Goal: Information Seeking & Learning: Check status

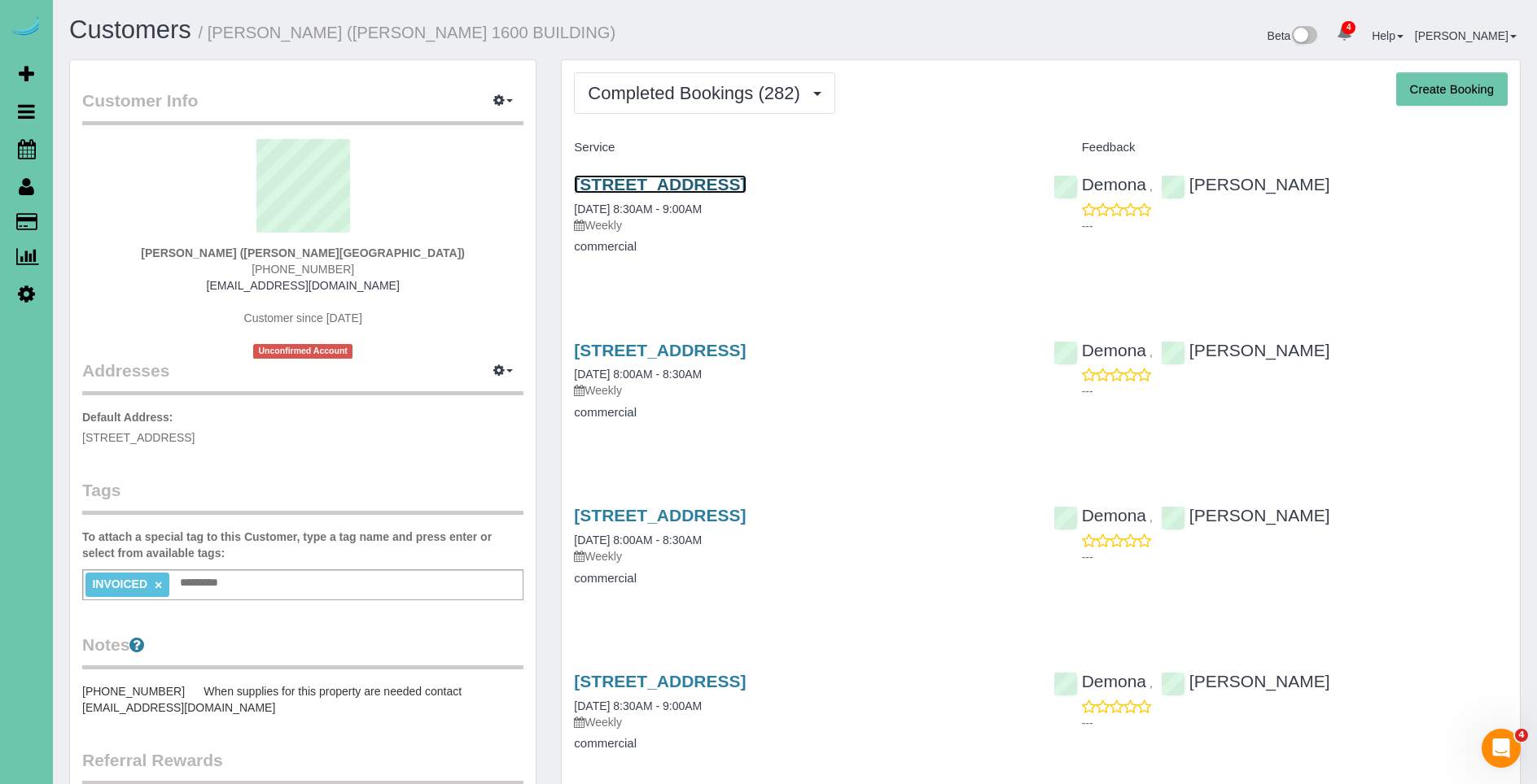
click at [745, 192] on link "[STREET_ADDRESS]" at bounding box center [659, 184] width 171 height 19
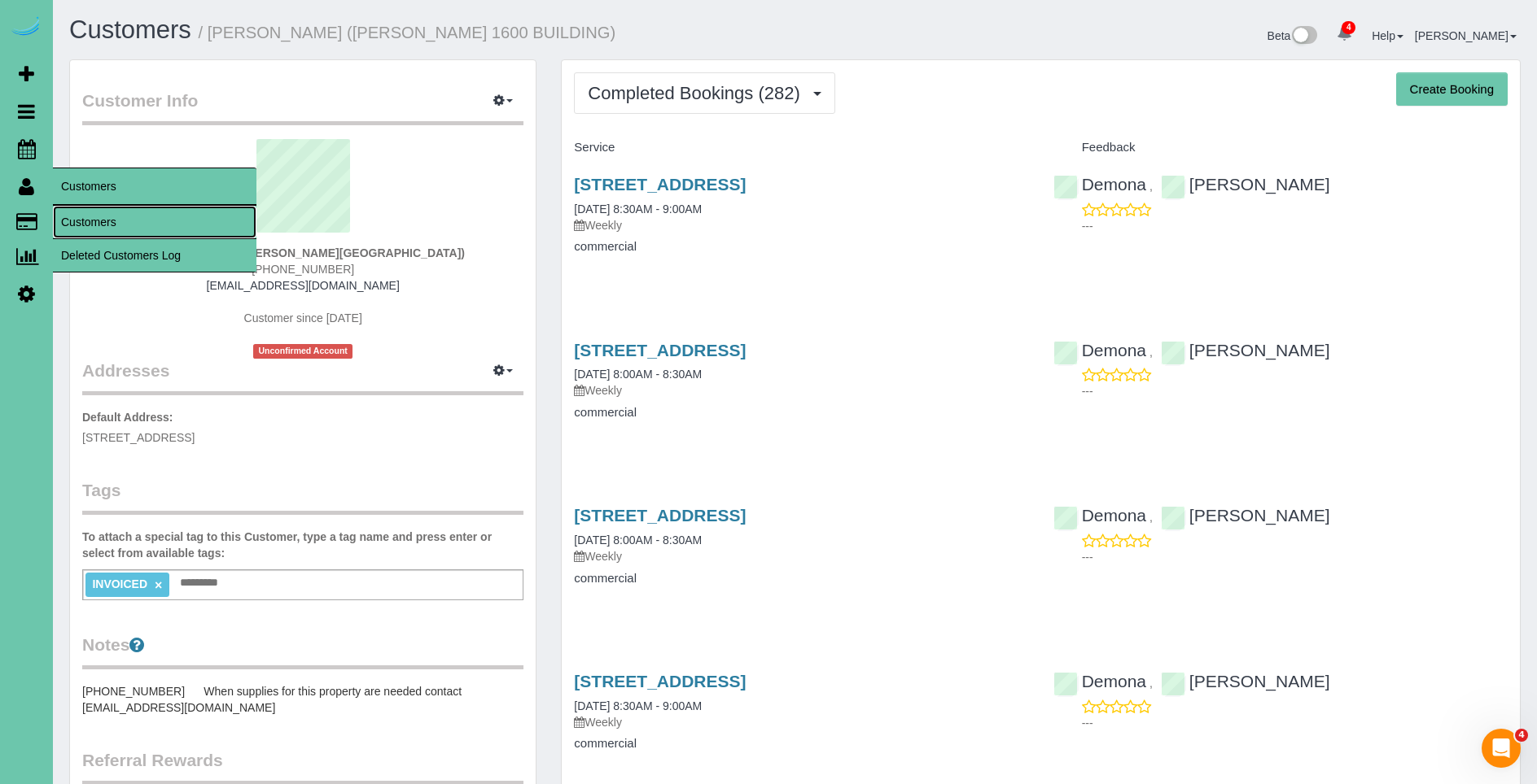
drag, startPoint x: 109, startPoint y: 223, endPoint x: 180, endPoint y: 191, distance: 77.9
click at [109, 223] on link "Customers" at bounding box center [155, 221] width 204 height 32
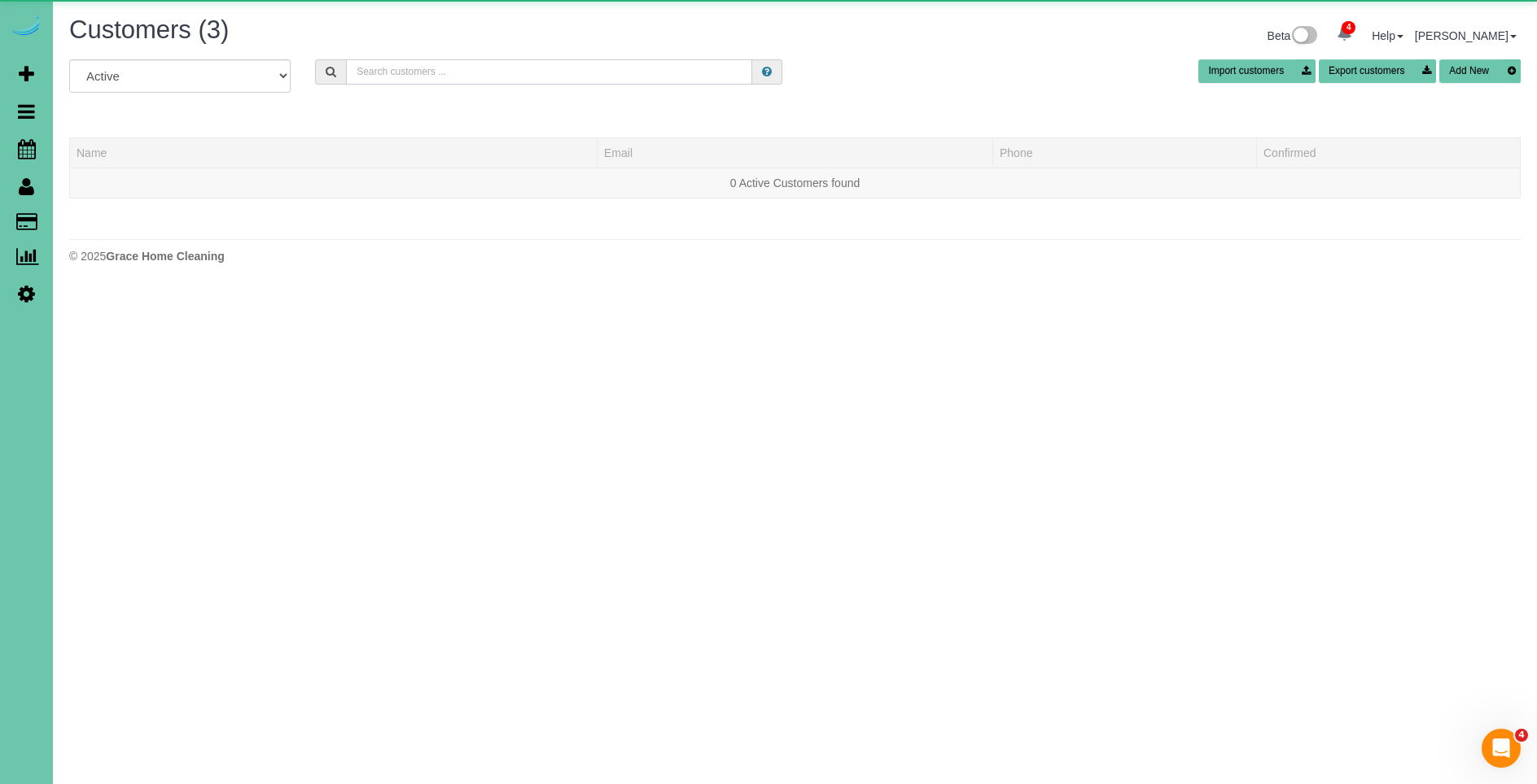
click at [554, 64] on input "text" at bounding box center [549, 71] width 406 height 25
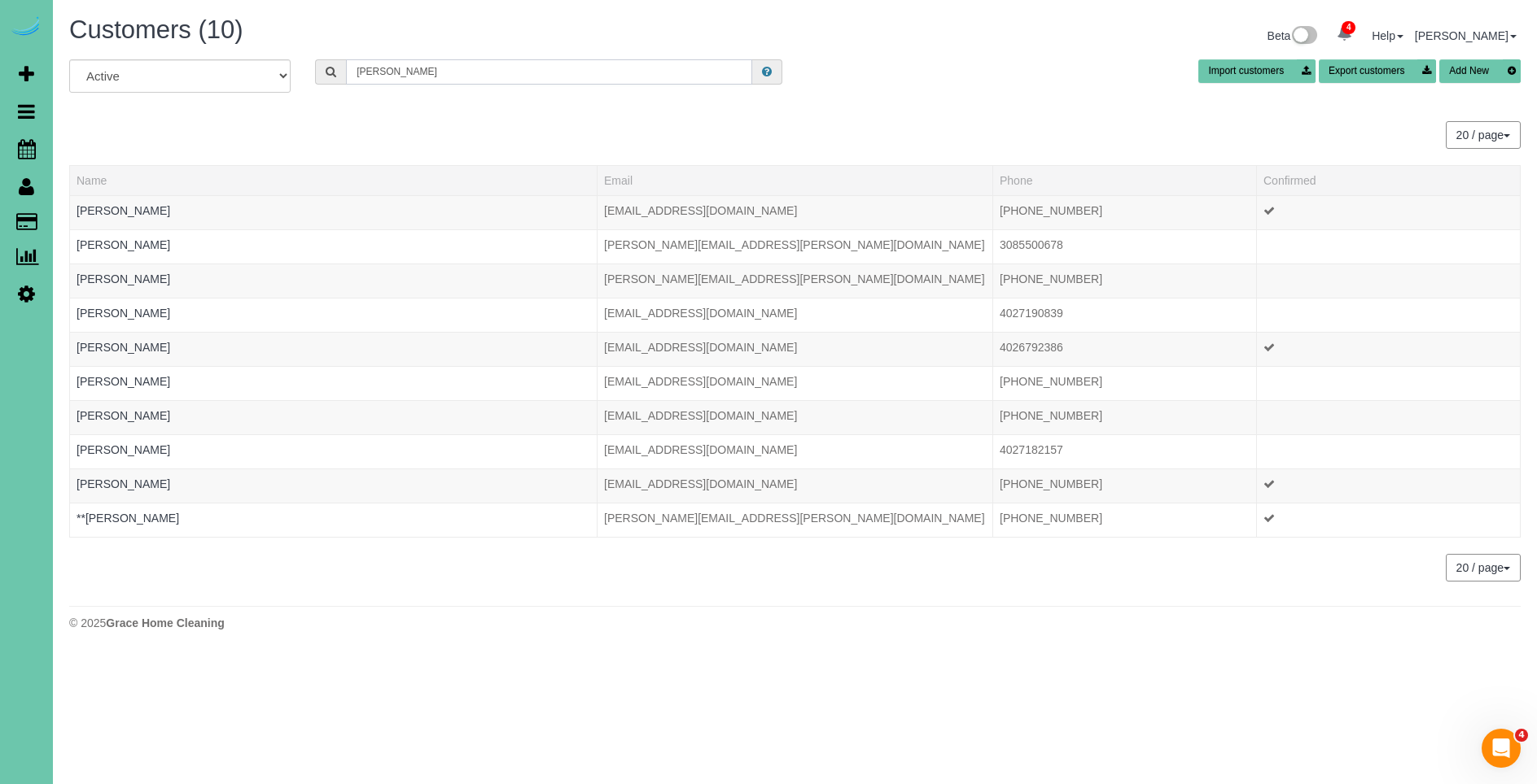
drag, startPoint x: 375, startPoint y: 71, endPoint x: 434, endPoint y: 113, distance: 72.4
click at [378, 72] on input "[PERSON_NAME]" at bounding box center [549, 71] width 406 height 25
type input "[PERSON_NAME]"
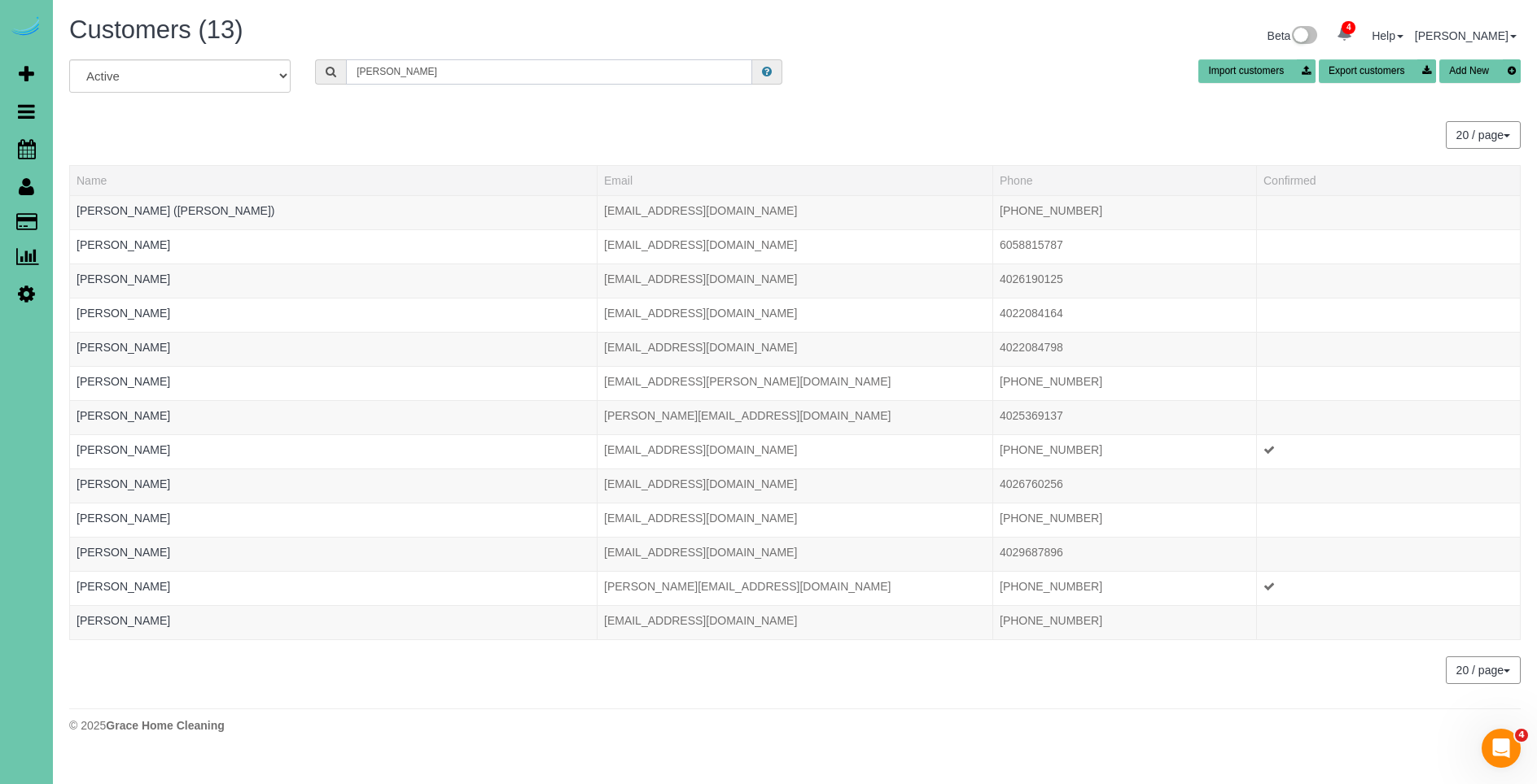
drag, startPoint x: 399, startPoint y: 70, endPoint x: 321, endPoint y: 68, distance: 78.0
click at [321, 68] on div "[PERSON_NAME]" at bounding box center [548, 71] width 468 height 25
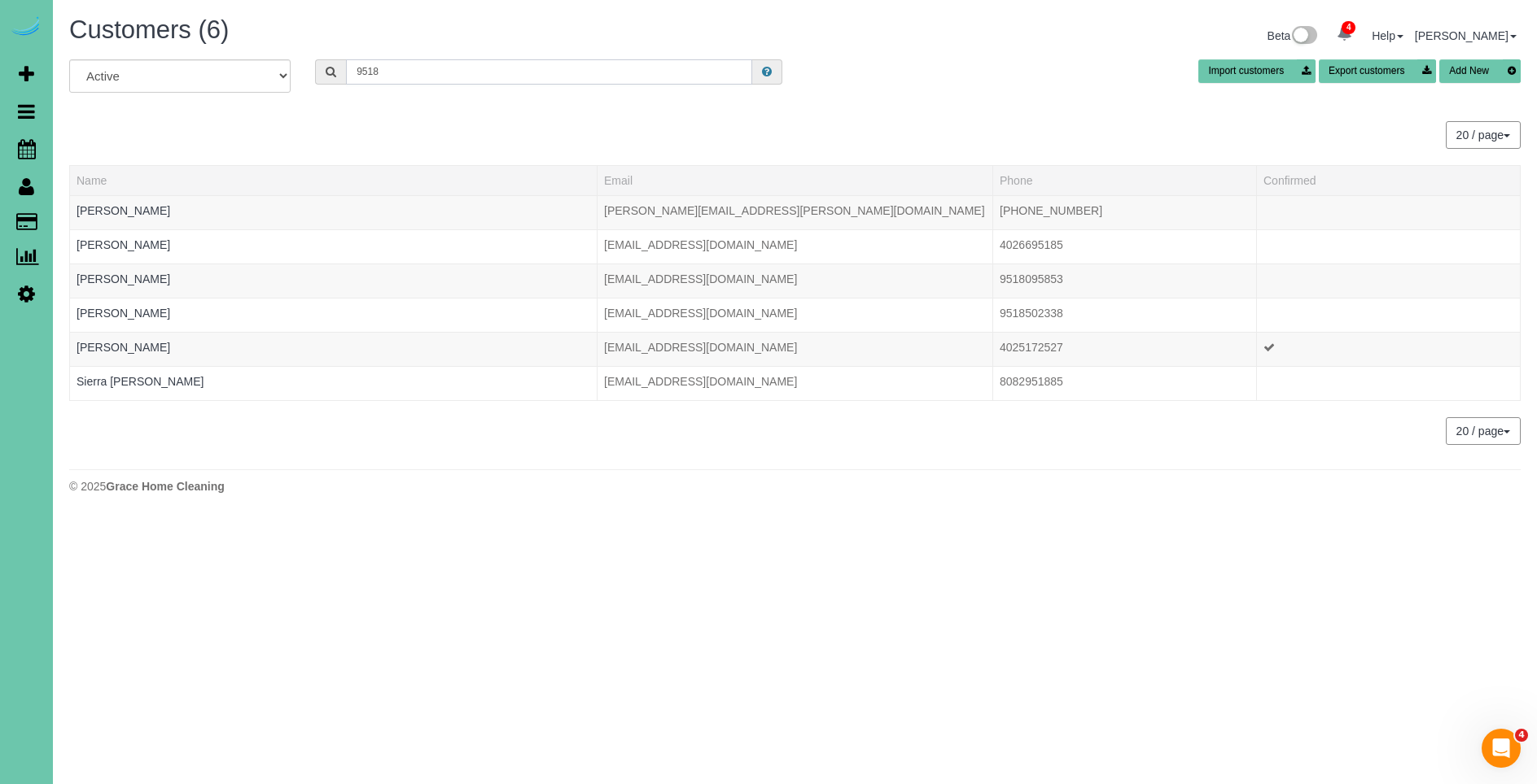
type input "9518"
drag, startPoint x: 394, startPoint y: 70, endPoint x: 136, endPoint y: 98, distance: 259.5
click at [183, 97] on div "All Active Archived 9518 Import customers Export customers Add New" at bounding box center [795, 81] width 1476 height 45
click at [124, 163] on span "Scheduler" at bounding box center [155, 149] width 204 height 37
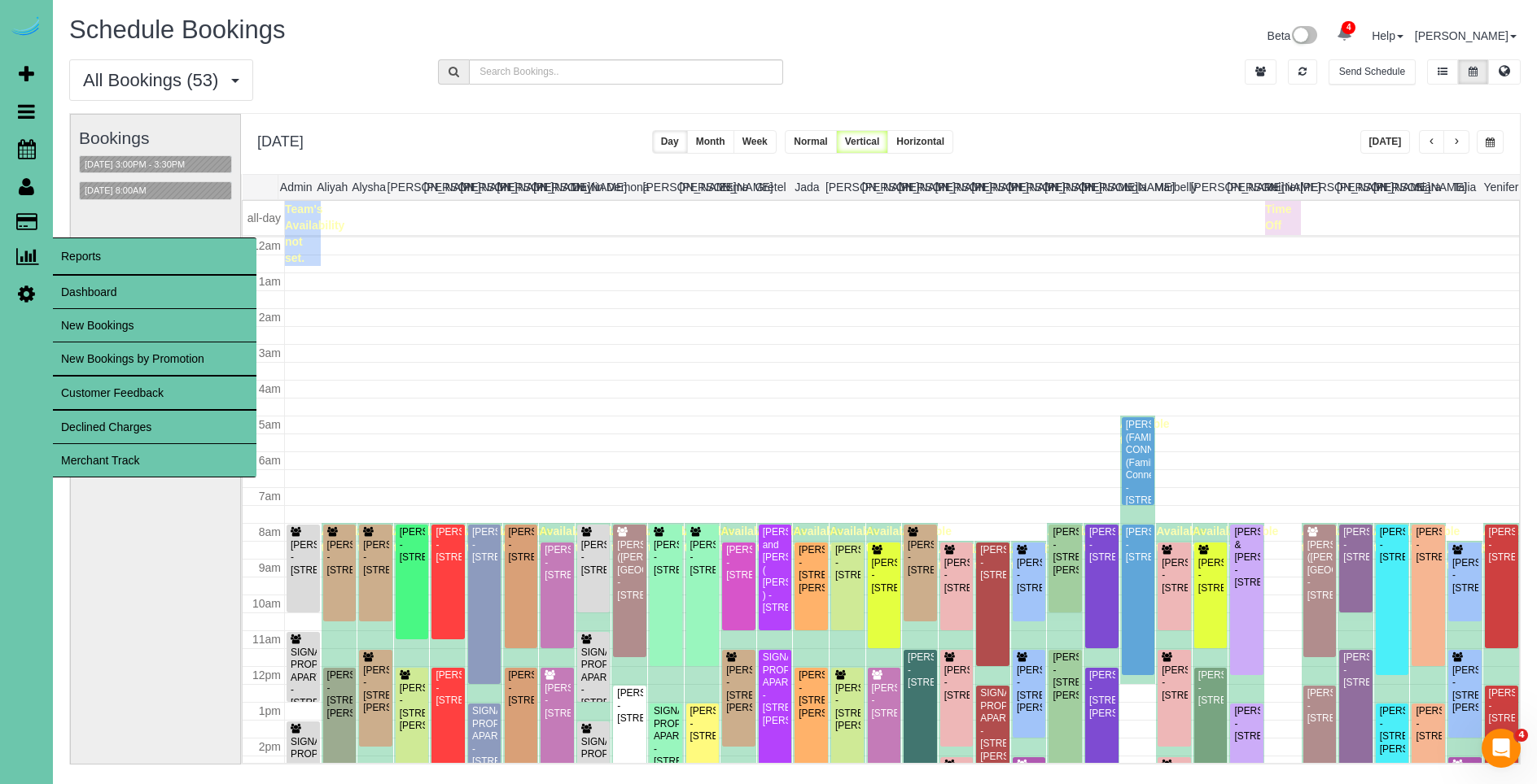
scroll to position [216, 0]
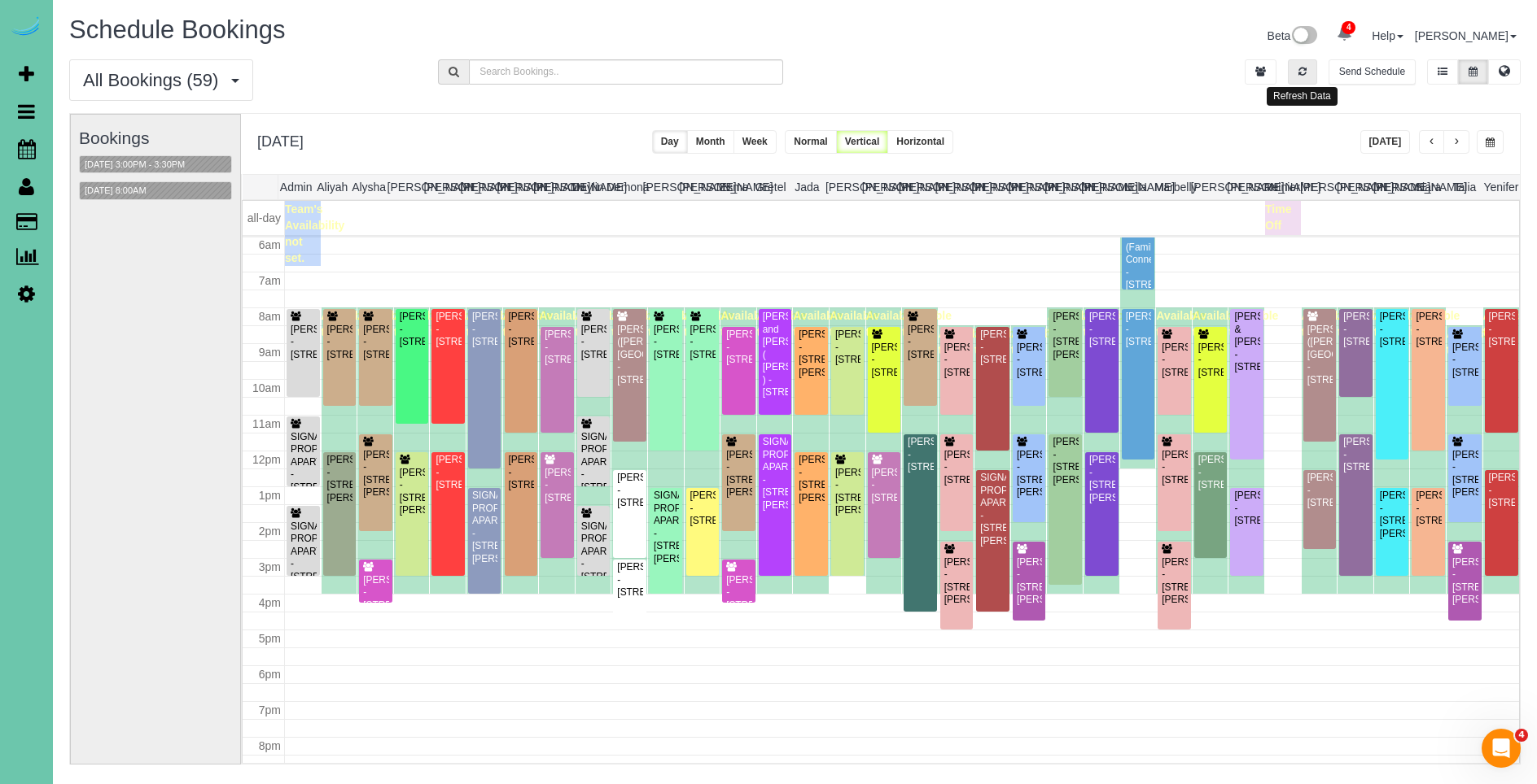
drag, startPoint x: 1288, startPoint y: 67, endPoint x: 1306, endPoint y: 84, distance: 24.8
click at [1288, 68] on button "button" at bounding box center [1303, 71] width 30 height 25
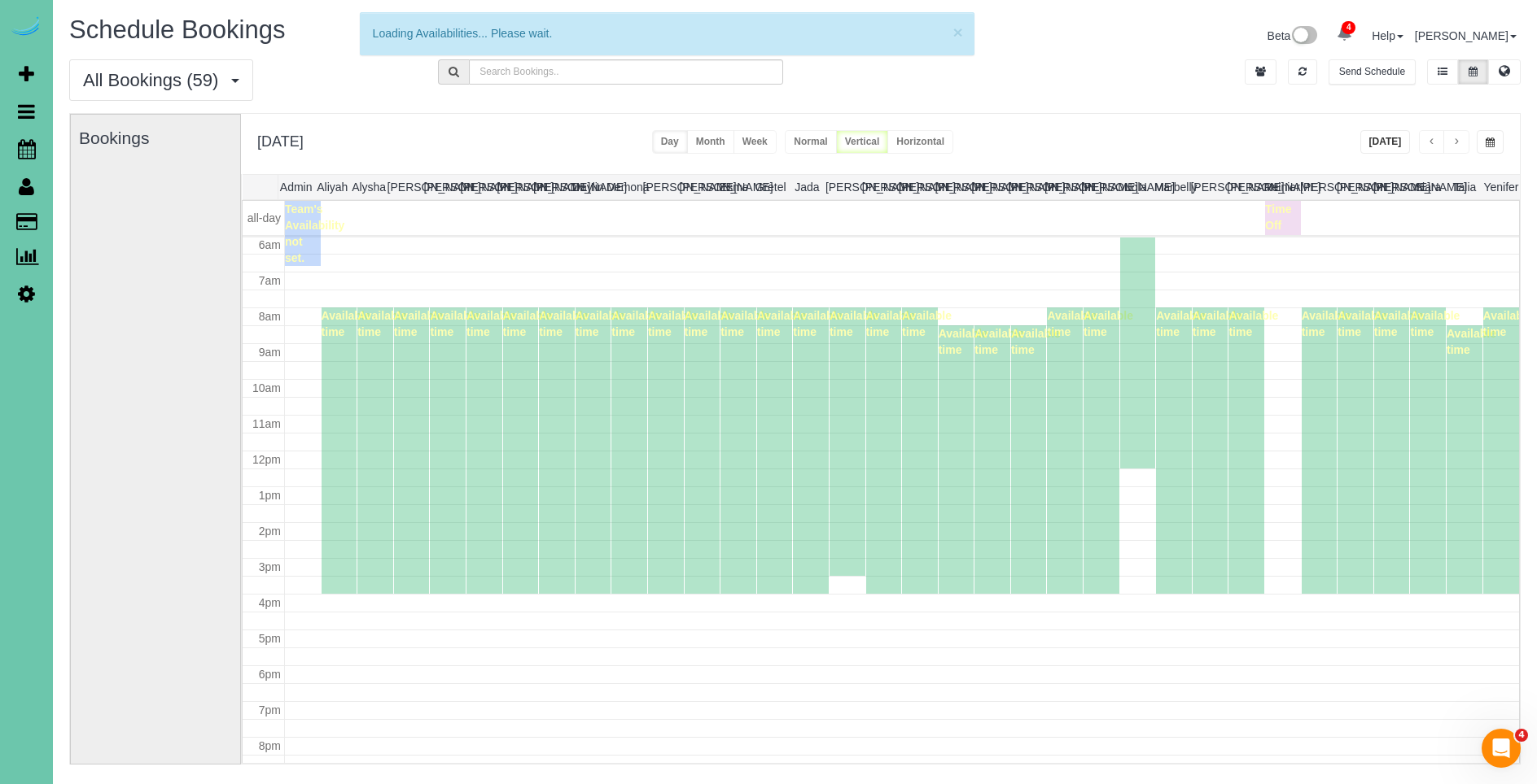
click at [1379, 142] on button "[DATE]" at bounding box center [1385, 142] width 51 height 23
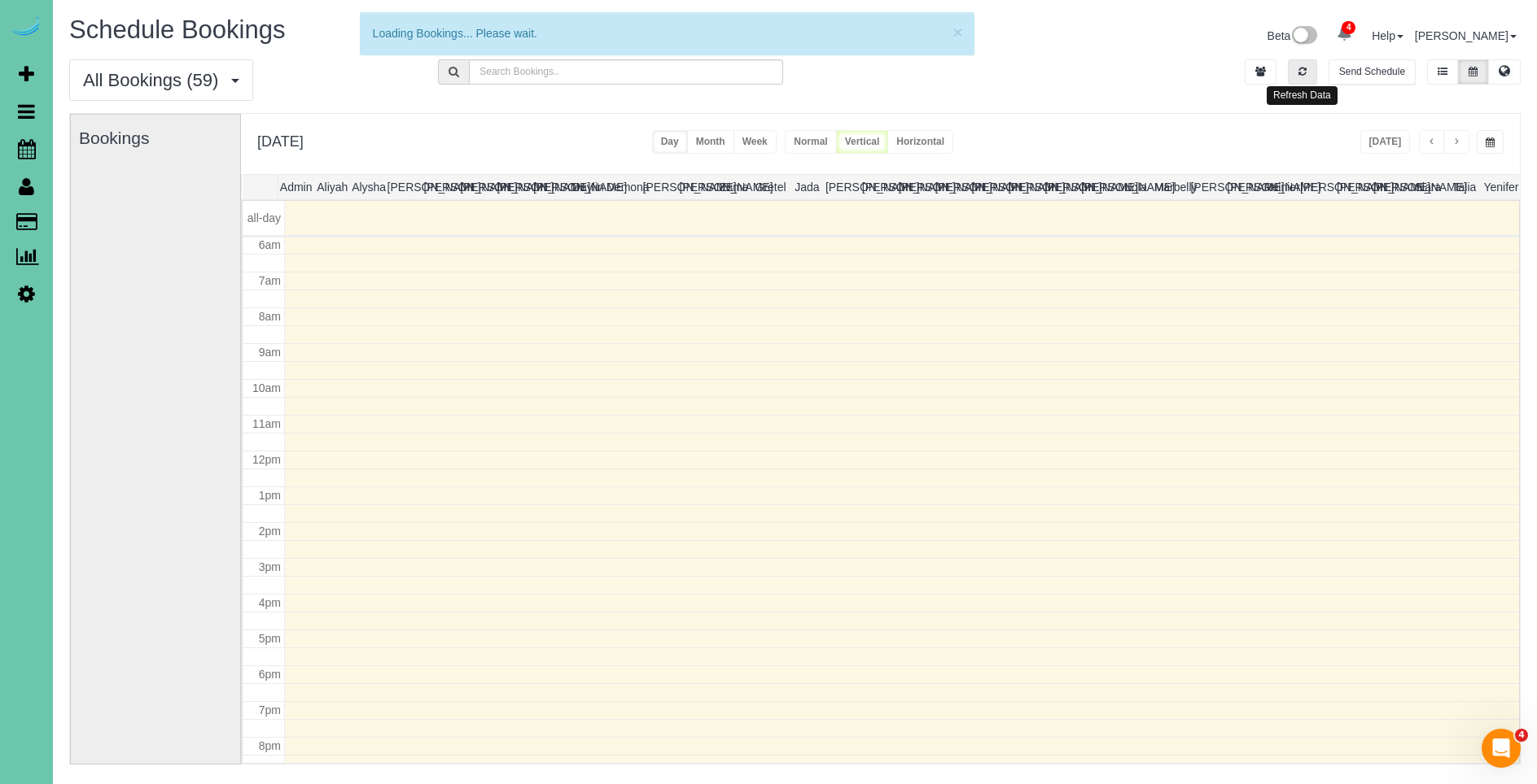
drag, startPoint x: 1296, startPoint y: 65, endPoint x: 1308, endPoint y: 74, distance: 15.0
click at [1299, 66] on button "button" at bounding box center [1303, 71] width 30 height 25
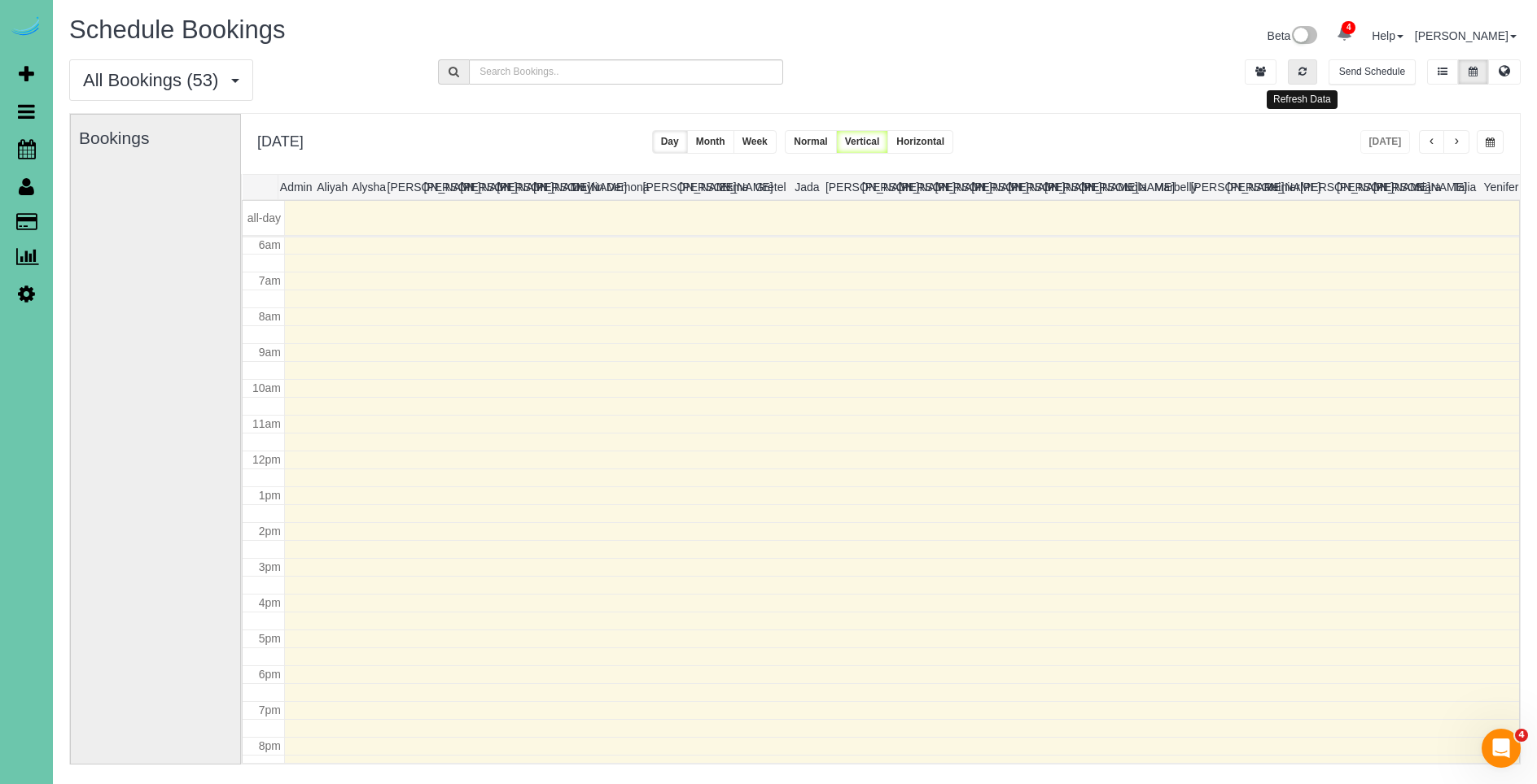
drag, startPoint x: 1298, startPoint y: 70, endPoint x: 1388, endPoint y: 141, distance: 114.6
click at [1300, 70] on icon "button" at bounding box center [1302, 71] width 8 height 10
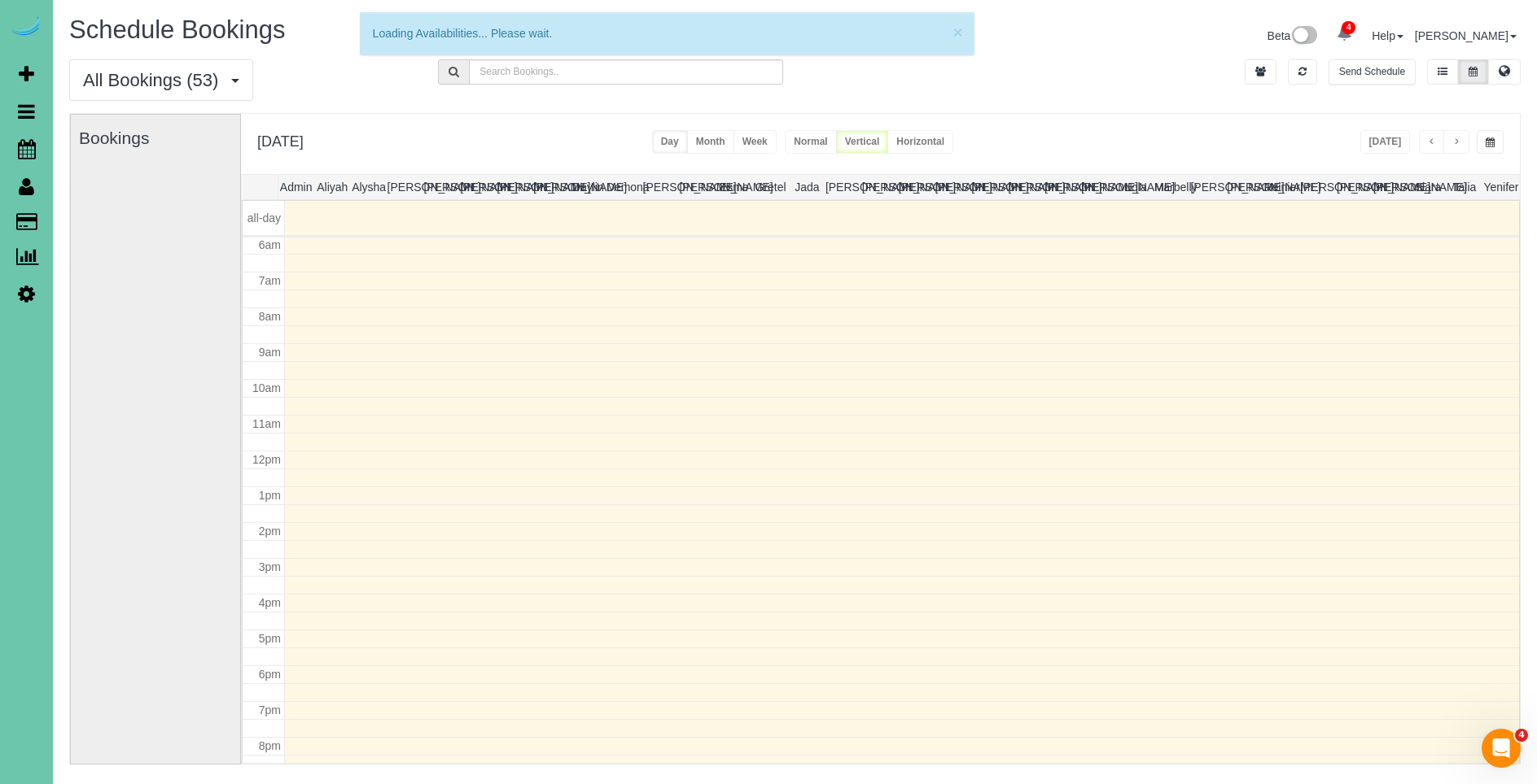
click at [1383, 131] on div "[DATE]" at bounding box center [1432, 142] width 144 height 23
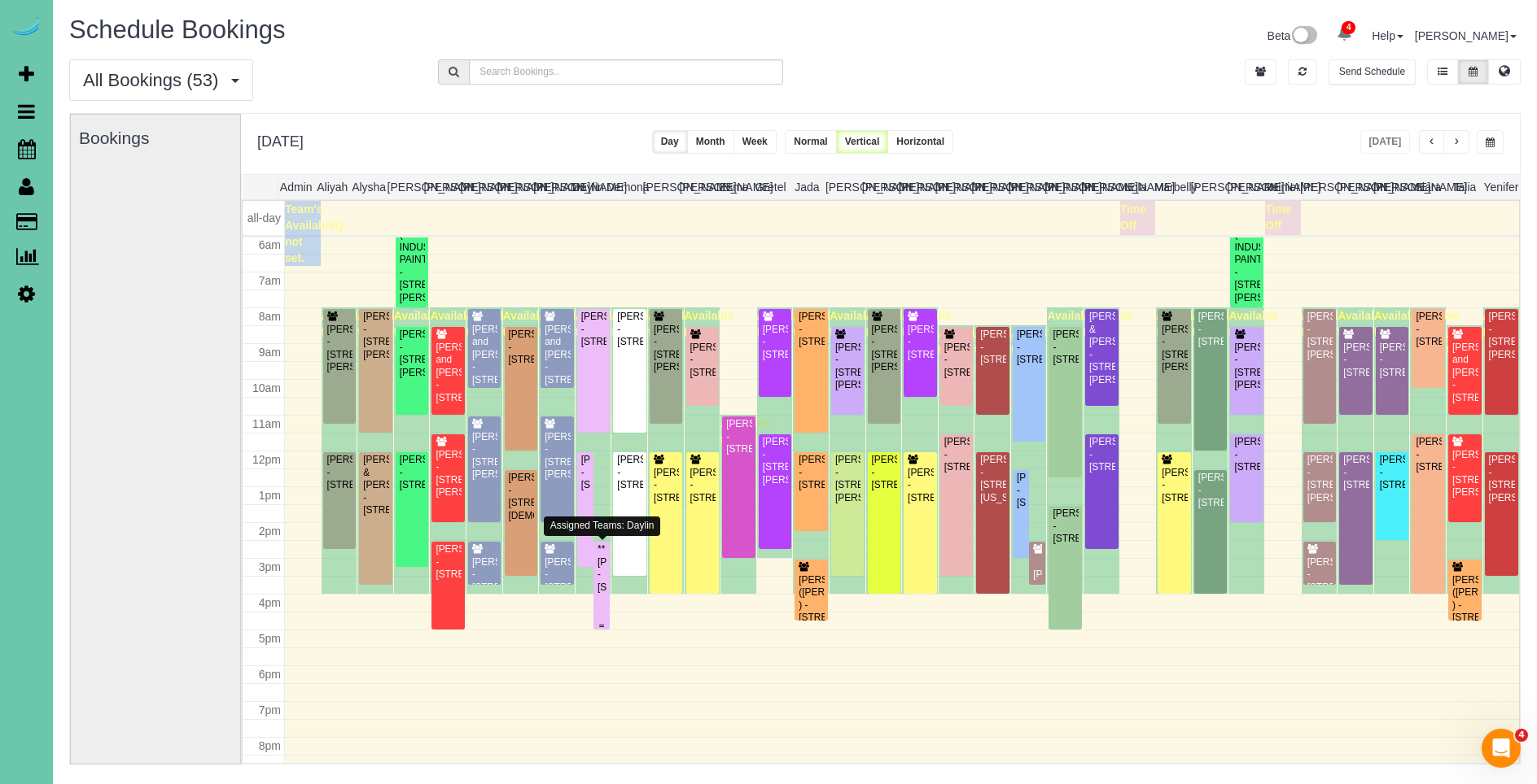
click at [603, 571] on div "**[PERSON_NAME] - [STREET_ADDRESS]" at bounding box center [601, 568] width 10 height 51
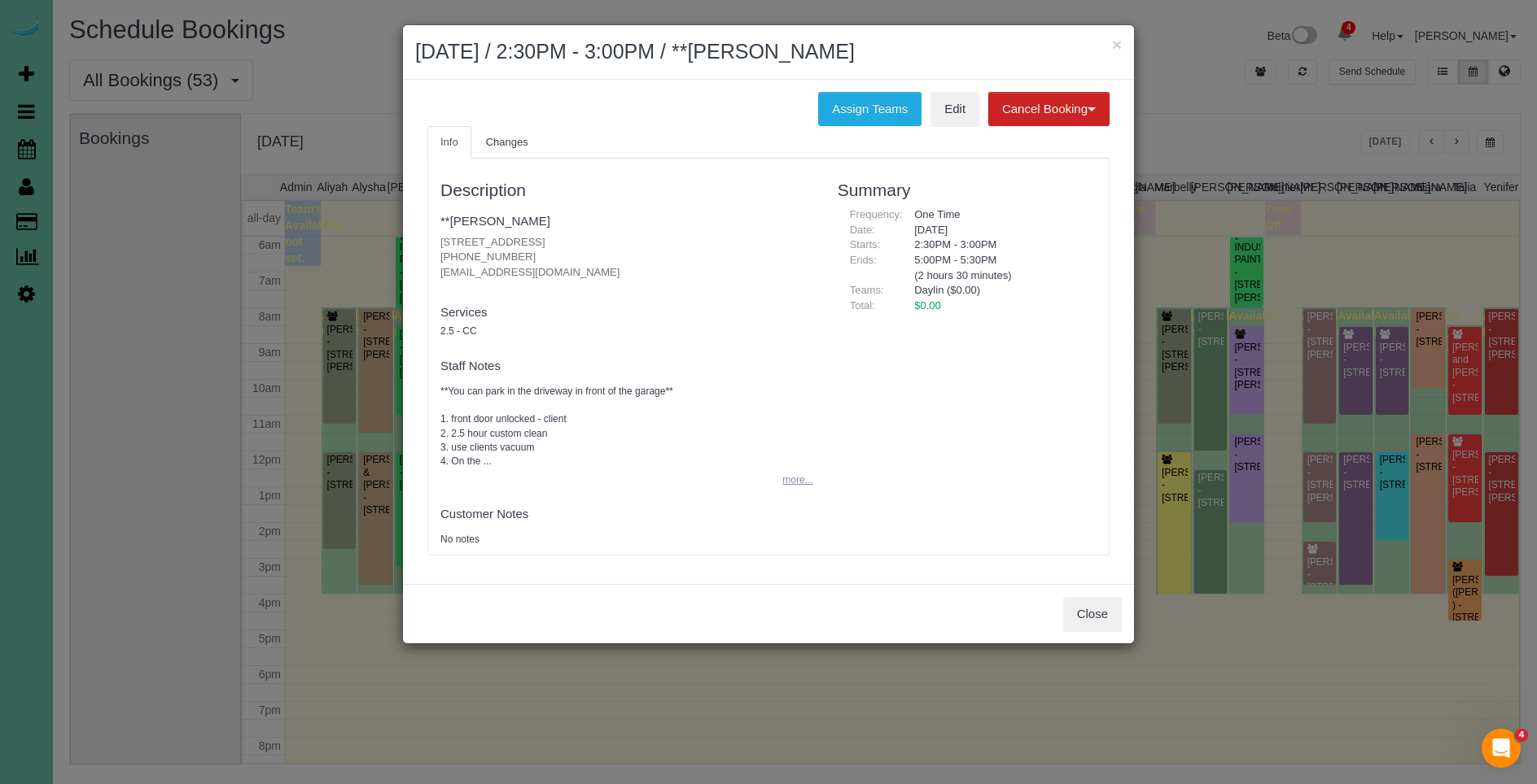
click at [782, 476] on button "more..." at bounding box center [792, 479] width 40 height 23
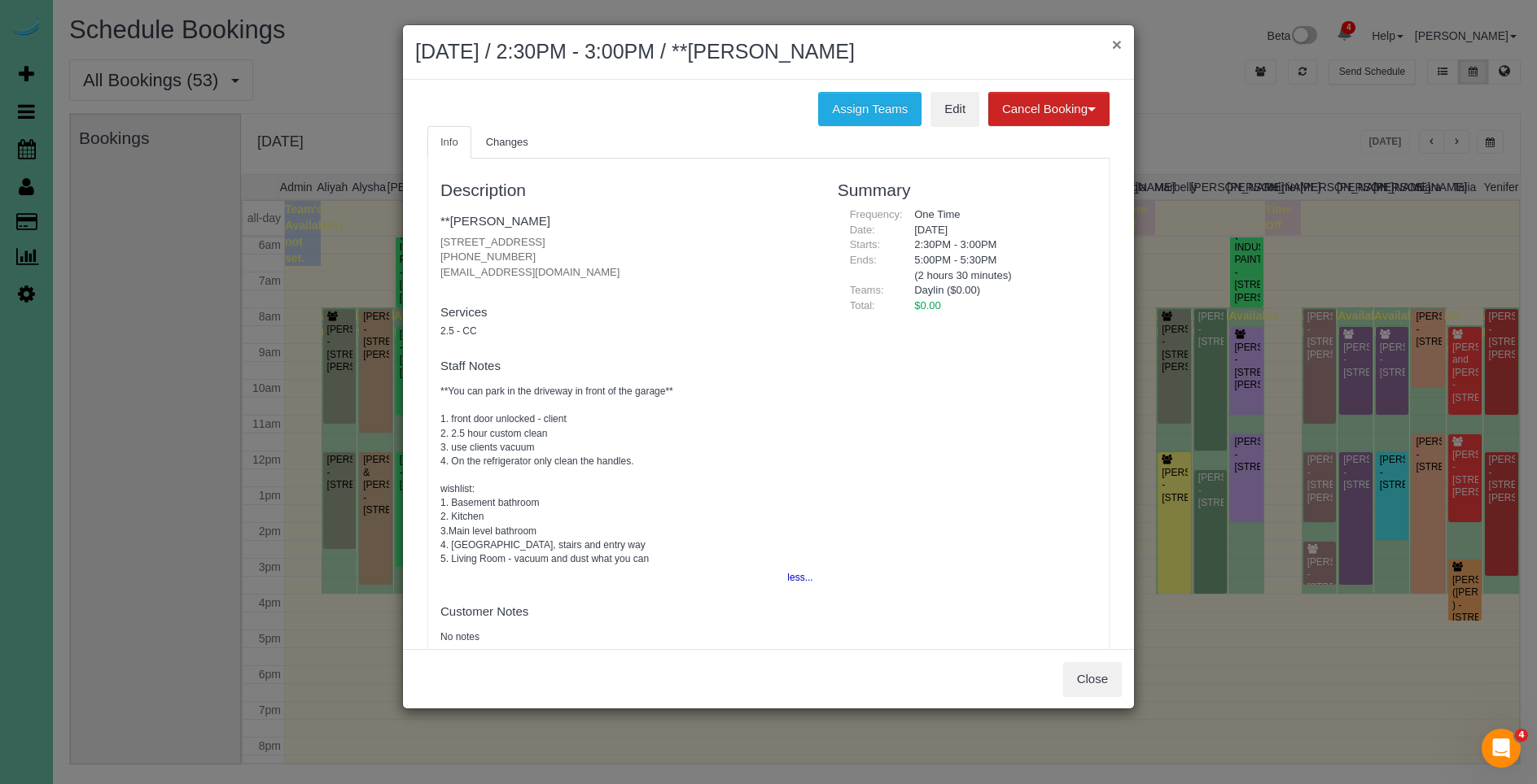
click at [1120, 44] on button "×" at bounding box center [1117, 44] width 10 height 17
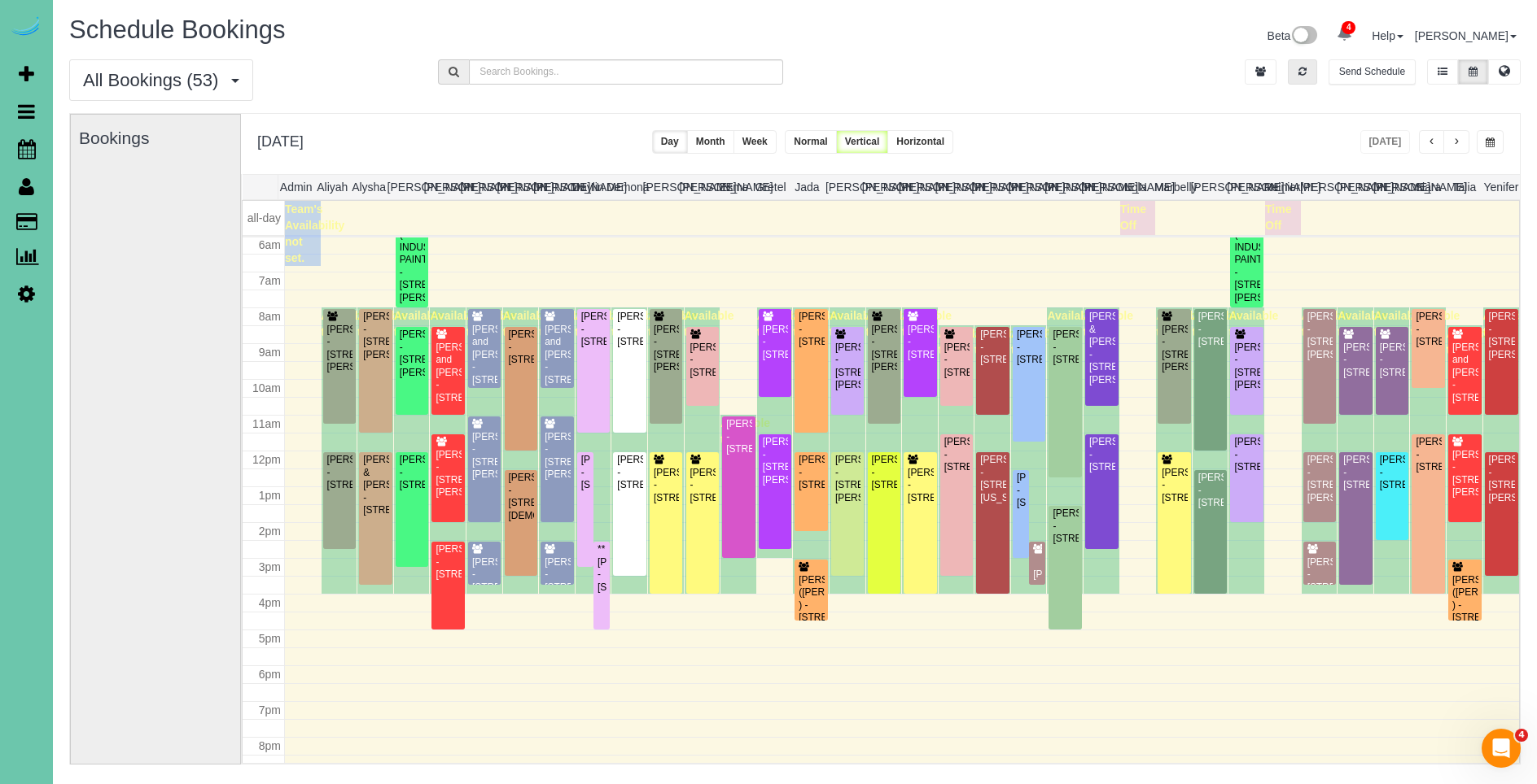
click at [1304, 77] on button "button" at bounding box center [1303, 71] width 30 height 25
click at [493, 562] on div "[PERSON_NAME] - [STREET_ADDRESS]" at bounding box center [484, 575] width 27 height 37
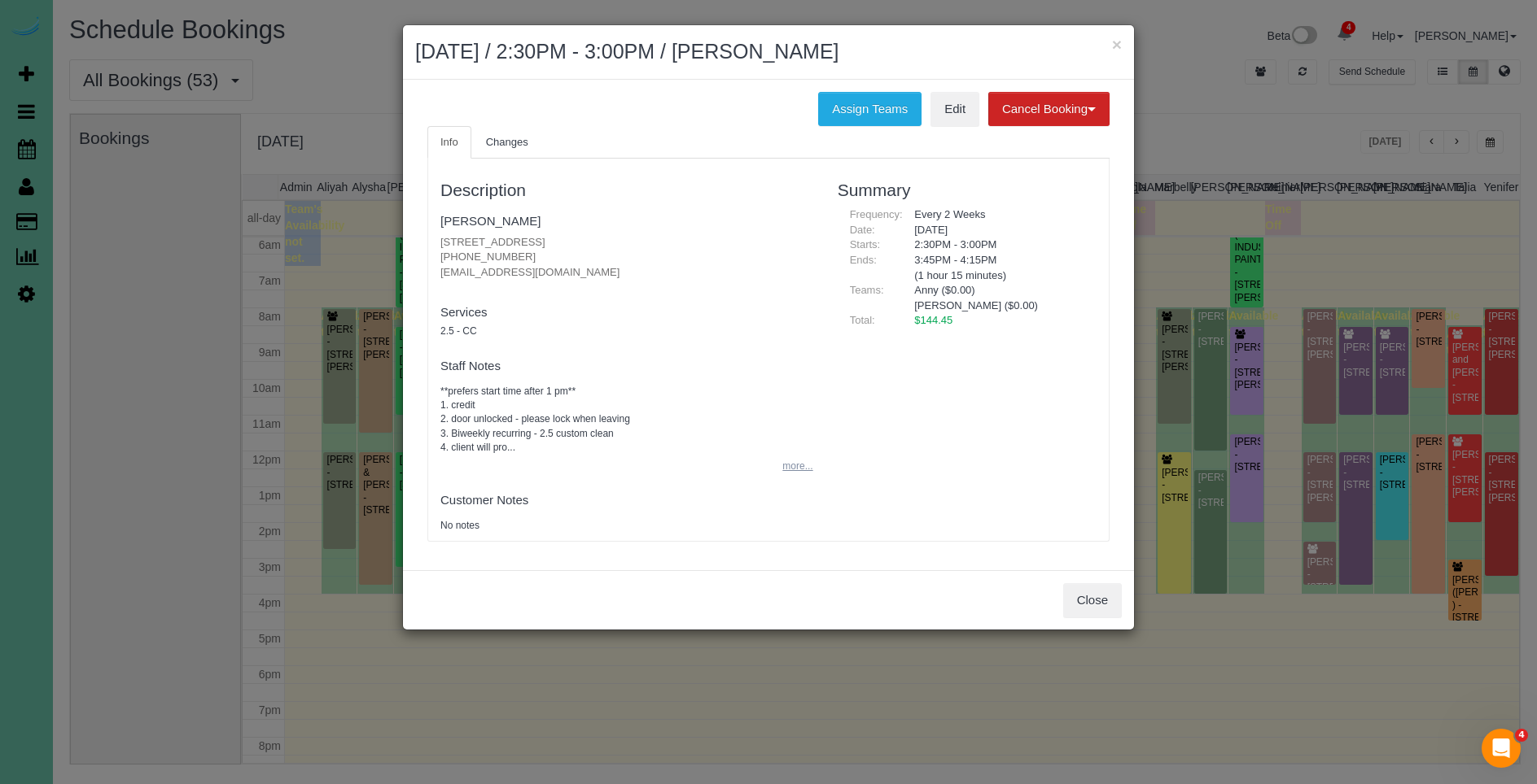
click at [791, 466] on button "more..." at bounding box center [792, 466] width 40 height 23
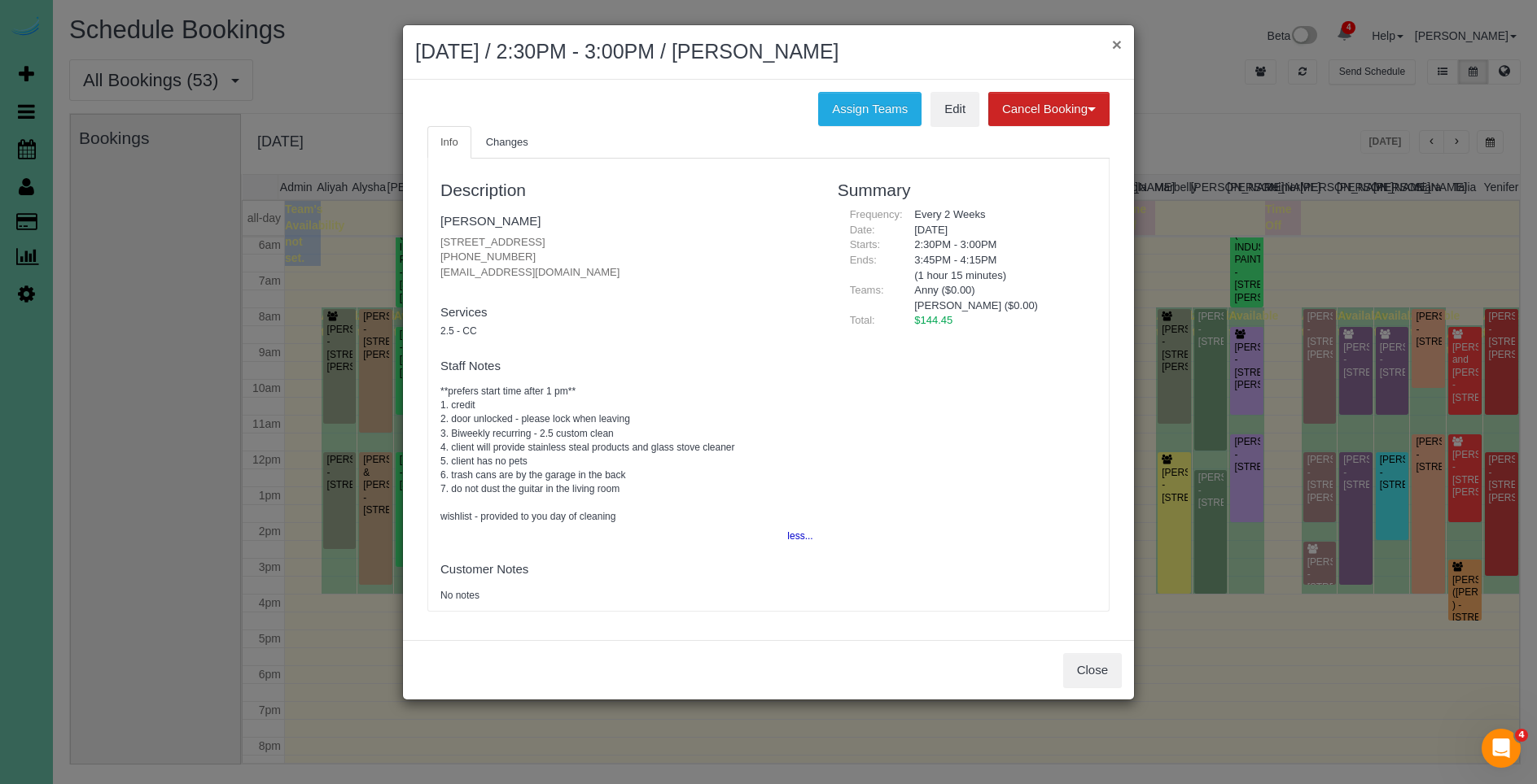
click at [1115, 47] on button "×" at bounding box center [1117, 44] width 10 height 17
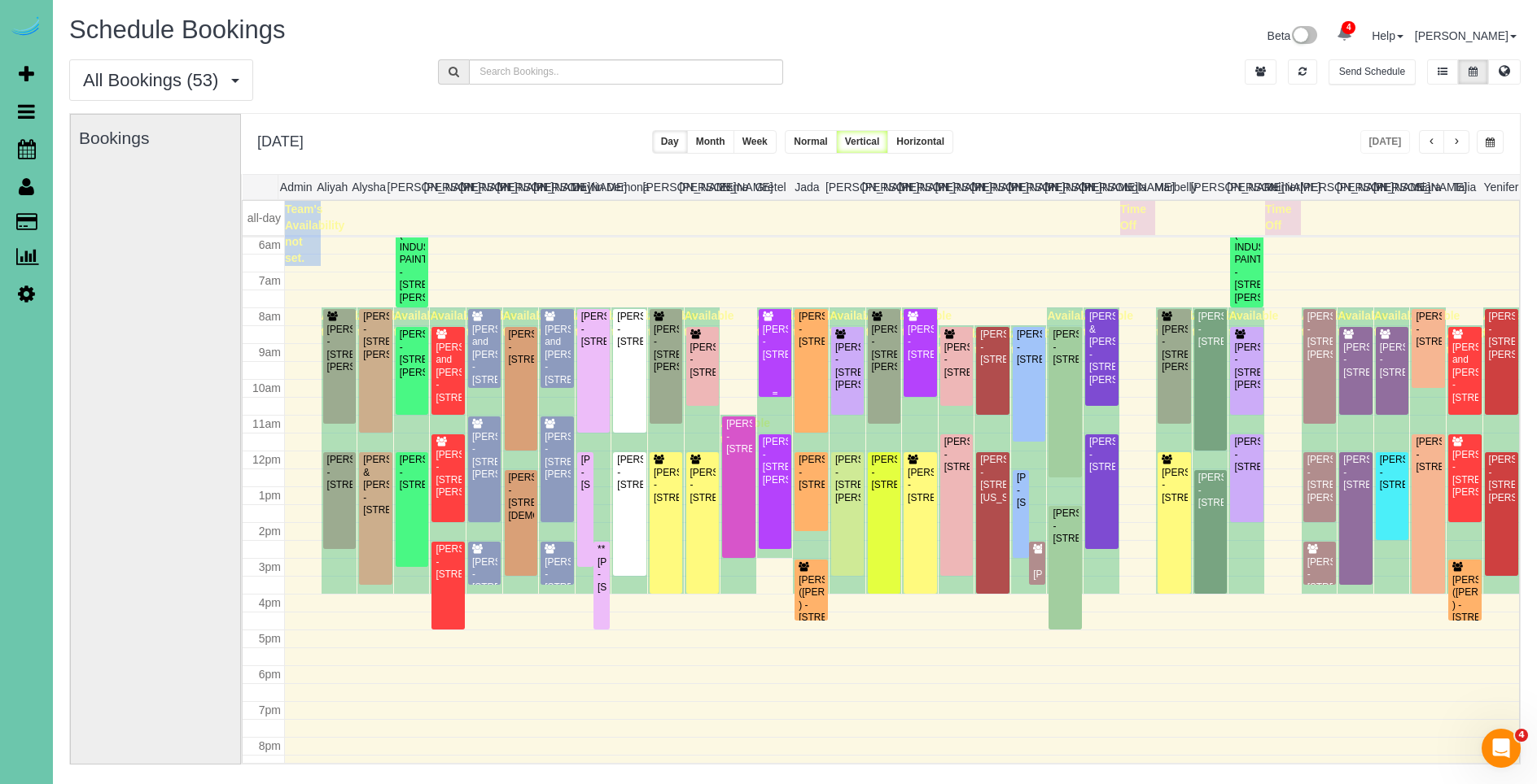
click at [771, 355] on div "[PERSON_NAME] - [STREET_ADDRESS]" at bounding box center [775, 342] width 27 height 37
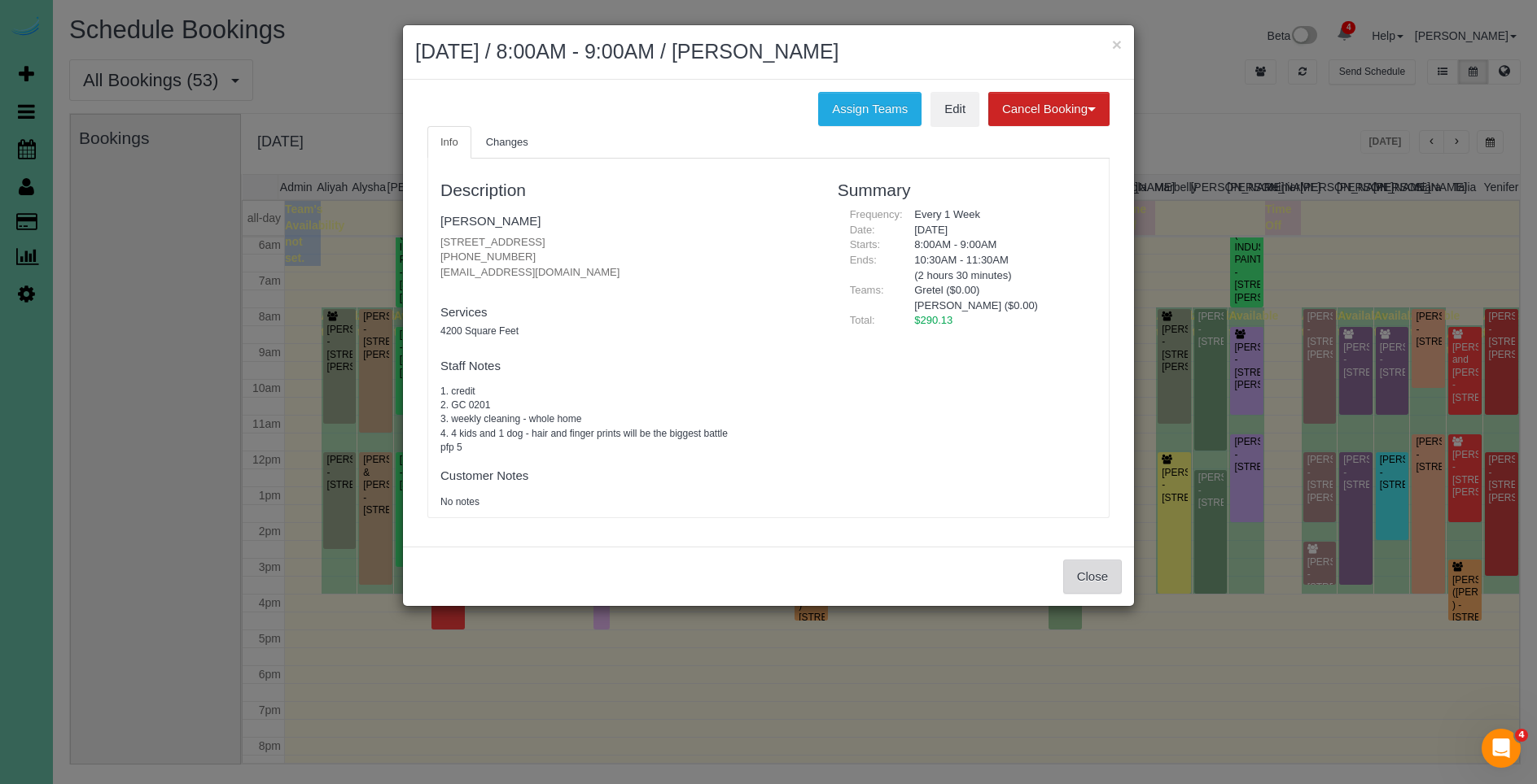
click at [1101, 566] on button "Close" at bounding box center [1092, 577] width 58 height 34
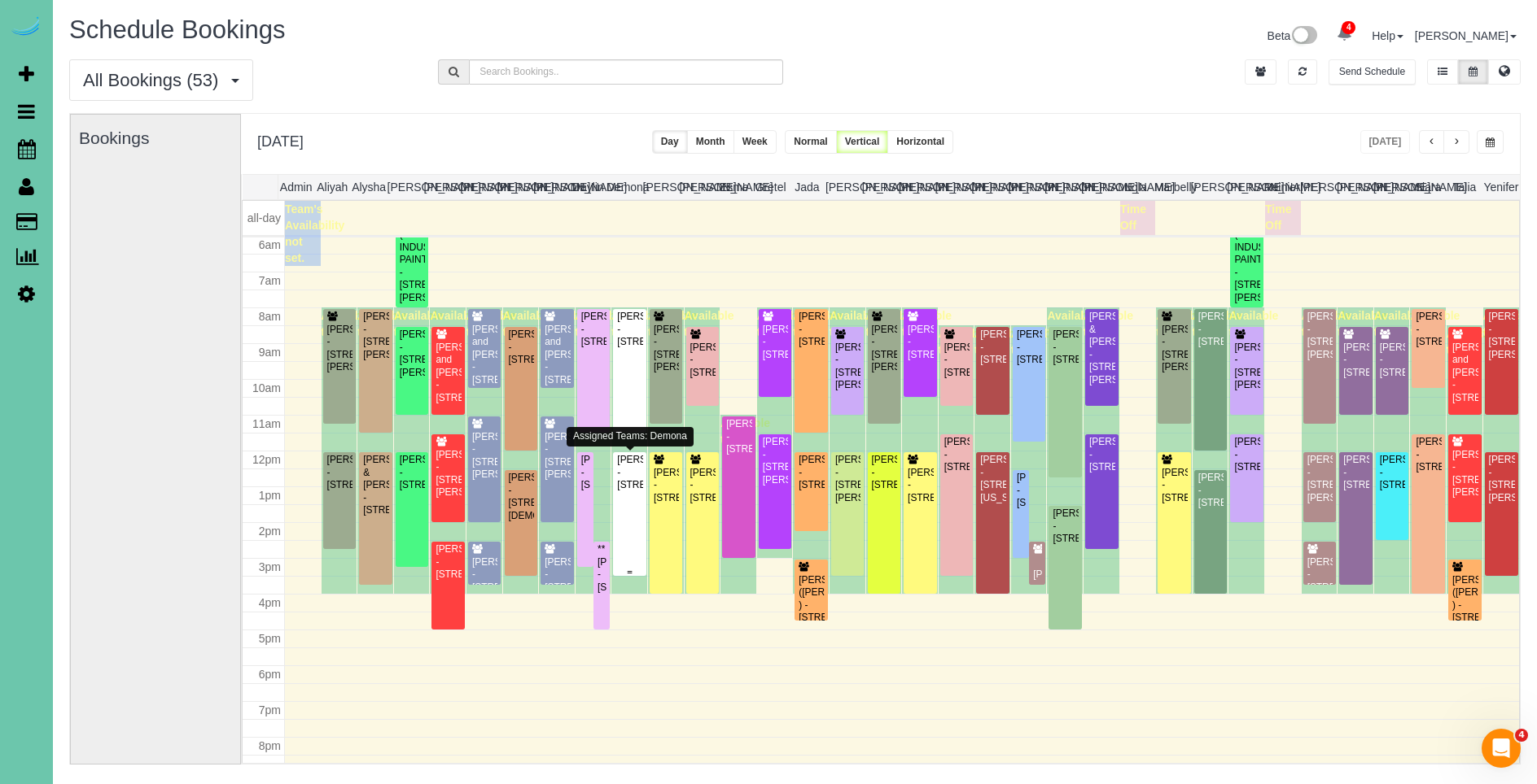
click at [630, 492] on div "[PERSON_NAME] - [STREET_ADDRESS]" at bounding box center [629, 473] width 27 height 37
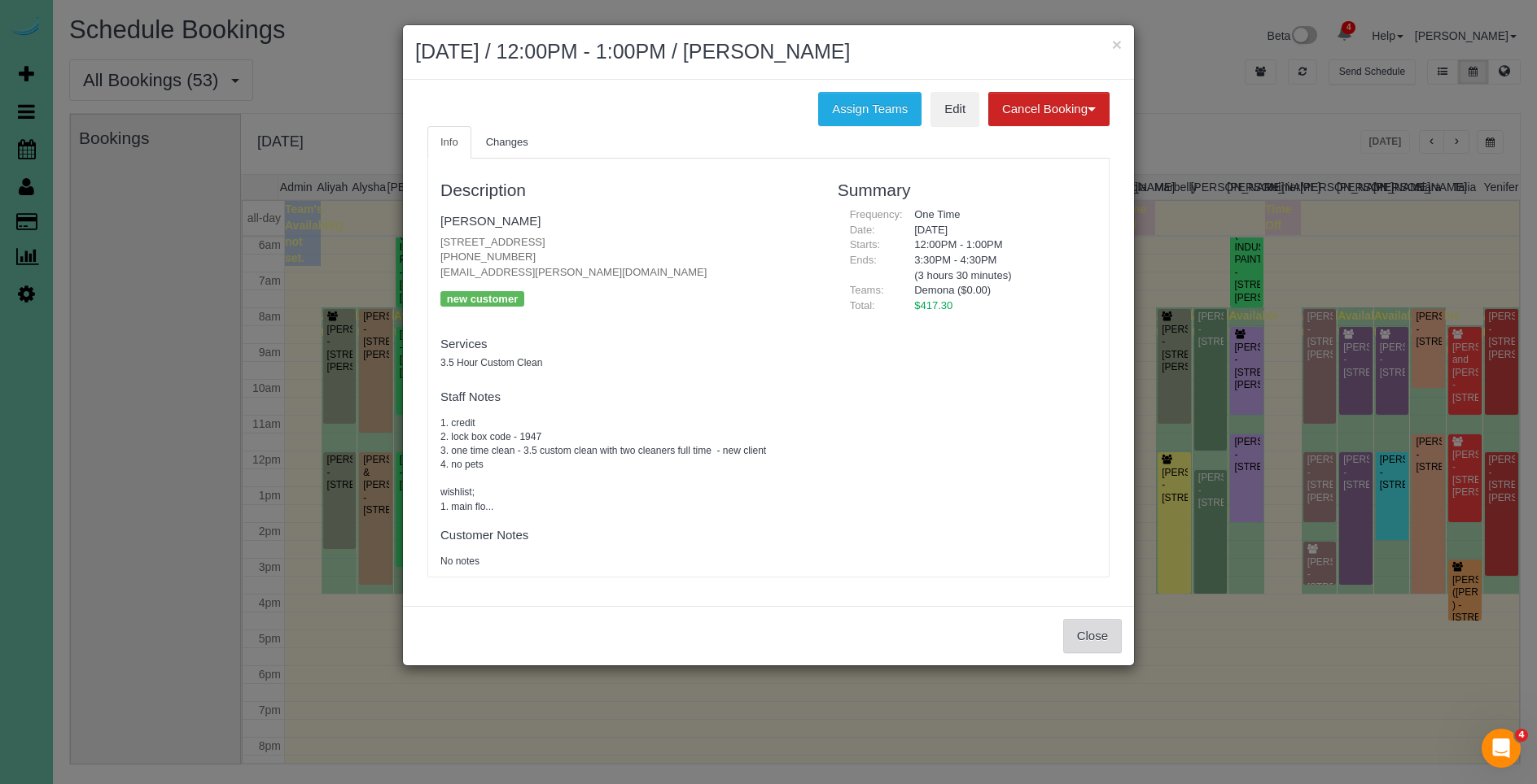
click at [1084, 633] on button "Close" at bounding box center [1092, 636] width 58 height 34
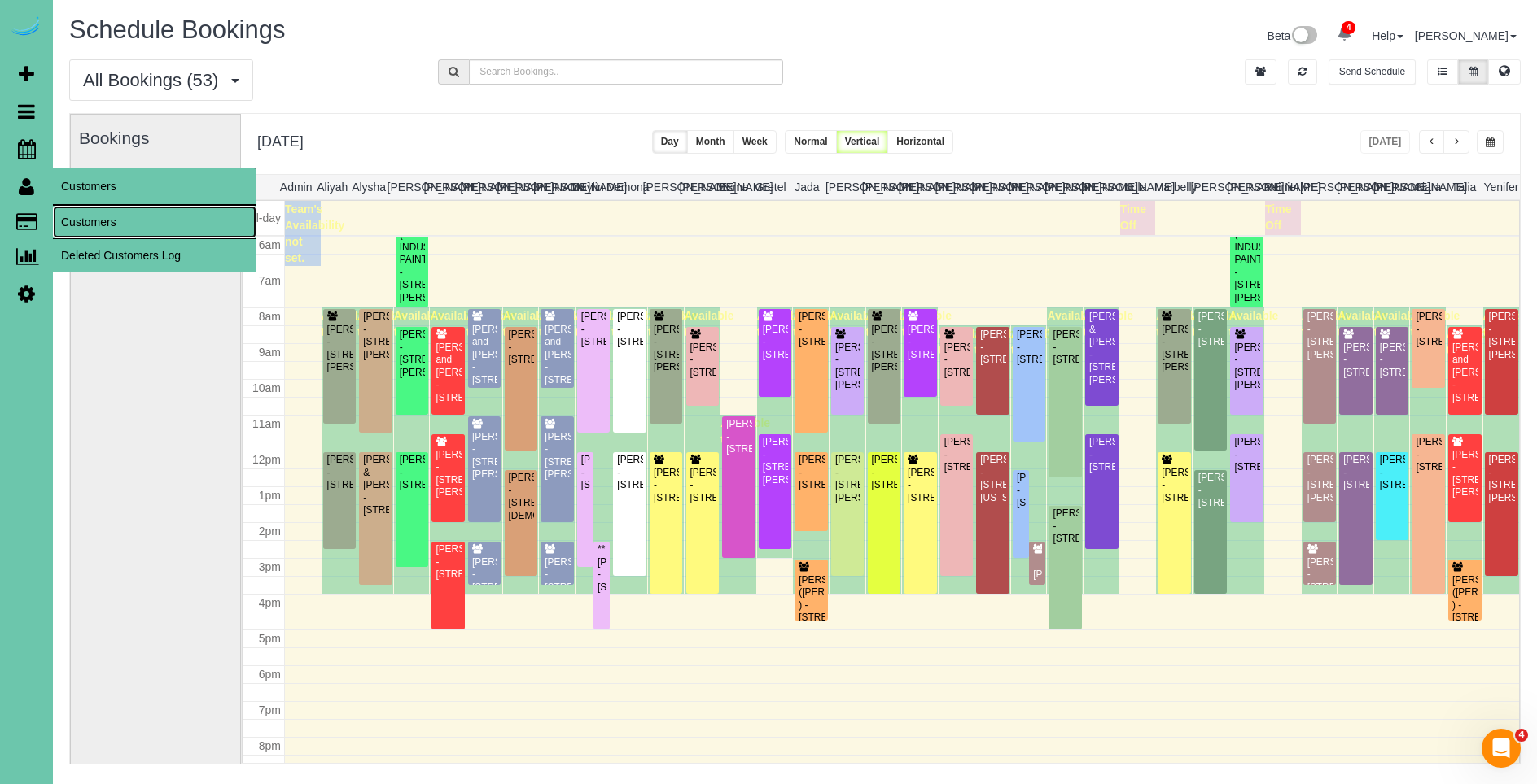
click at [110, 218] on link "Customers" at bounding box center [155, 221] width 204 height 32
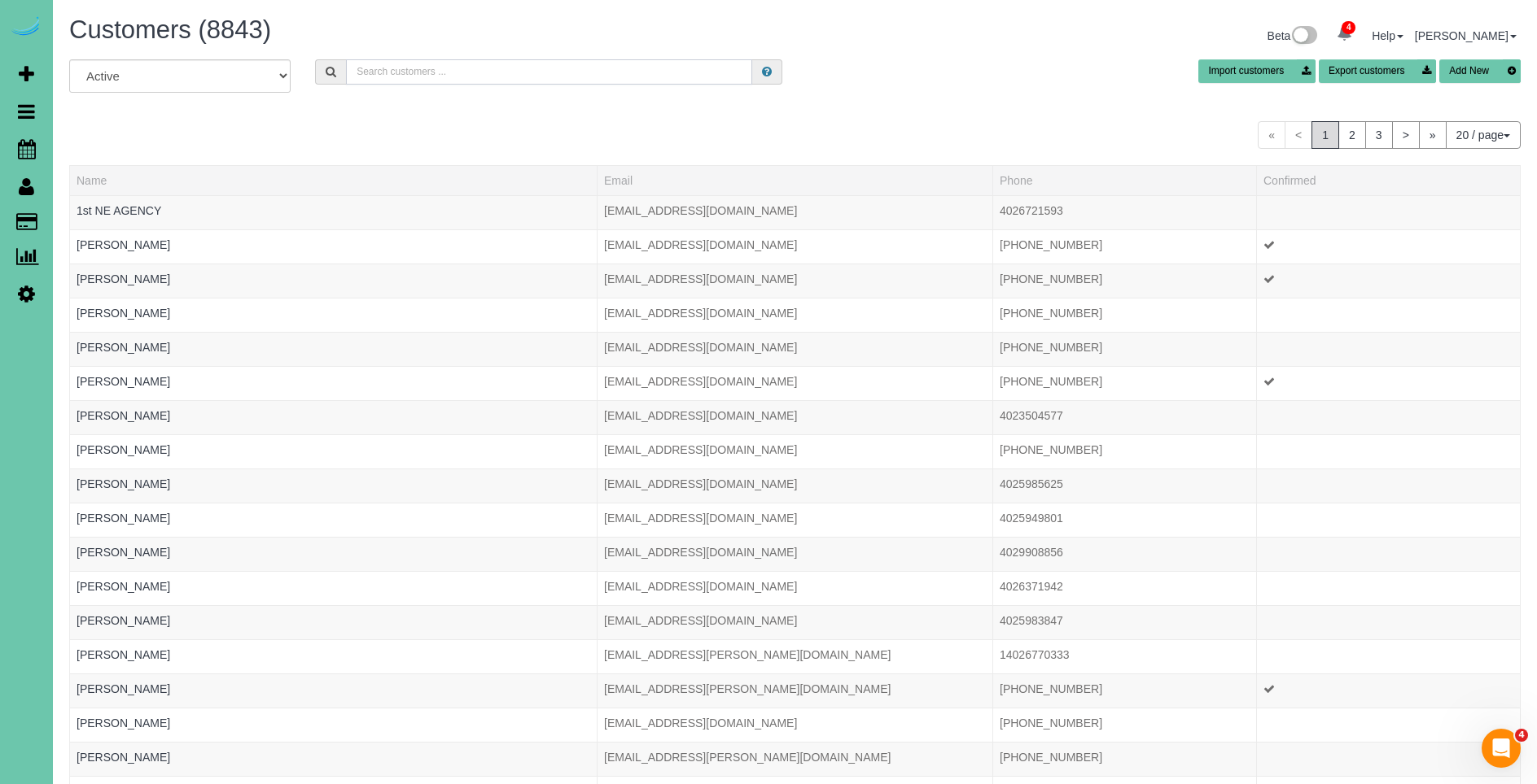
click at [538, 78] on input "text" at bounding box center [549, 71] width 406 height 25
click at [76, 146] on span "Scheduler" at bounding box center [155, 149] width 204 height 37
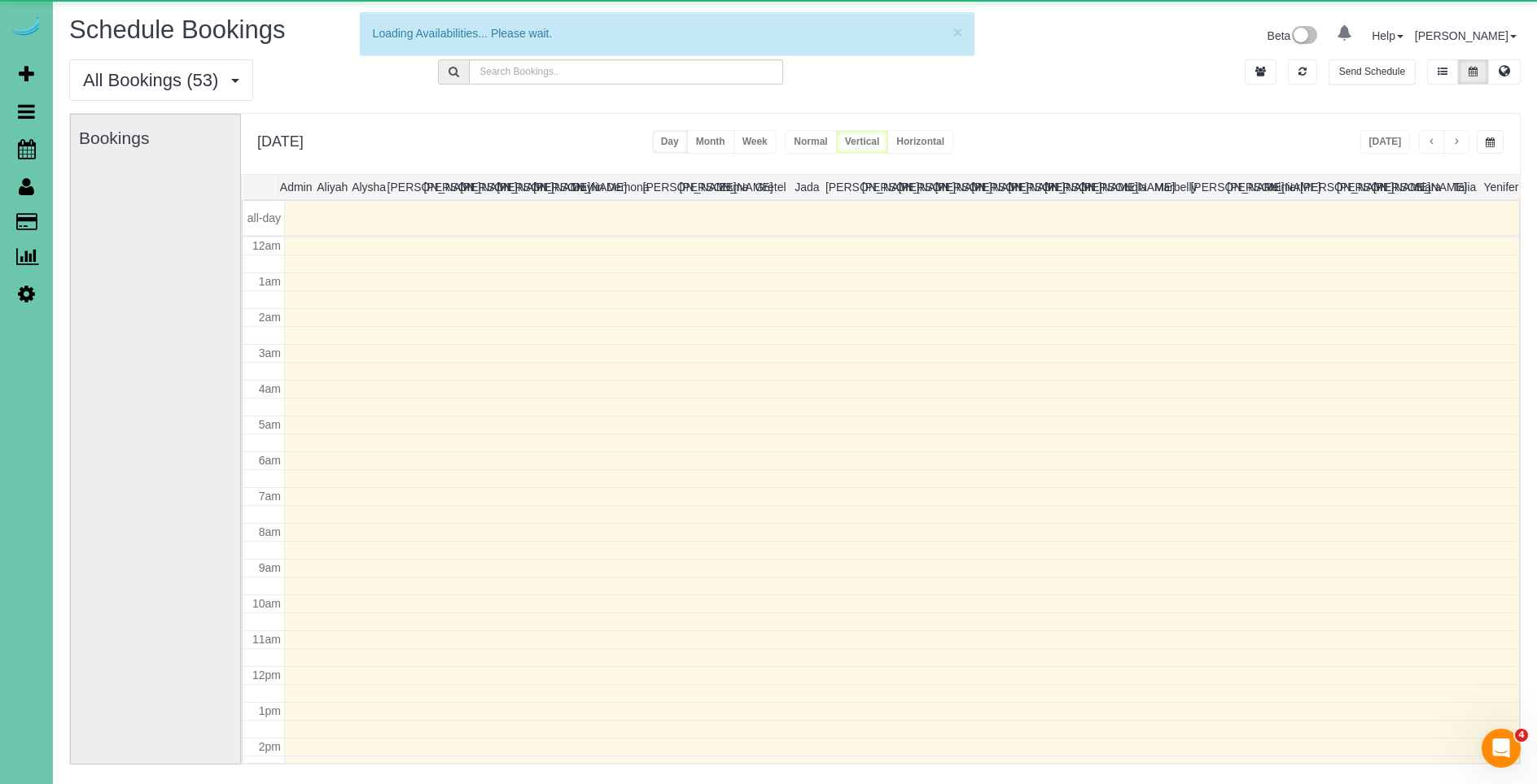
scroll to position [216, 0]
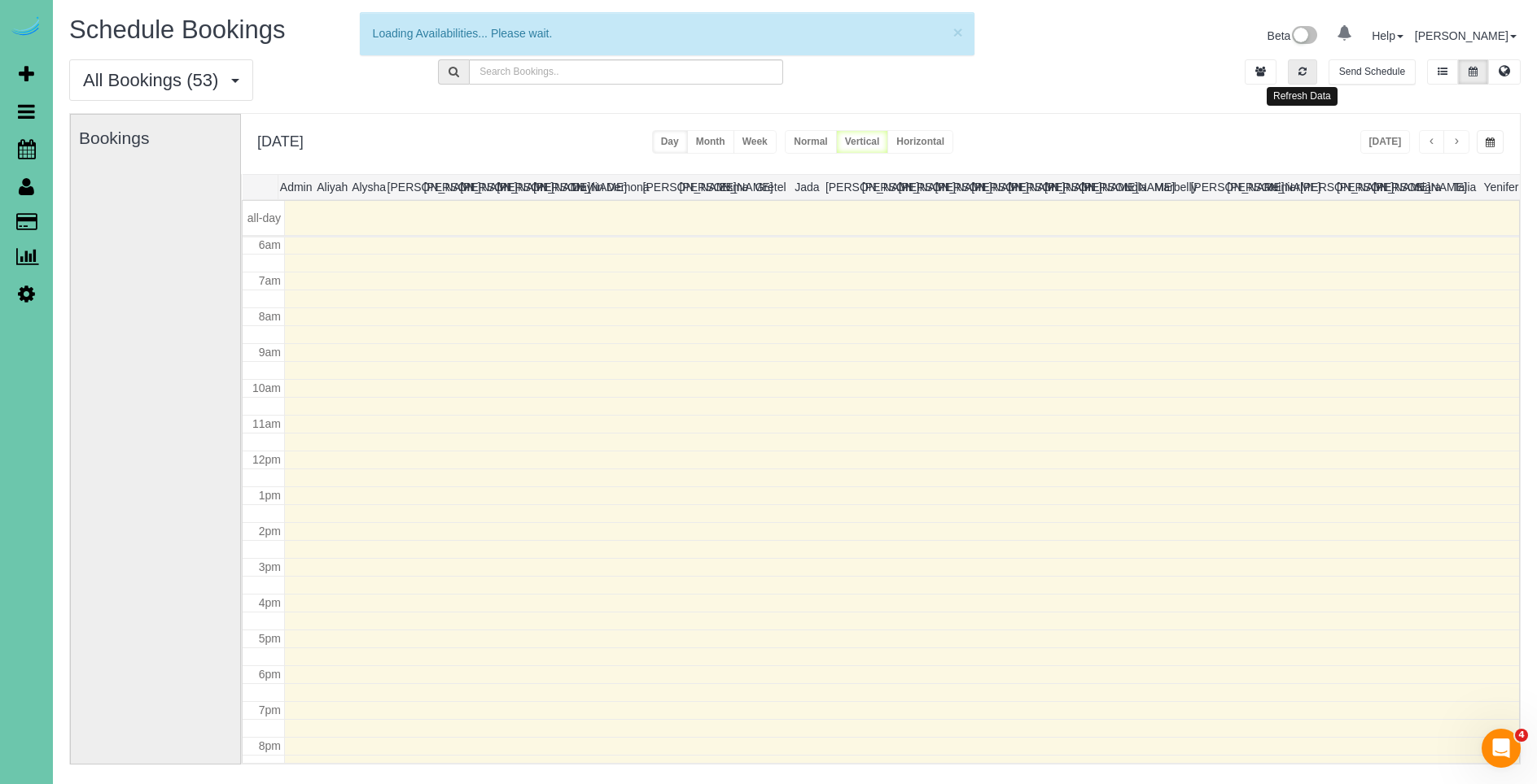
drag, startPoint x: 1306, startPoint y: 70, endPoint x: 1322, endPoint y: 110, distance: 43.1
click at [1305, 70] on icon "button" at bounding box center [1302, 71] width 8 height 10
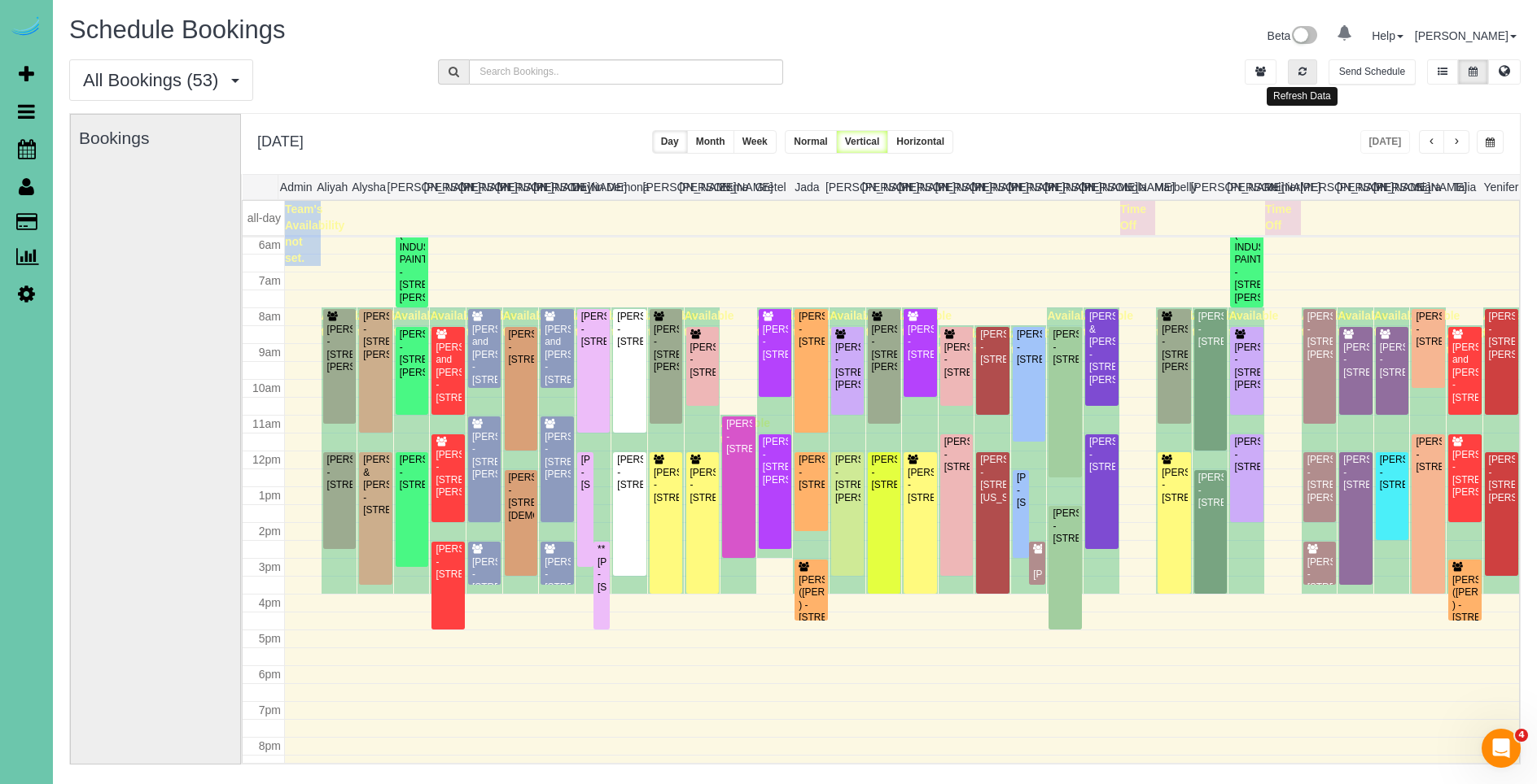
click at [1290, 61] on button "button" at bounding box center [1303, 71] width 30 height 25
click at [626, 492] on div "[PERSON_NAME] - [STREET_ADDRESS]" at bounding box center [629, 473] width 27 height 37
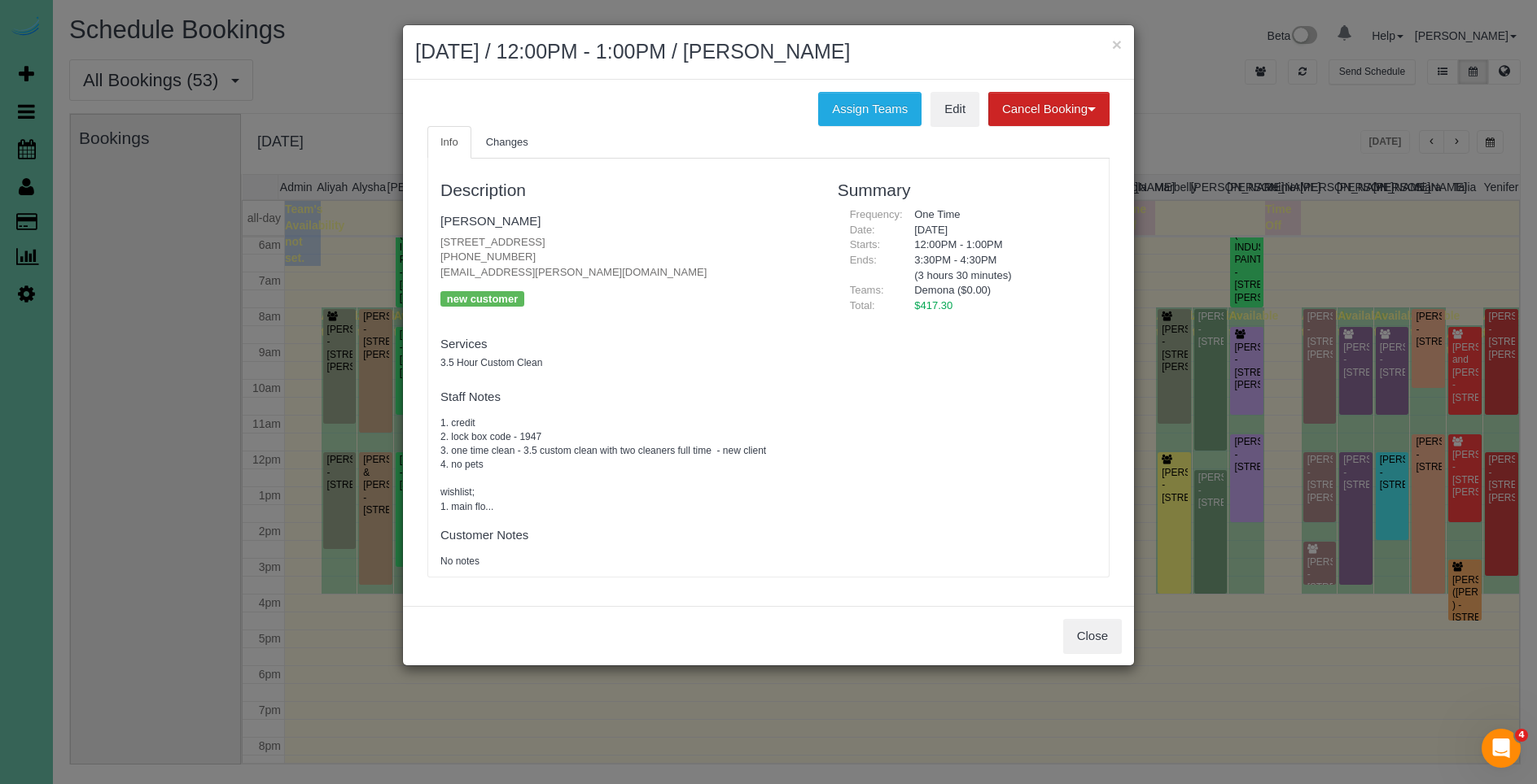
drag, startPoint x: 522, startPoint y: 259, endPoint x: 406, endPoint y: 256, distance: 116.0
click at [407, 256] on div "Assign Teams Edit Cancel Booking Without Fee With 100.00% Fee Info Changes Desc…" at bounding box center [768, 342] width 731 height 527
copy p "[PHONE_NUMBER]"
drag, startPoint x: 1107, startPoint y: 43, endPoint x: 1115, endPoint y: 44, distance: 8.1
click at [1107, 43] on h2 "[DATE] / 12:00PM - 1:00PM / [PERSON_NAME]" at bounding box center [768, 52] width 706 height 30
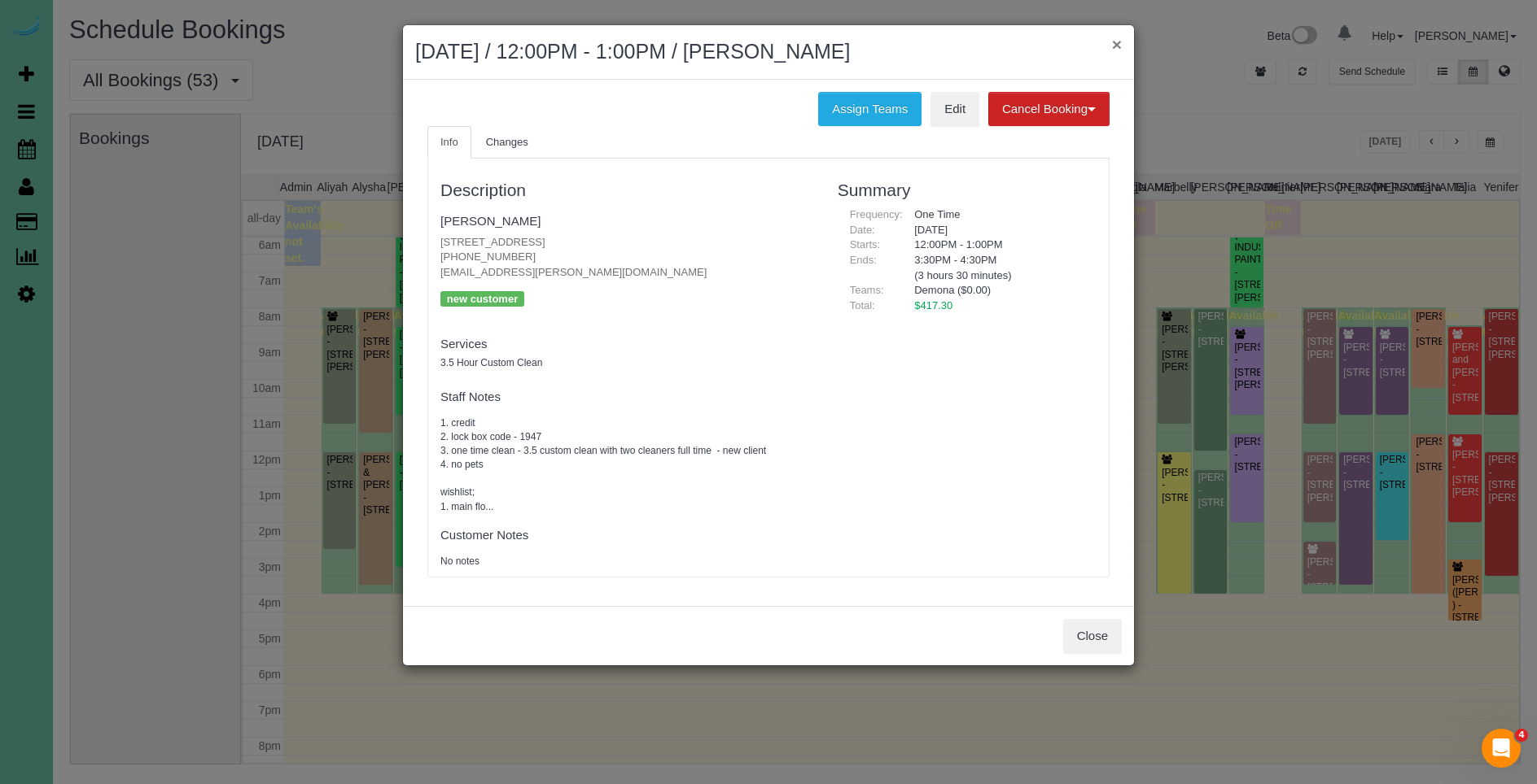
click at [1115, 44] on button "×" at bounding box center [1117, 44] width 10 height 17
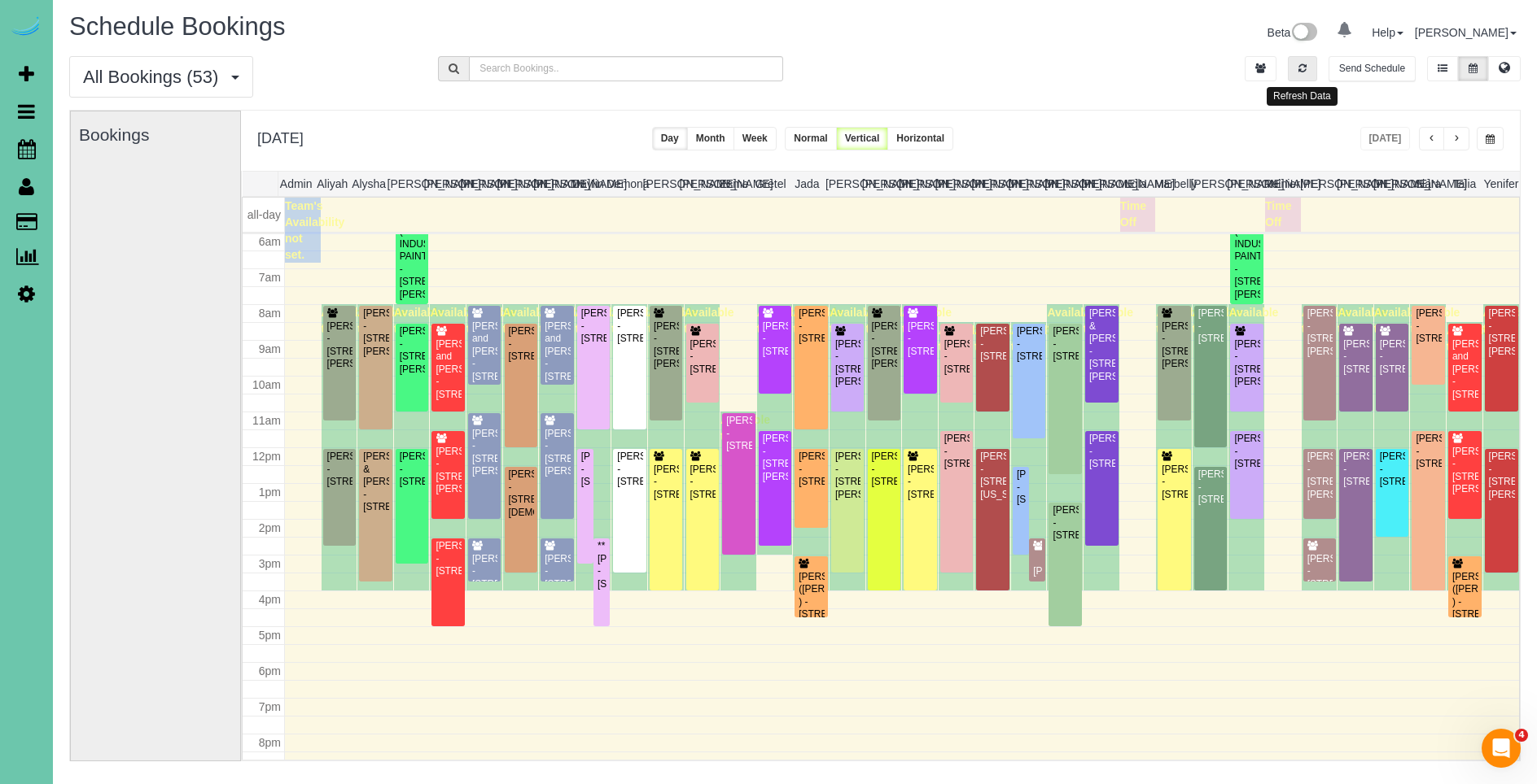
click at [1293, 73] on button "button" at bounding box center [1303, 68] width 30 height 25
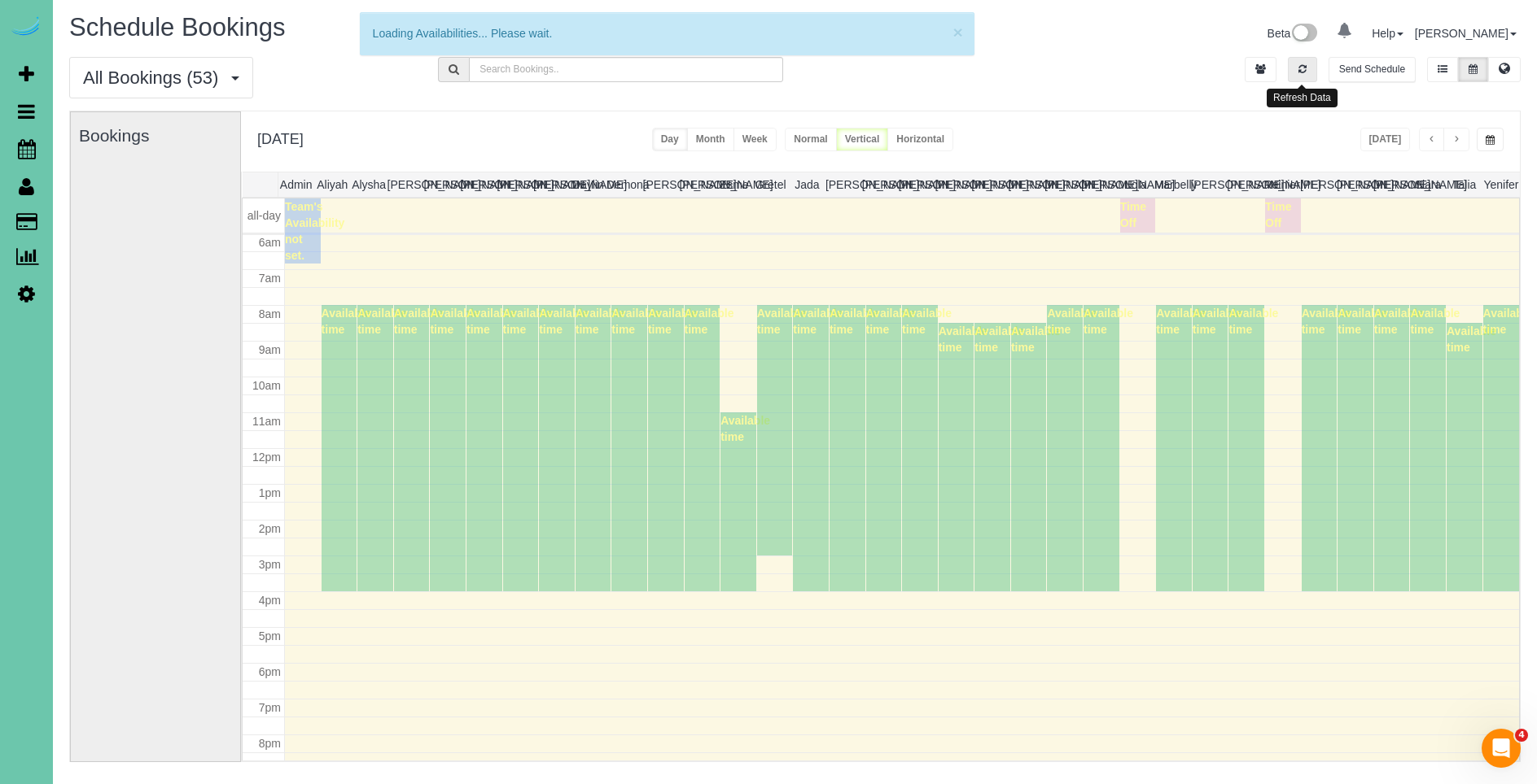
click at [1296, 72] on button "button" at bounding box center [1303, 69] width 30 height 25
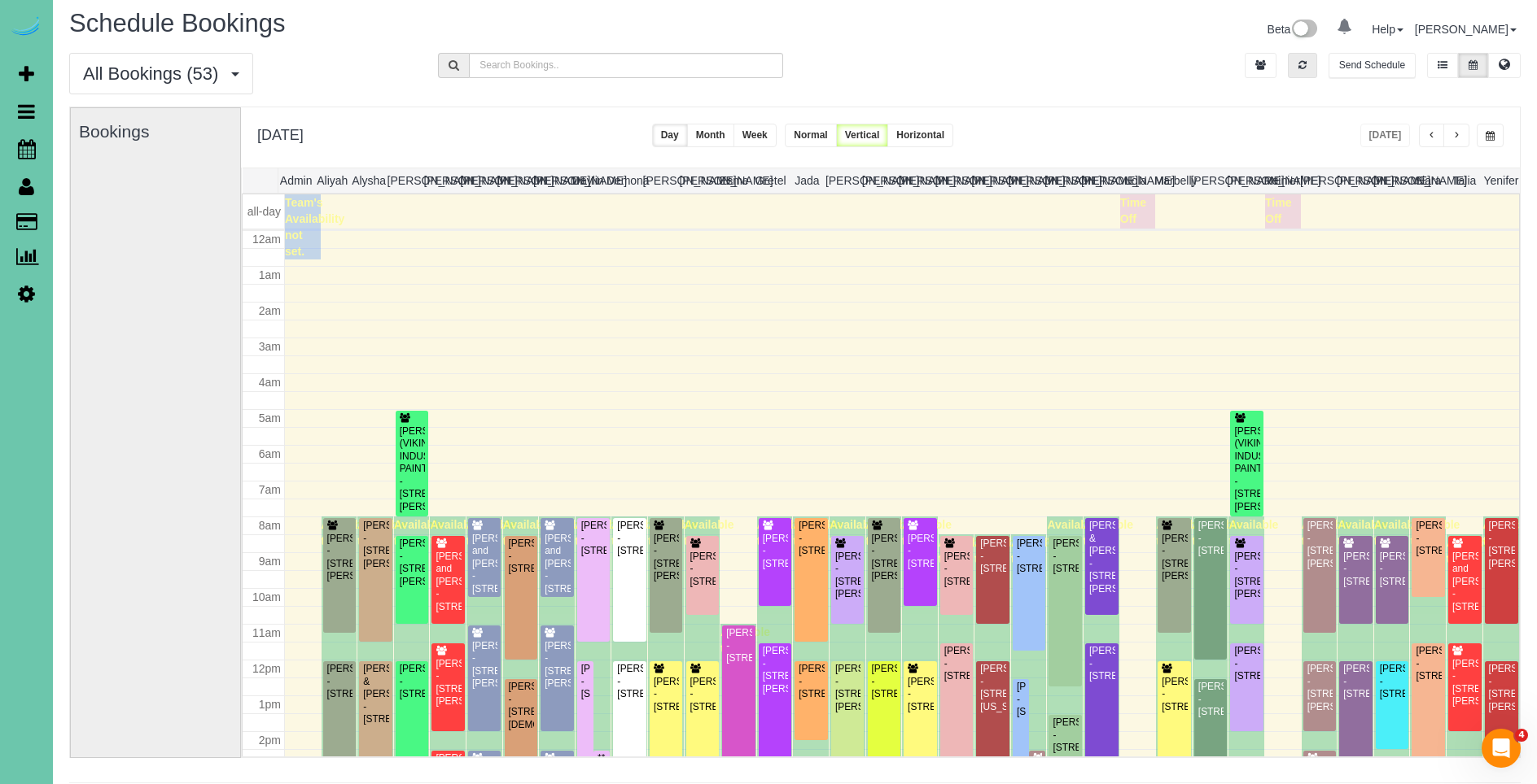
scroll to position [216, 0]
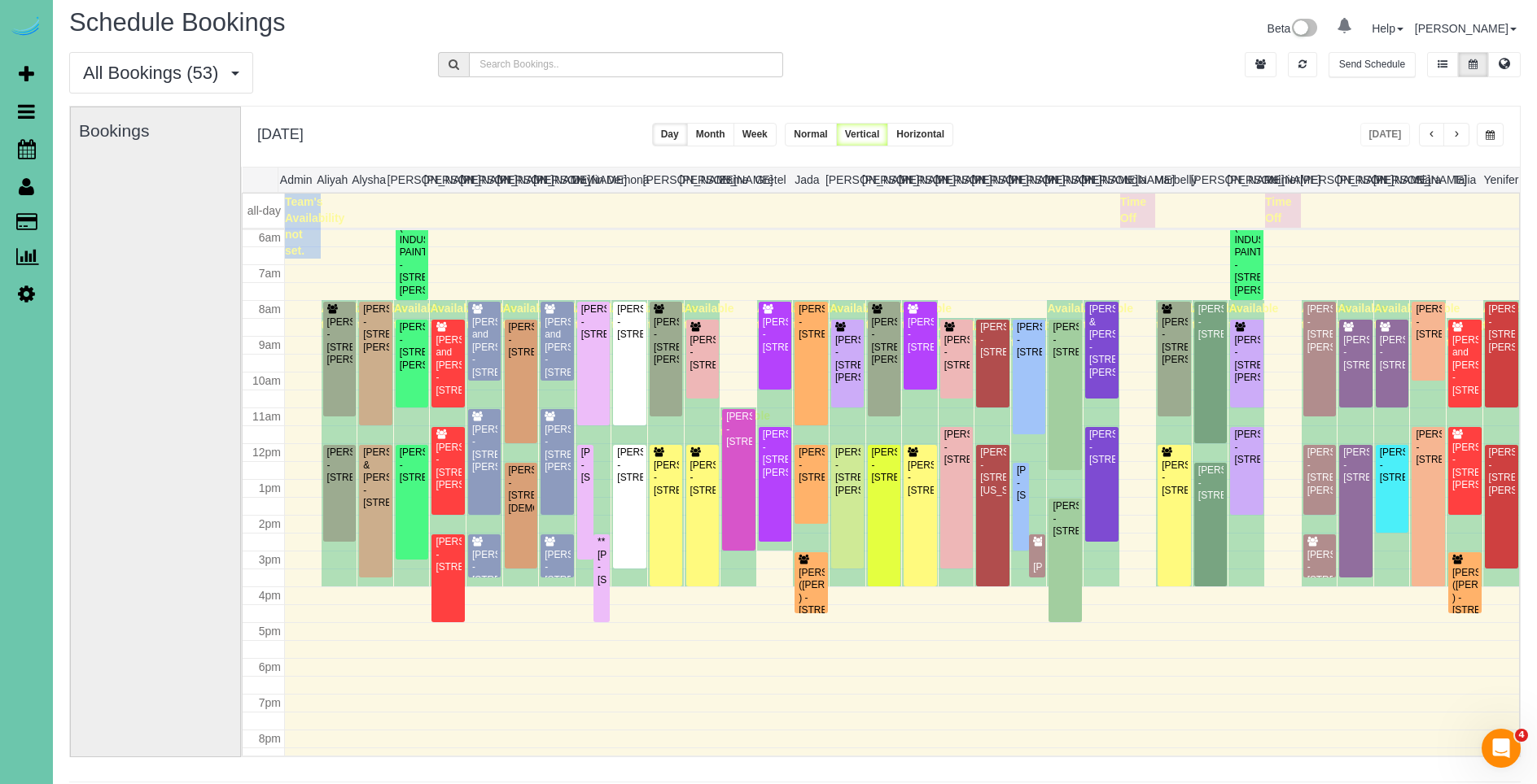
click at [1458, 138] on span "button" at bounding box center [1456, 135] width 8 height 10
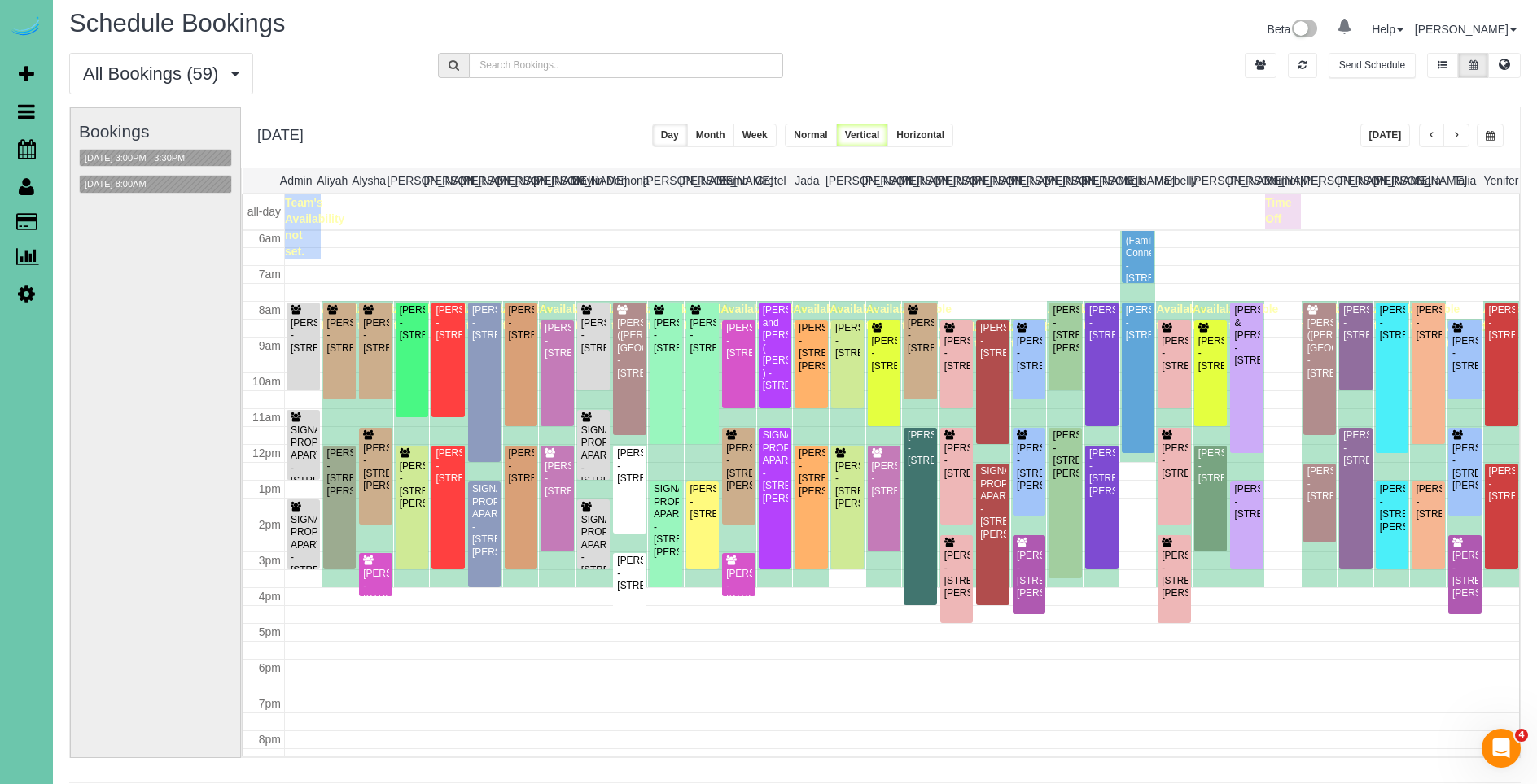
click at [1460, 136] on button "button" at bounding box center [1456, 135] width 26 height 23
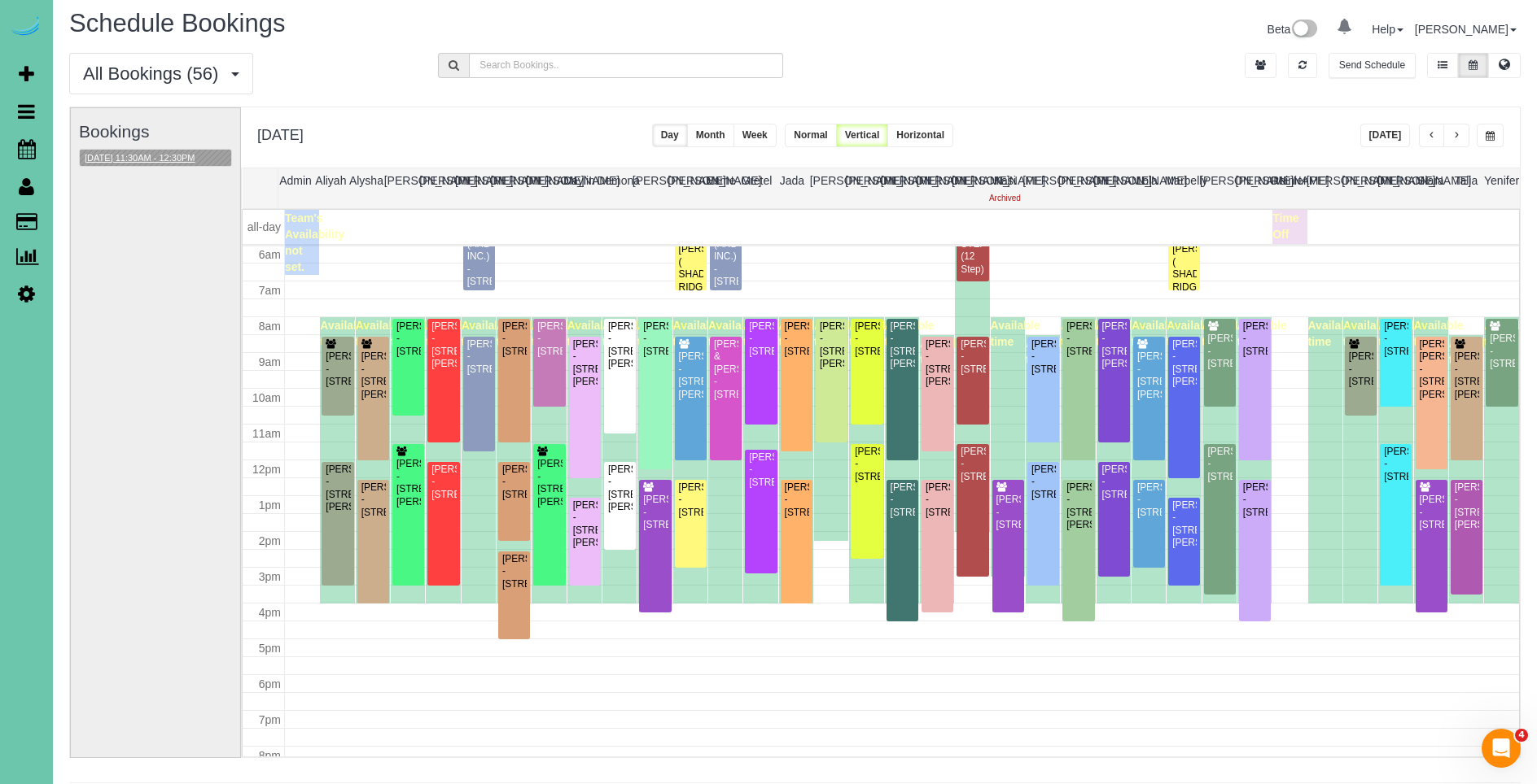
click at [169, 155] on button "[DATE] 11:30AM - 12:30PM" at bounding box center [140, 158] width 120 height 17
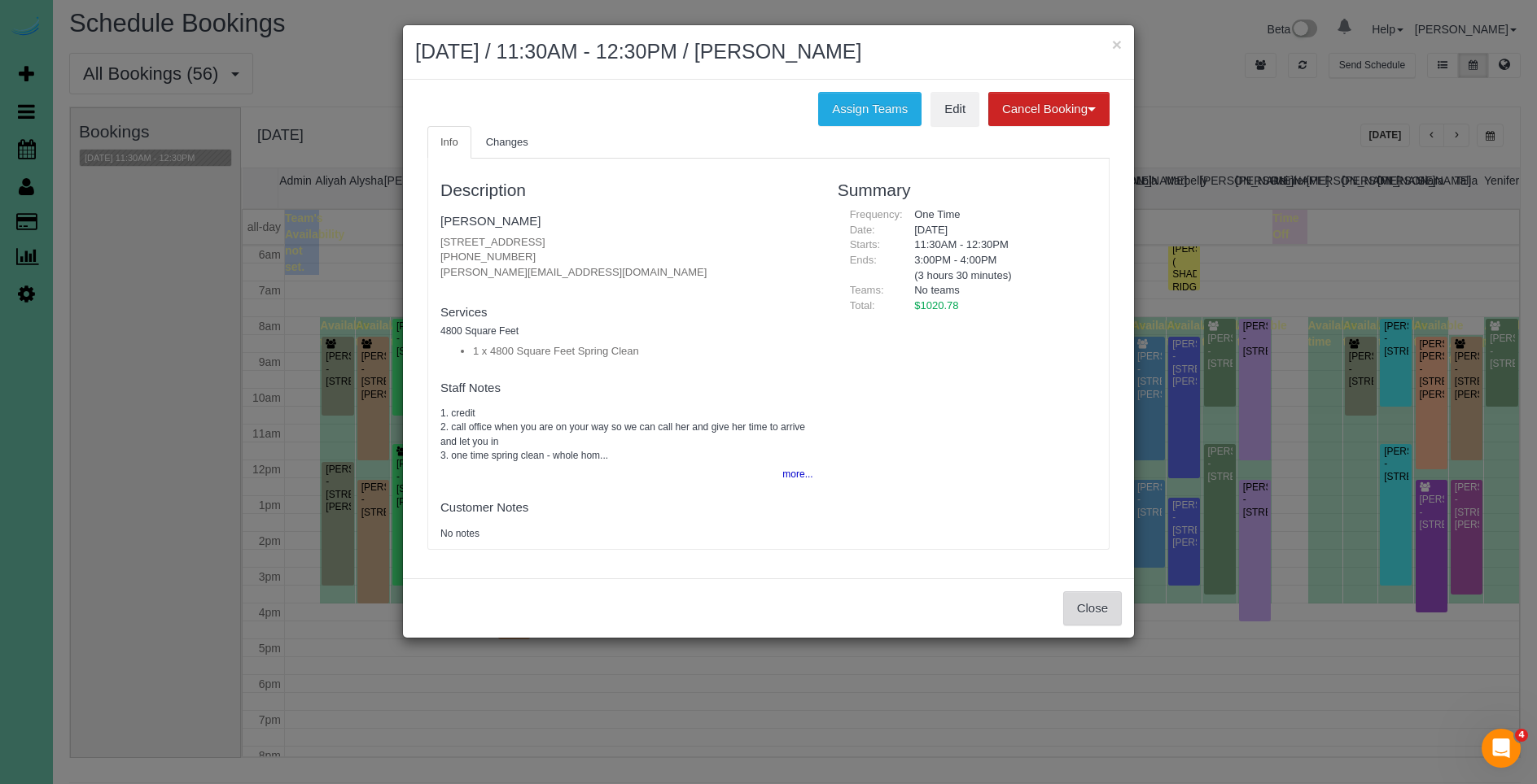
click at [1108, 603] on button "Close" at bounding box center [1092, 608] width 58 height 34
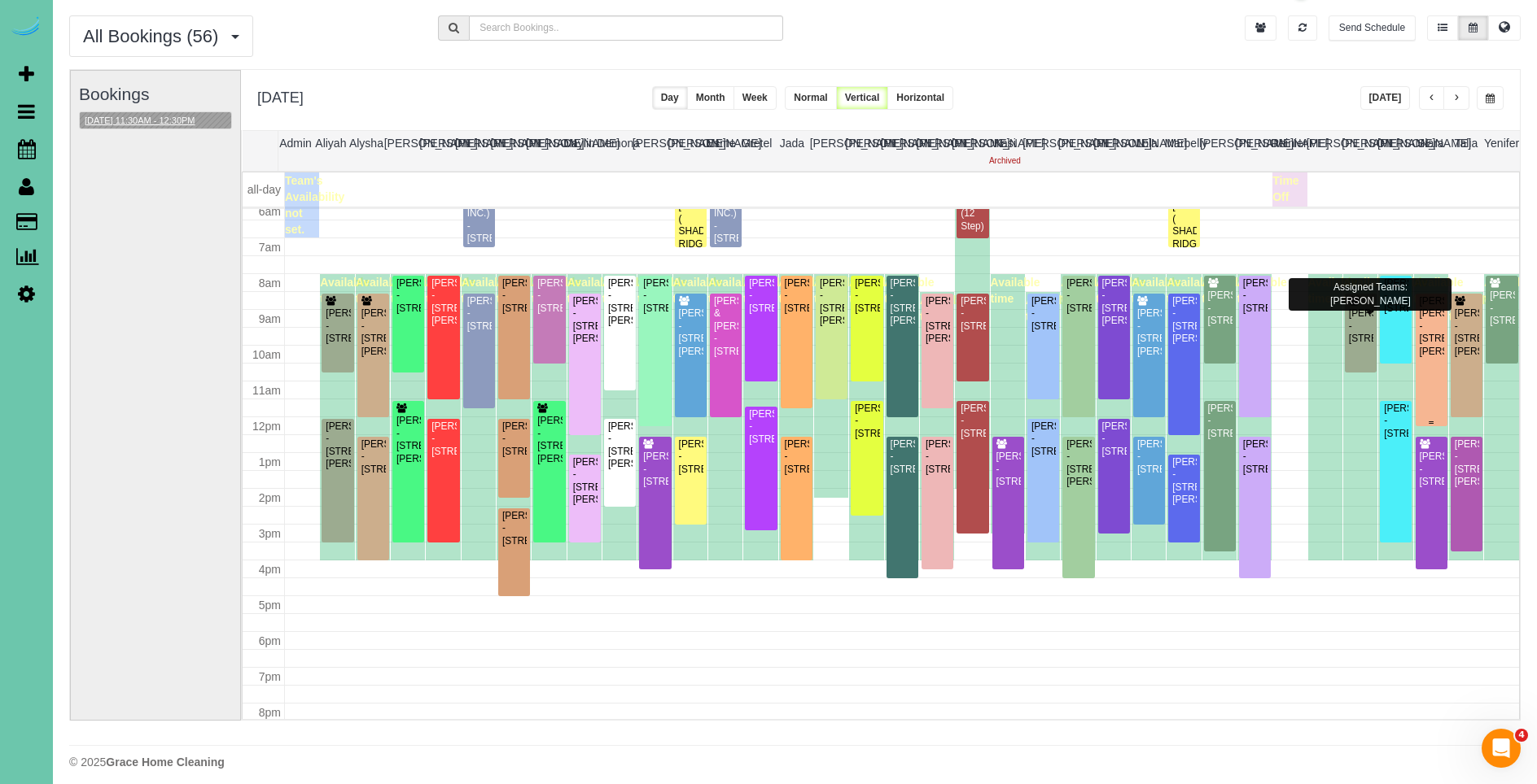
scroll to position [225, 0]
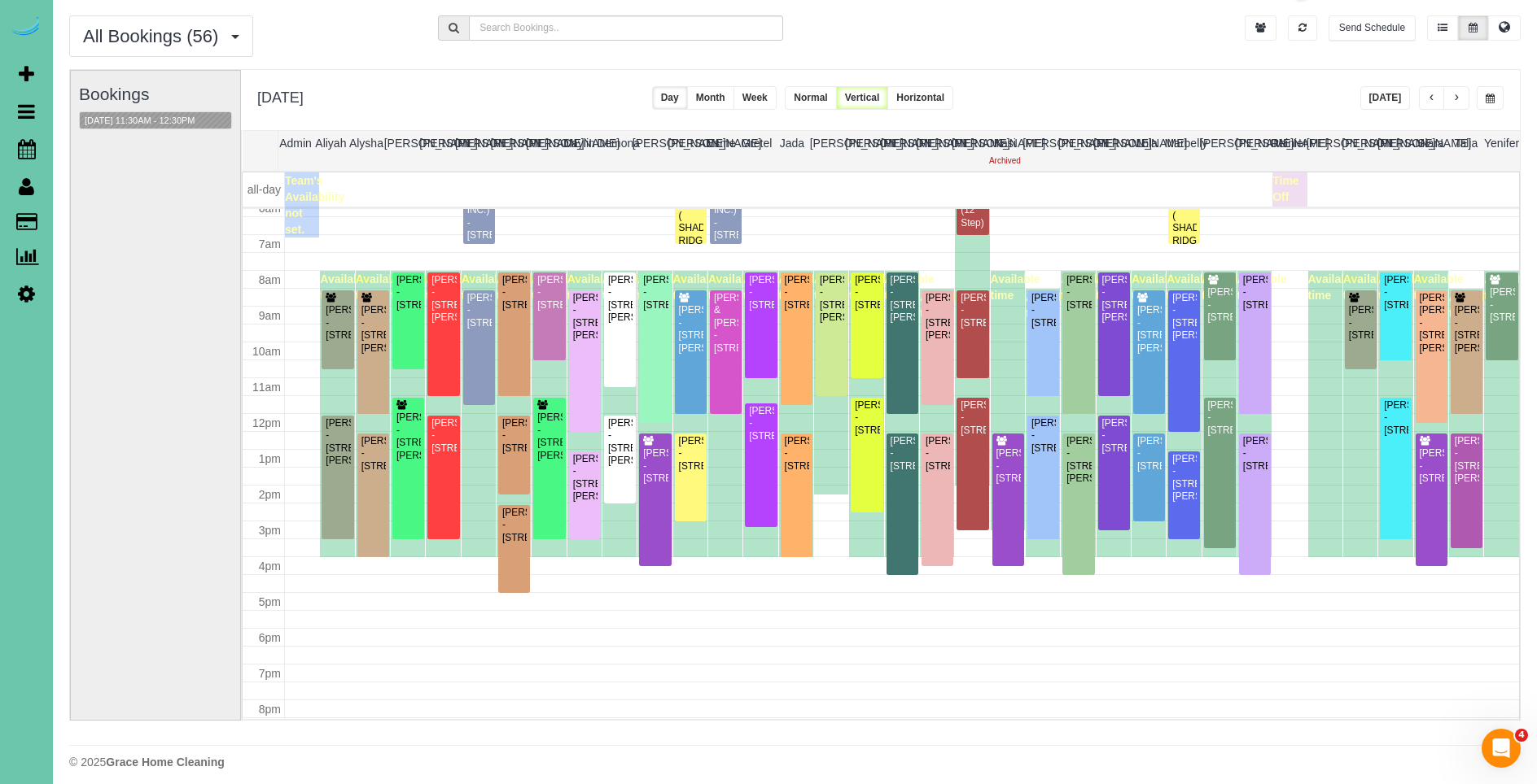
click at [1459, 98] on span "button" at bounding box center [1456, 98] width 8 height 10
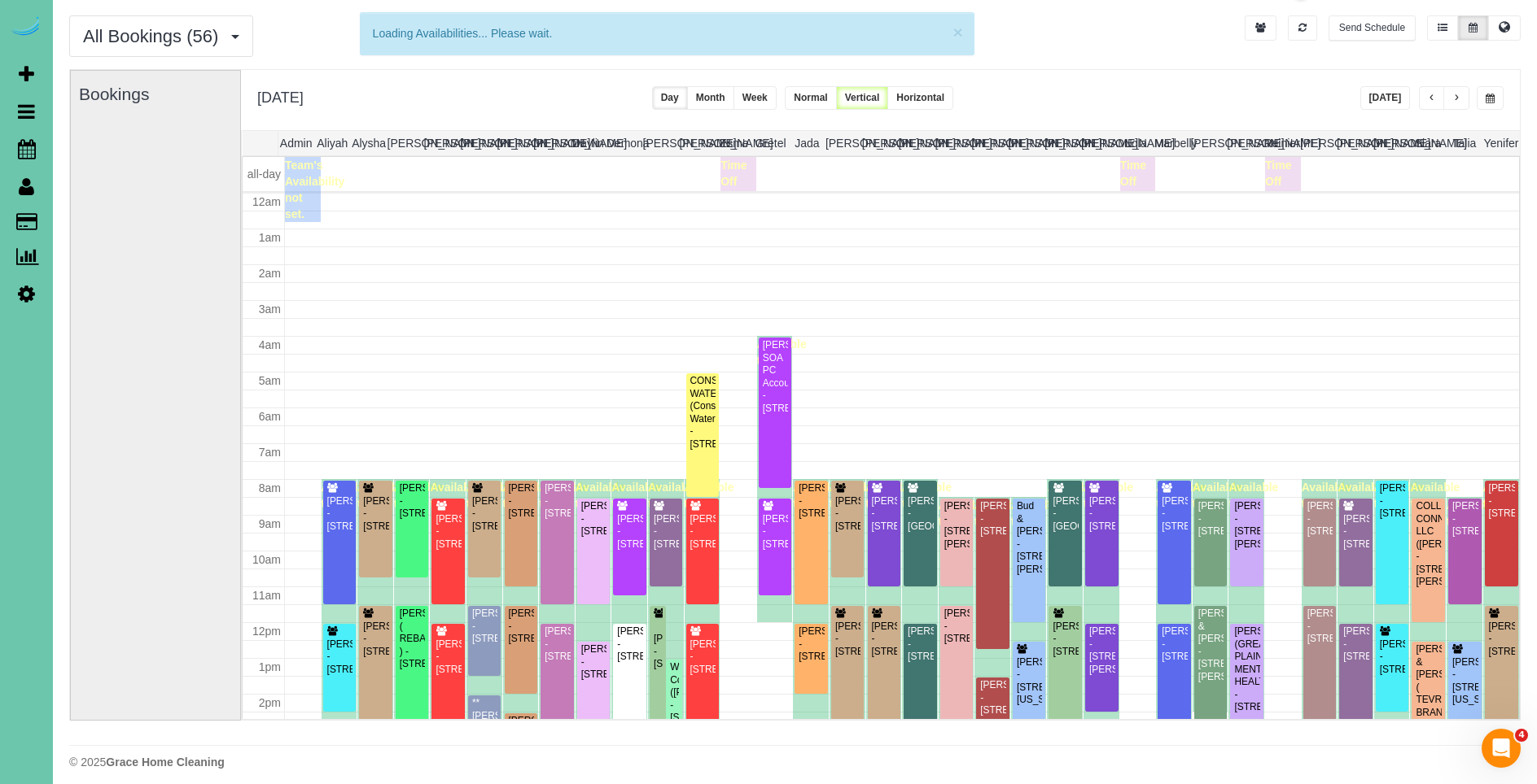
scroll to position [216, 0]
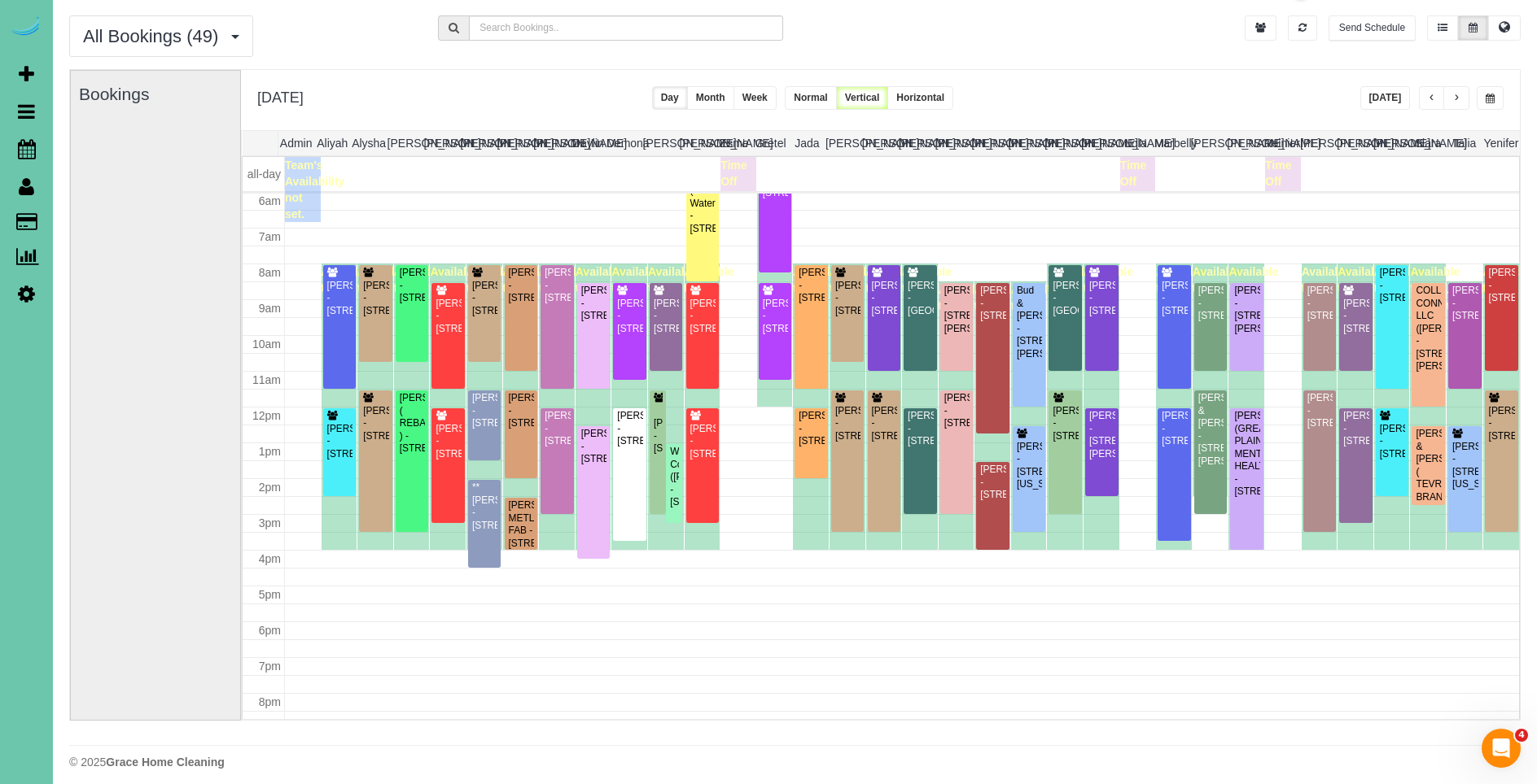
click at [1431, 102] on span "button" at bounding box center [1431, 98] width 8 height 10
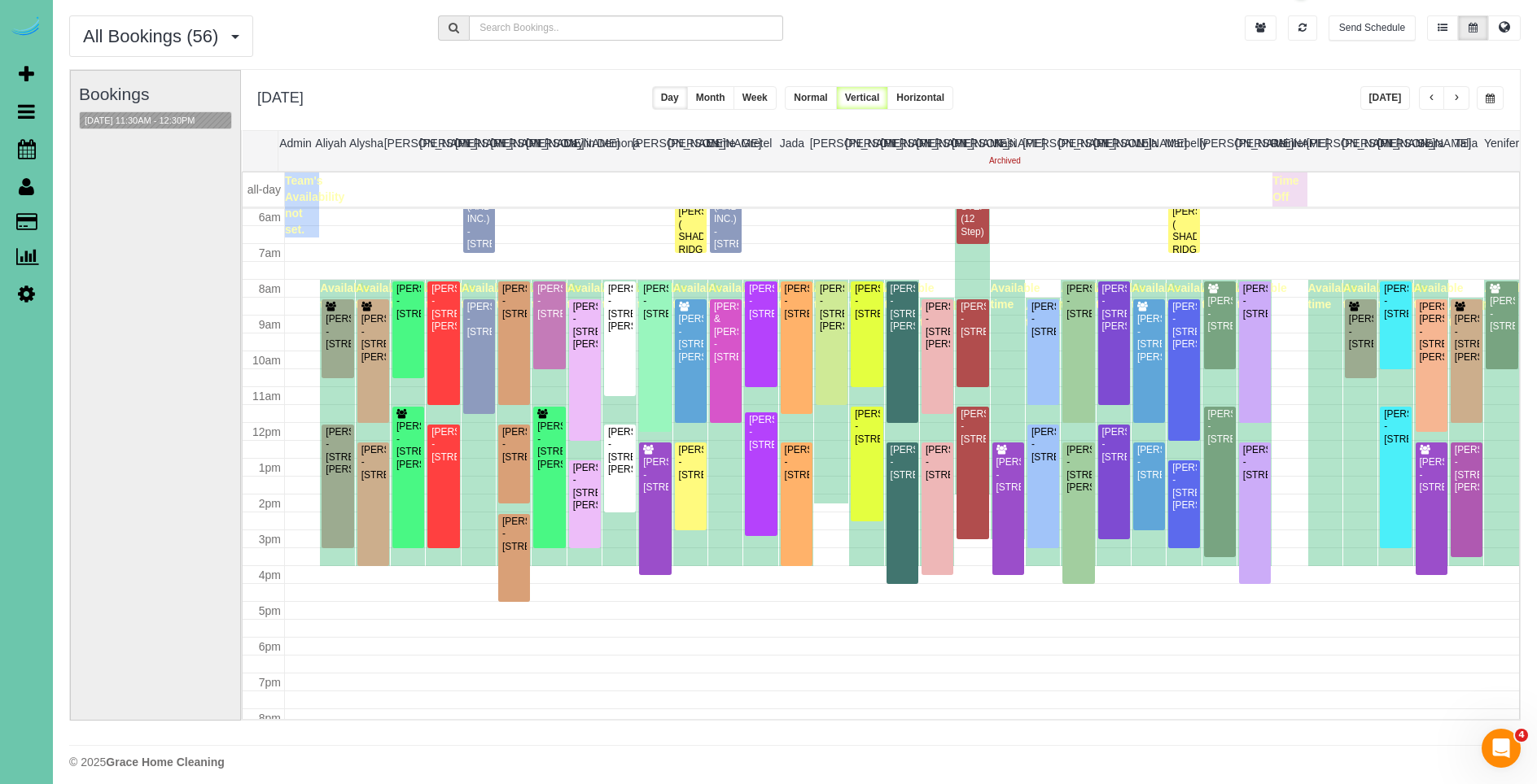
click at [1431, 102] on span "button" at bounding box center [1431, 98] width 8 height 10
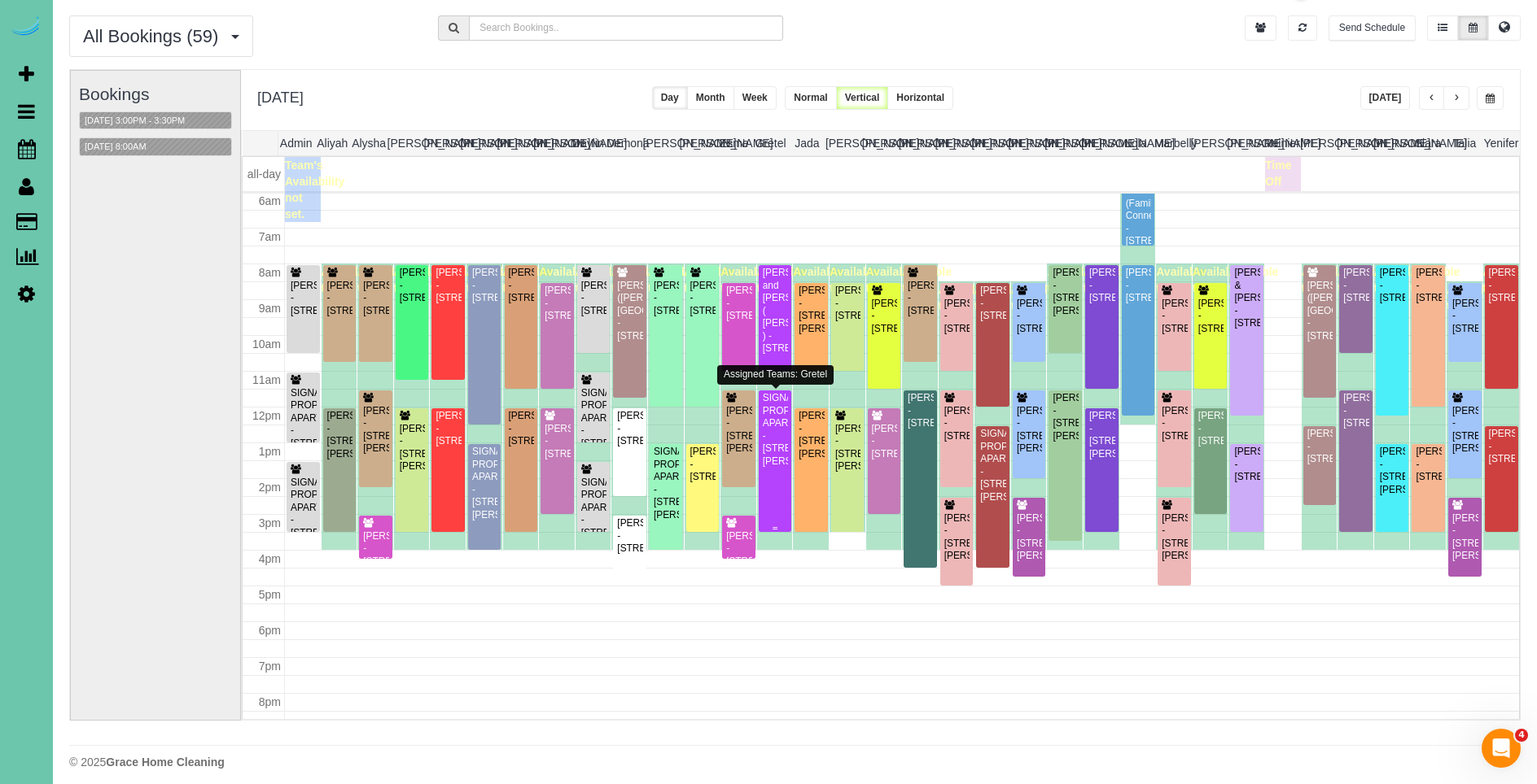
click at [764, 450] on div "SIGNATURE PROPERTIES APARTMENTS - [STREET_ADDRESS][PERSON_NAME]" at bounding box center [775, 430] width 27 height 76
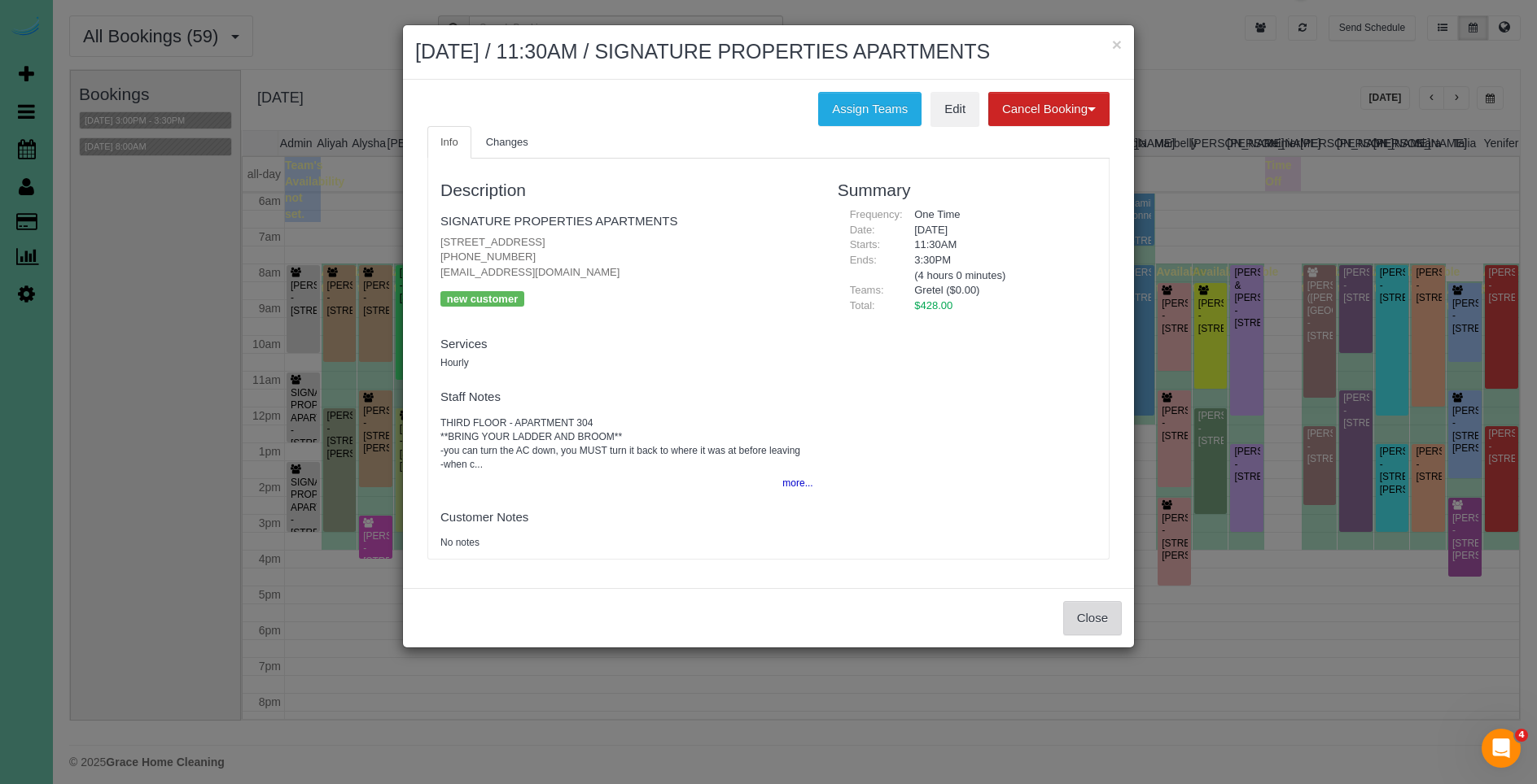
click at [1087, 636] on button "Close" at bounding box center [1092, 618] width 58 height 34
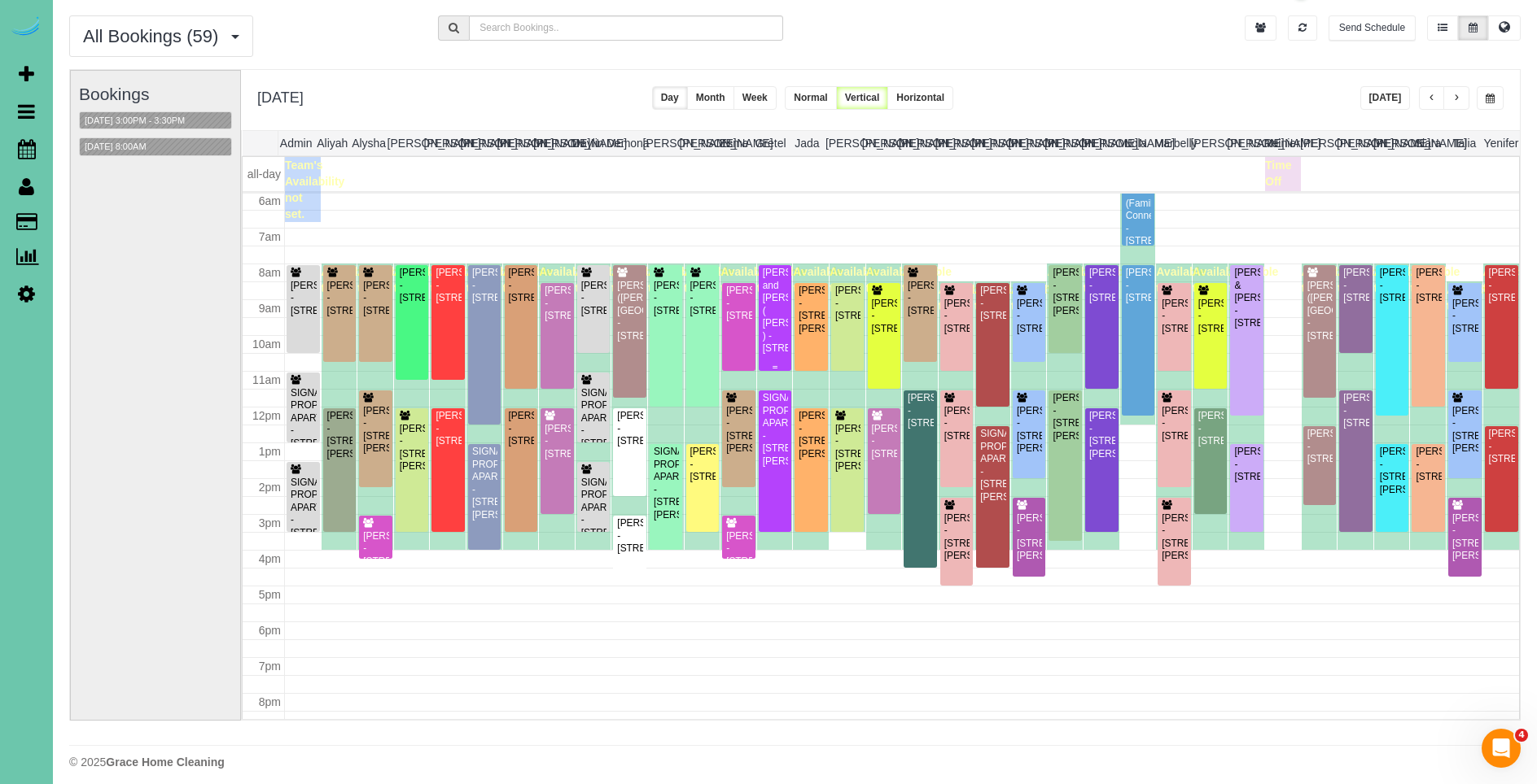
click at [775, 337] on div "[PERSON_NAME] and [PERSON_NAME] ( [PERSON_NAME] ) - [STREET_ADDRESS]" at bounding box center [775, 310] width 27 height 88
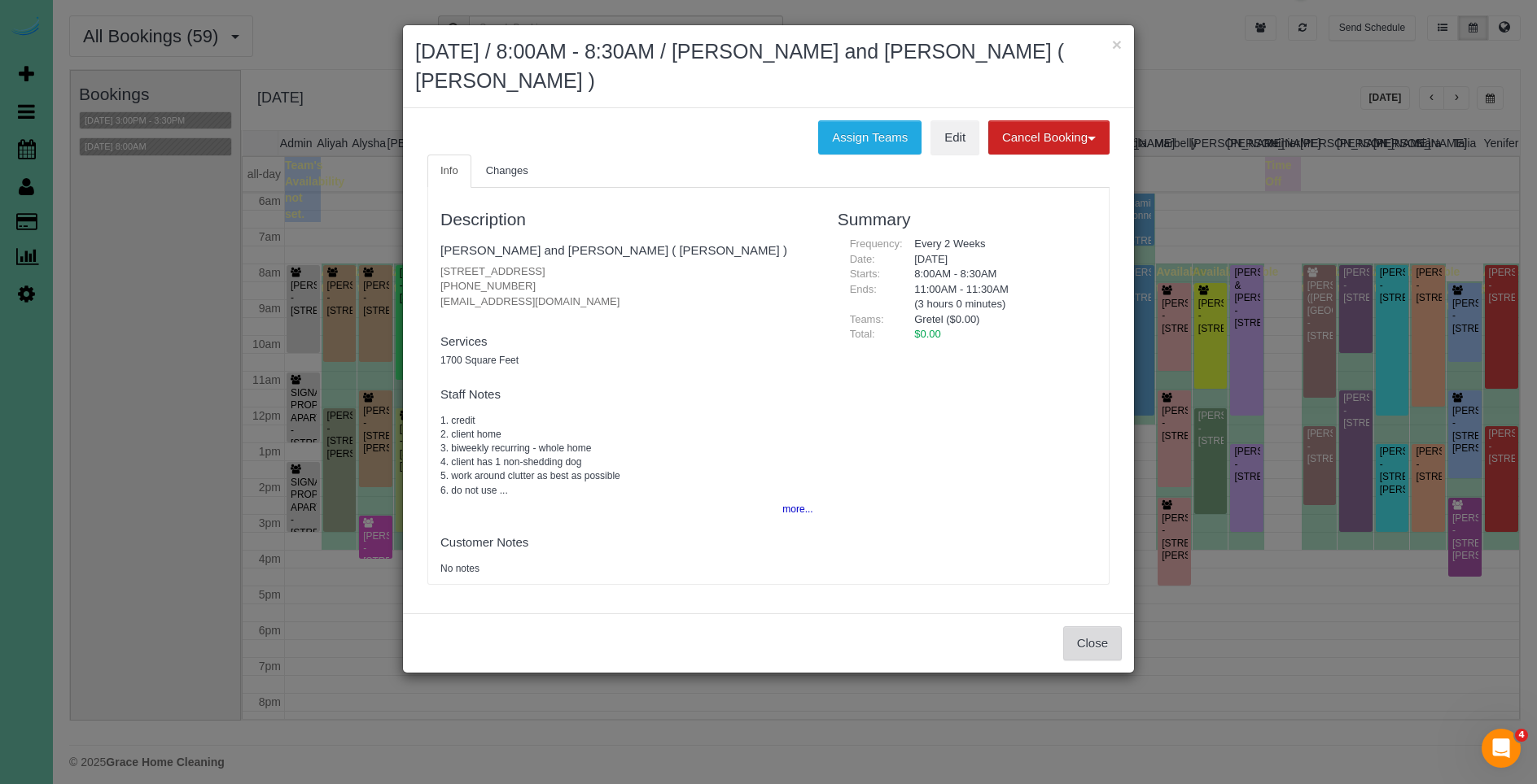
click at [1086, 651] on button "Close" at bounding box center [1092, 643] width 58 height 34
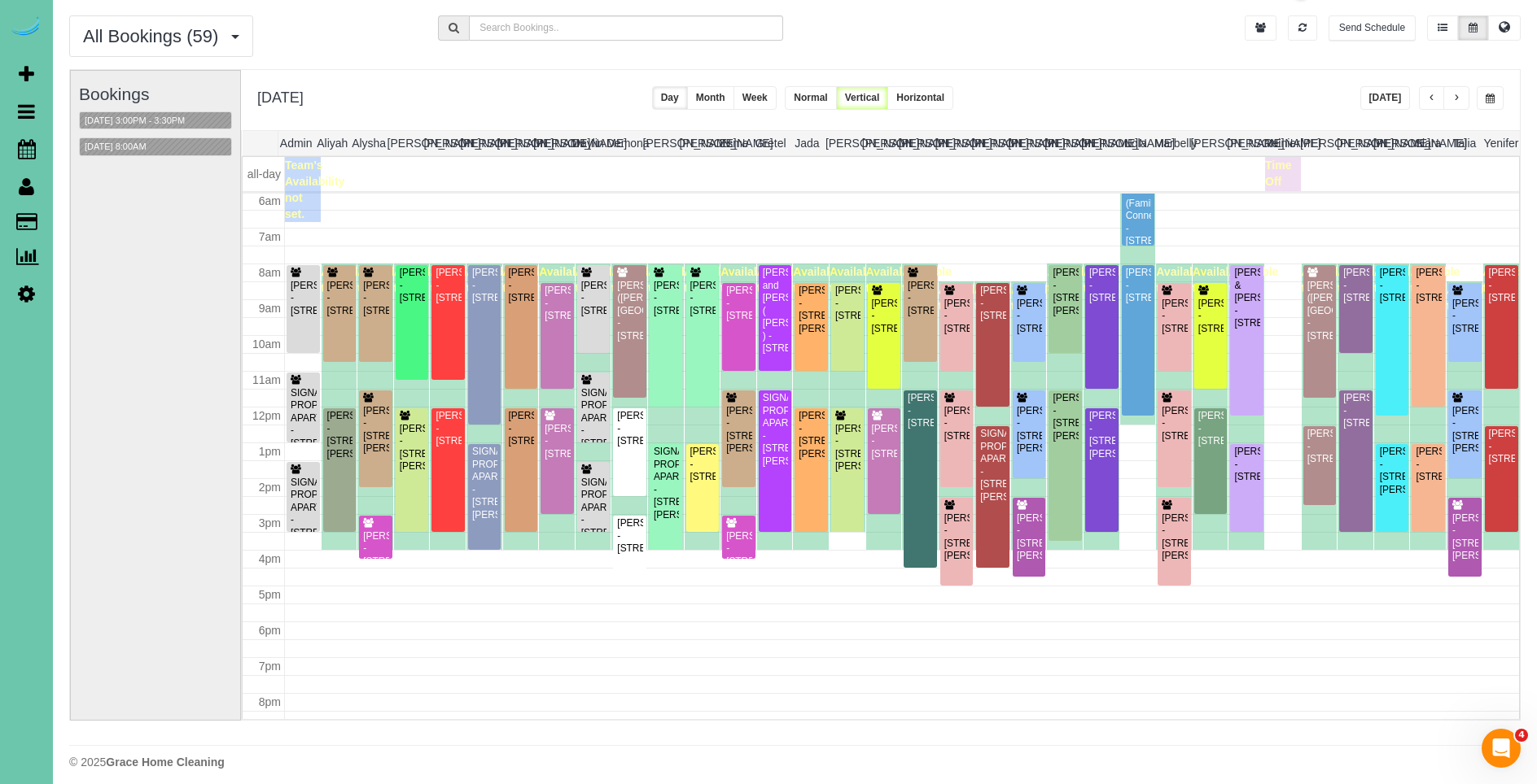
click at [1432, 102] on span "button" at bounding box center [1431, 98] width 8 height 10
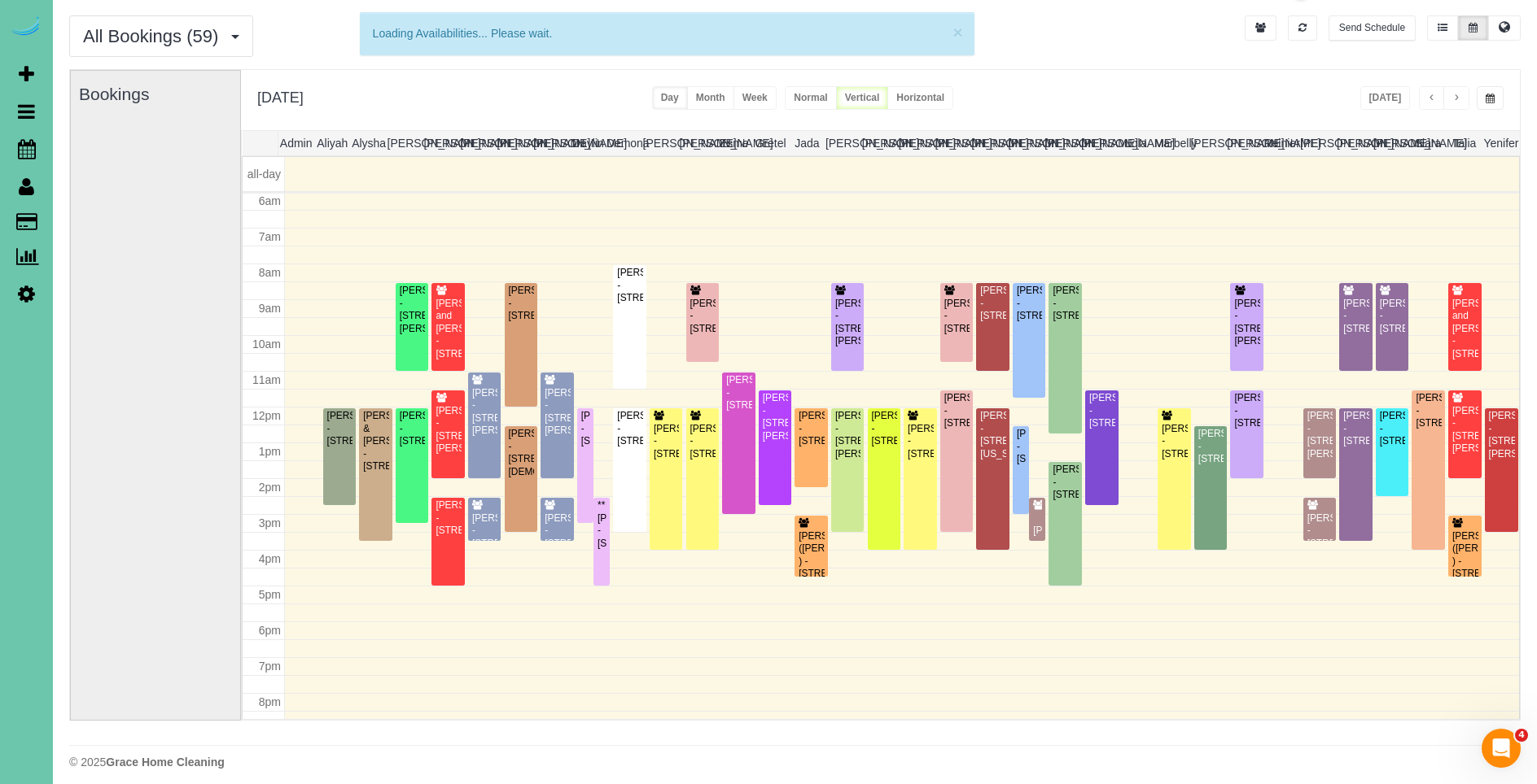
click at [1432, 101] on span "button" at bounding box center [1431, 98] width 8 height 10
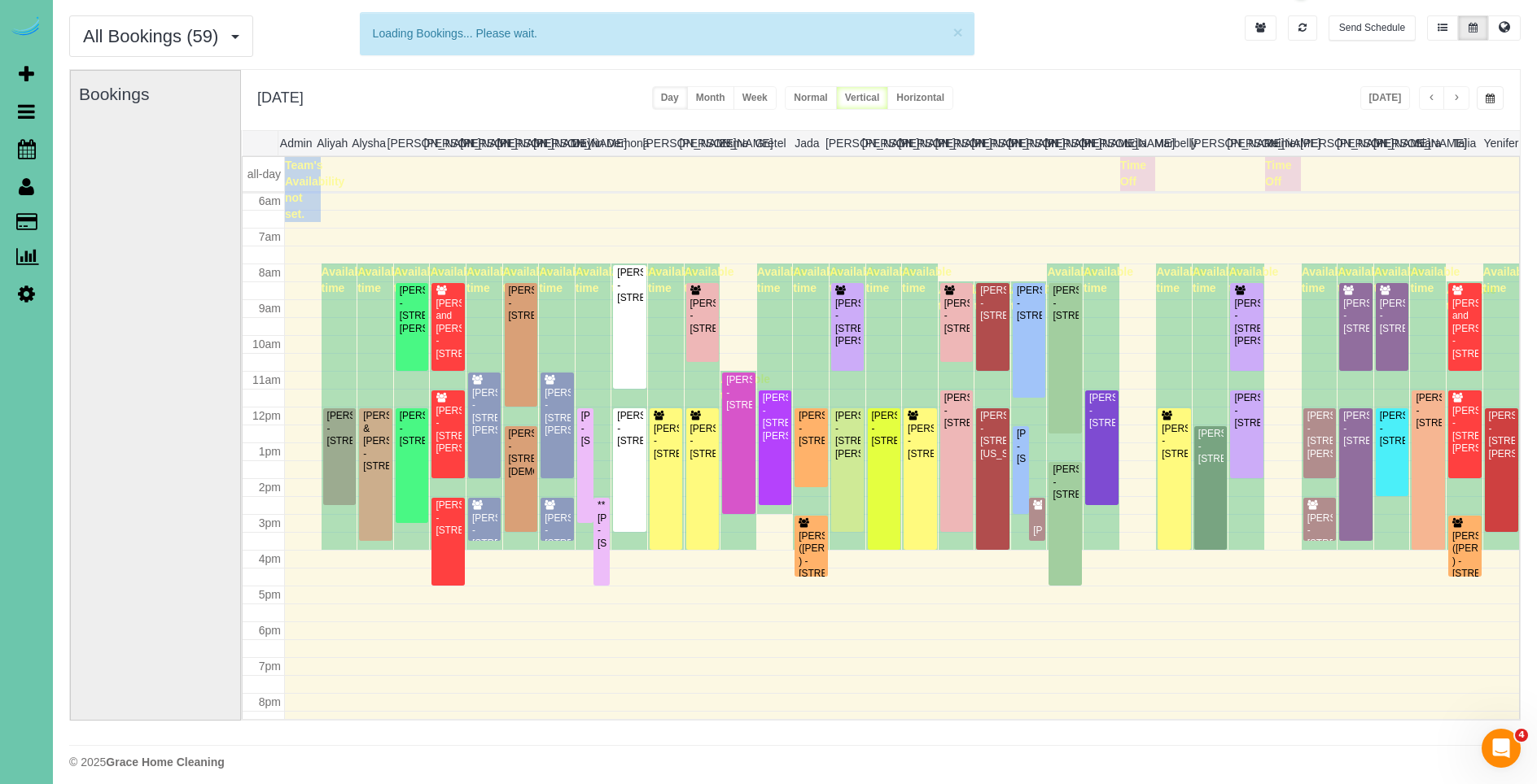
click at [1431, 98] on span "button" at bounding box center [1431, 98] width 8 height 10
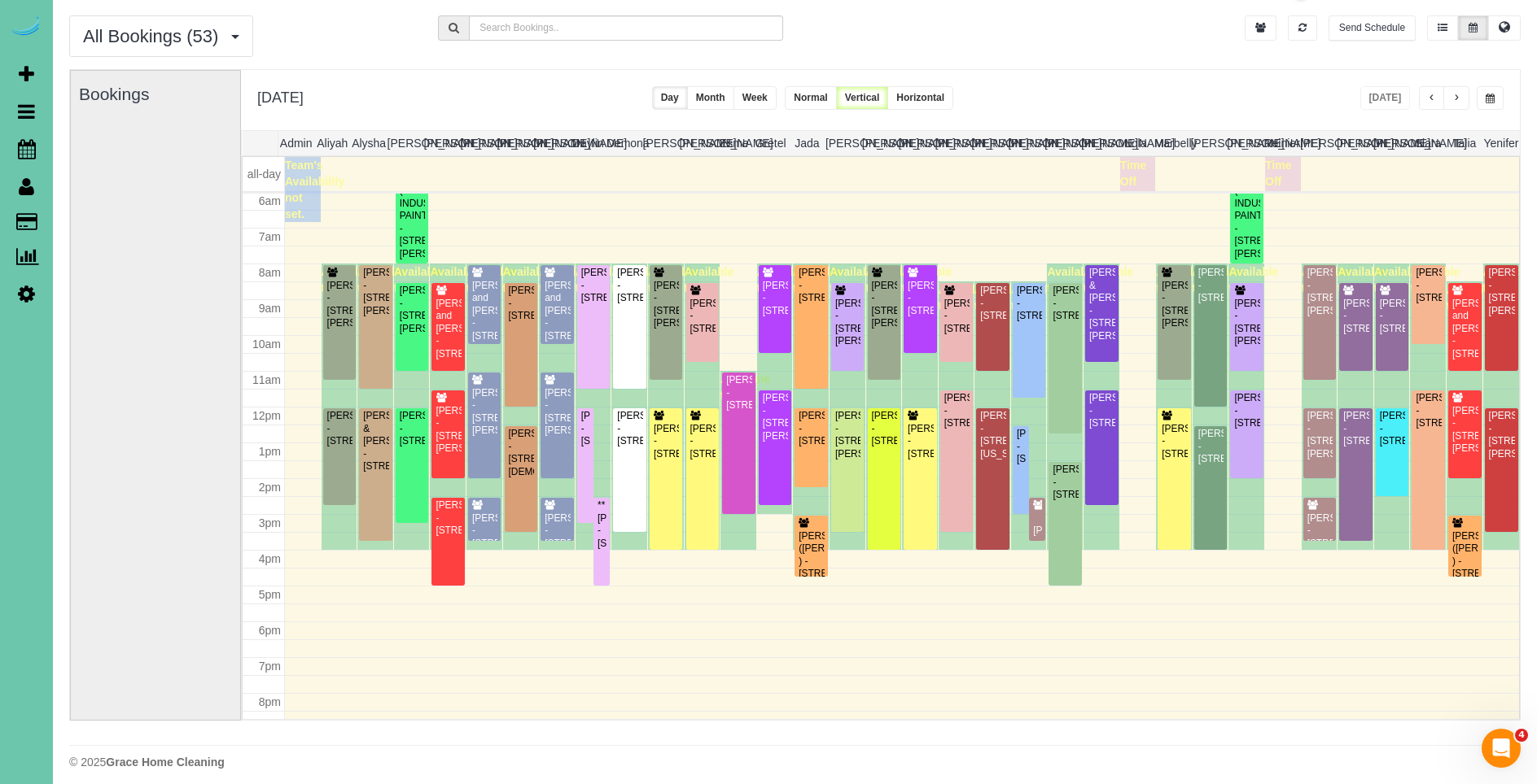
click at [1434, 95] on span "button" at bounding box center [1431, 98] width 8 height 10
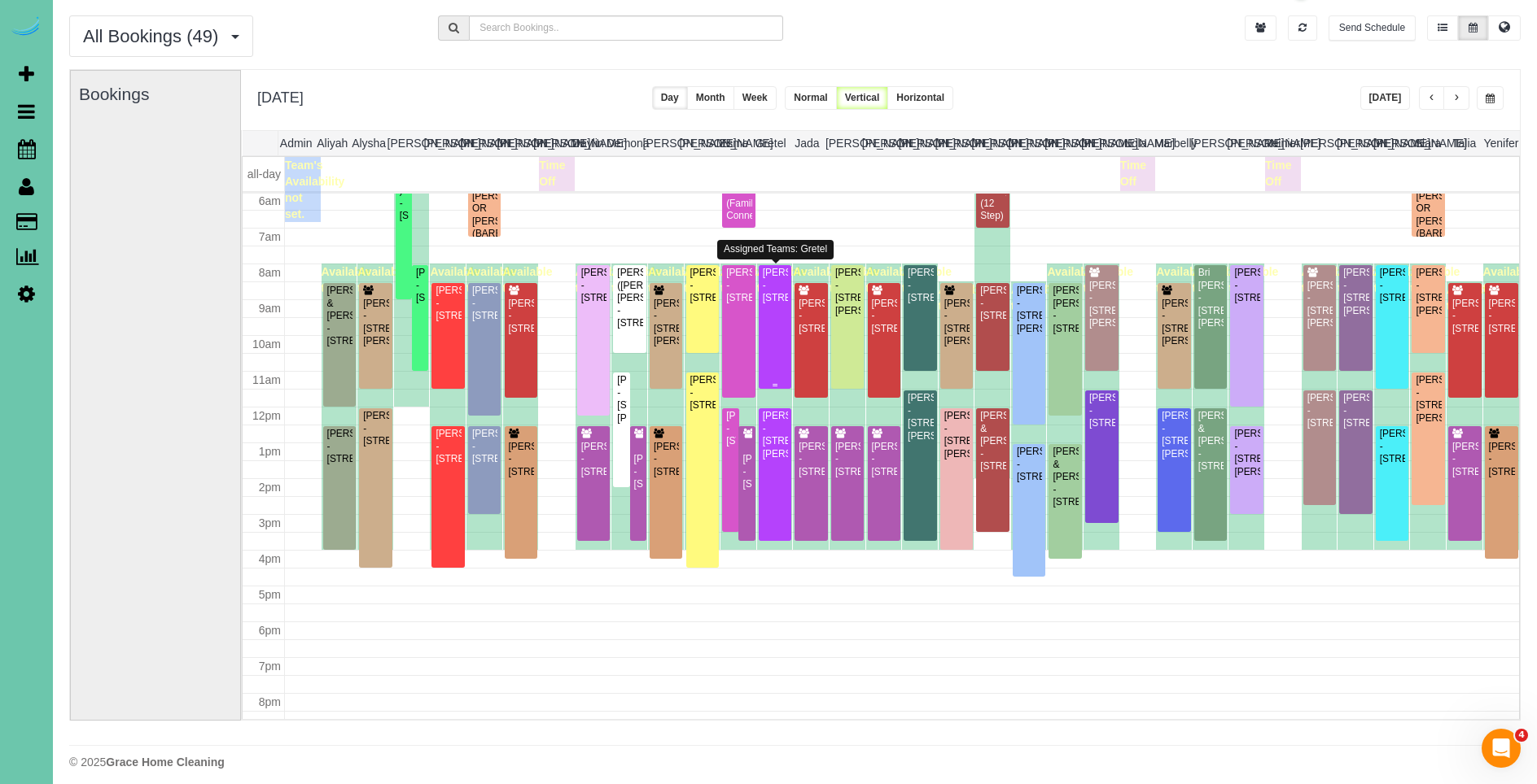
click at [780, 305] on div "[PERSON_NAME] - [STREET_ADDRESS]" at bounding box center [775, 285] width 27 height 37
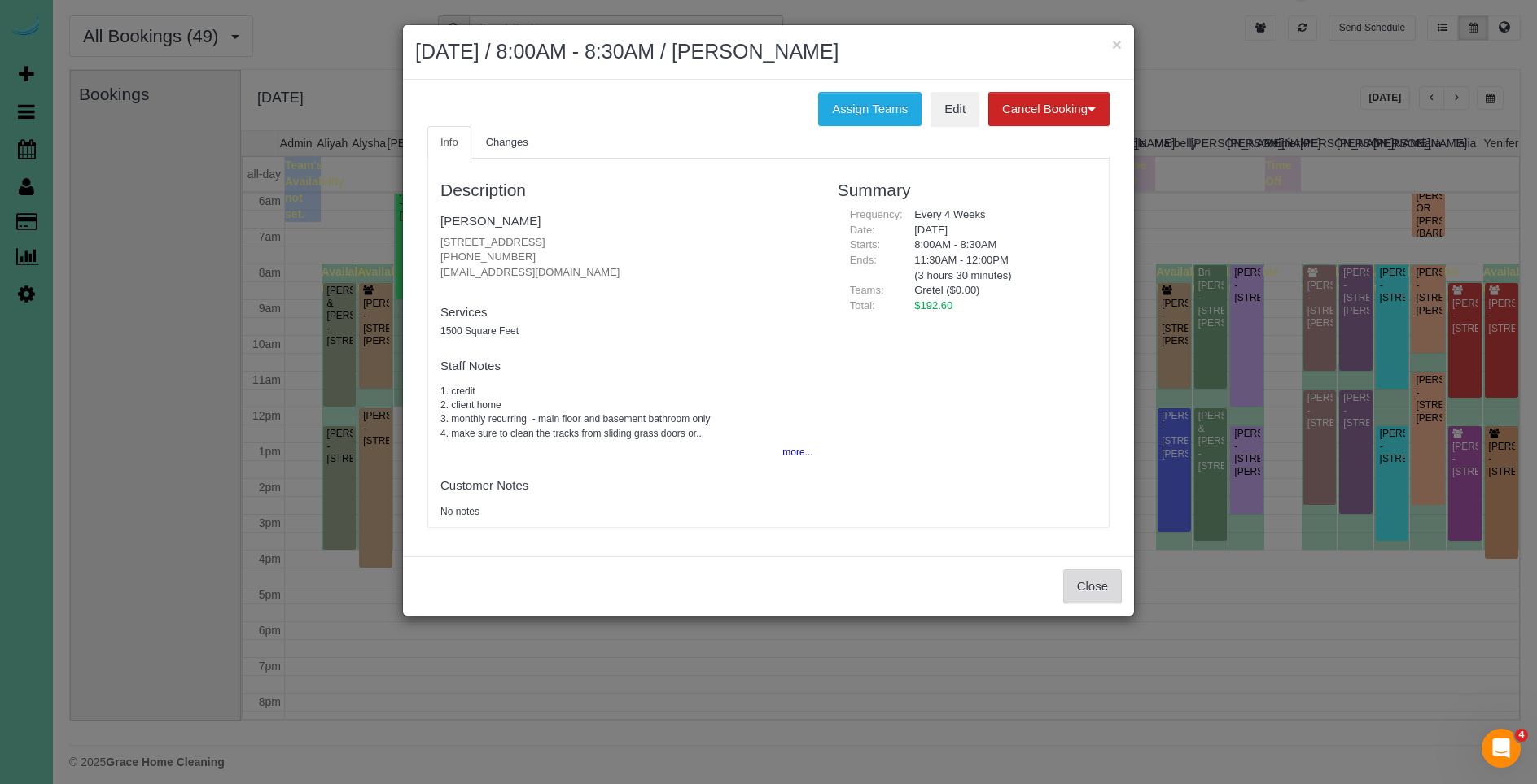
drag, startPoint x: 1091, startPoint y: 579, endPoint x: 1031, endPoint y: 530, distance: 77.5
click at [1090, 579] on button "Close" at bounding box center [1092, 586] width 58 height 34
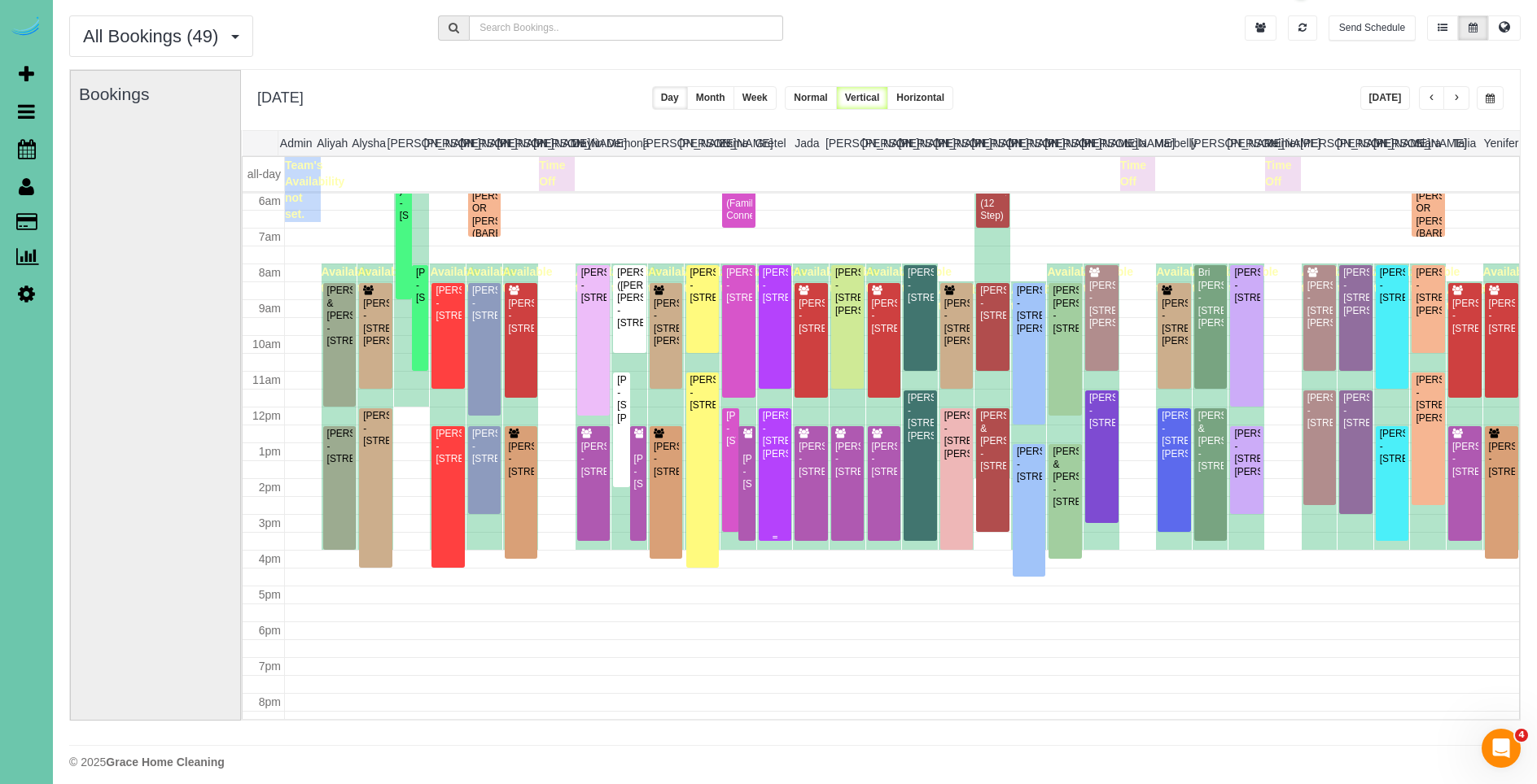
click at [777, 461] on div "[PERSON_NAME] - [STREET_ADDRESS][PERSON_NAME]" at bounding box center [775, 435] width 27 height 51
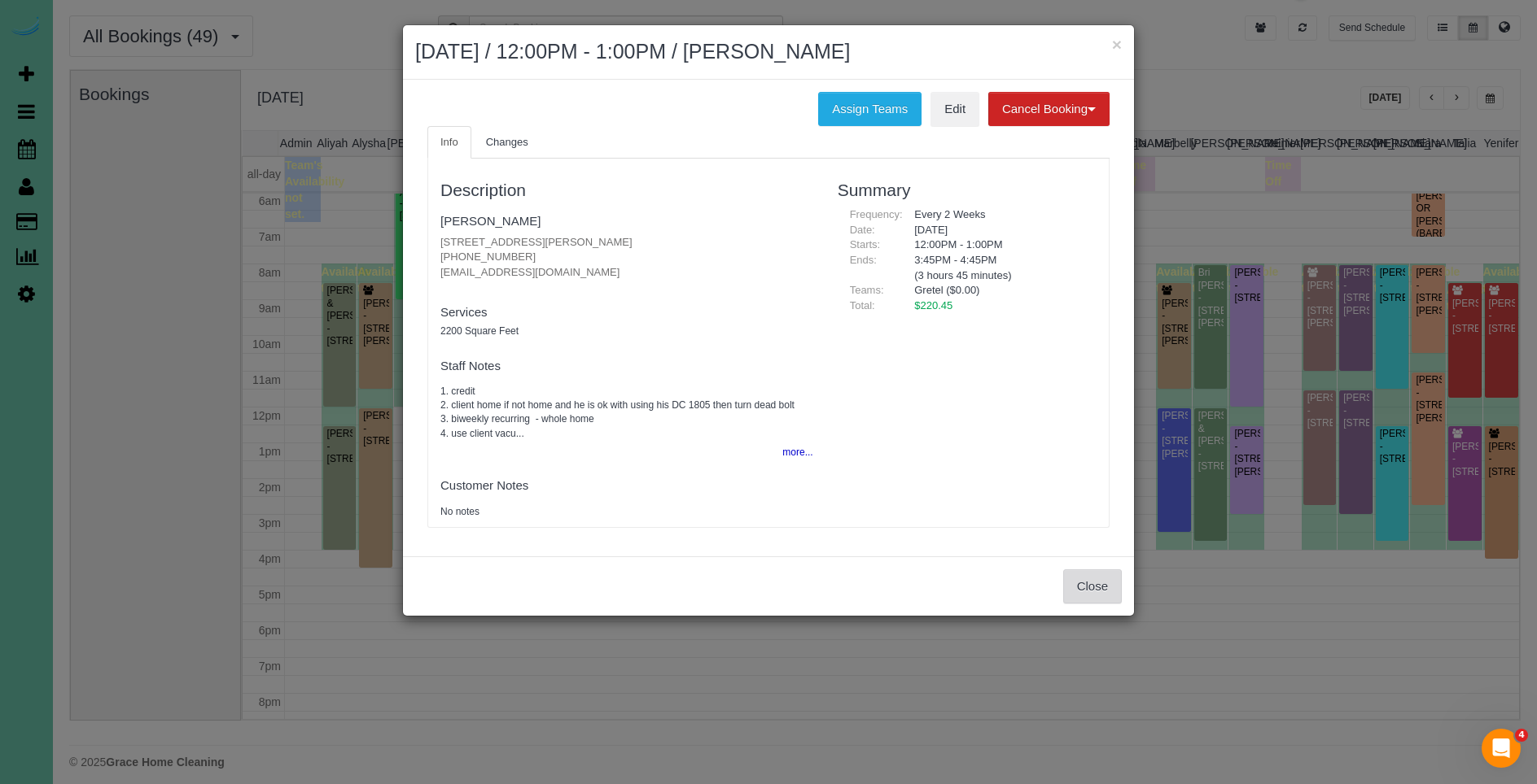
click at [1087, 588] on button "Close" at bounding box center [1092, 586] width 58 height 34
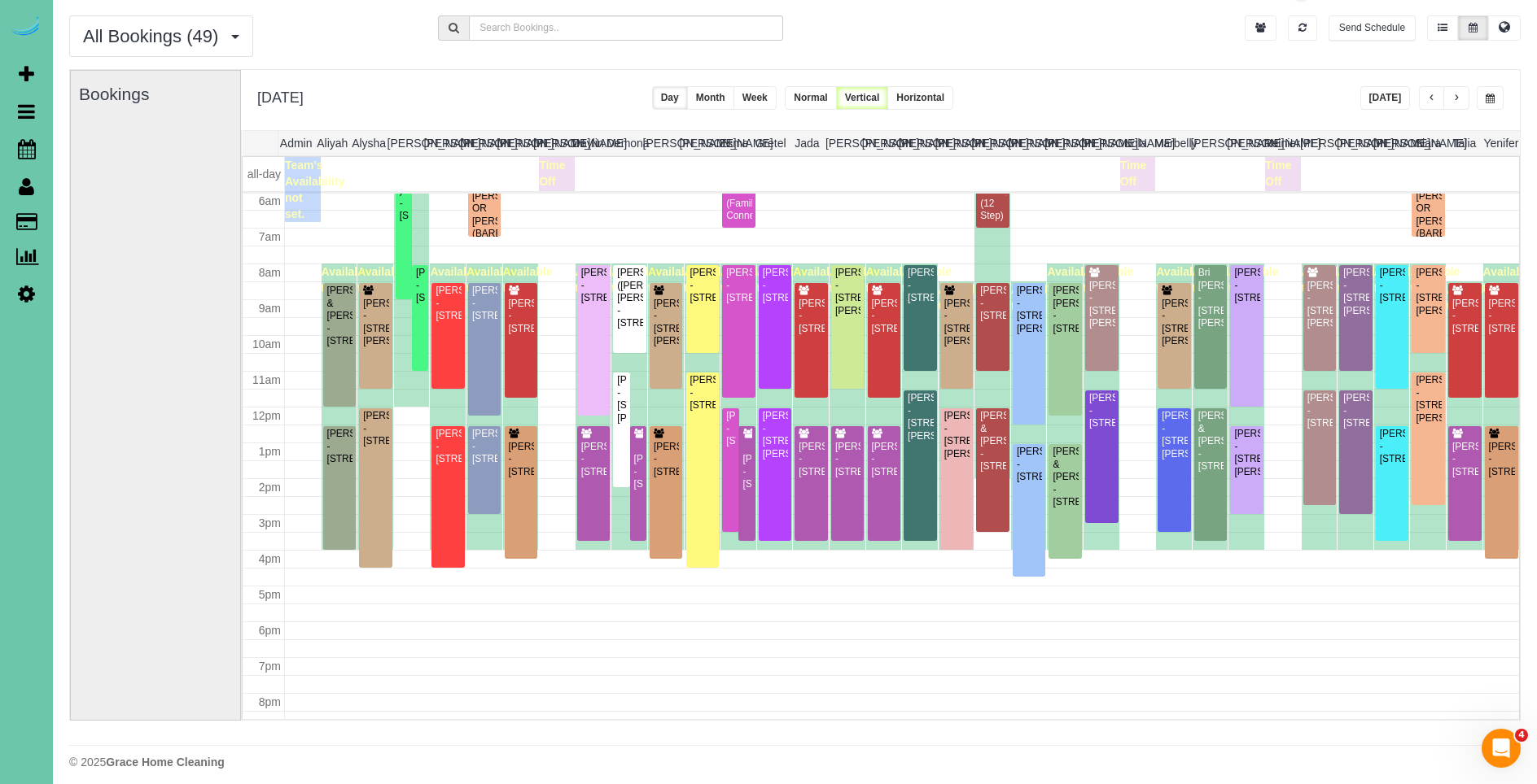
click at [1462, 97] on button "button" at bounding box center [1456, 97] width 26 height 23
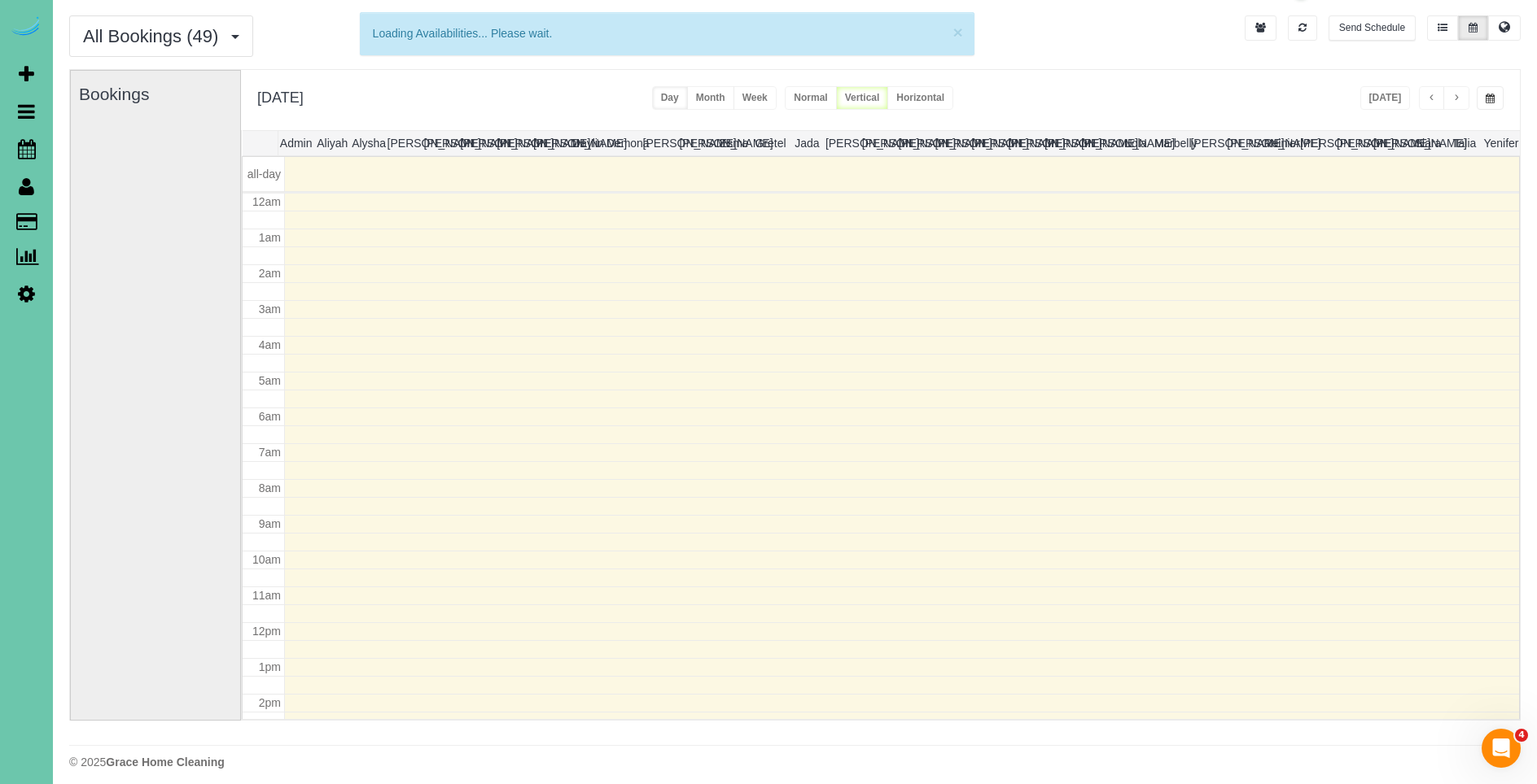
click at [1462, 97] on button "button" at bounding box center [1456, 97] width 26 height 23
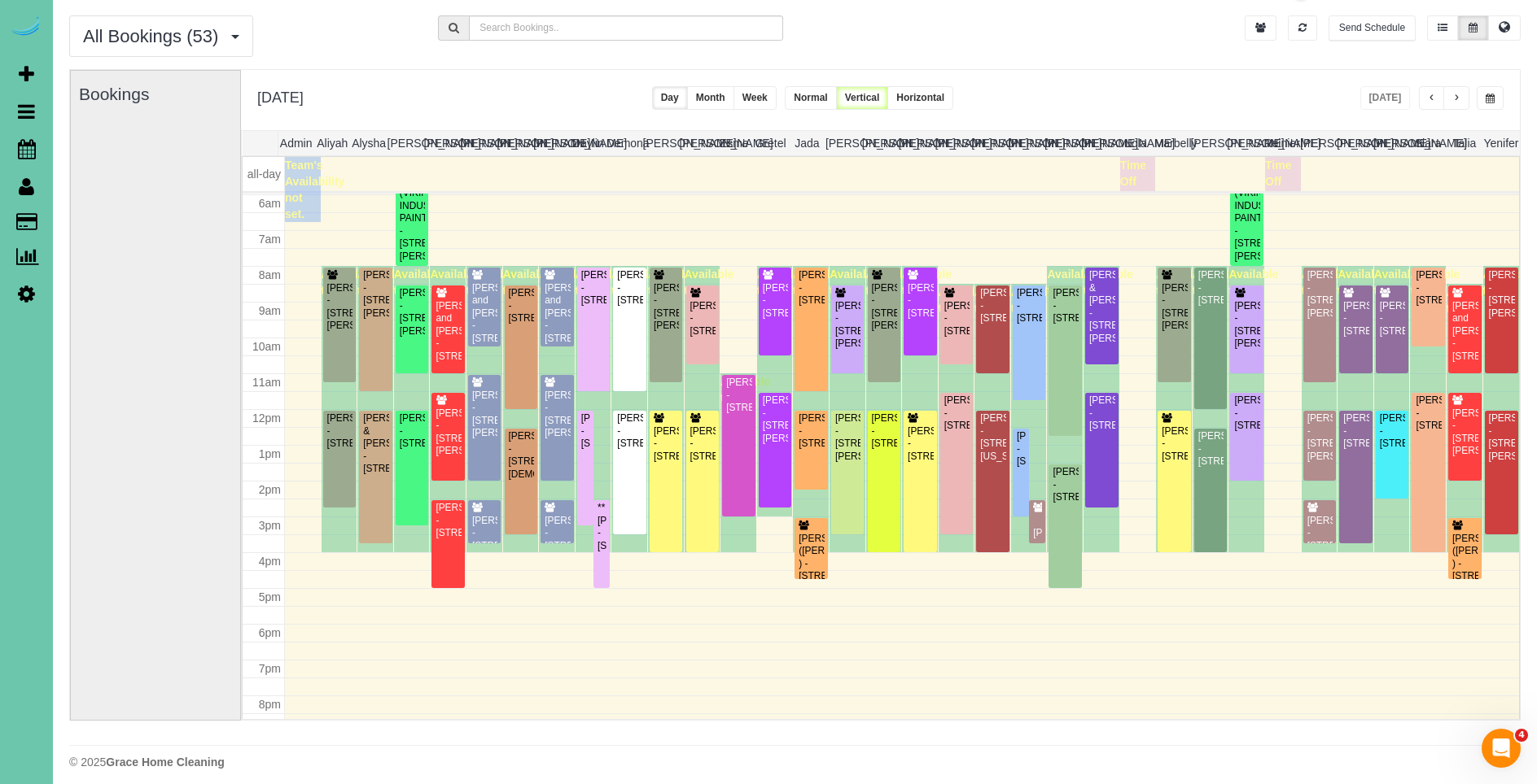
scroll to position [50, 0]
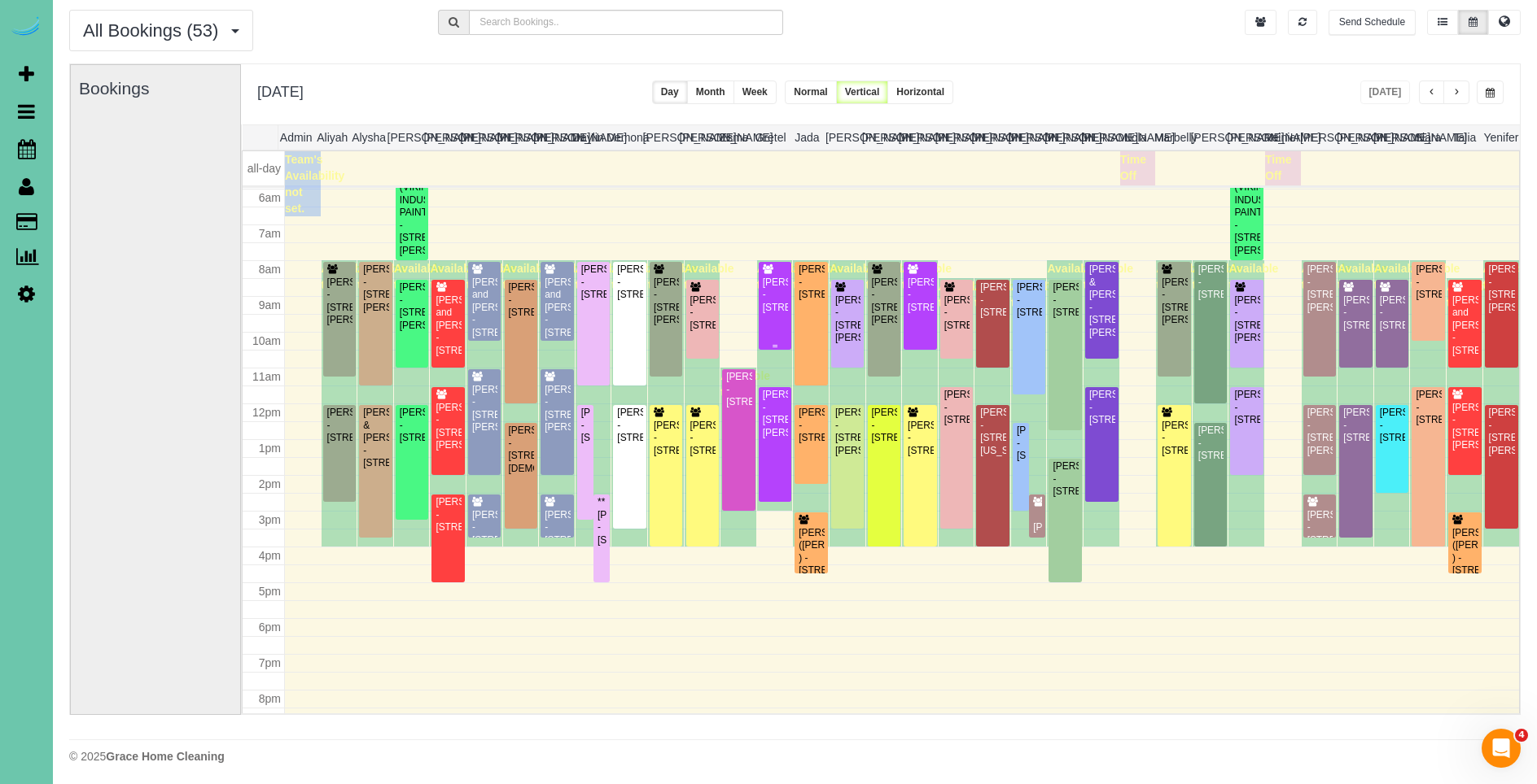
click at [777, 314] on div "[PERSON_NAME] - [STREET_ADDRESS]" at bounding box center [775, 295] width 27 height 37
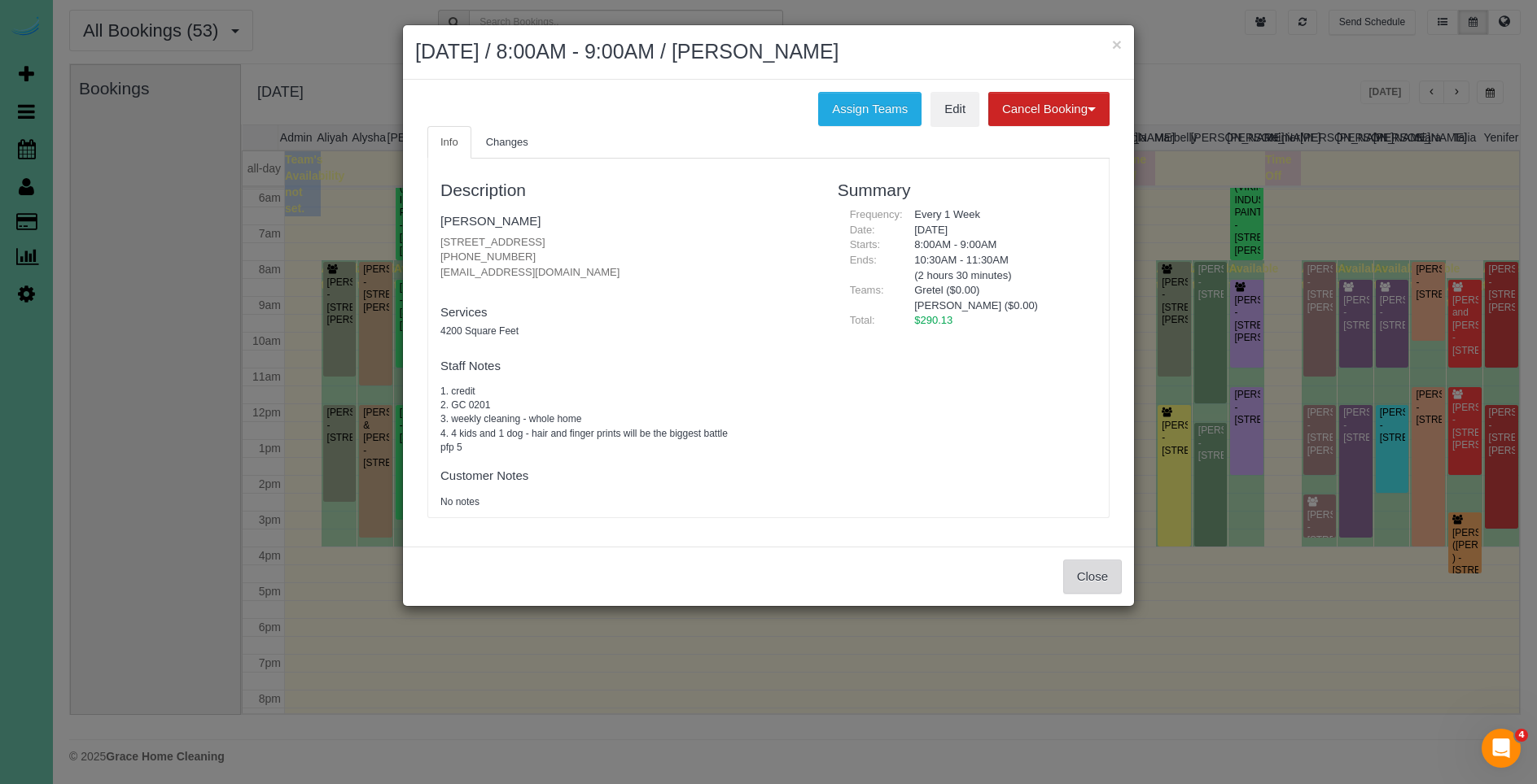
click at [1101, 576] on button "Close" at bounding box center [1092, 577] width 58 height 34
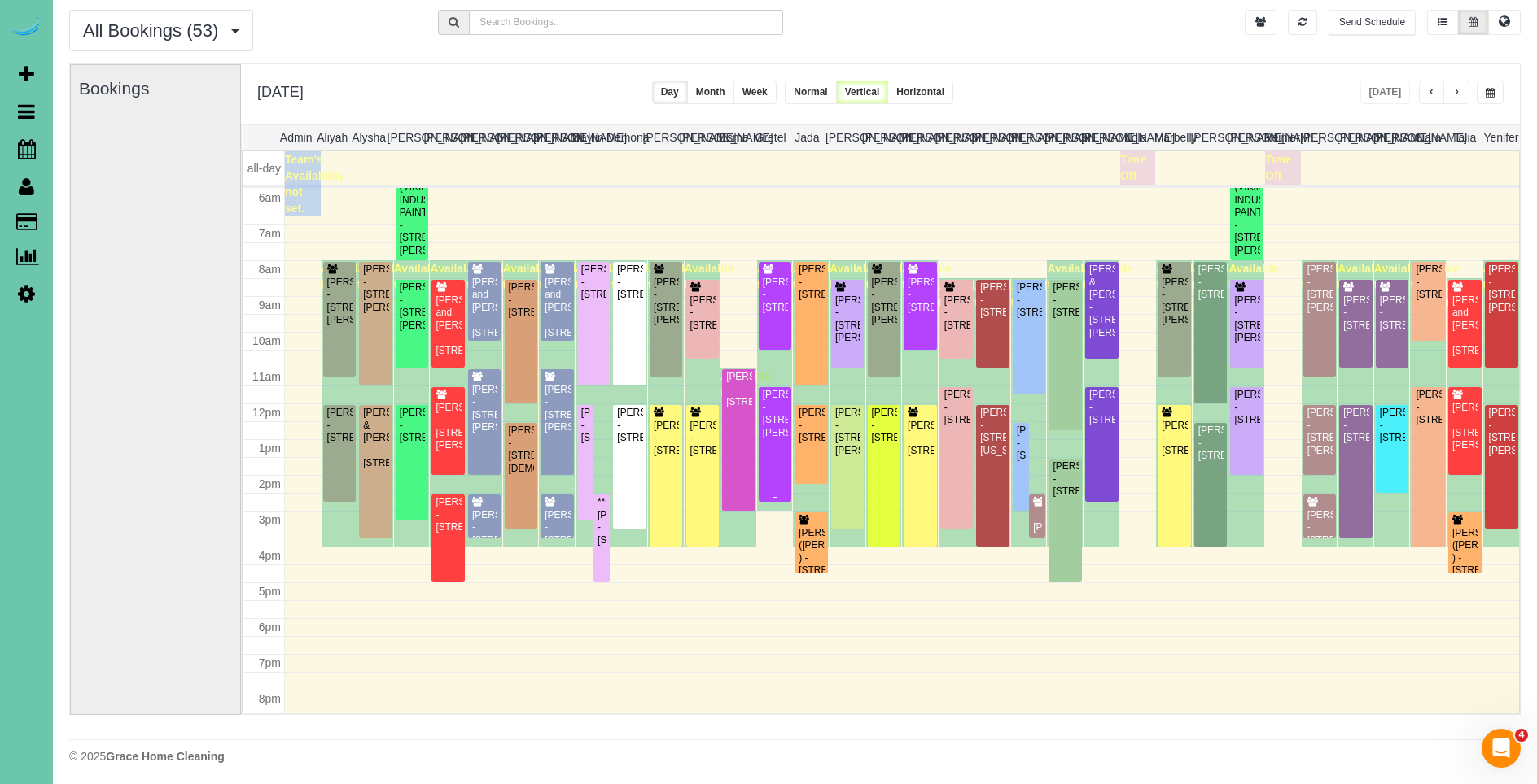
click at [778, 440] on div "[PERSON_NAME] - [STREET_ADDRESS][PERSON_NAME]" at bounding box center [775, 414] width 27 height 51
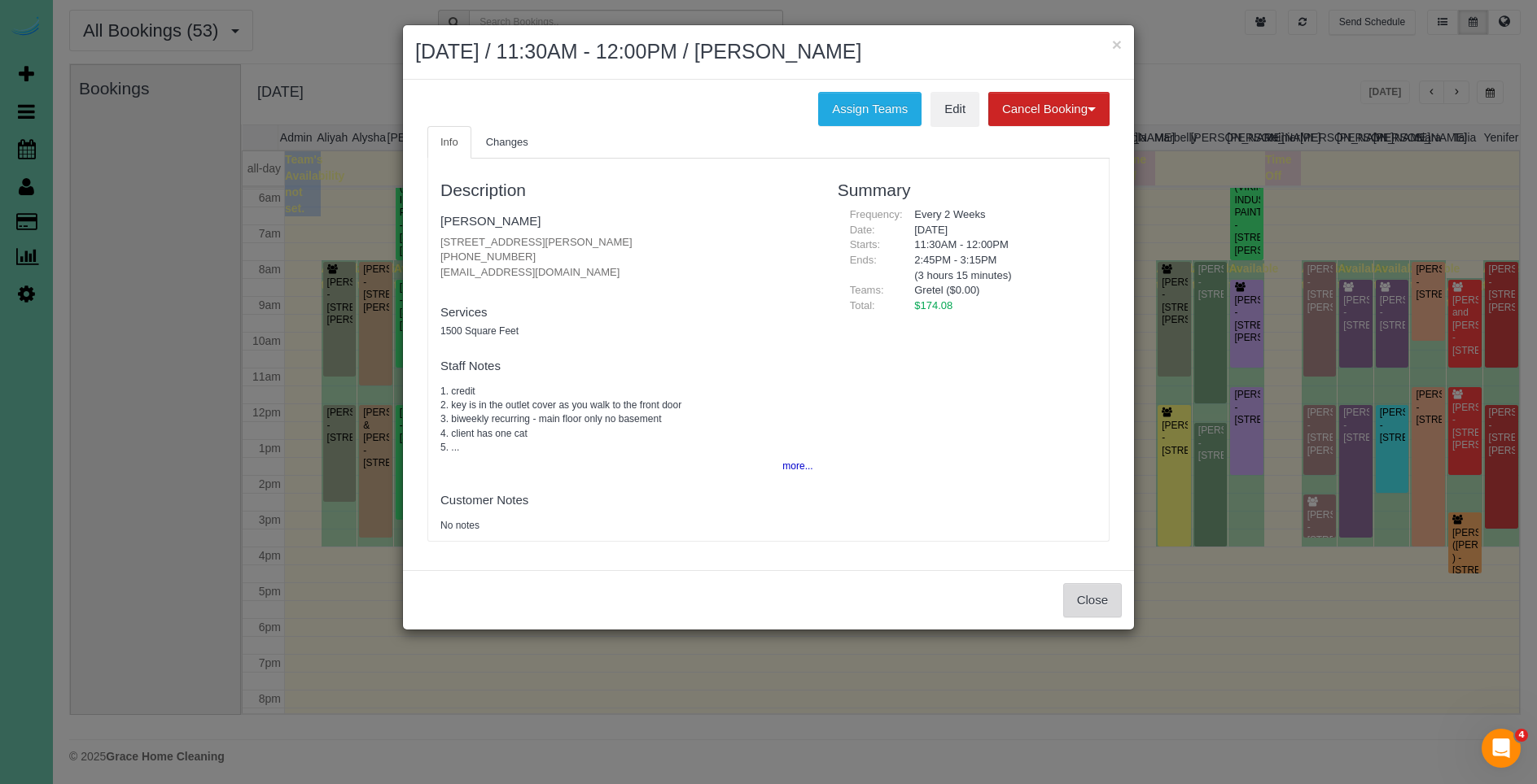
click at [1099, 598] on button "Close" at bounding box center [1092, 600] width 58 height 34
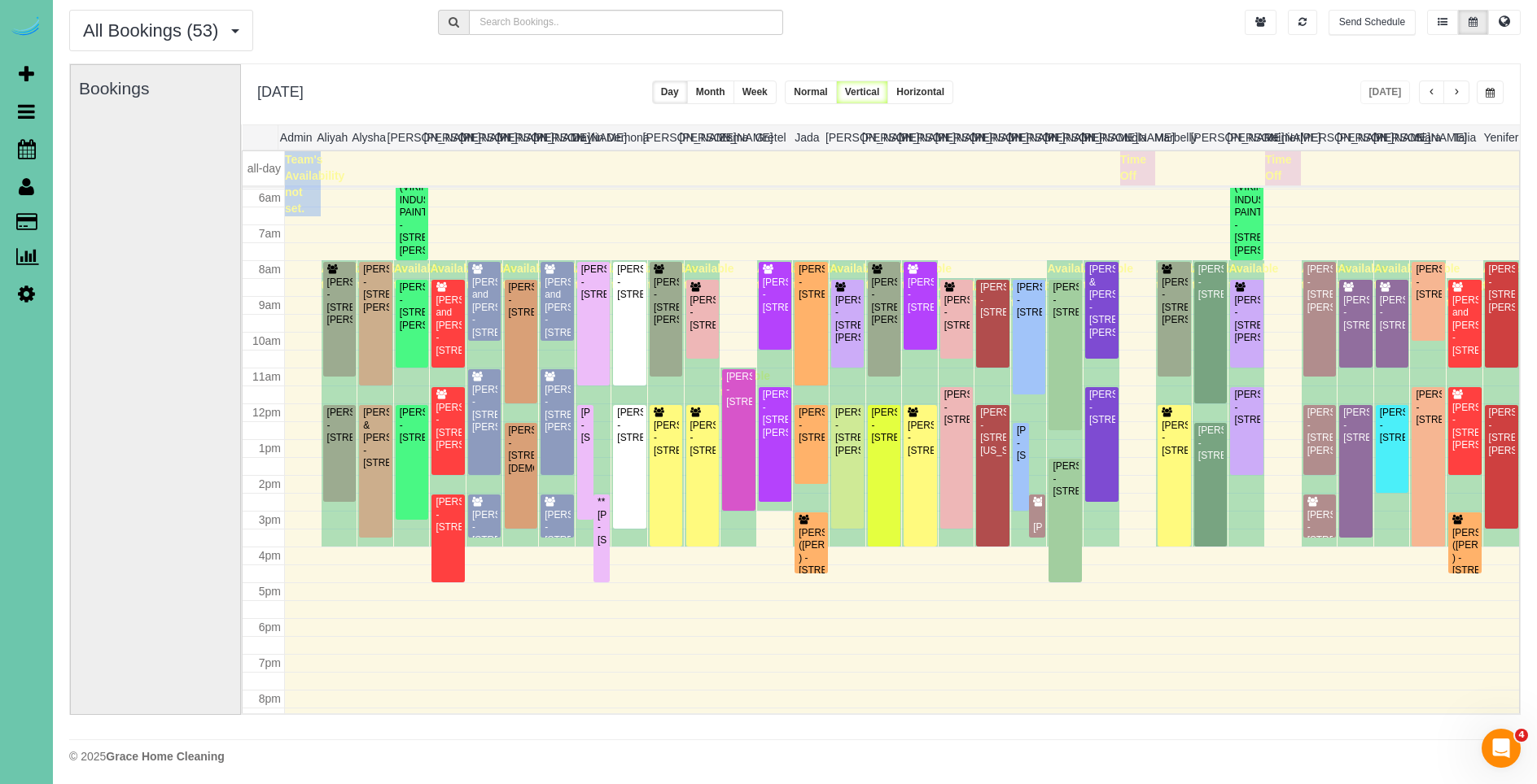
click at [1459, 94] on button "button" at bounding box center [1456, 92] width 26 height 23
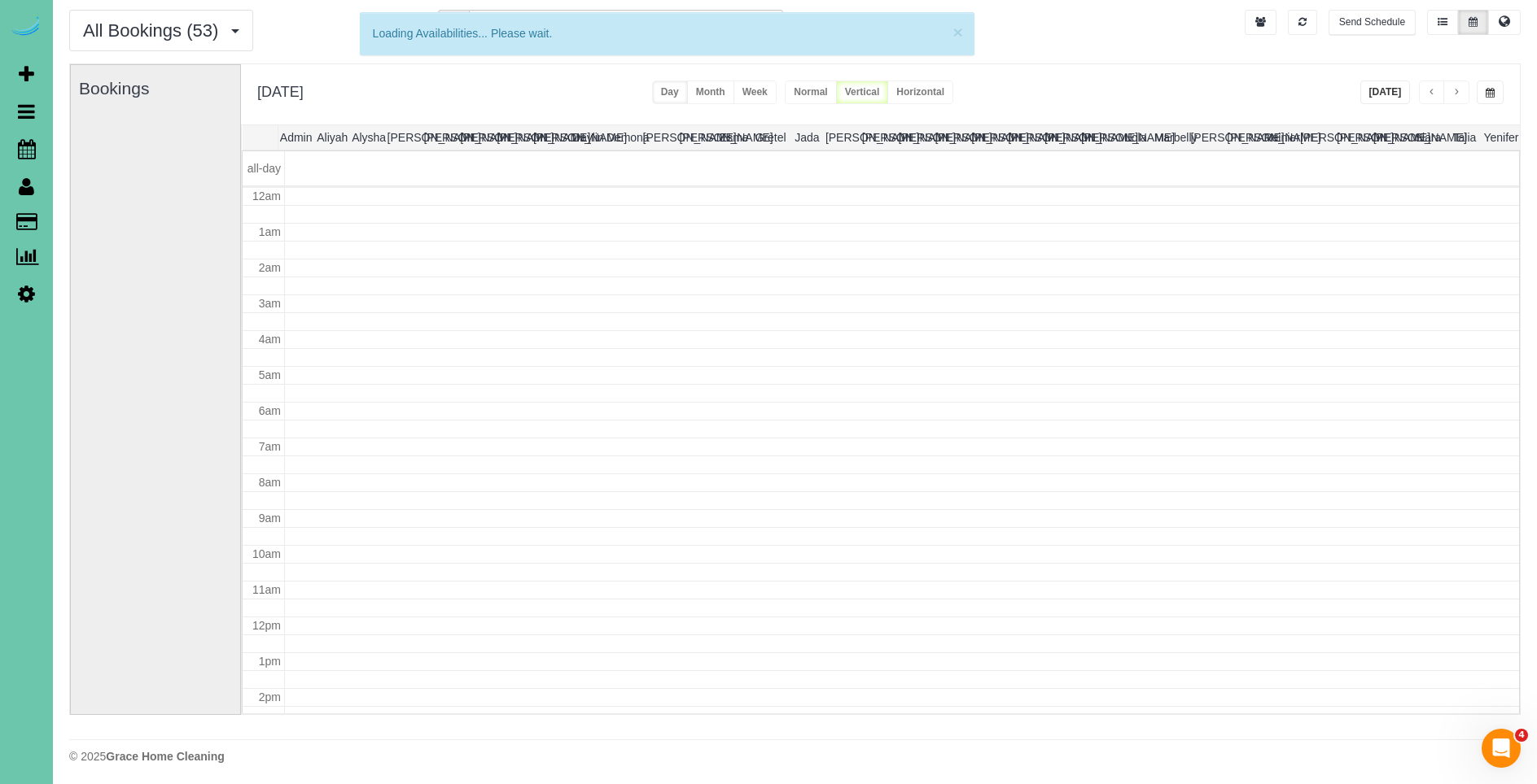
scroll to position [216, 0]
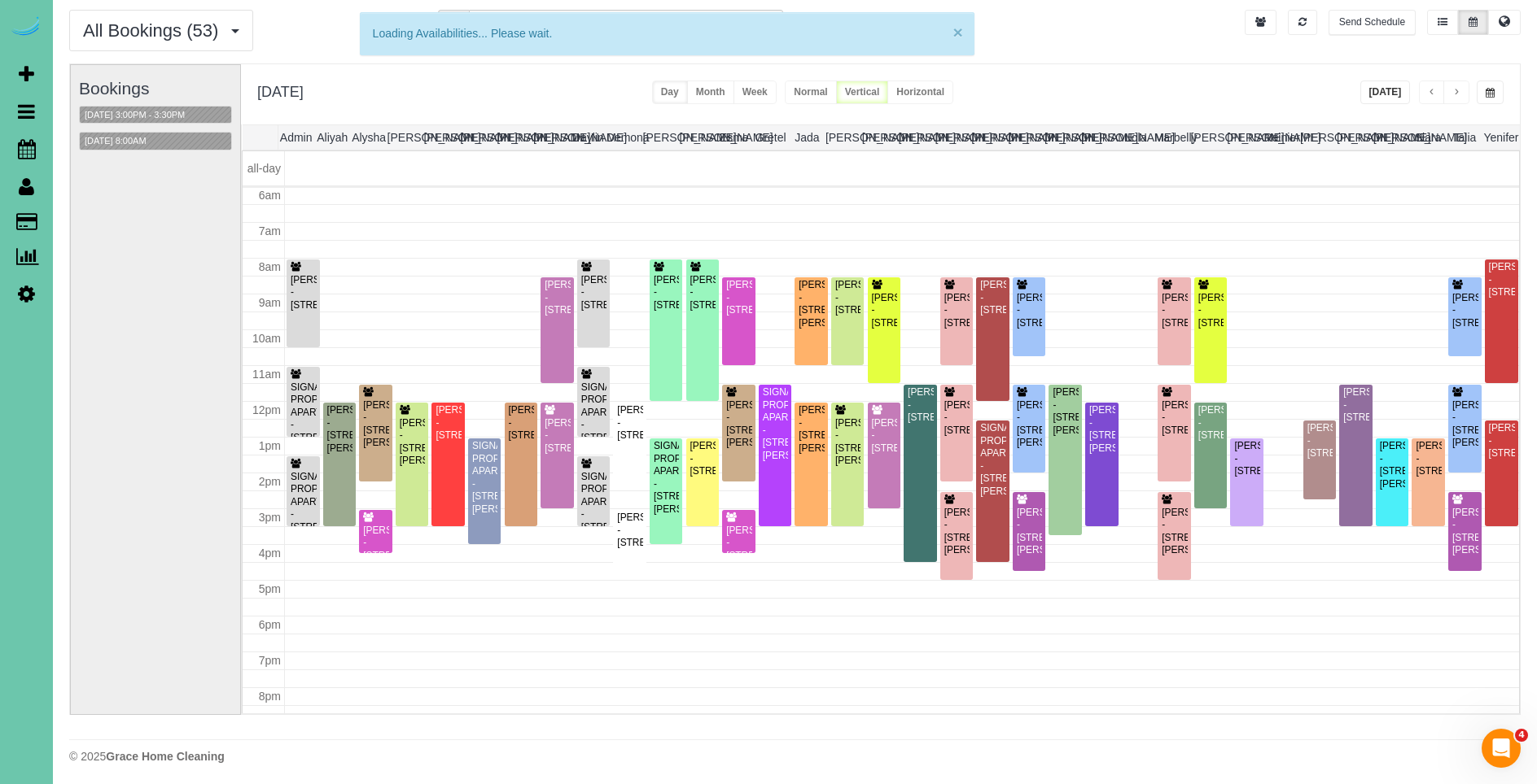
click at [960, 31] on button "×" at bounding box center [957, 31] width 10 height 17
click at [960, 32] on button "×" at bounding box center [957, 31] width 10 height 17
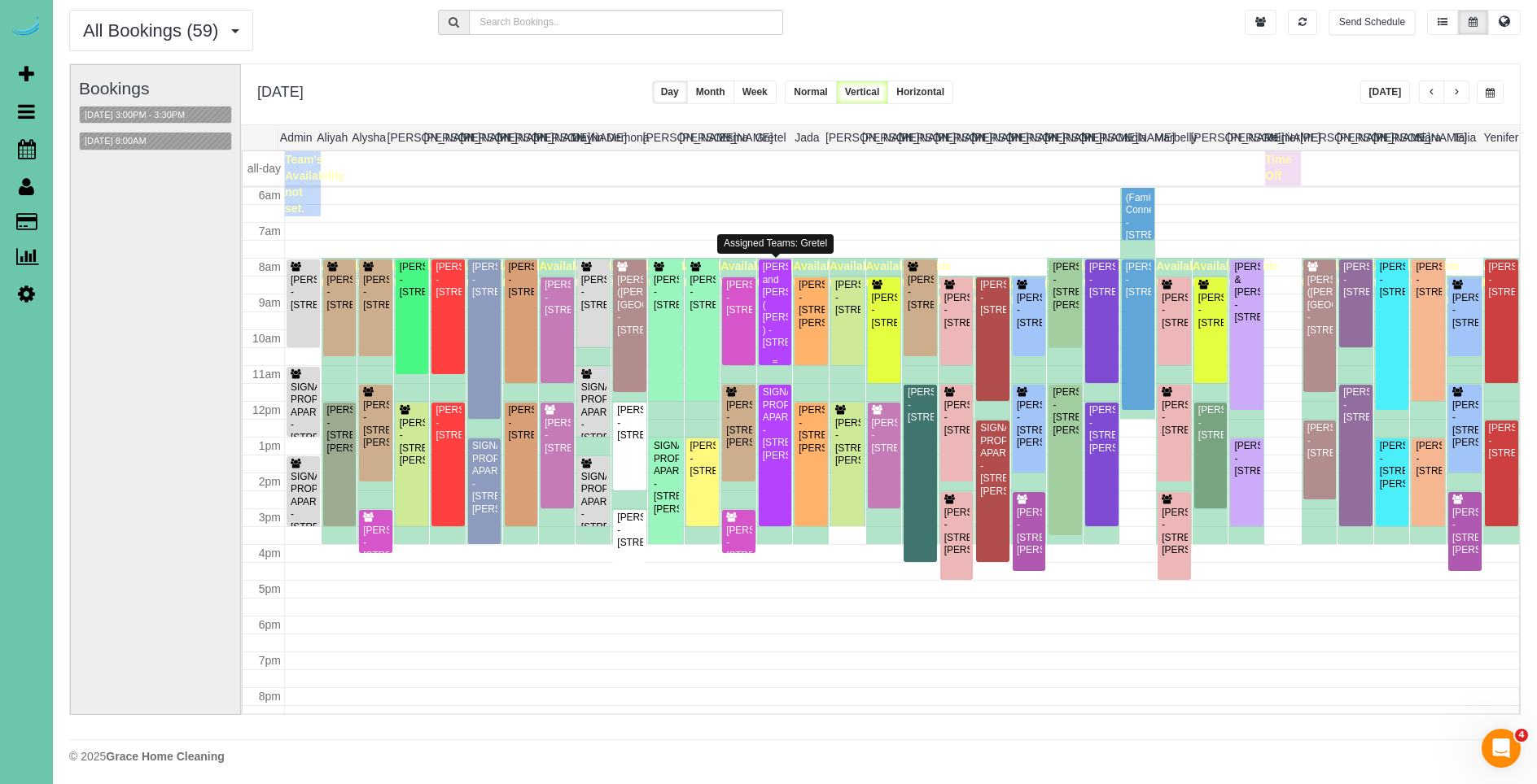
click at [771, 336] on div "[PERSON_NAME] and [PERSON_NAME] ( [PERSON_NAME] ) - [STREET_ADDRESS]" at bounding box center [775, 305] width 27 height 88
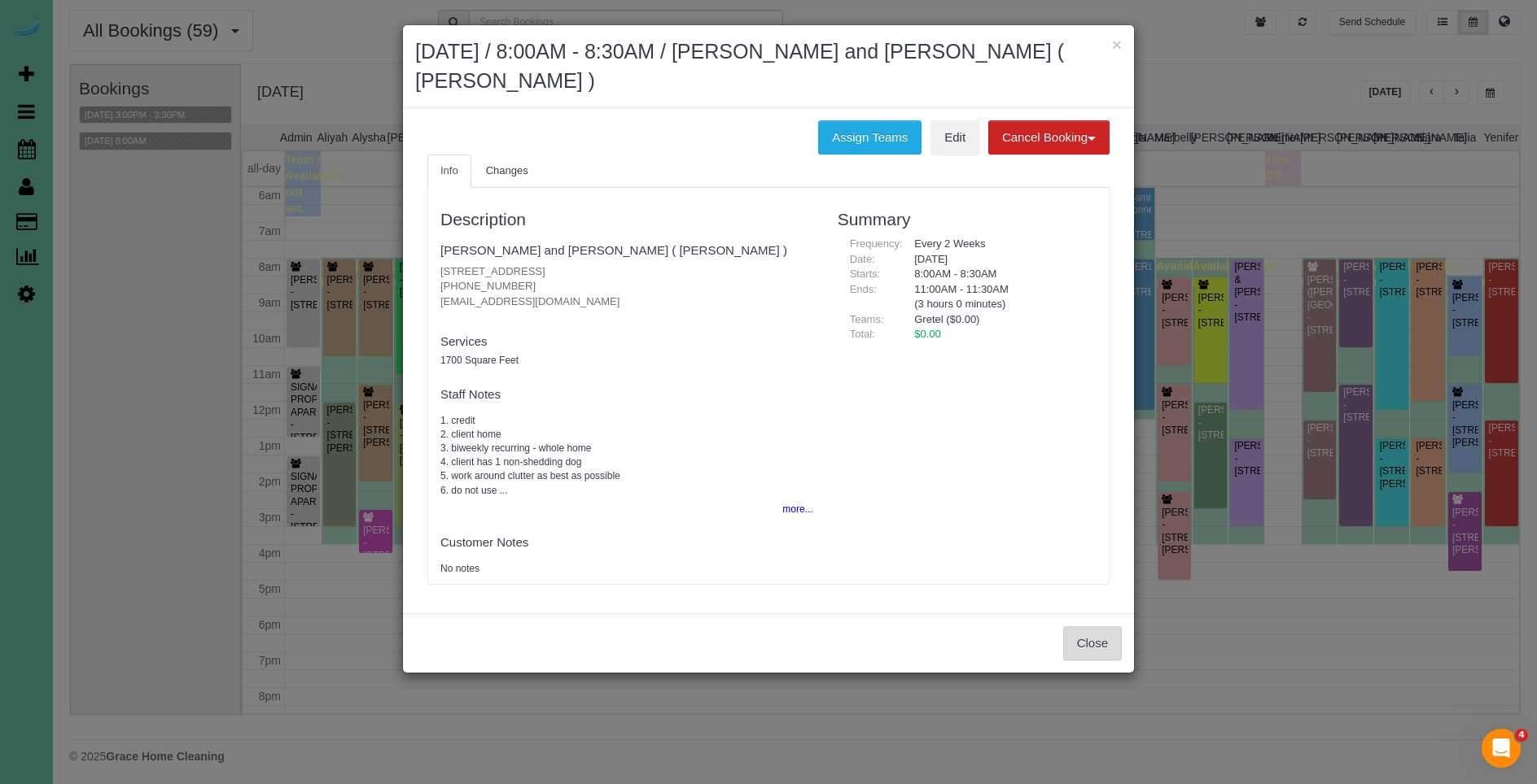
drag, startPoint x: 1093, startPoint y: 641, endPoint x: 476, endPoint y: 628, distance: 617.1
click at [1092, 640] on button "Close" at bounding box center [1092, 643] width 58 height 34
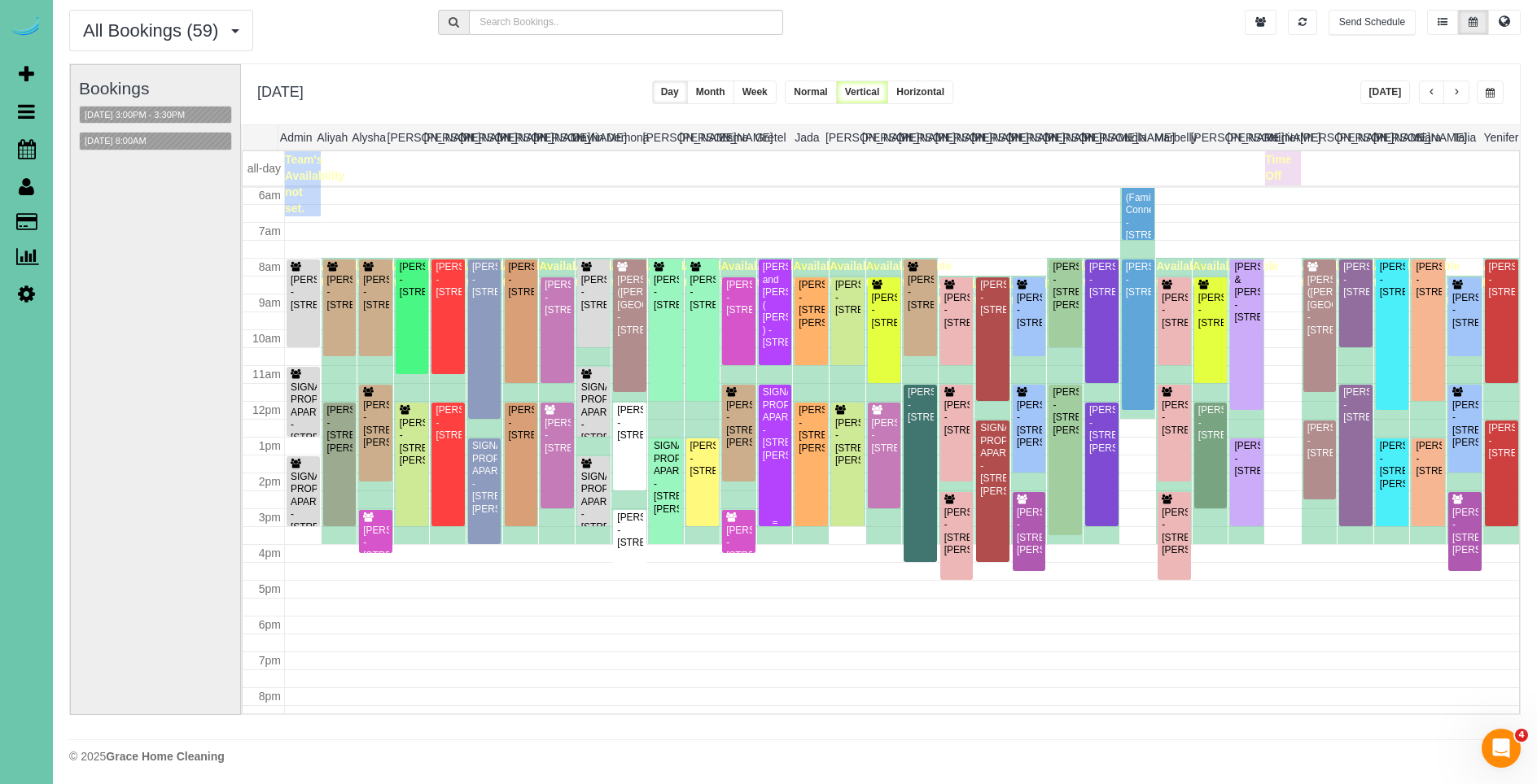
click at [771, 459] on div "SIGNATURE PROPERTIES APARTMENTS - [STREET_ADDRESS][PERSON_NAME]" at bounding box center [775, 425] width 27 height 76
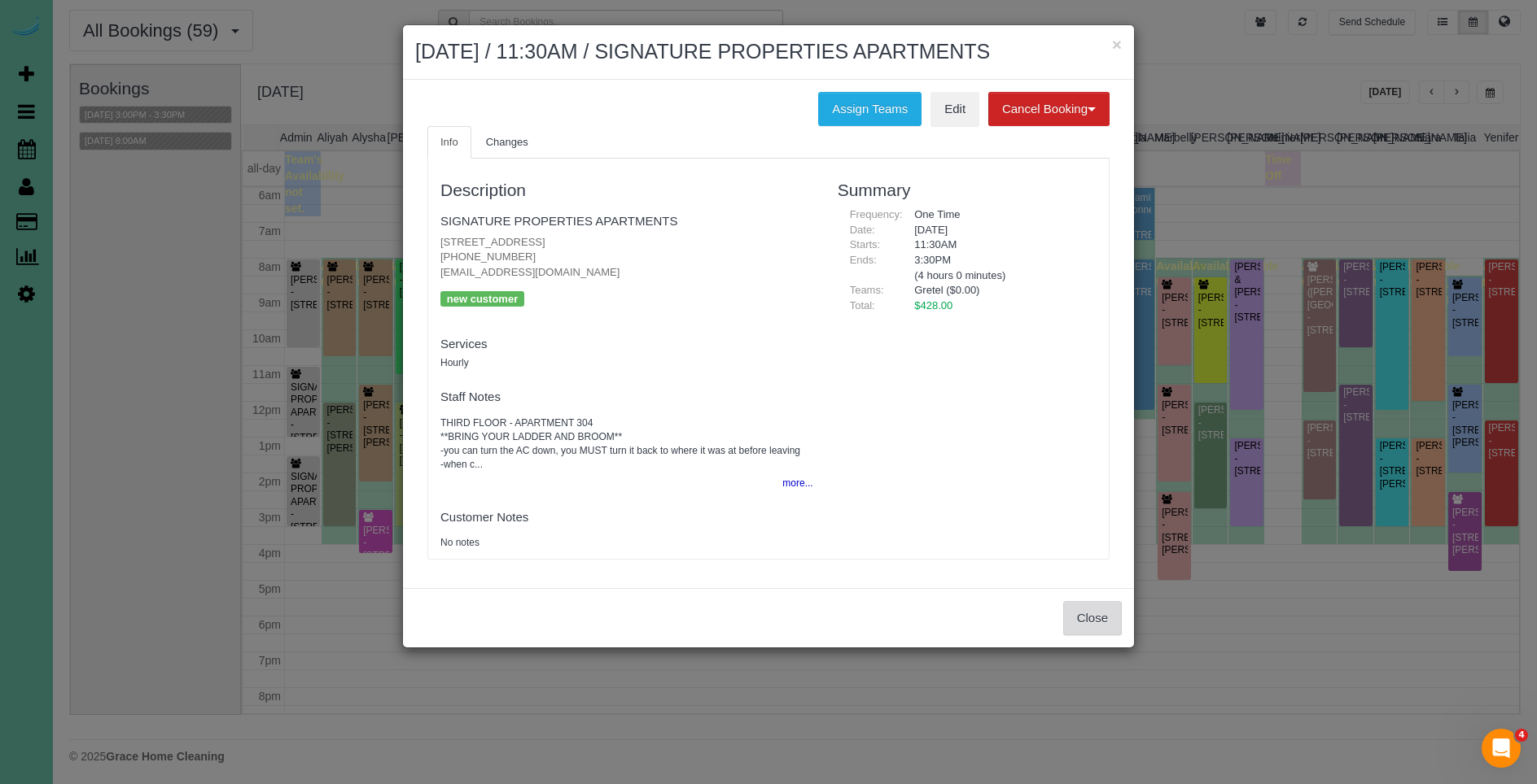
click at [1099, 636] on button "Close" at bounding box center [1092, 618] width 58 height 34
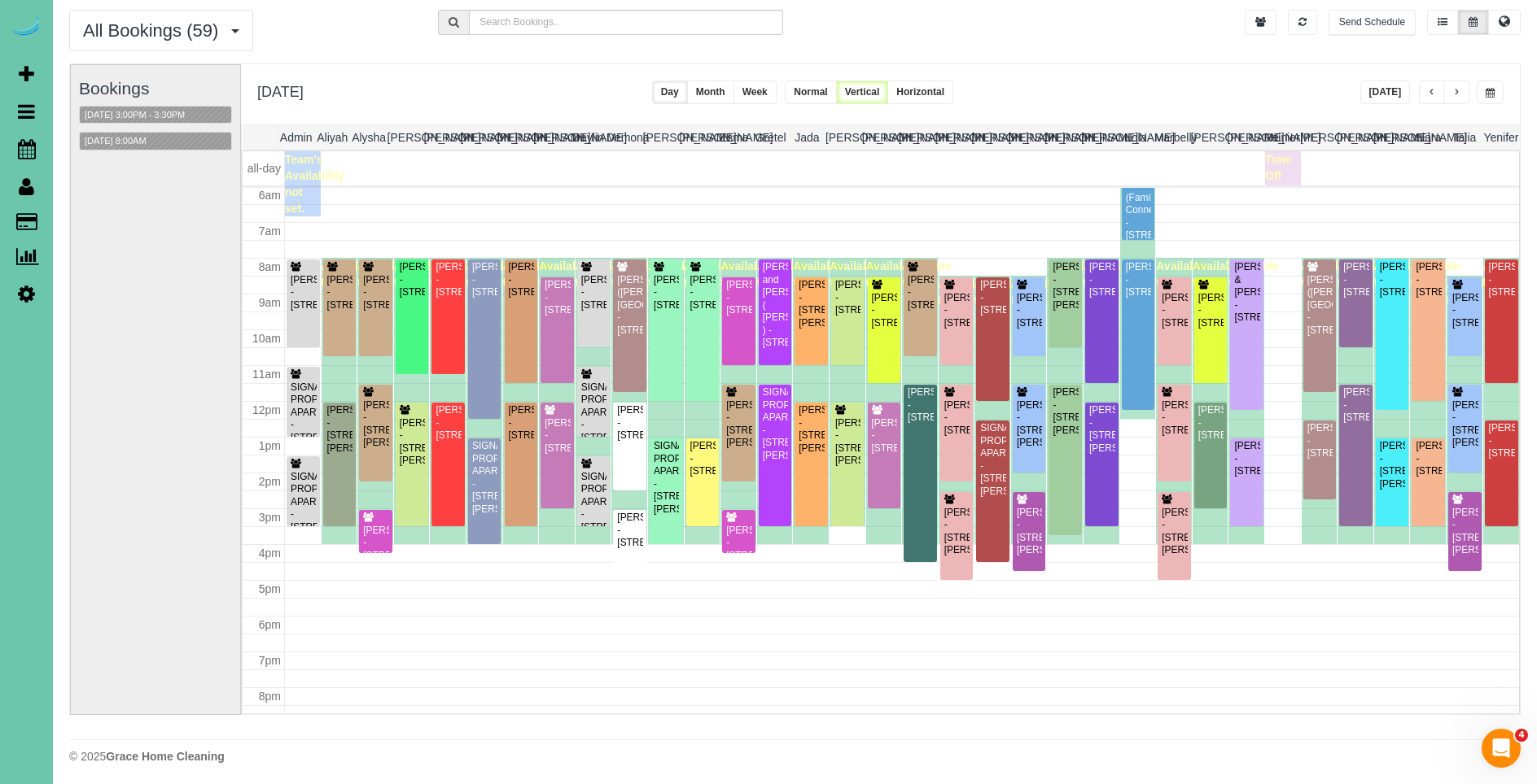
click at [1457, 99] on button "button" at bounding box center [1456, 92] width 26 height 23
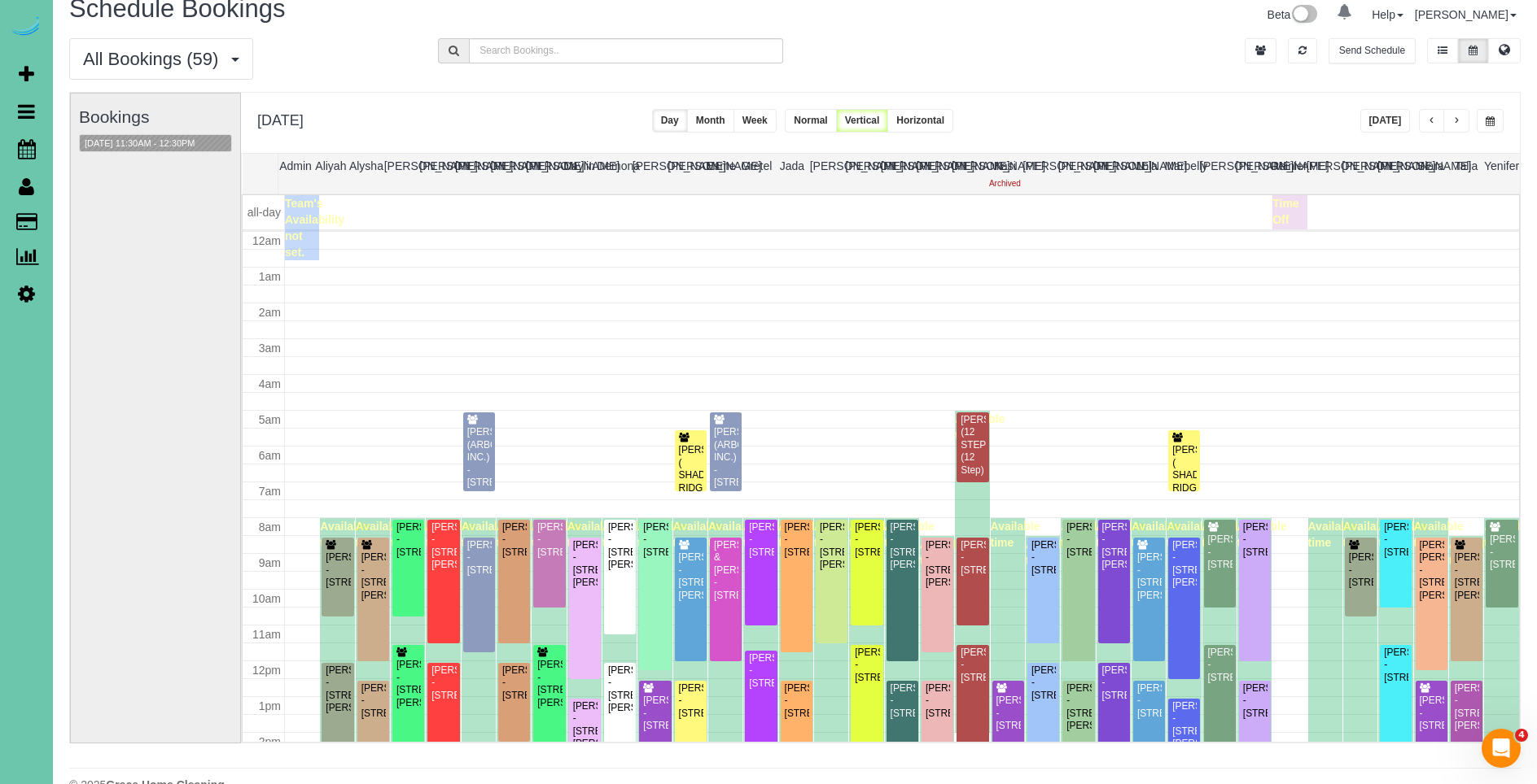
scroll to position [251, 0]
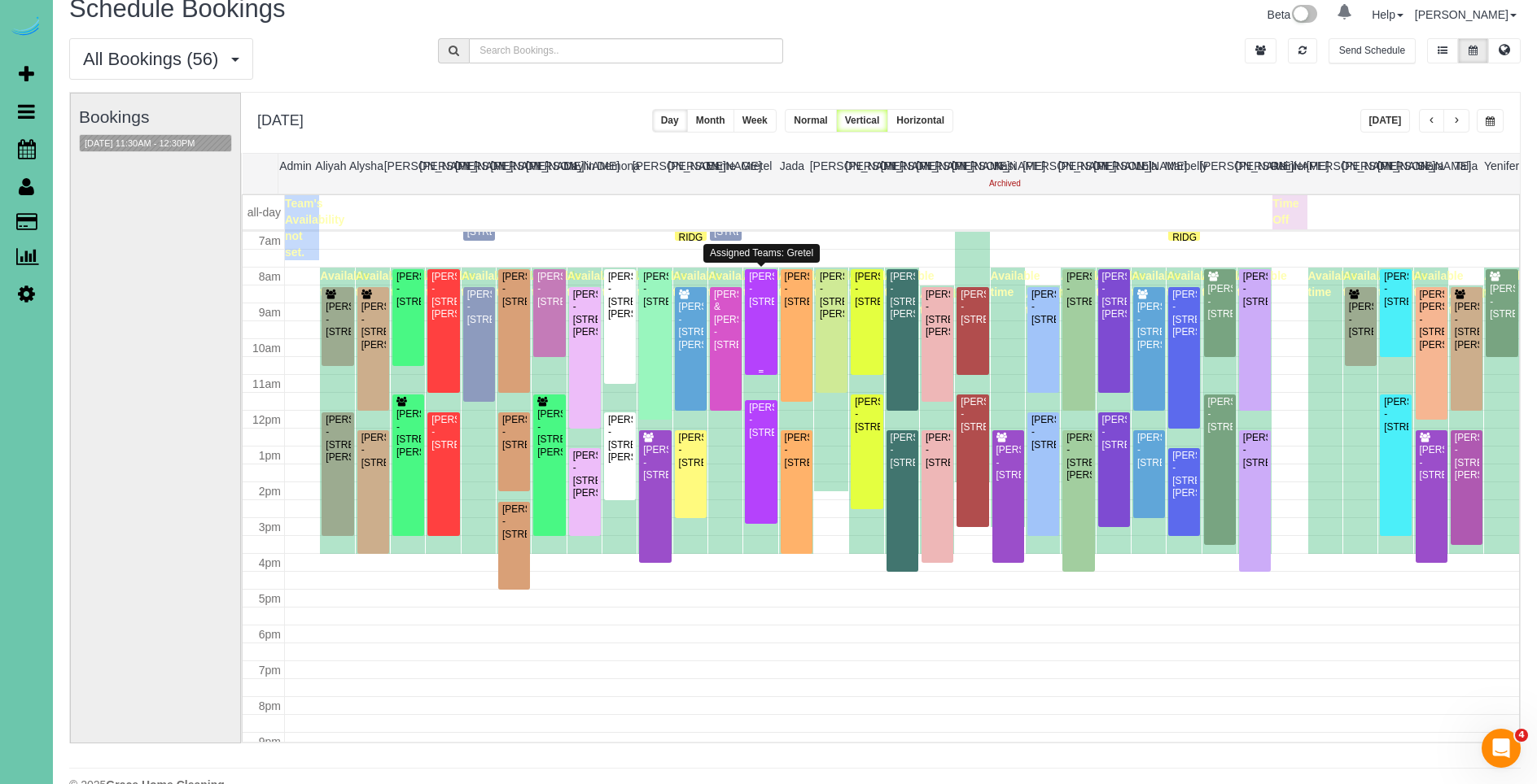
click at [762, 308] on div "[PERSON_NAME] - [STREET_ADDRESS]" at bounding box center [760, 290] width 25 height 37
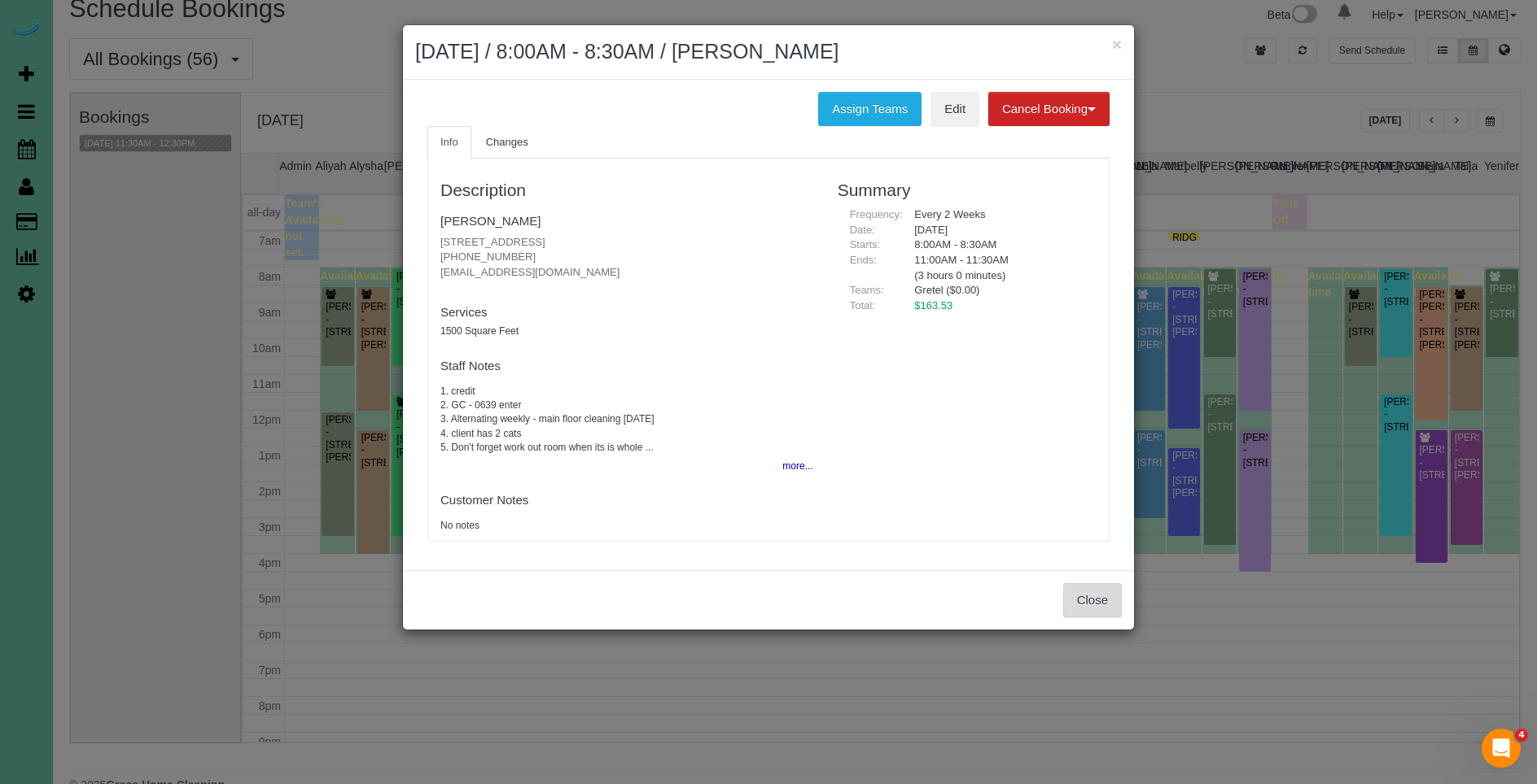
click at [1088, 602] on button "Close" at bounding box center [1092, 600] width 58 height 34
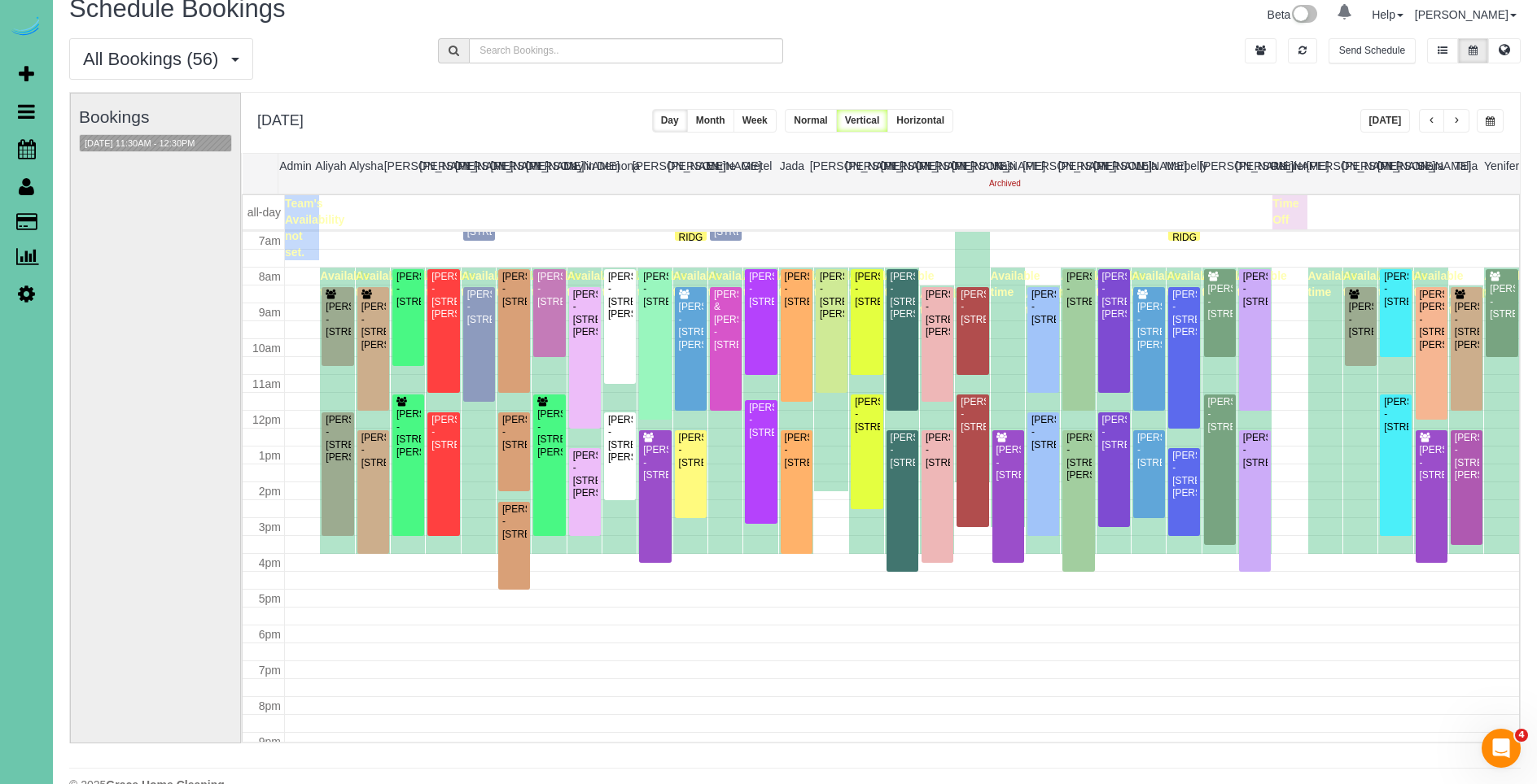
click at [1088, 602] on div "× [DATE] / 8:00AM - 8:30AM / [PERSON_NAME] Assign Teams Edit Cancel Booking Wit…" at bounding box center [768, 392] width 1537 height 784
click at [756, 440] on div "[PERSON_NAME] - [STREET_ADDRESS]" at bounding box center [760, 420] width 25 height 37
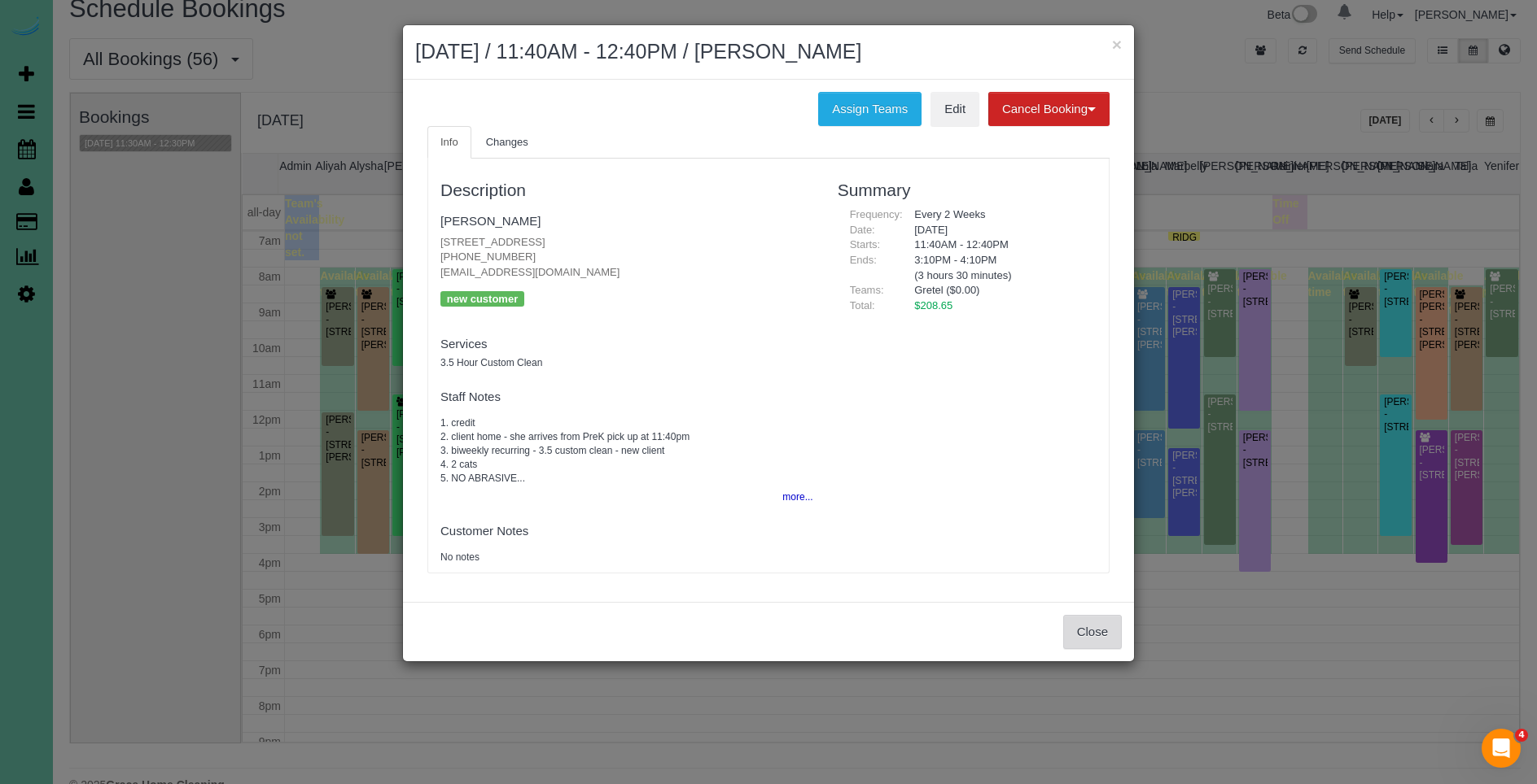
click at [1088, 628] on button "Close" at bounding box center [1092, 632] width 58 height 34
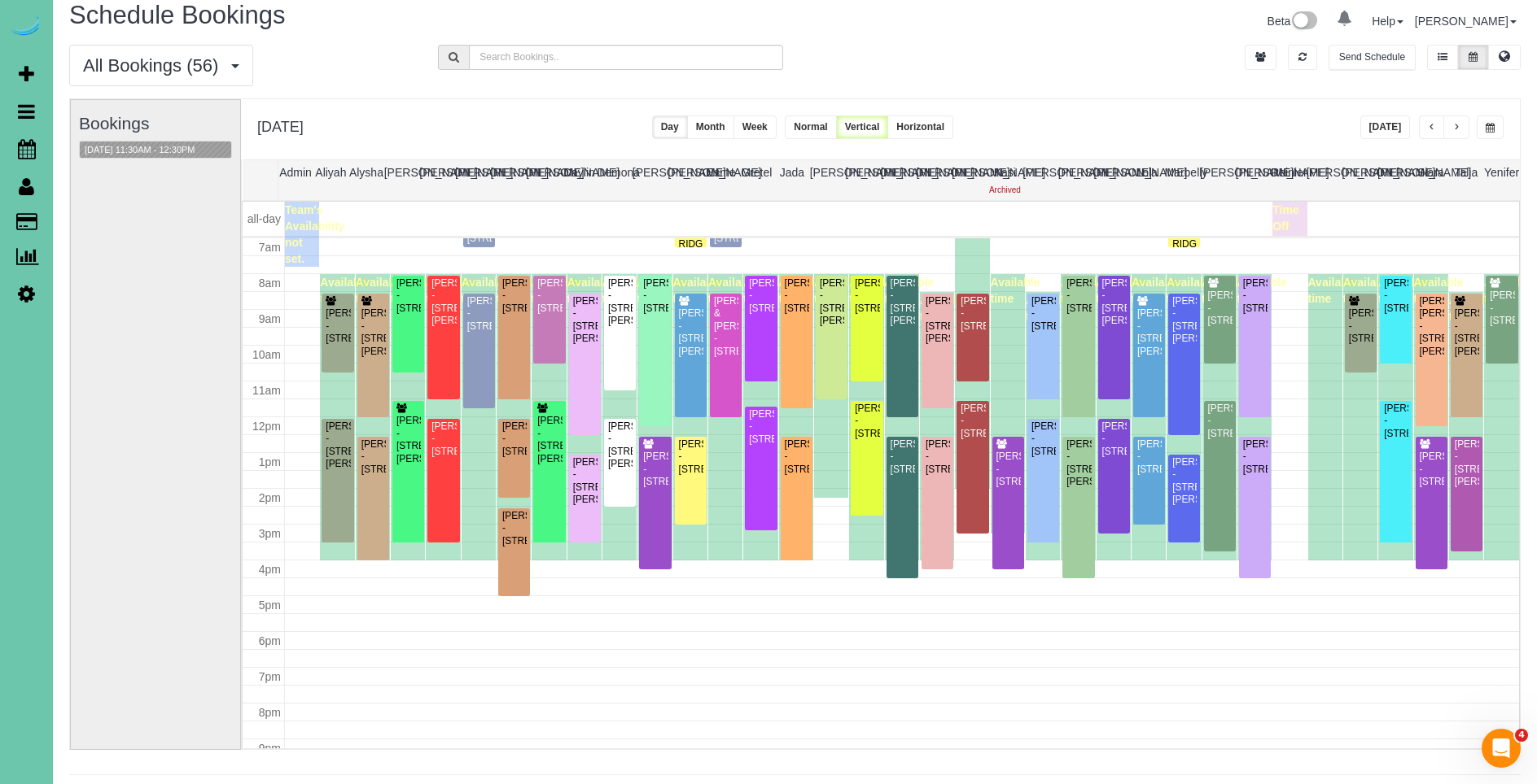
scroll to position [253, 0]
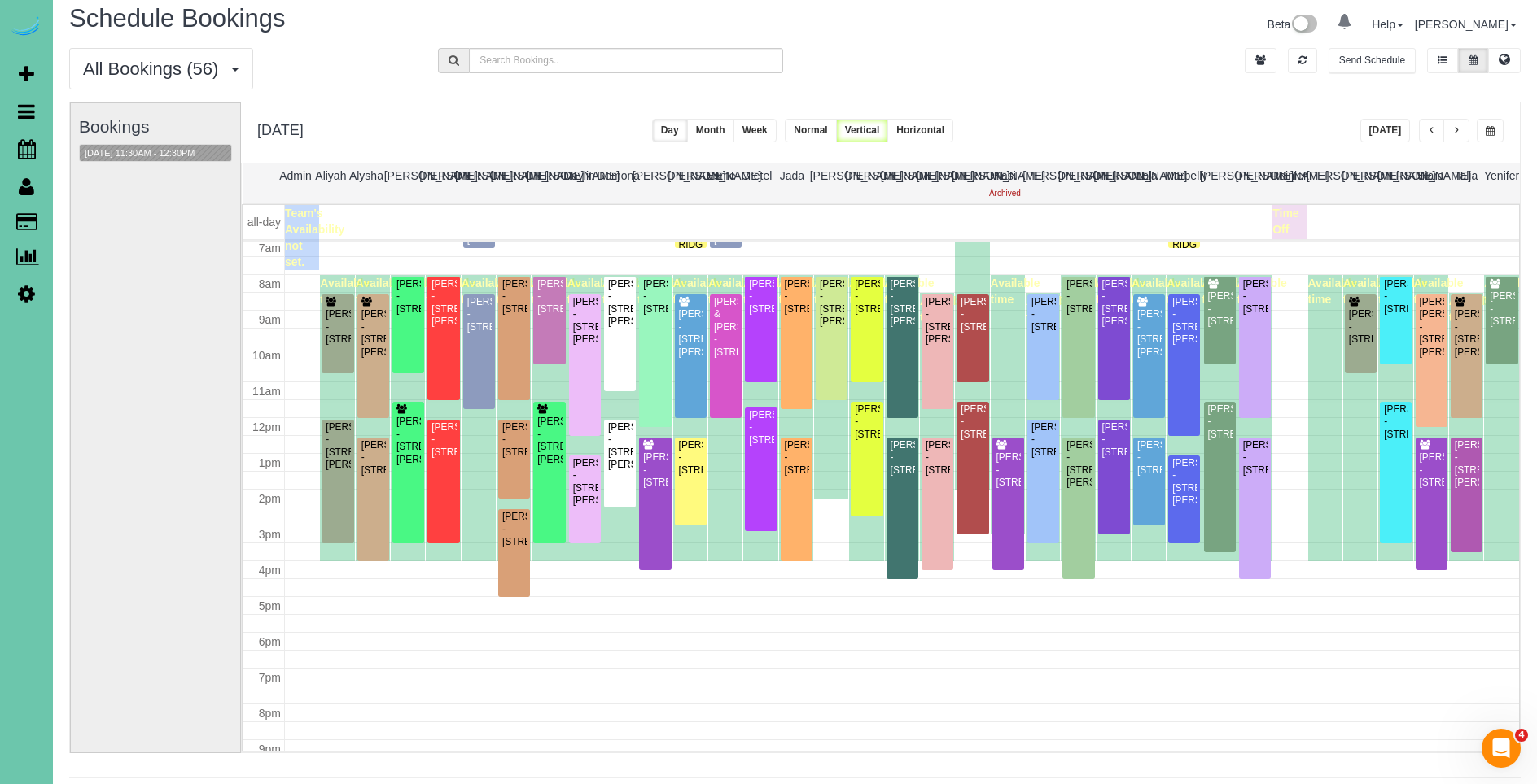
click at [1430, 133] on span "button" at bounding box center [1431, 131] width 8 height 10
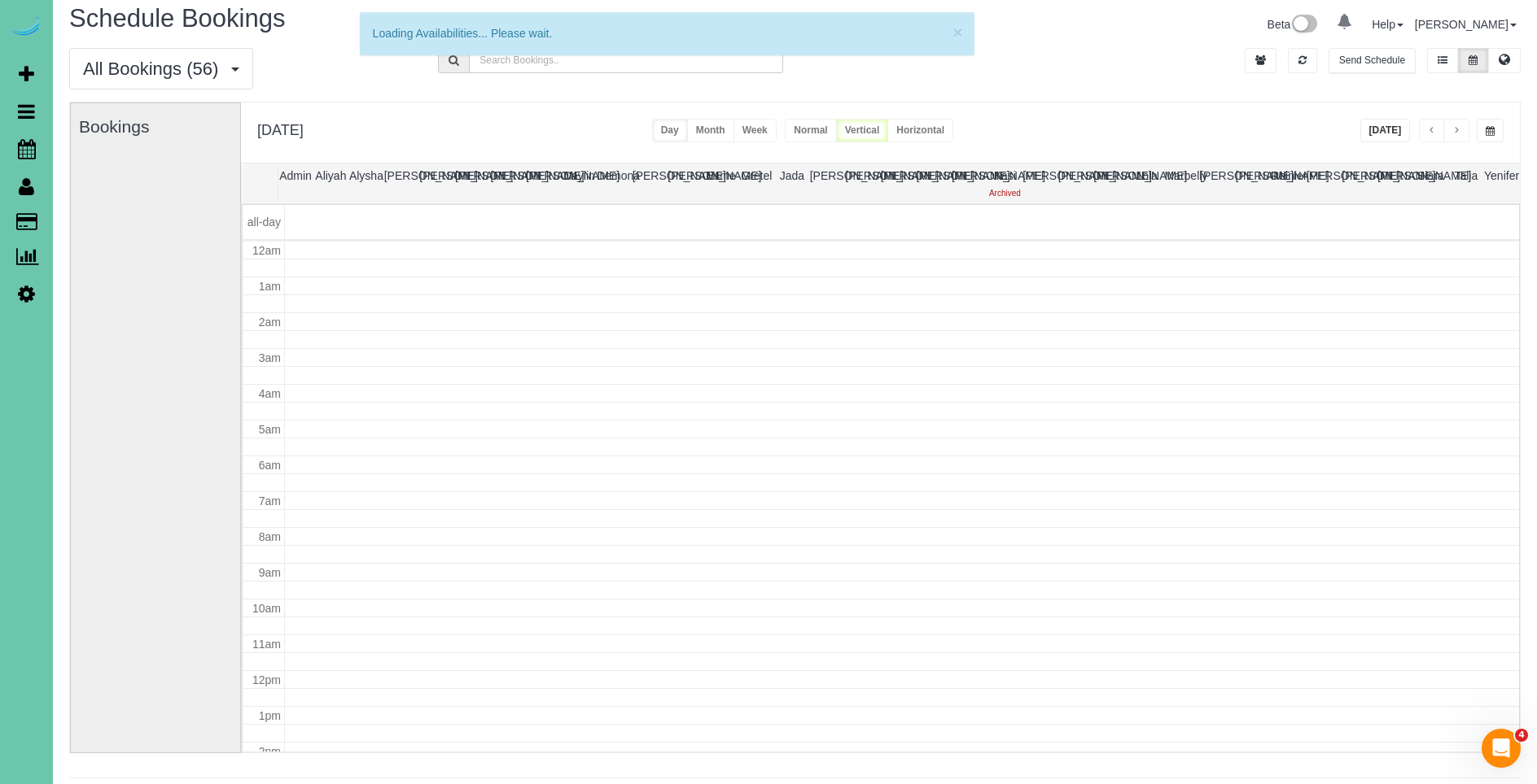
scroll to position [216, 0]
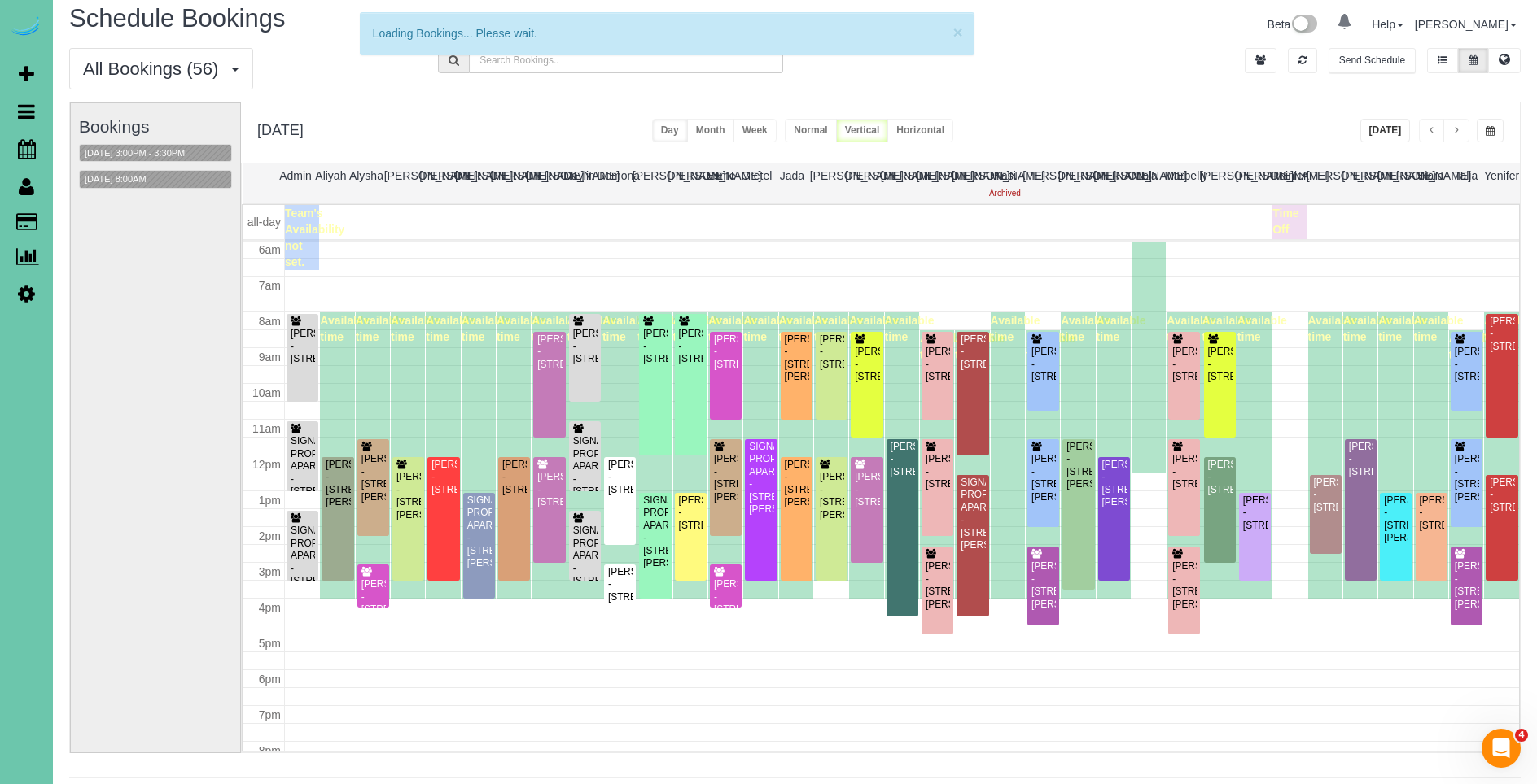
click at [1492, 127] on span "button" at bounding box center [1490, 131] width 9 height 10
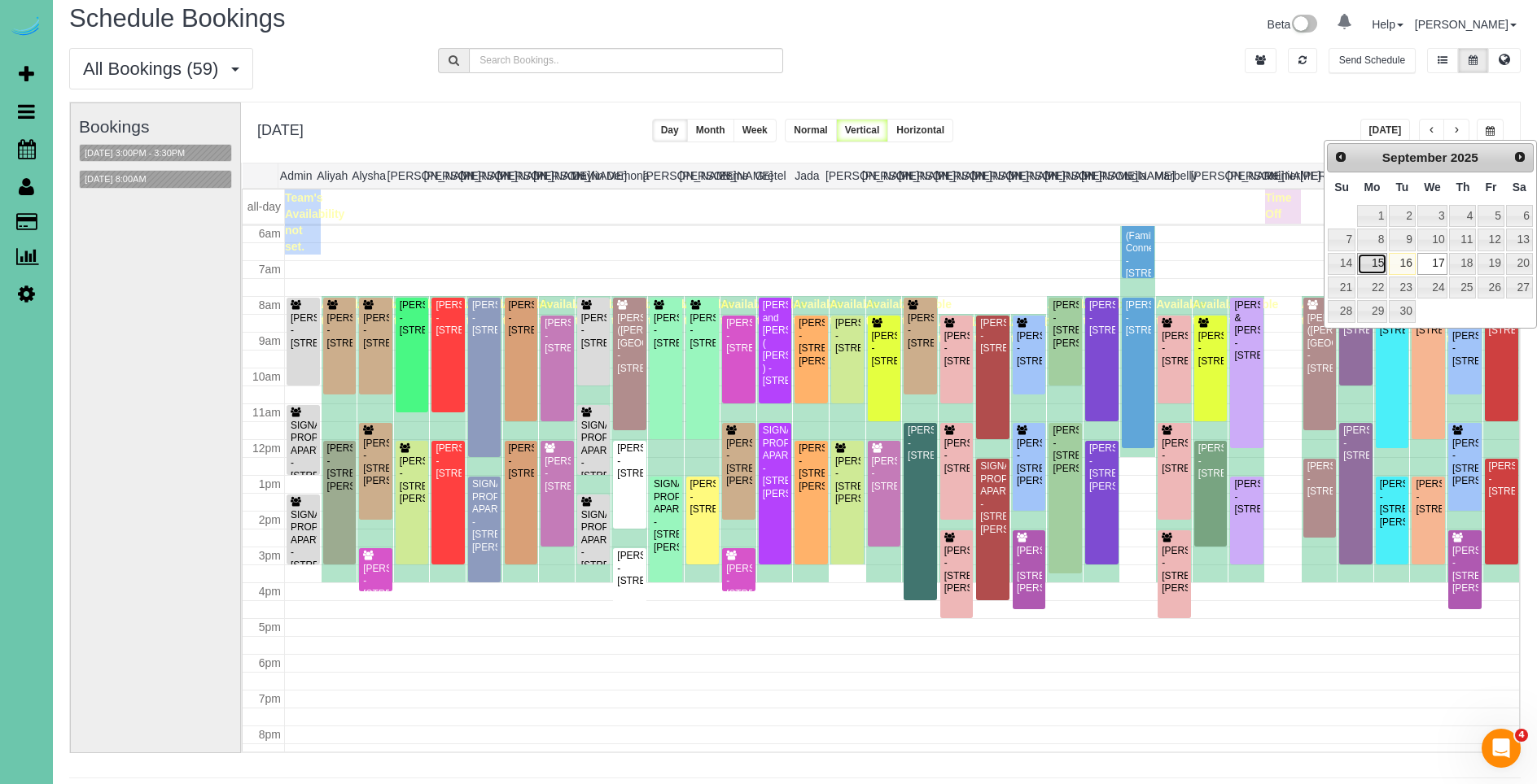
click at [1373, 269] on link "15" at bounding box center [1371, 264] width 31 height 22
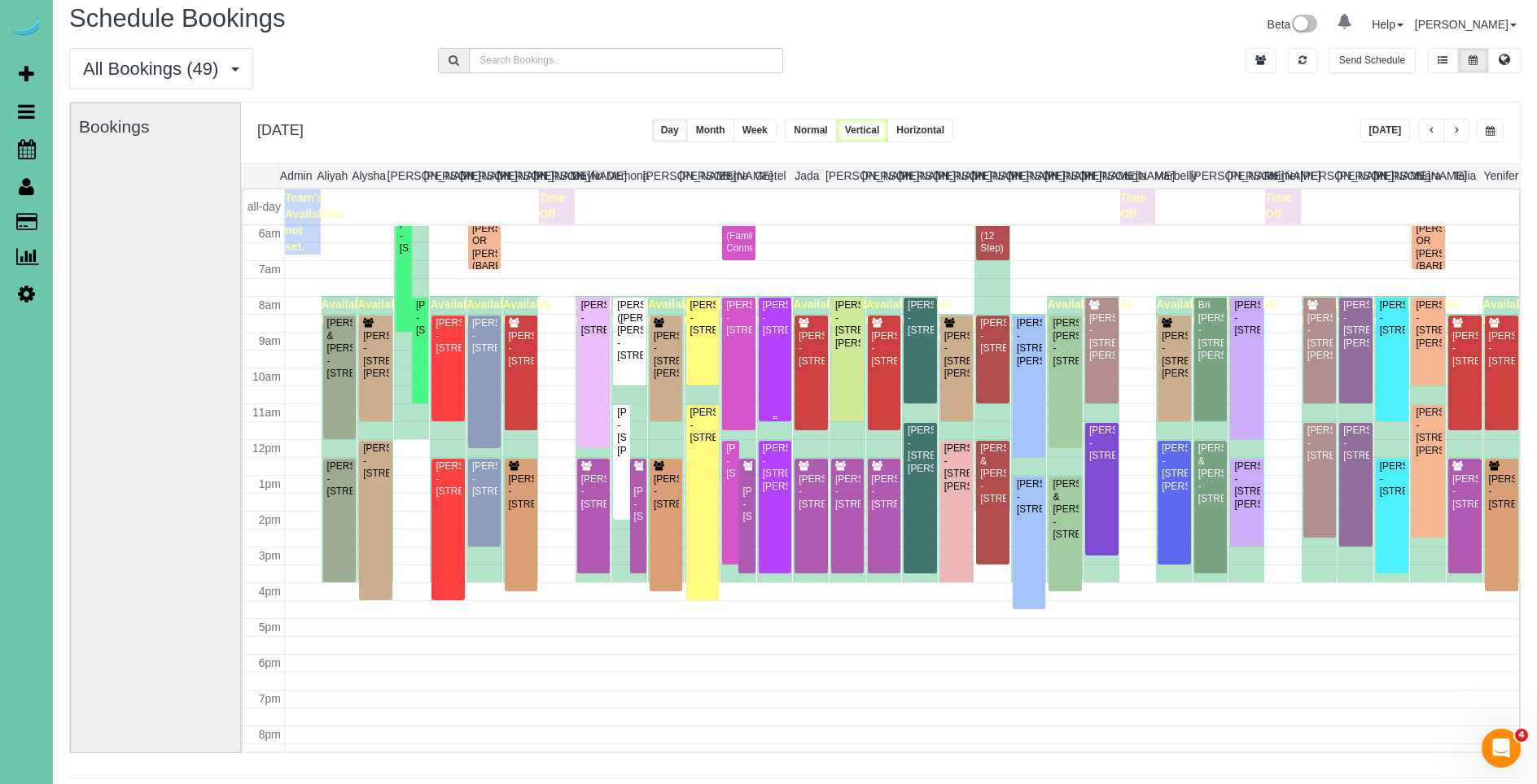
click at [778, 337] on div "[PERSON_NAME] - [STREET_ADDRESS]" at bounding box center [775, 318] width 27 height 37
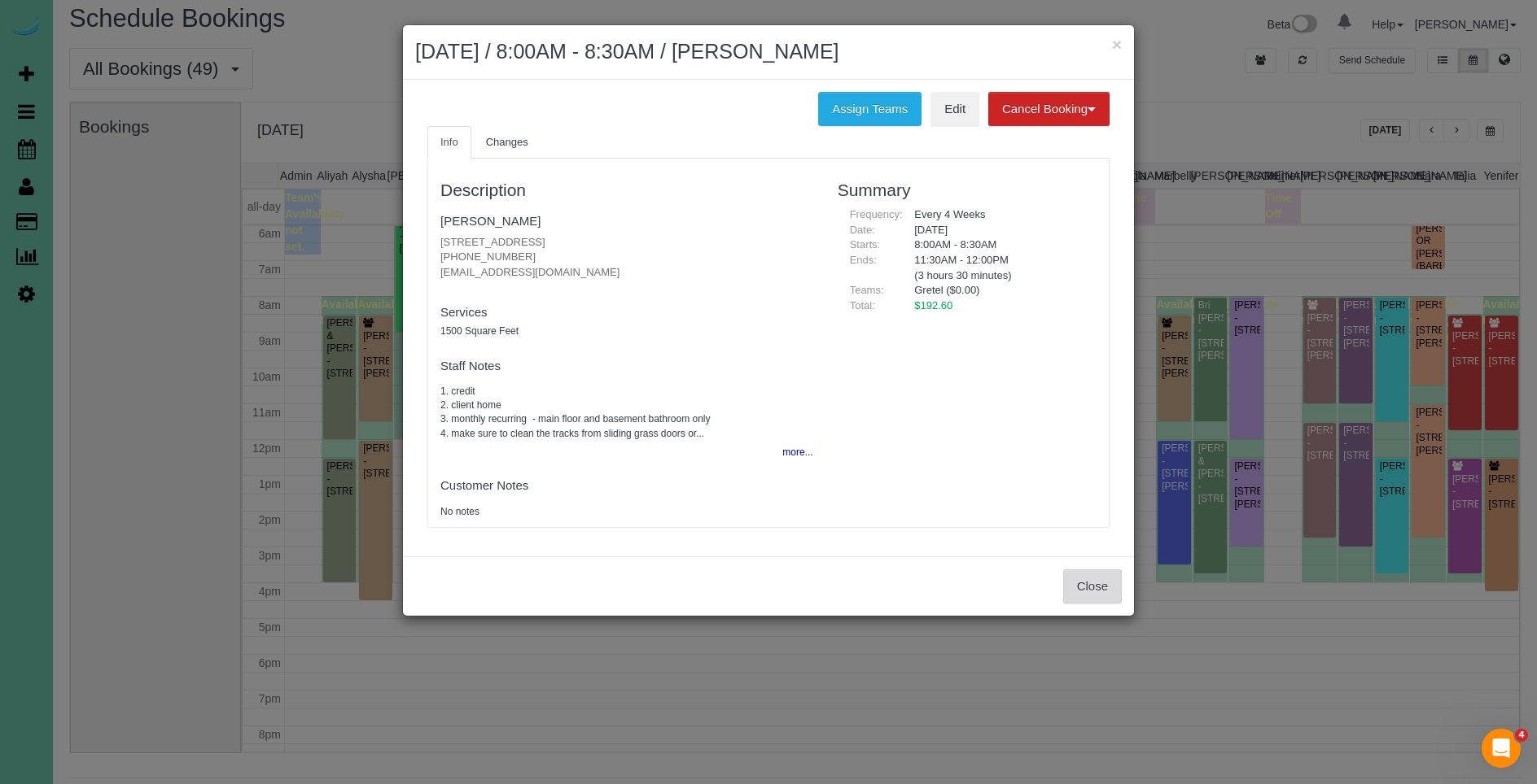
click at [1084, 596] on button "Close" at bounding box center [1092, 586] width 58 height 34
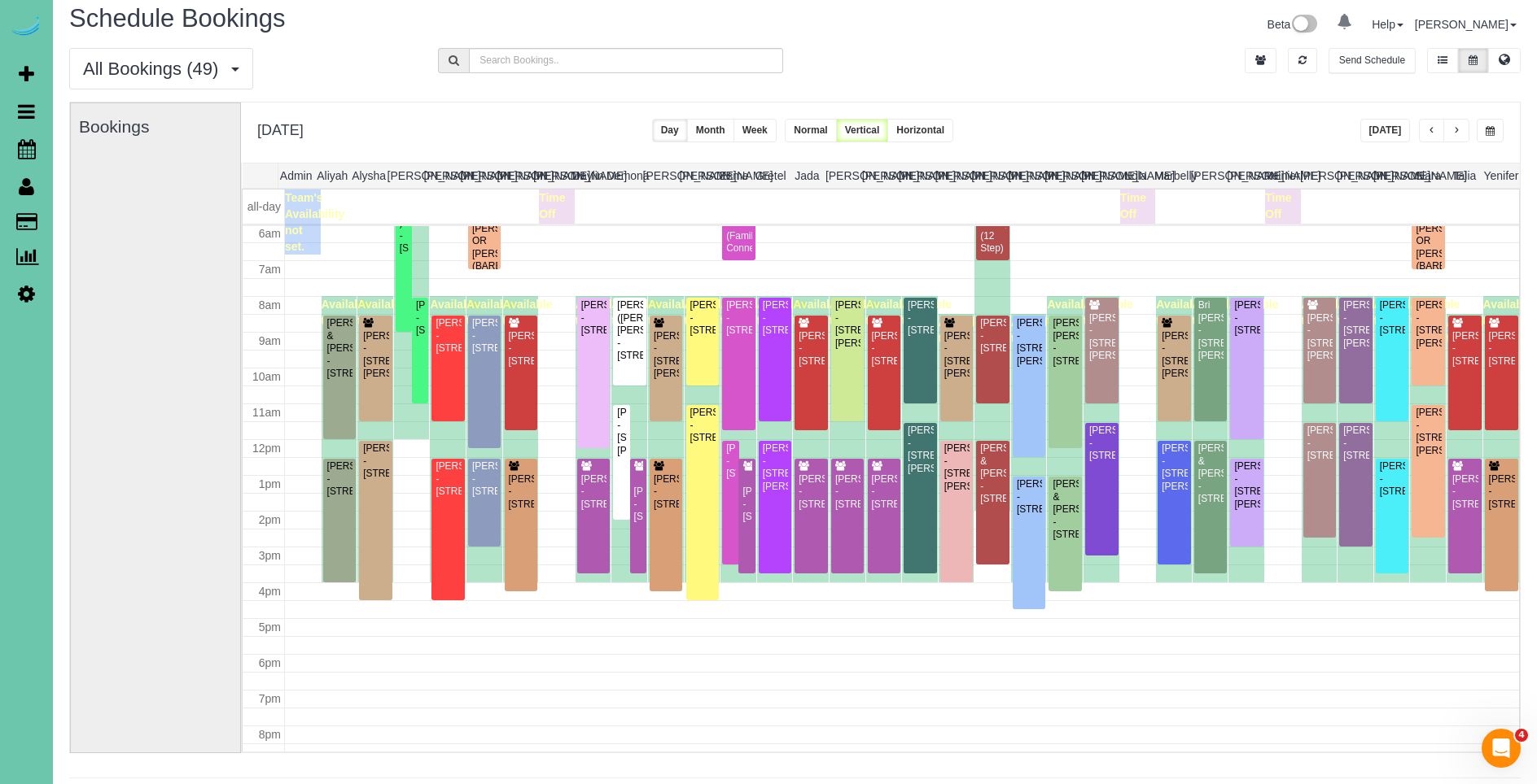
click at [1455, 128] on span "button" at bounding box center [1456, 131] width 8 height 10
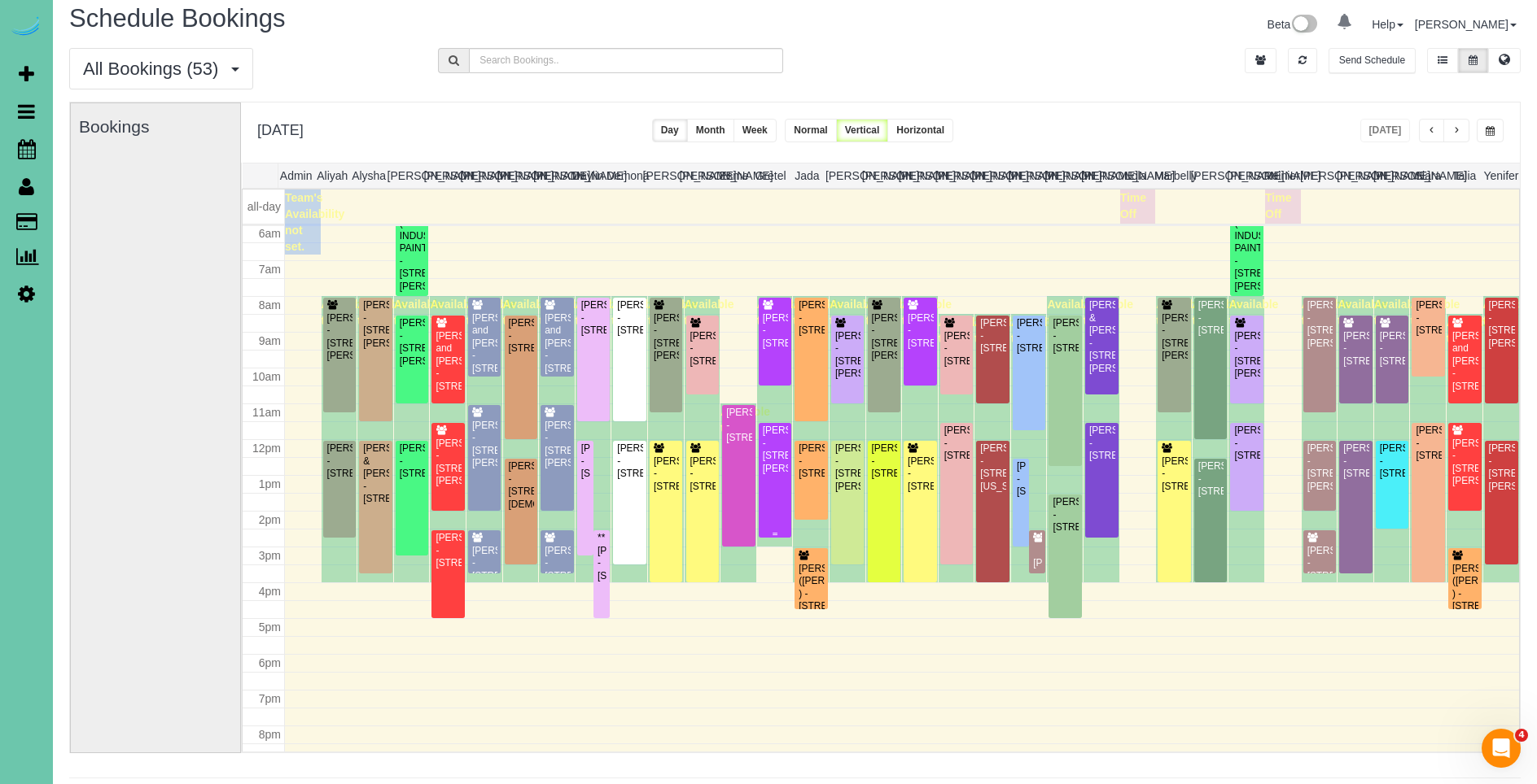
click at [778, 461] on div "[PERSON_NAME] - [STREET_ADDRESS][PERSON_NAME]" at bounding box center [775, 450] width 27 height 51
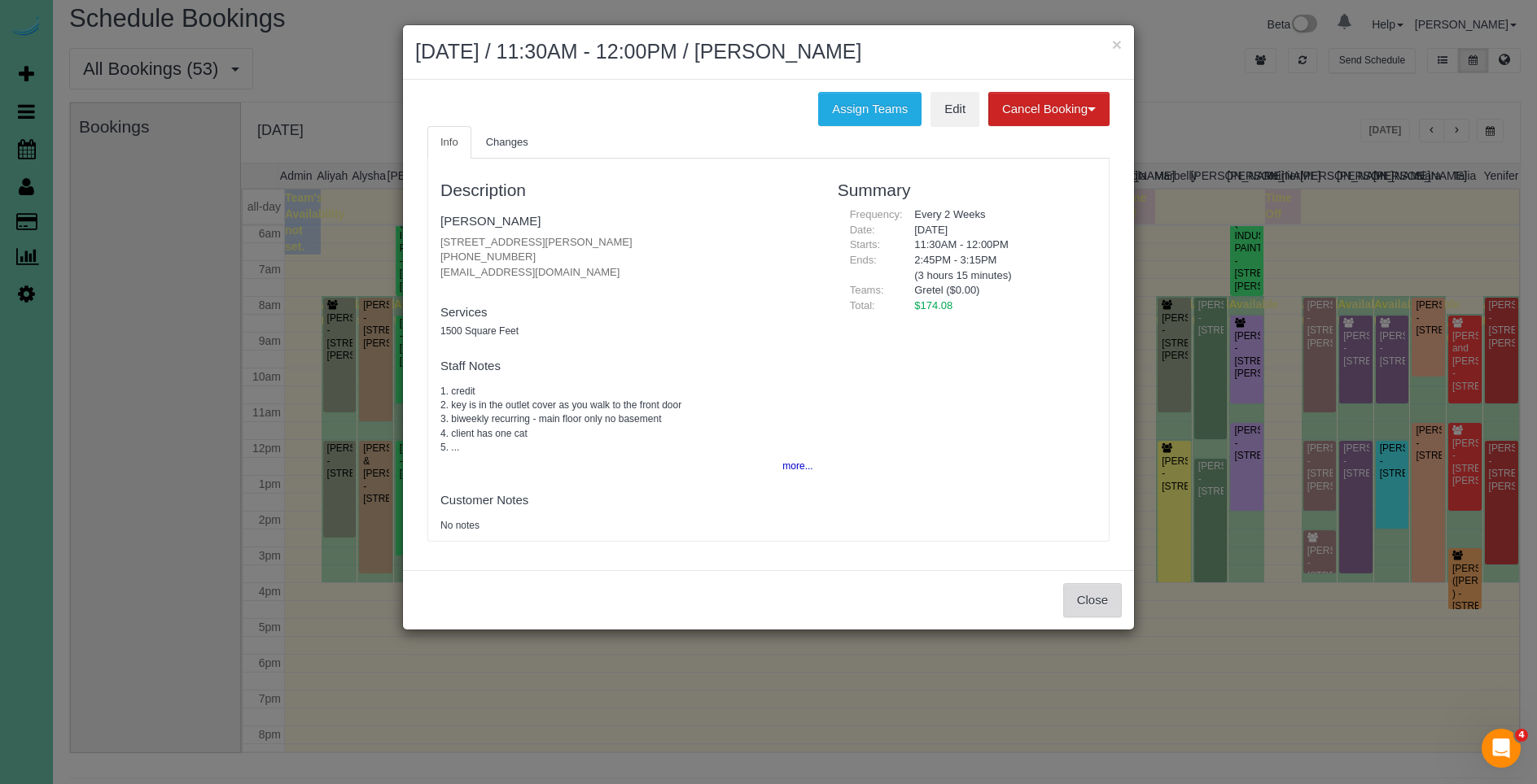
click at [1081, 593] on button "Close" at bounding box center [1092, 600] width 58 height 34
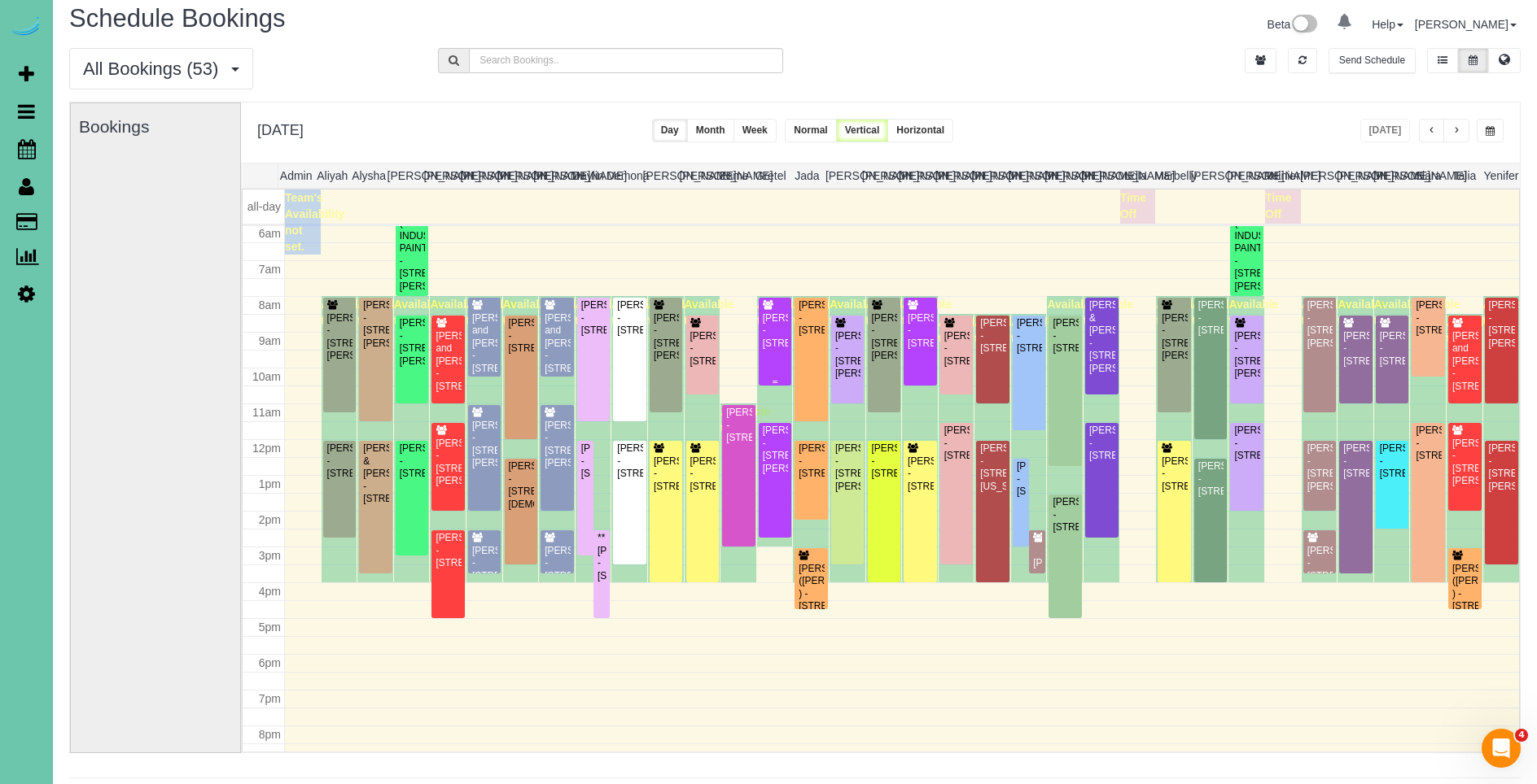
click at [781, 350] on div "[PERSON_NAME] - [STREET_ADDRESS]" at bounding box center [775, 331] width 27 height 37
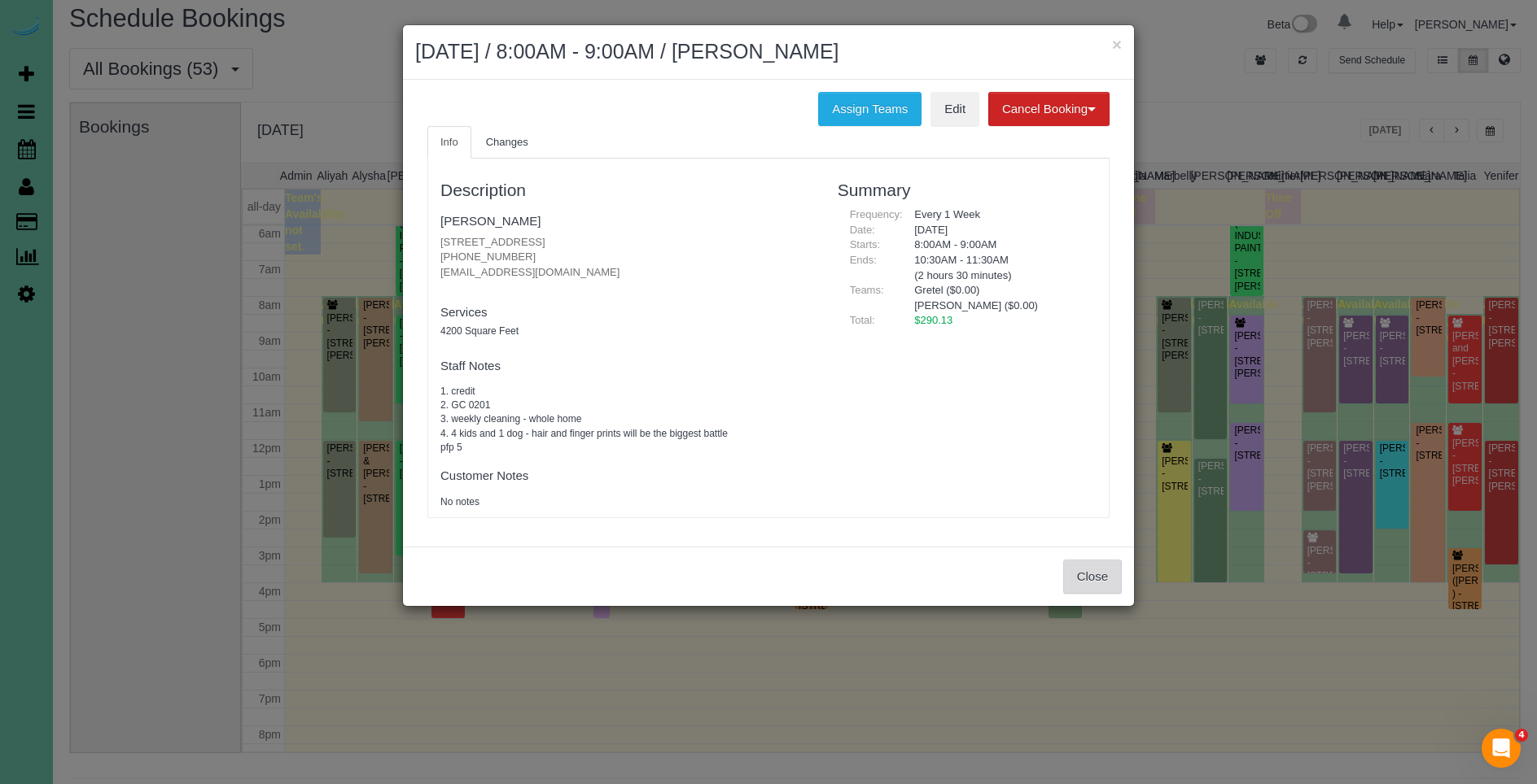
click at [1082, 582] on button "Close" at bounding box center [1092, 577] width 58 height 34
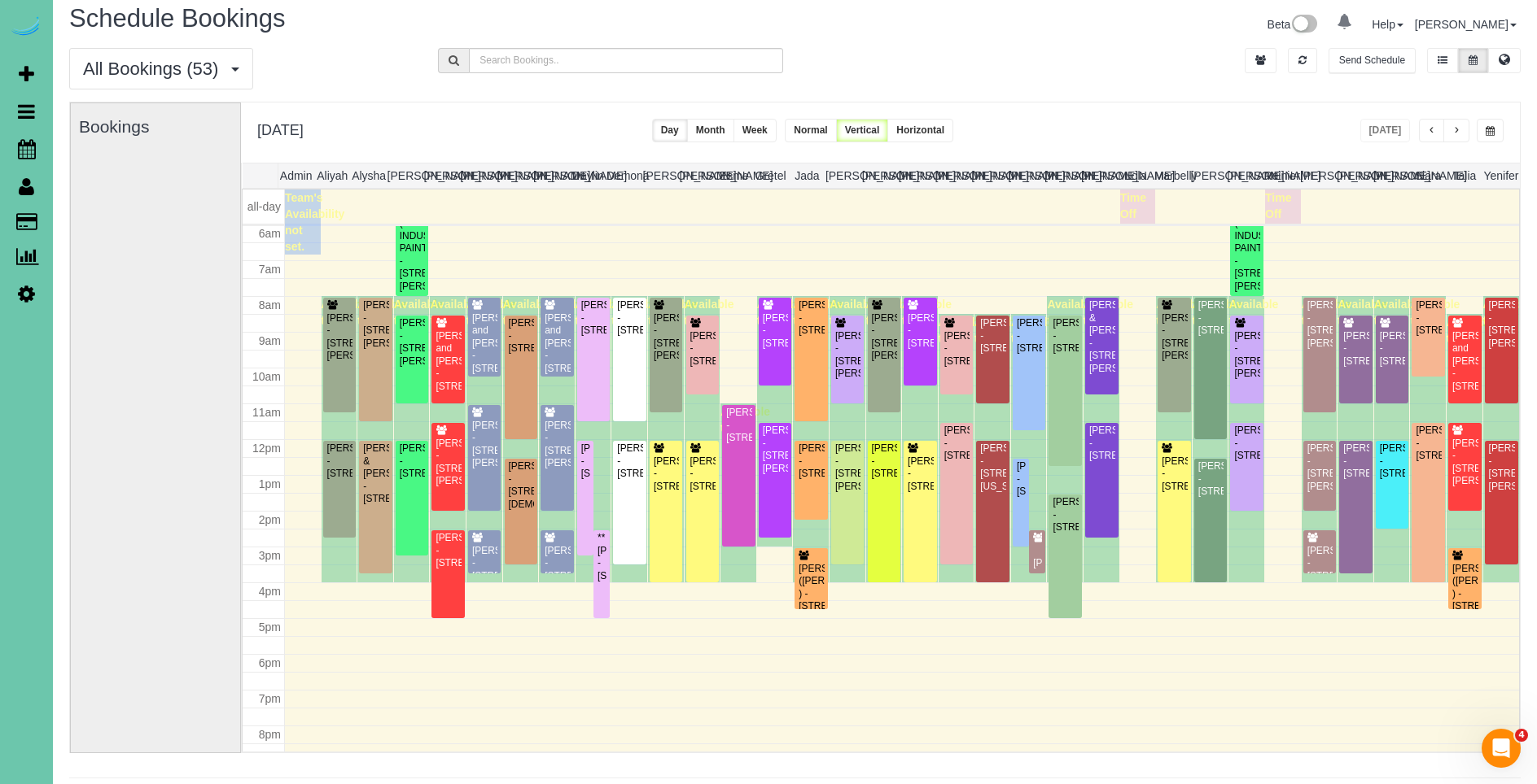
click at [1457, 133] on span "button" at bounding box center [1456, 131] width 8 height 10
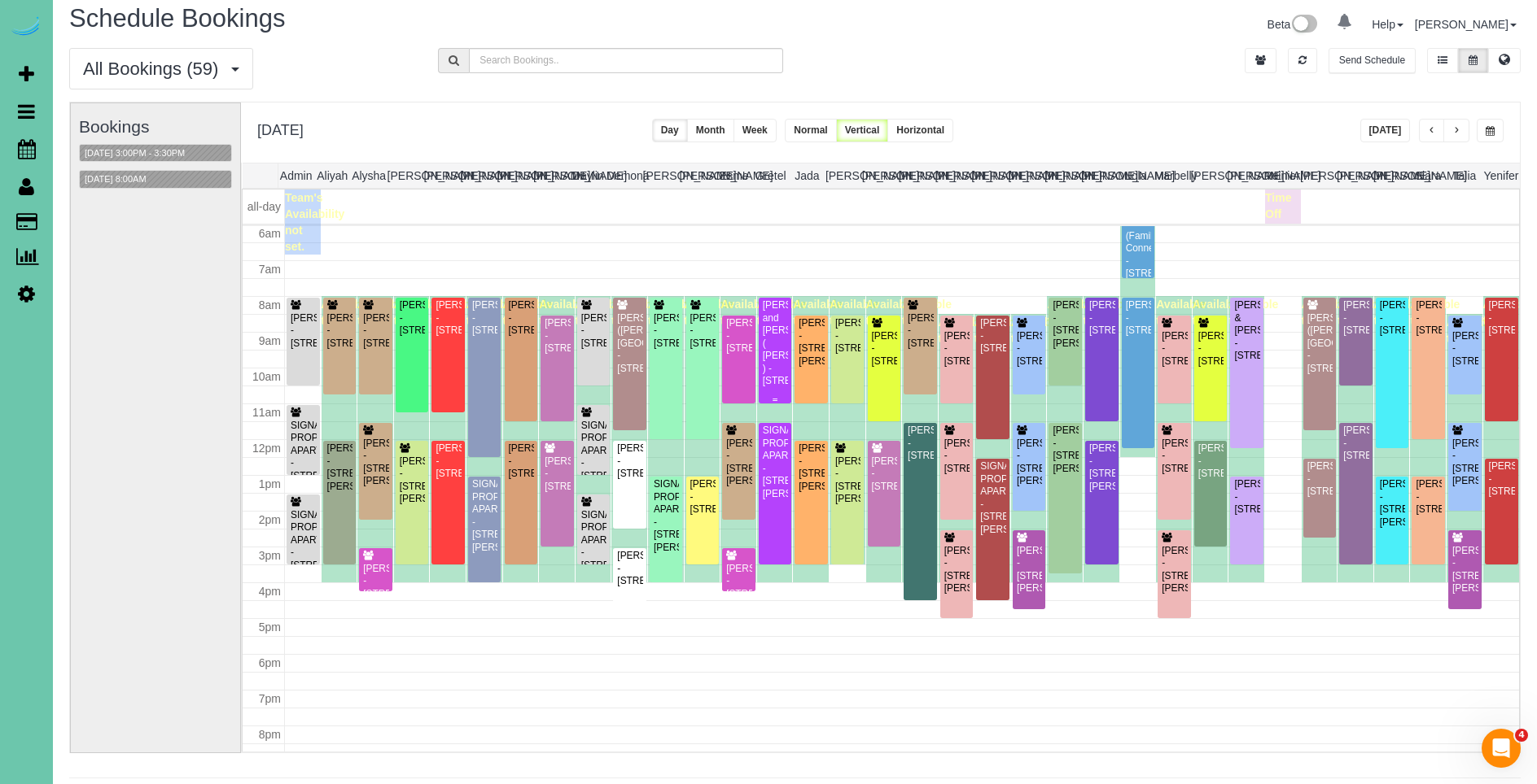
click at [781, 341] on div "[PERSON_NAME] and [PERSON_NAME] ( [PERSON_NAME] ) - [STREET_ADDRESS]" at bounding box center [775, 343] width 27 height 88
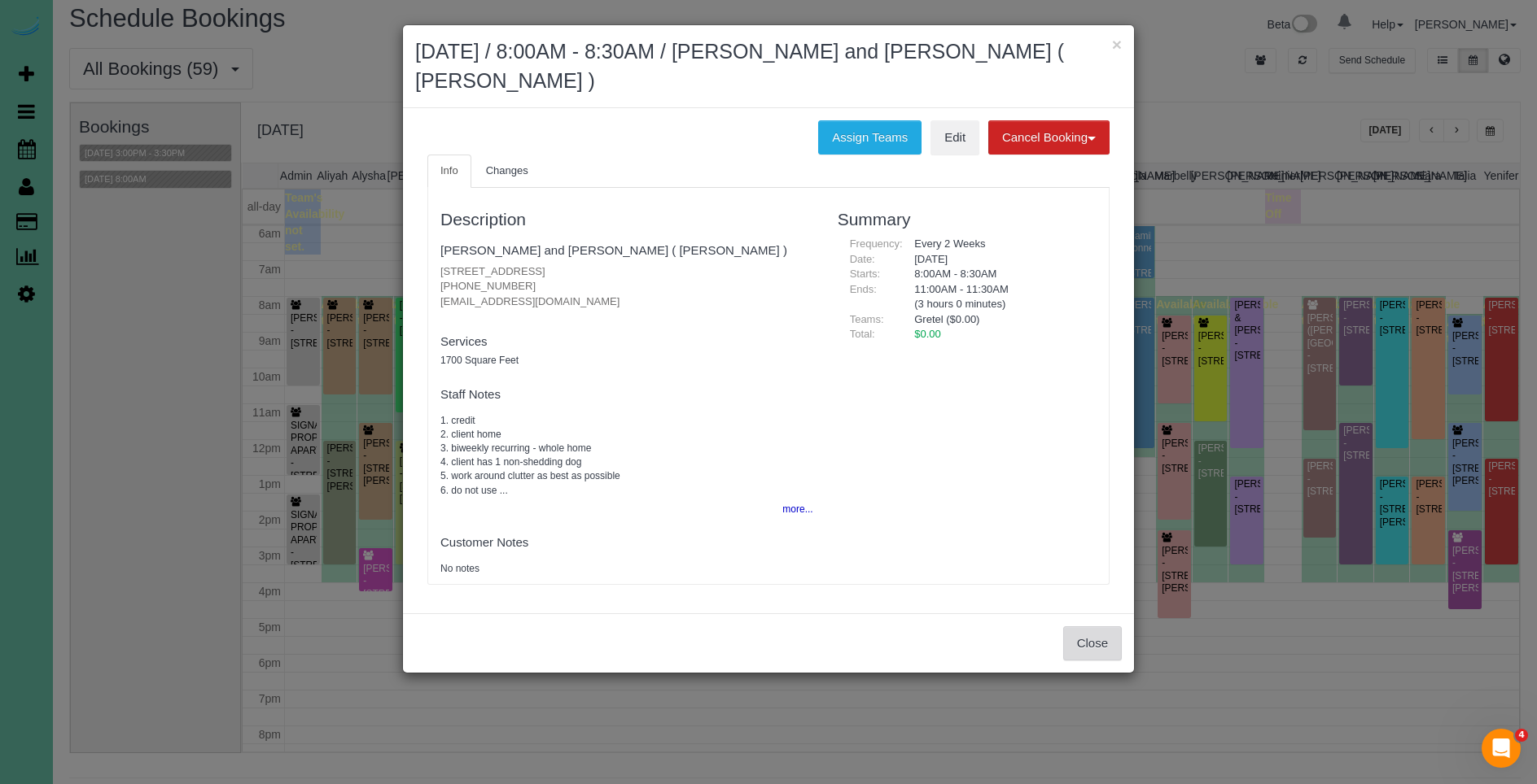
click at [1099, 633] on button "Close" at bounding box center [1092, 643] width 58 height 34
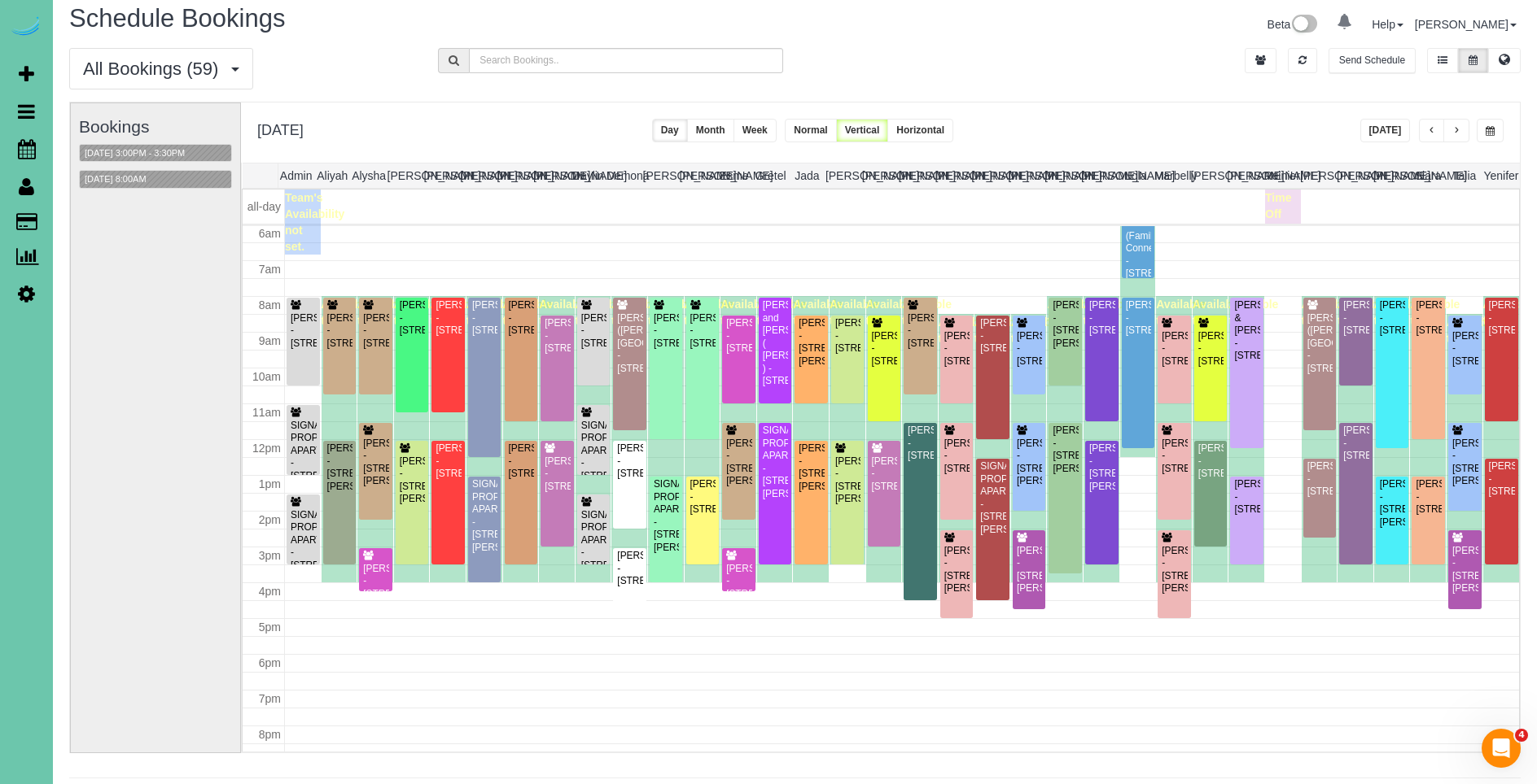
click at [1461, 131] on button "button" at bounding box center [1456, 130] width 26 height 23
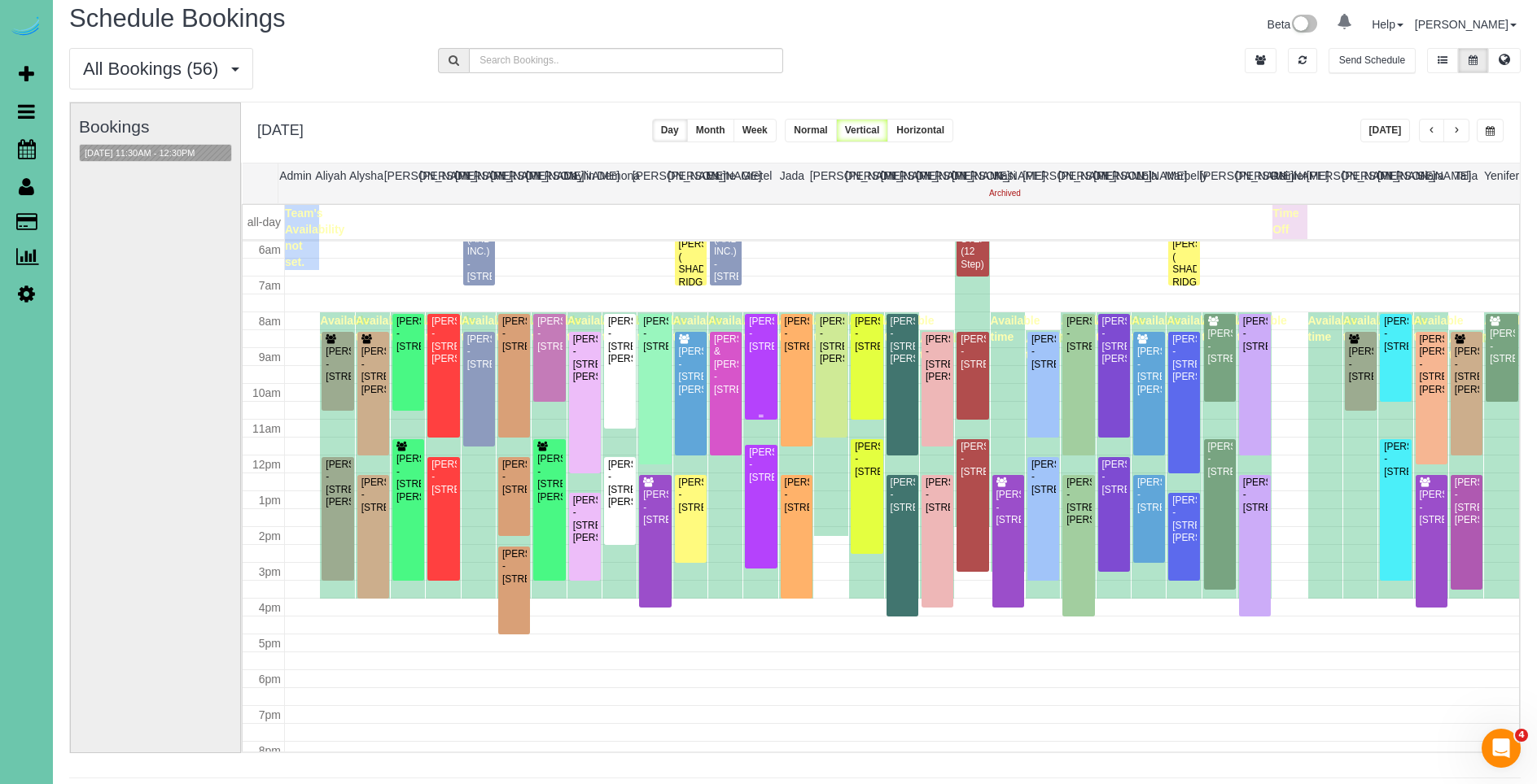
click at [762, 354] on div "[PERSON_NAME] - [STREET_ADDRESS]" at bounding box center [760, 334] width 25 height 37
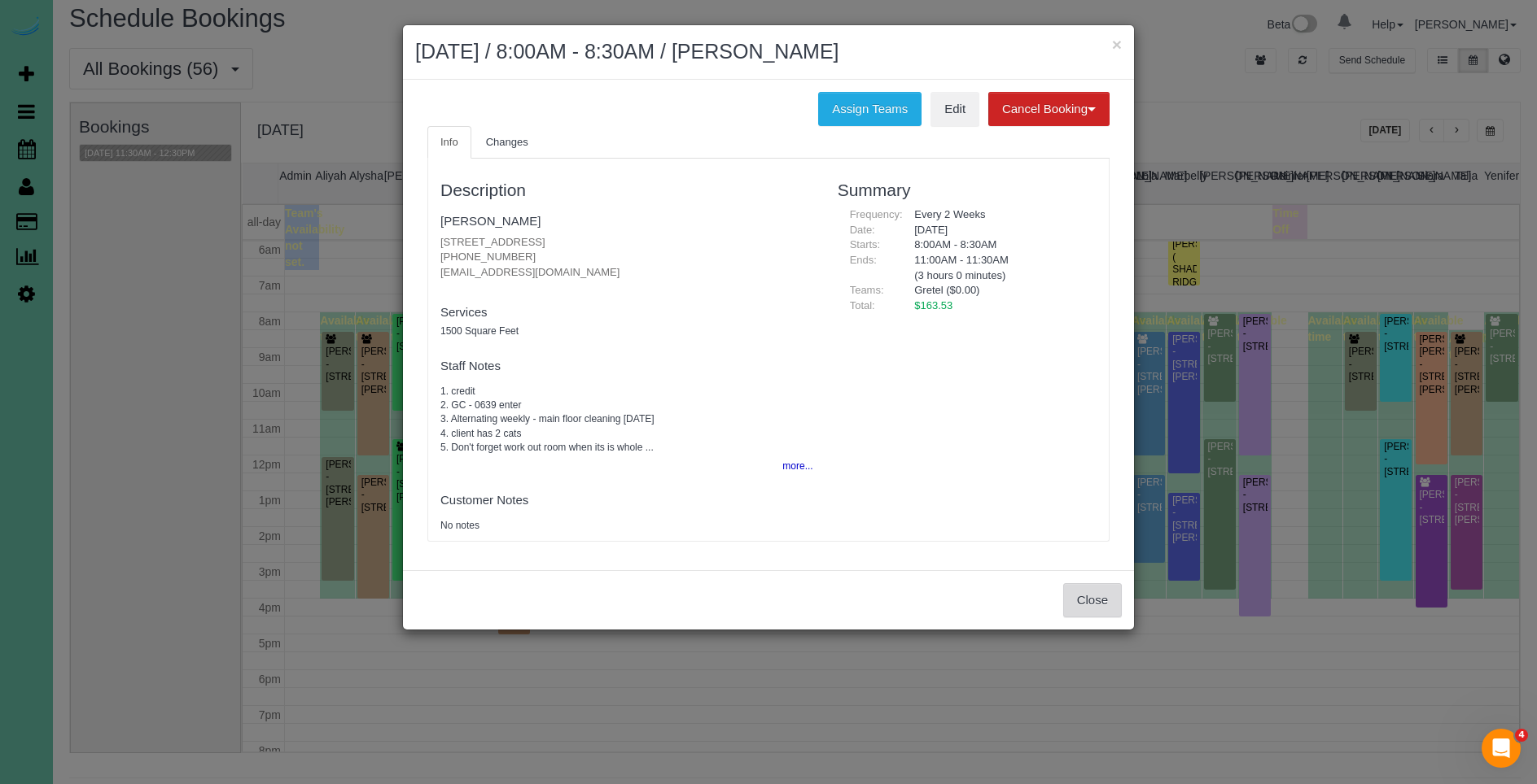
click at [1088, 603] on button "Close" at bounding box center [1092, 600] width 58 height 34
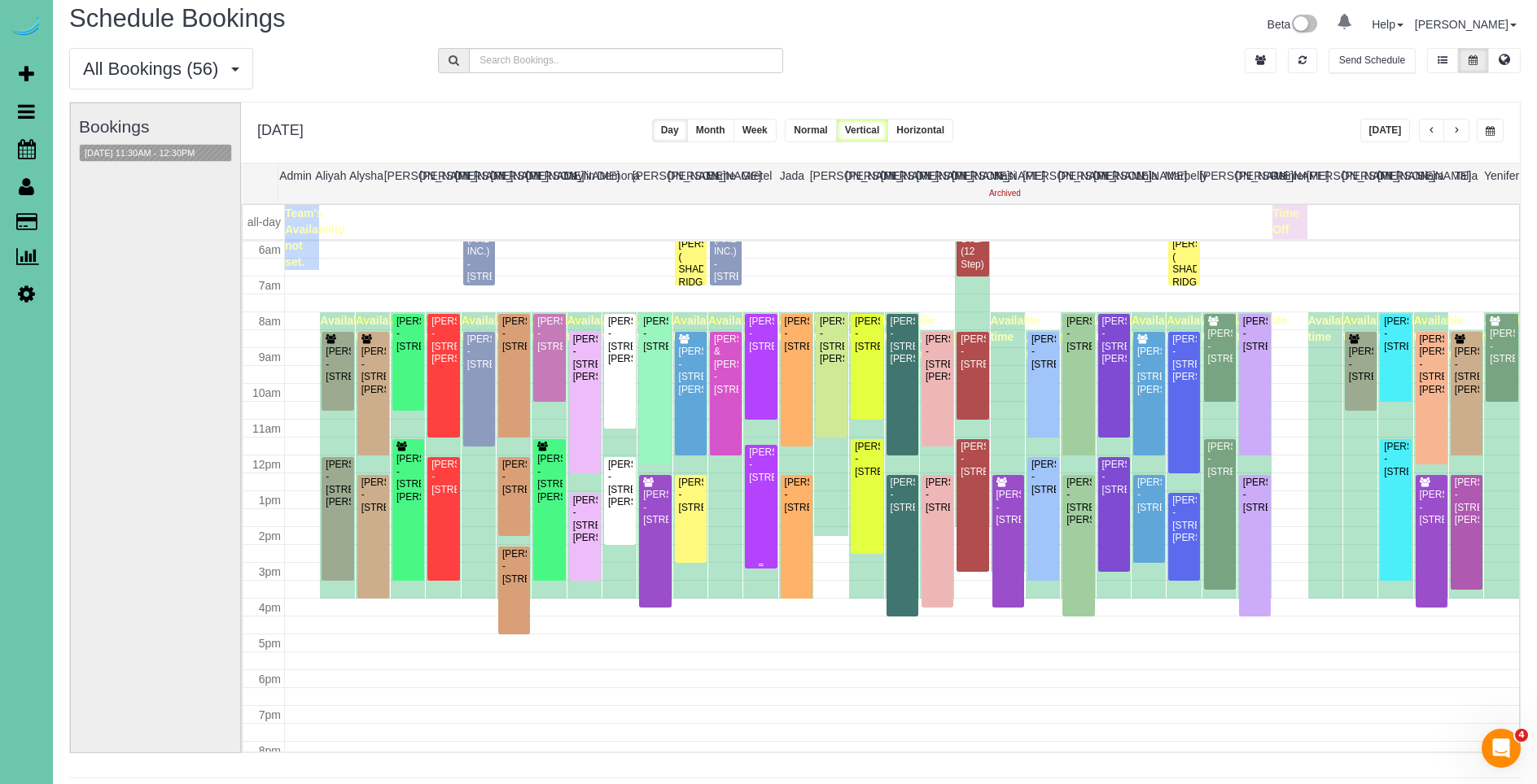
click at [768, 484] on div "[PERSON_NAME] - [STREET_ADDRESS]" at bounding box center [760, 466] width 25 height 37
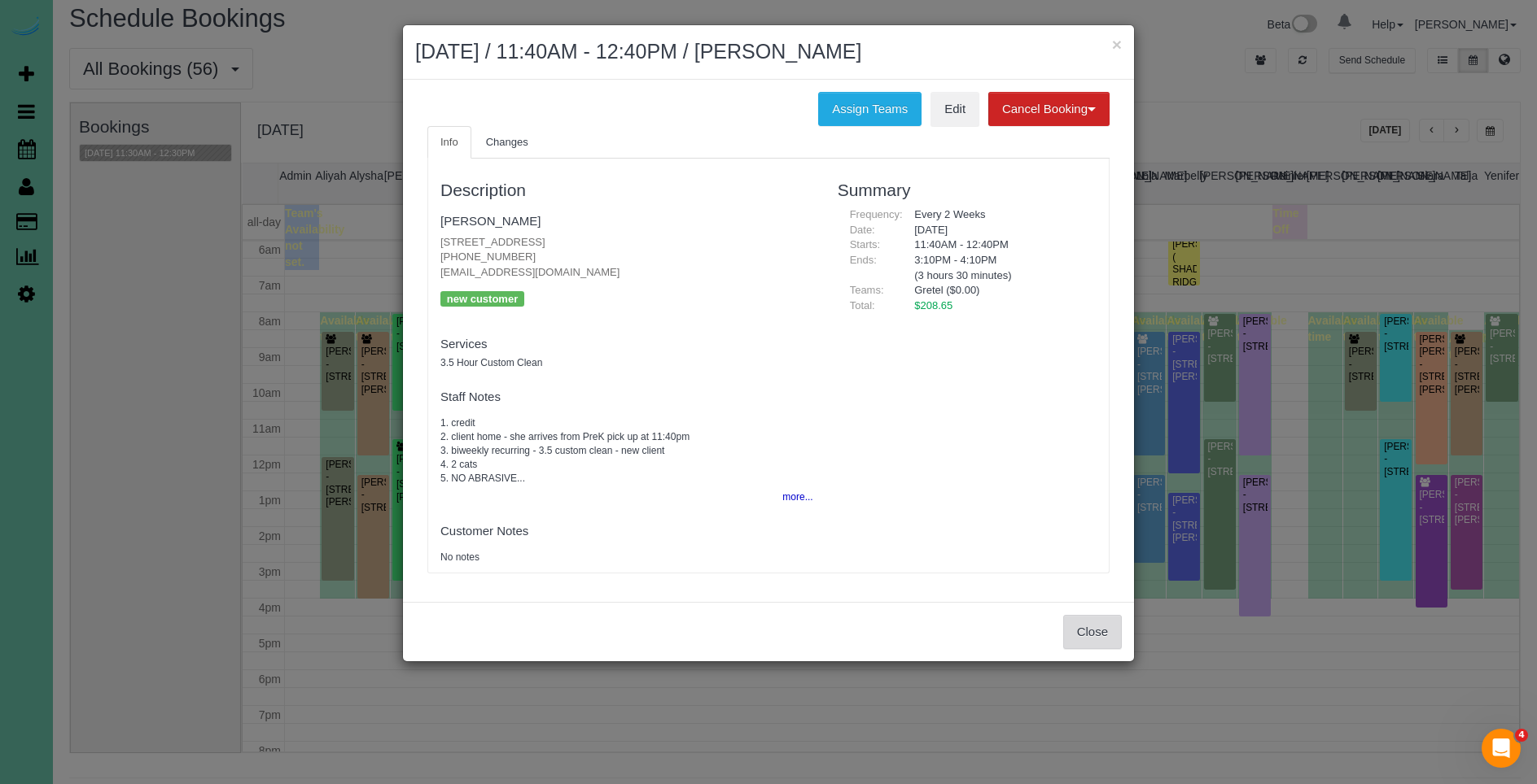
drag, startPoint x: 1099, startPoint y: 635, endPoint x: 73, endPoint y: 652, distance: 1026.1
click at [1089, 634] on button "Close" at bounding box center [1092, 632] width 58 height 34
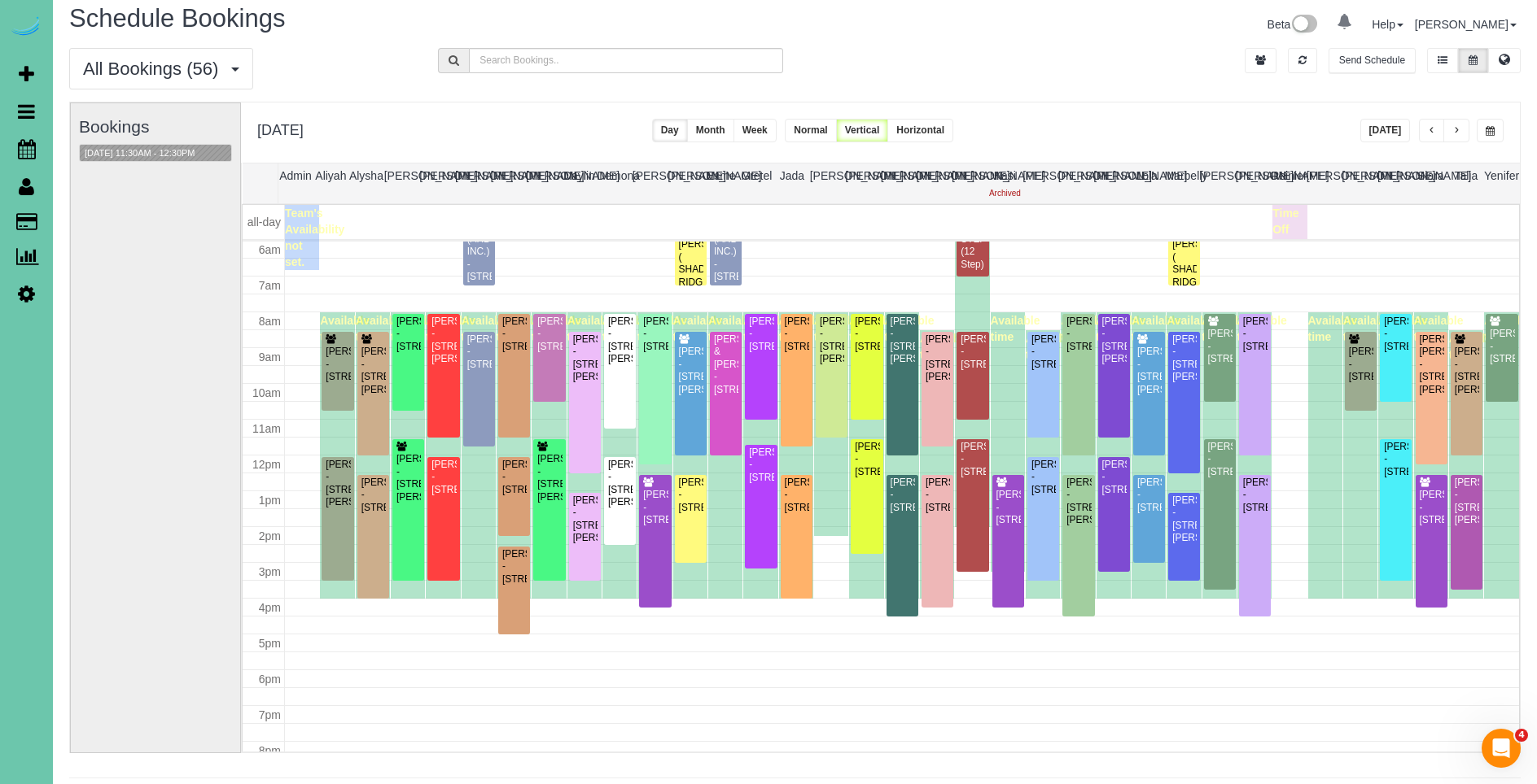
click at [1457, 133] on span "button" at bounding box center [1456, 131] width 8 height 10
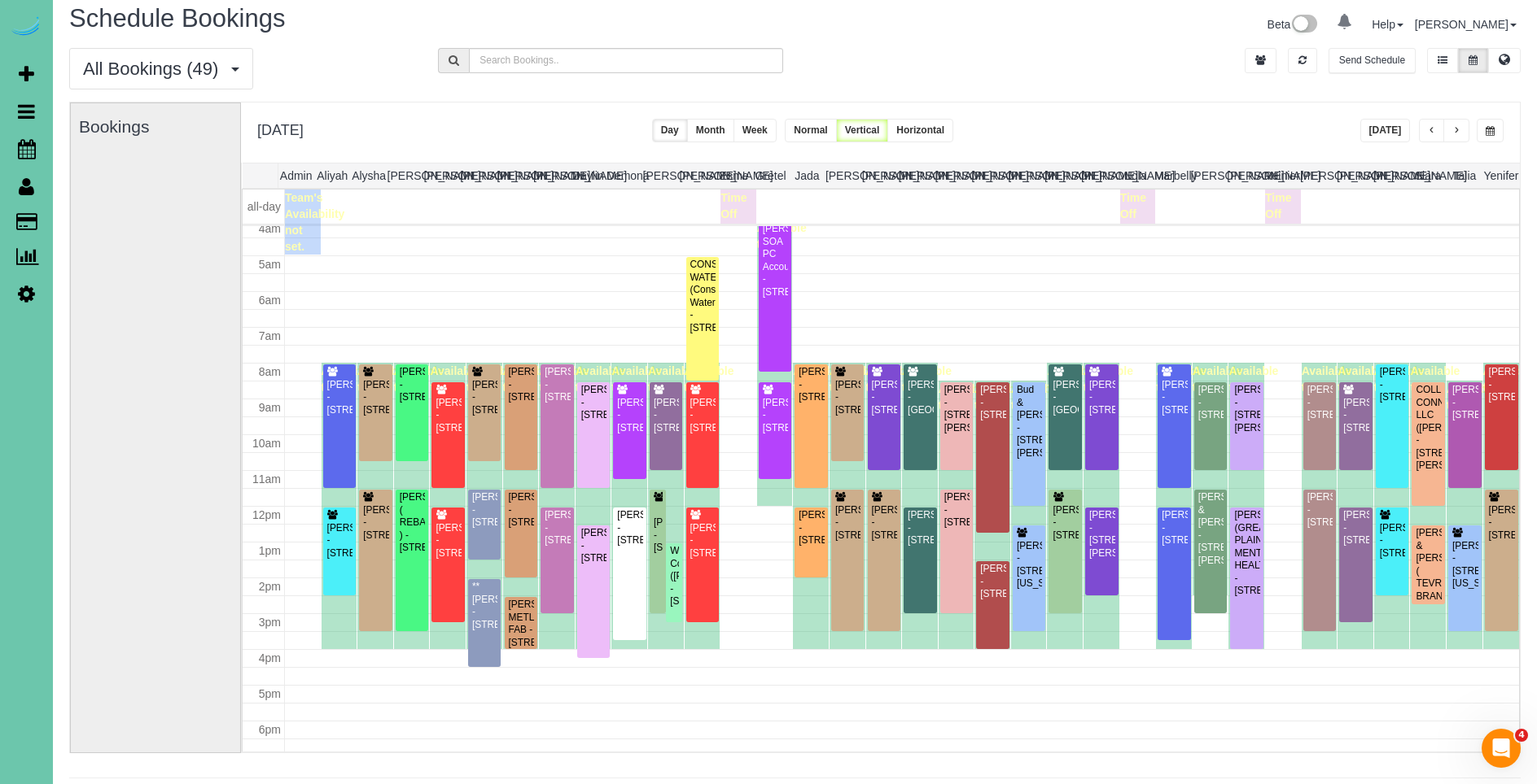
scroll to position [131, 0]
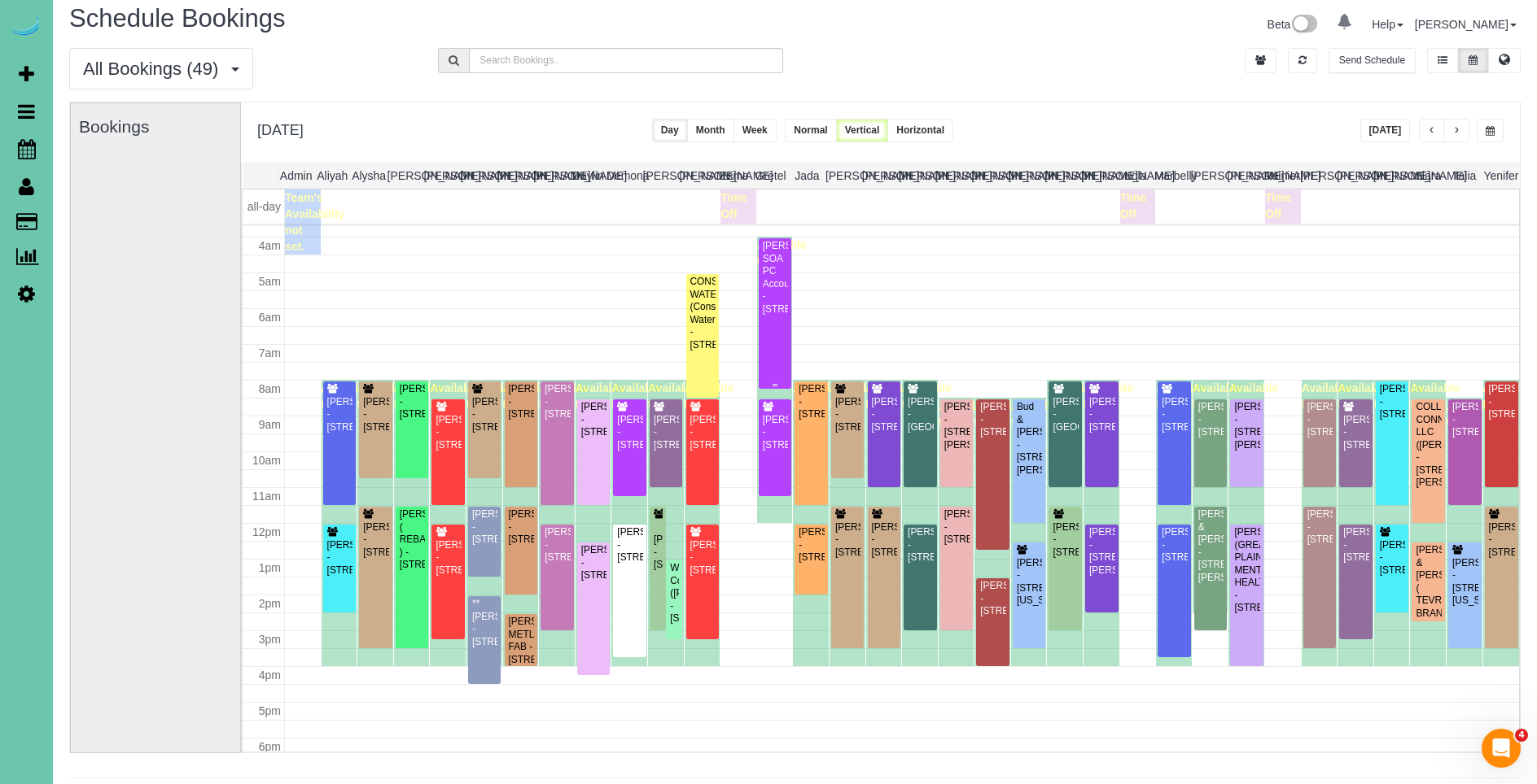
click at [776, 316] on div "[PERSON_NAME] SOA PC Accountants - [STREET_ADDRESS]" at bounding box center [775, 278] width 27 height 76
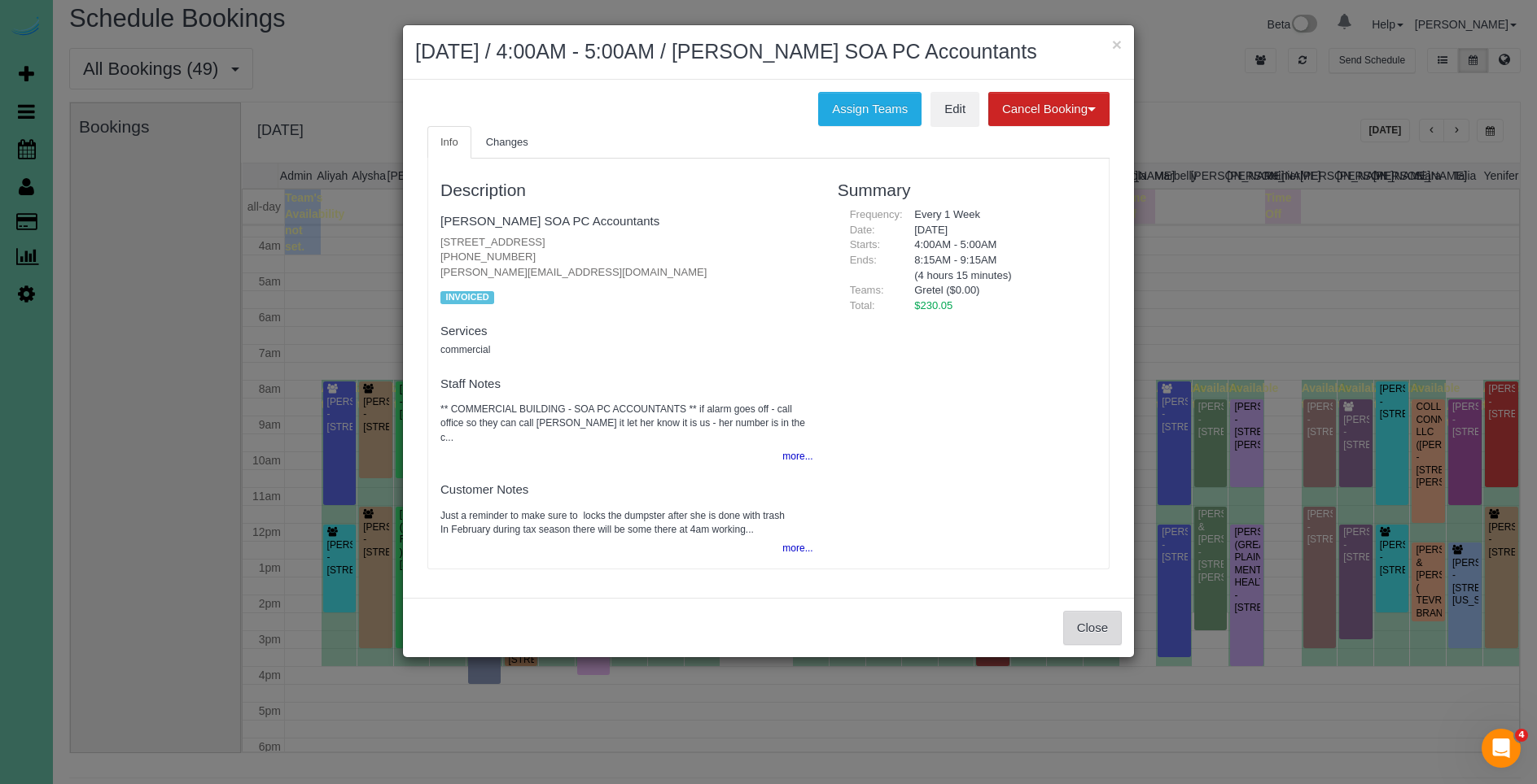
click at [1083, 641] on button "Close" at bounding box center [1092, 628] width 58 height 34
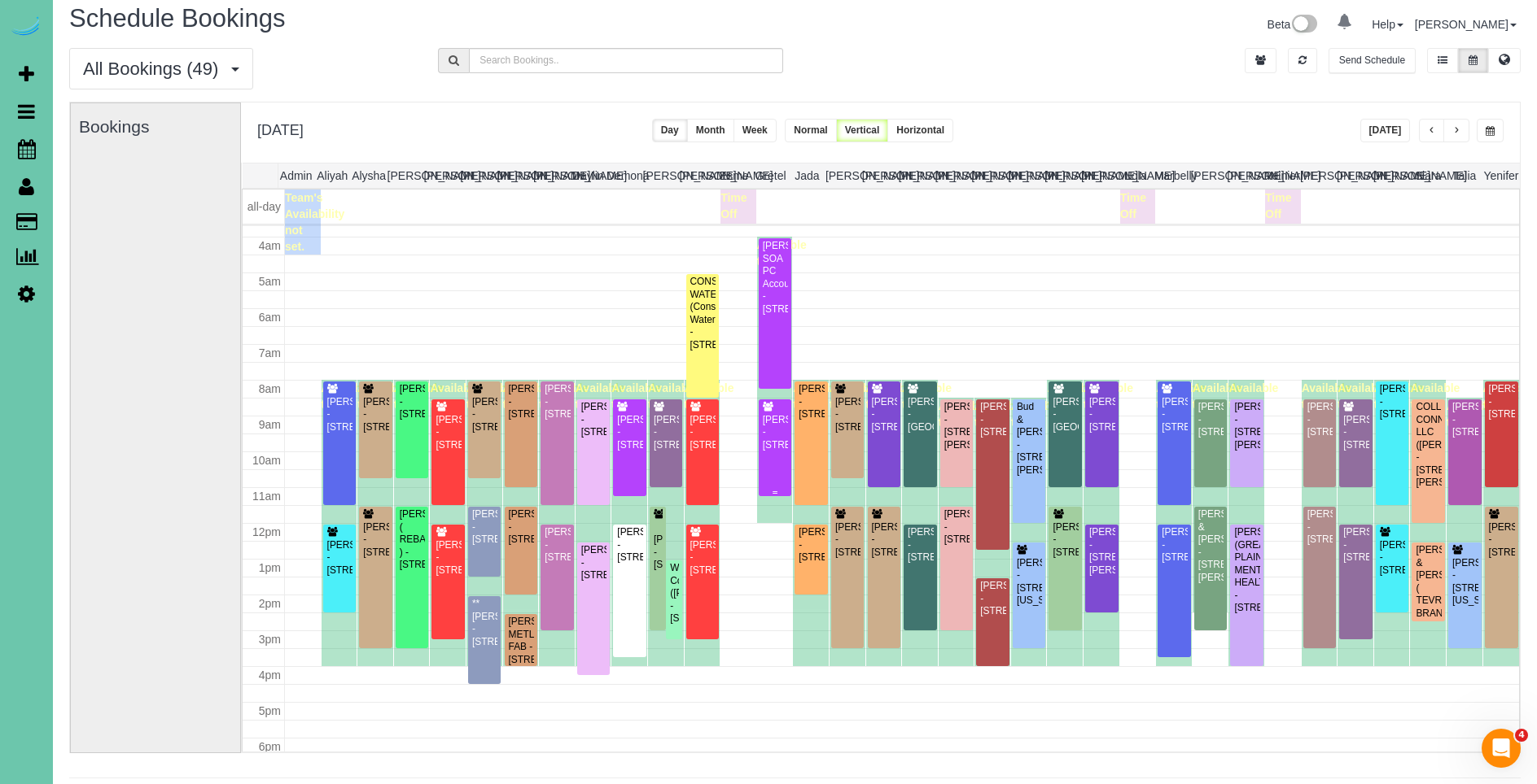
click at [775, 452] on div "[PERSON_NAME] - [STREET_ADDRESS]" at bounding box center [775, 432] width 27 height 37
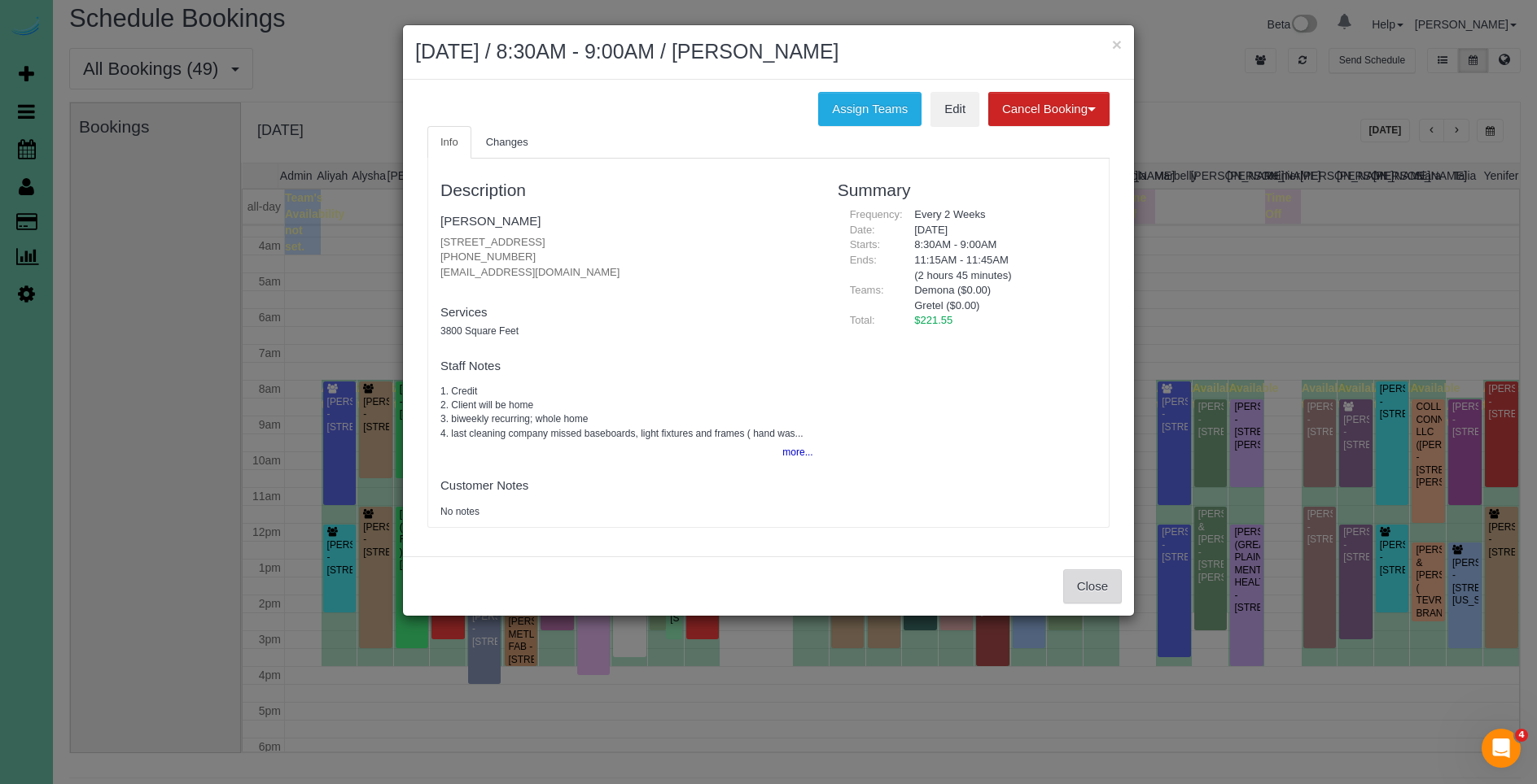
click at [1075, 591] on button "Close" at bounding box center [1092, 586] width 58 height 34
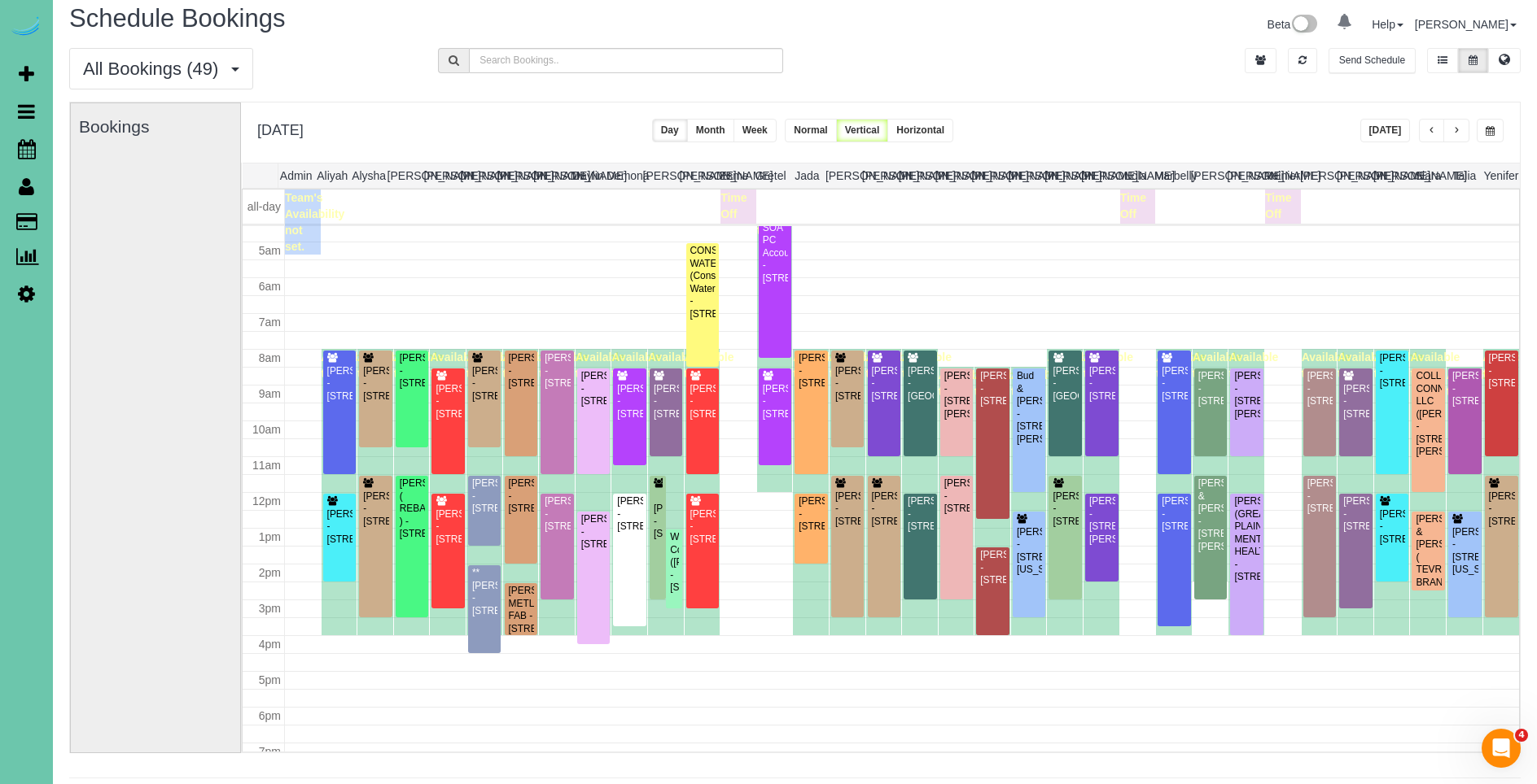
scroll to position [159, 0]
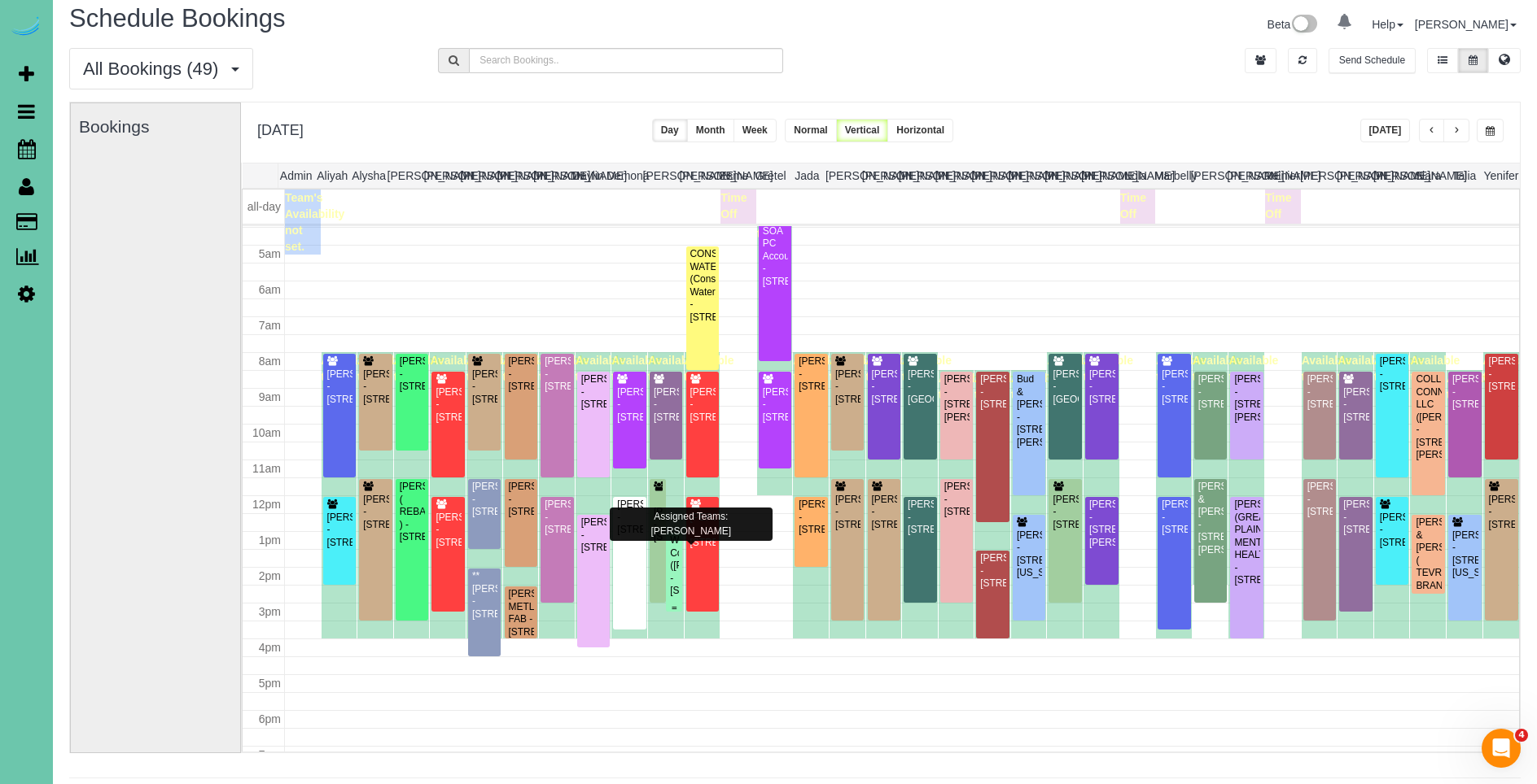
click at [673, 579] on div "Wolf Construction ([PERSON_NAME]) - [STREET_ADDRESS]" at bounding box center [674, 566] width 10 height 63
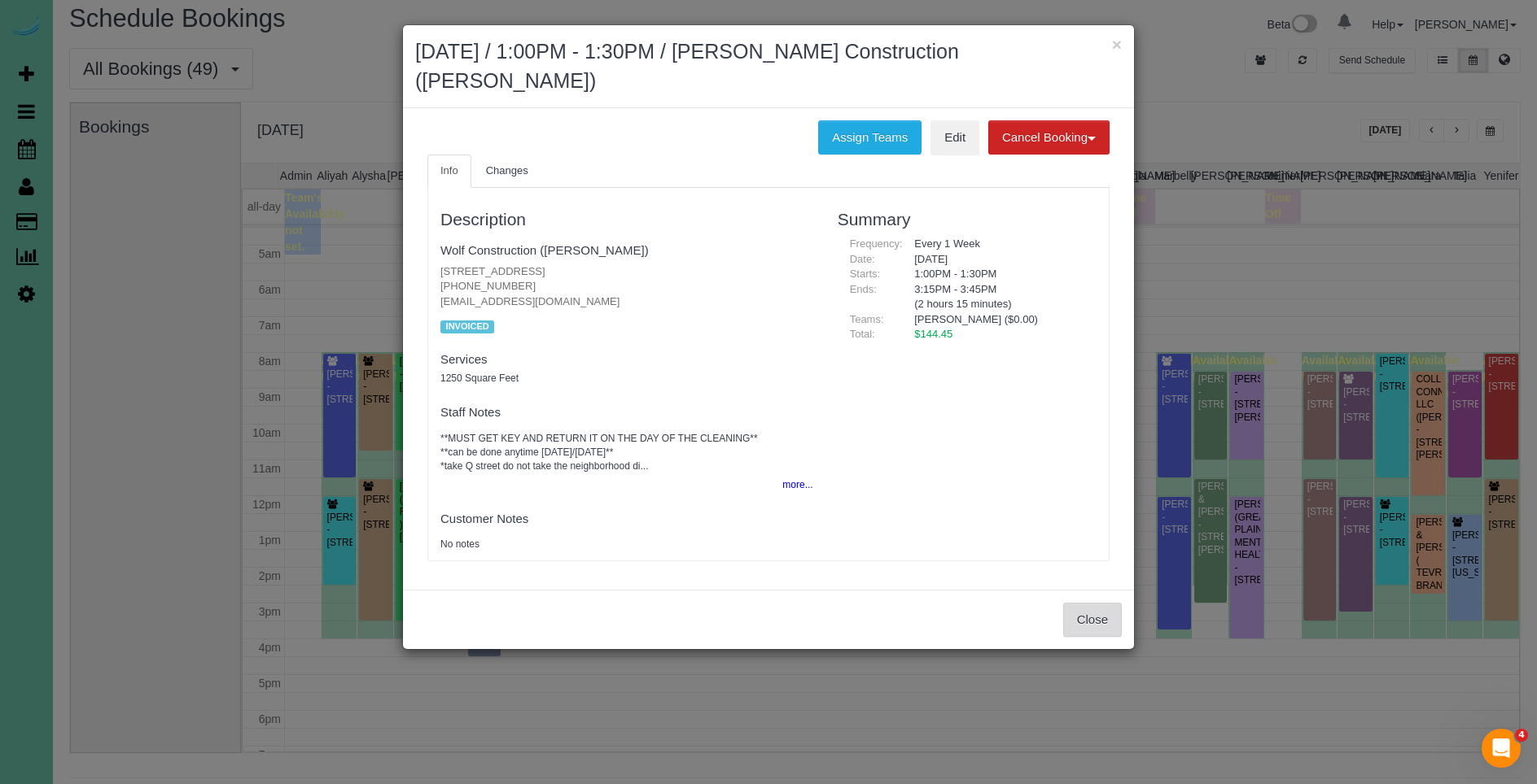
click at [1087, 617] on button "Close" at bounding box center [1092, 619] width 58 height 34
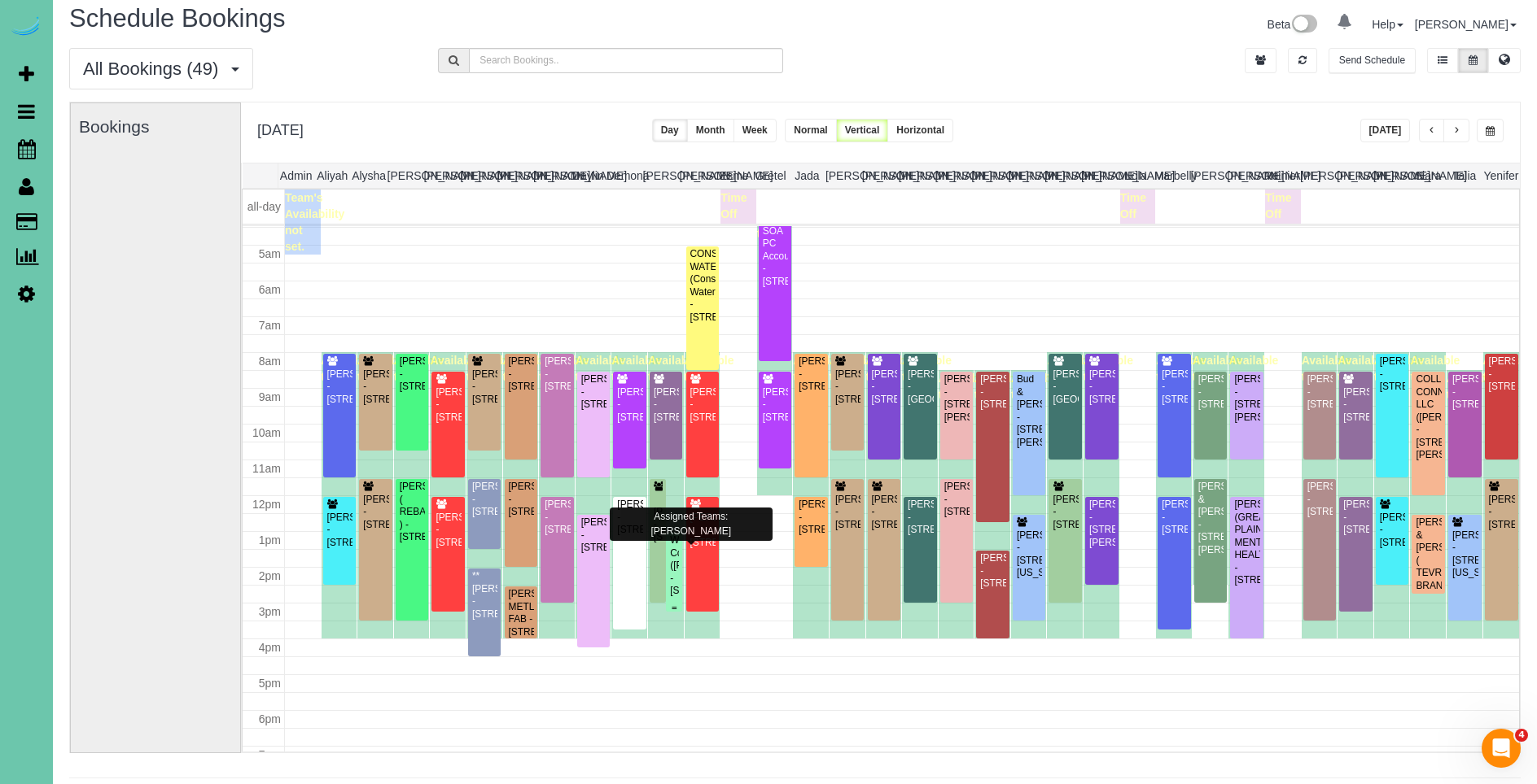
click at [669, 568] on div "Wolf Construction ([PERSON_NAME]) - [STREET_ADDRESS]" at bounding box center [674, 566] width 10 height 63
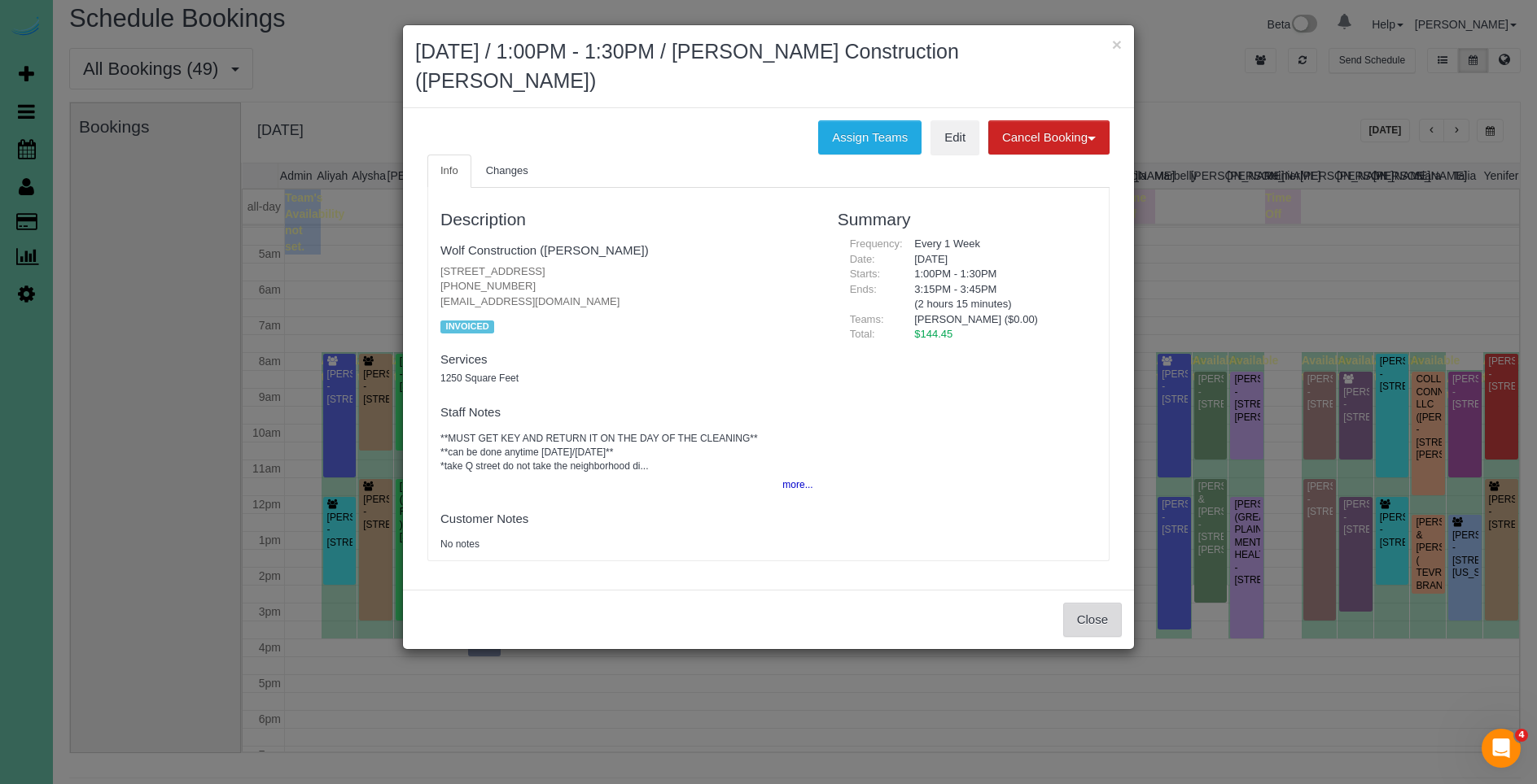
click at [1101, 621] on button "Close" at bounding box center [1092, 619] width 58 height 34
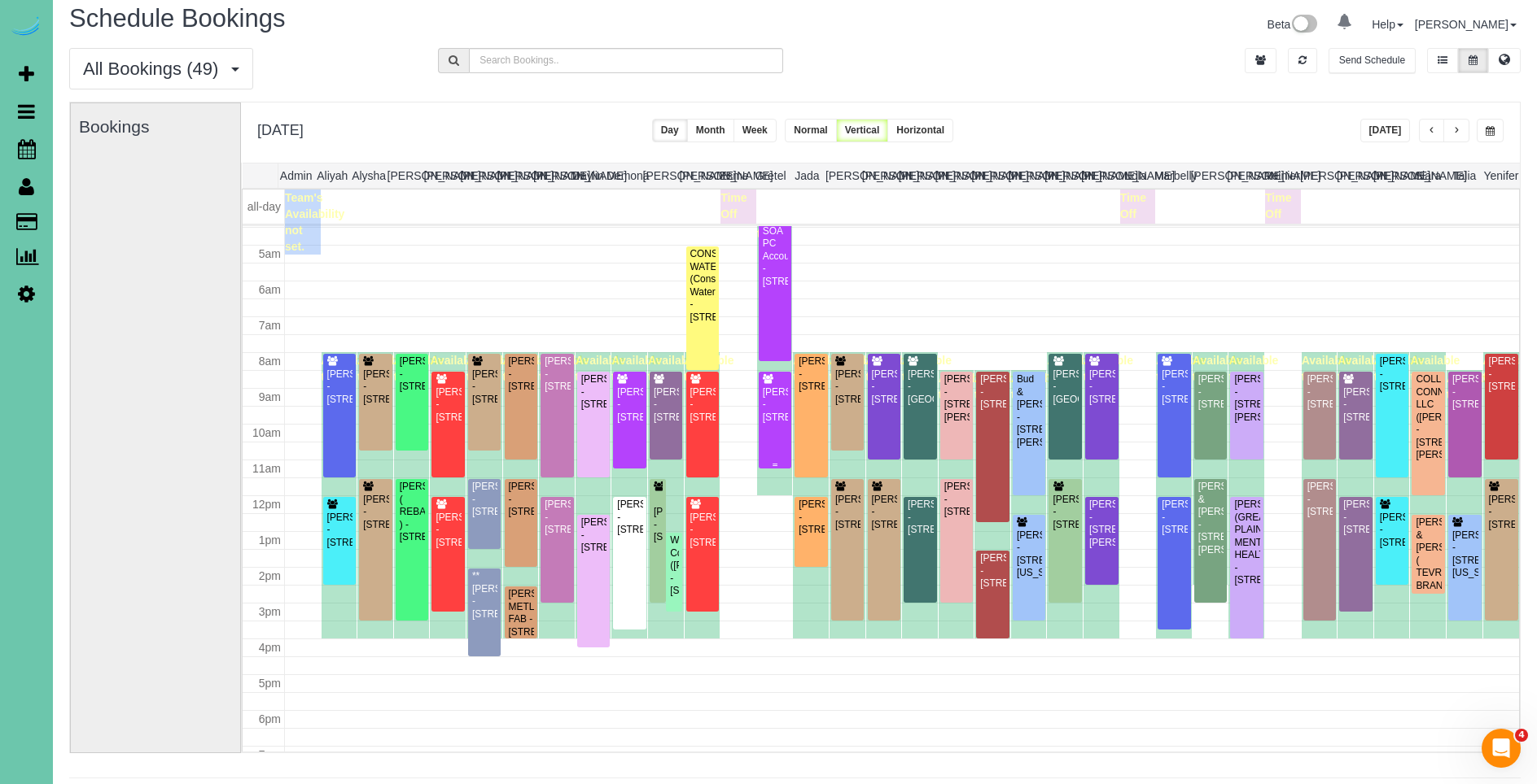
click at [787, 424] on div "[PERSON_NAME] - [STREET_ADDRESS]" at bounding box center [775, 405] width 27 height 37
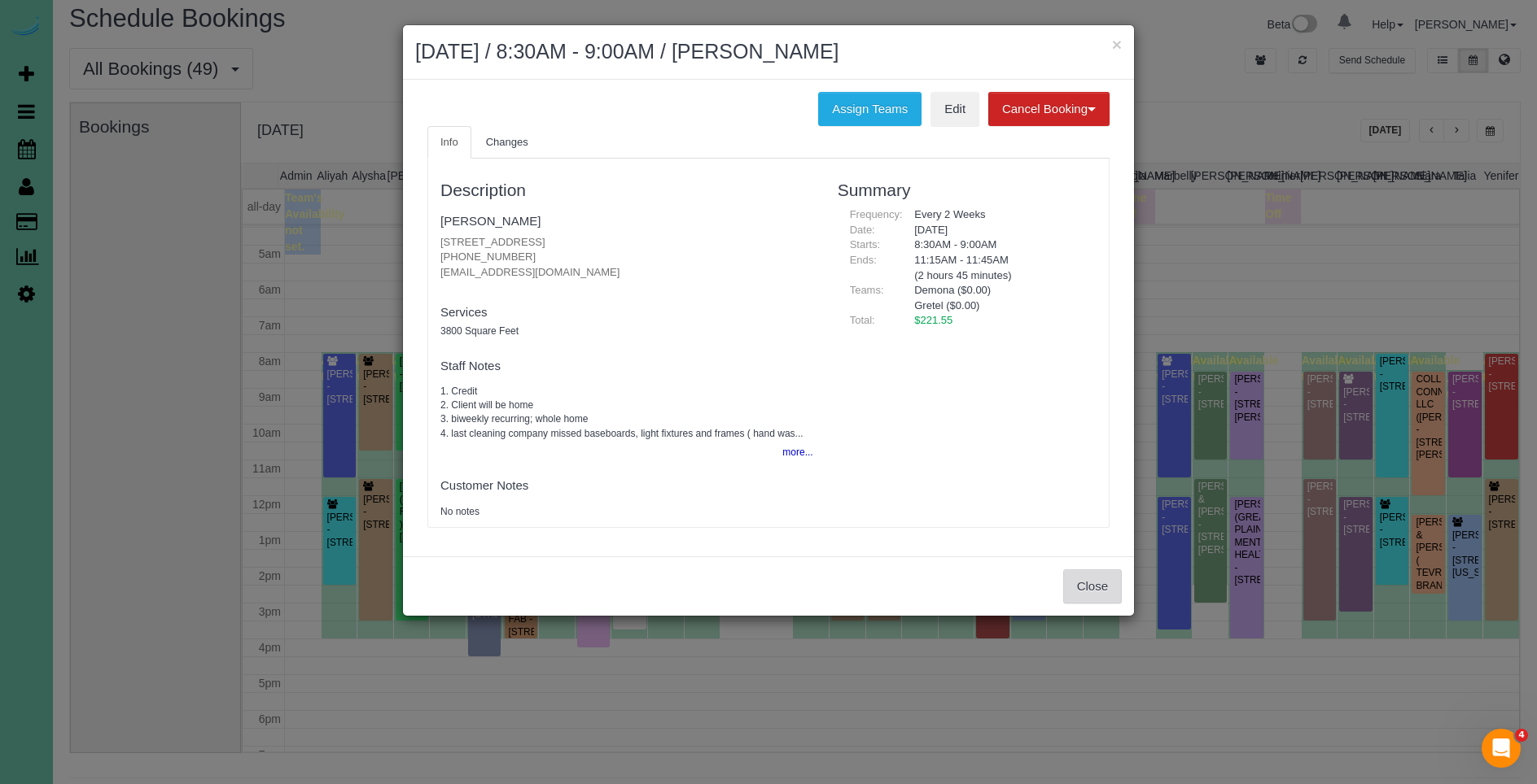
drag, startPoint x: 1091, startPoint y: 578, endPoint x: 953, endPoint y: 568, distance: 138.4
click at [1089, 577] on button "Close" at bounding box center [1092, 586] width 58 height 34
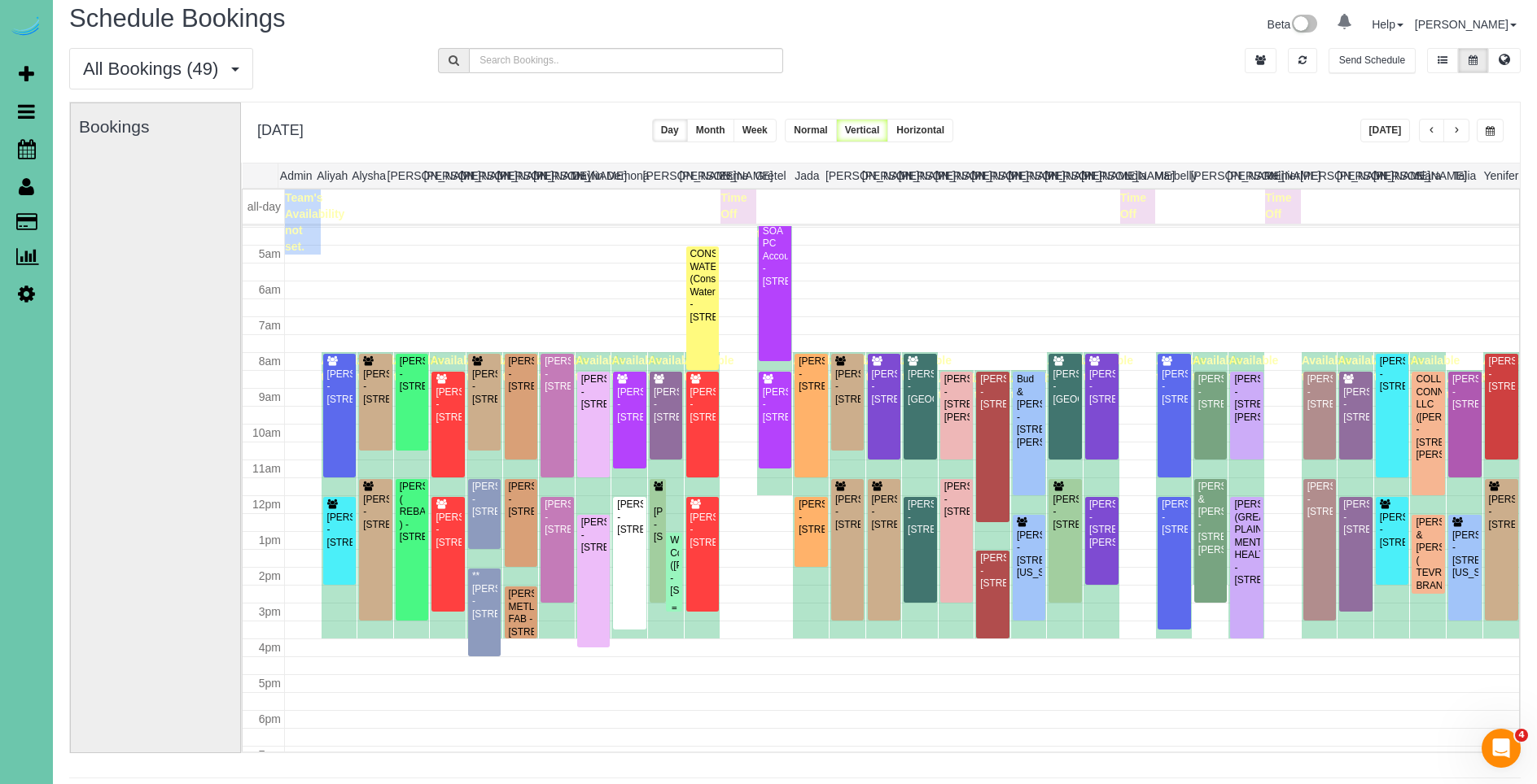
click at [677, 567] on div "Wolf Construction ([PERSON_NAME]) - [STREET_ADDRESS]" at bounding box center [674, 566] width 10 height 63
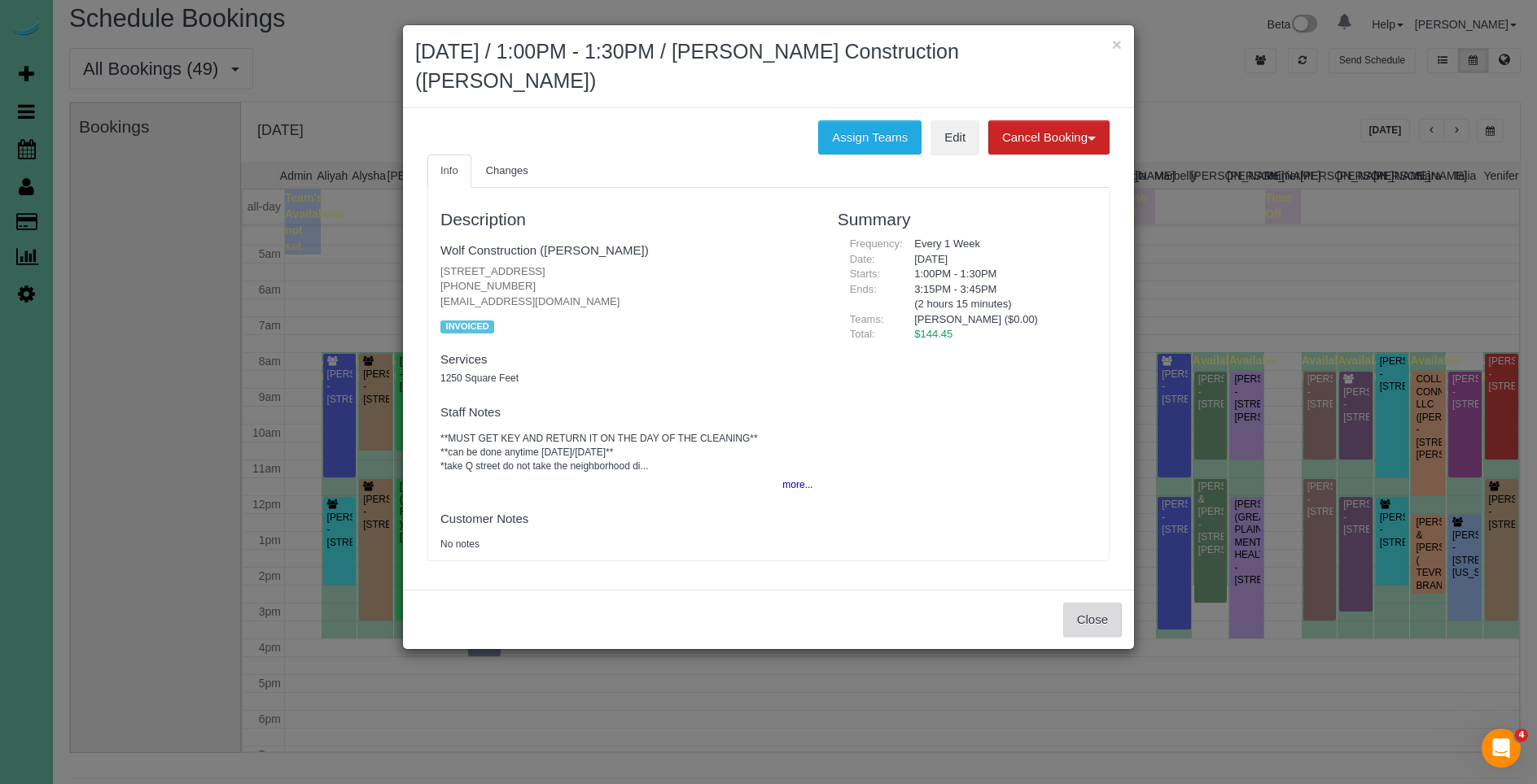
click at [1081, 604] on button "Close" at bounding box center [1092, 619] width 58 height 34
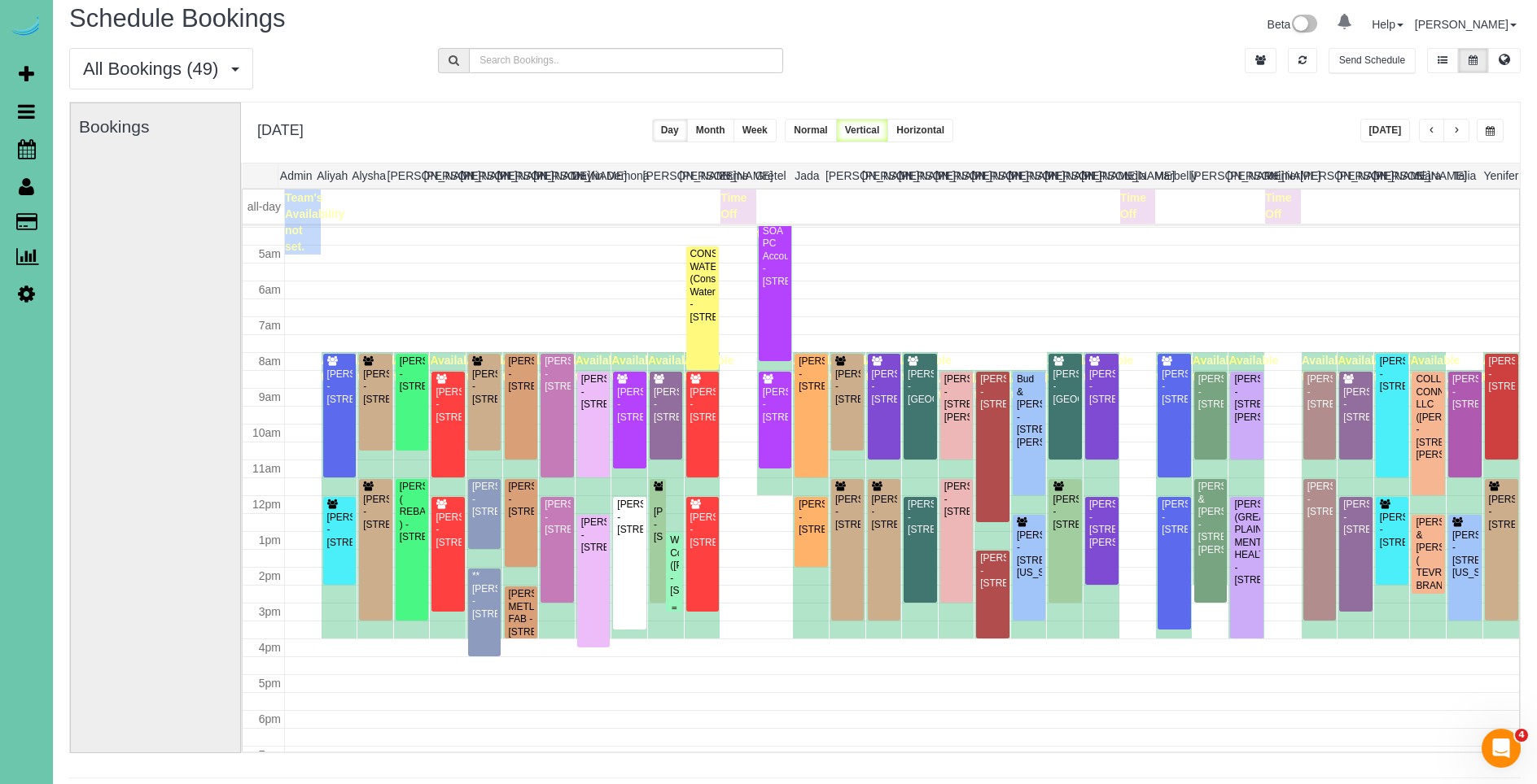
click at [674, 566] on div "Wolf Construction ([PERSON_NAME]) - [STREET_ADDRESS]" at bounding box center [674, 566] width 10 height 63
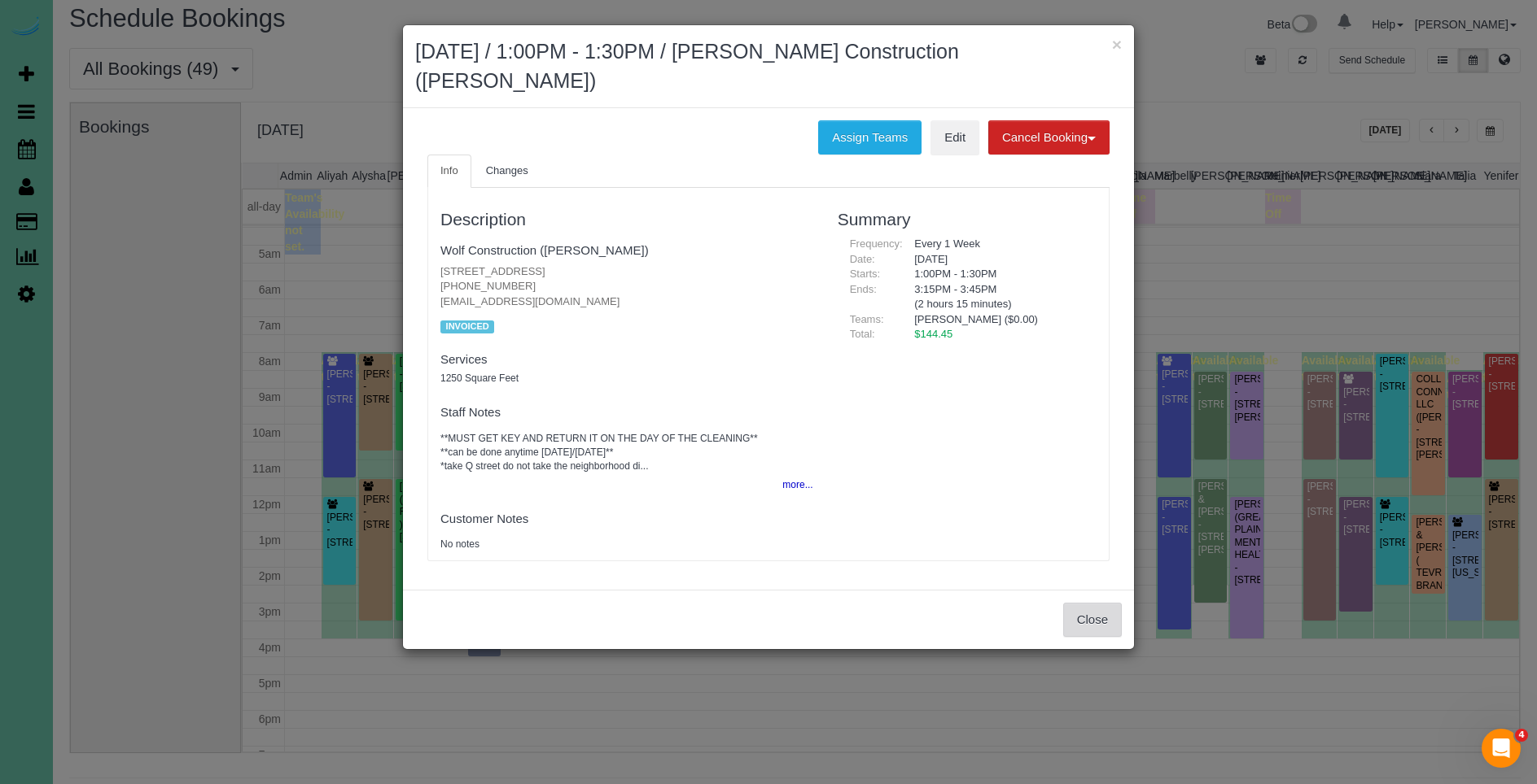
drag, startPoint x: 1086, startPoint y: 611, endPoint x: 1189, endPoint y: 504, distance: 148.5
click at [1085, 612] on button "Close" at bounding box center [1092, 619] width 58 height 34
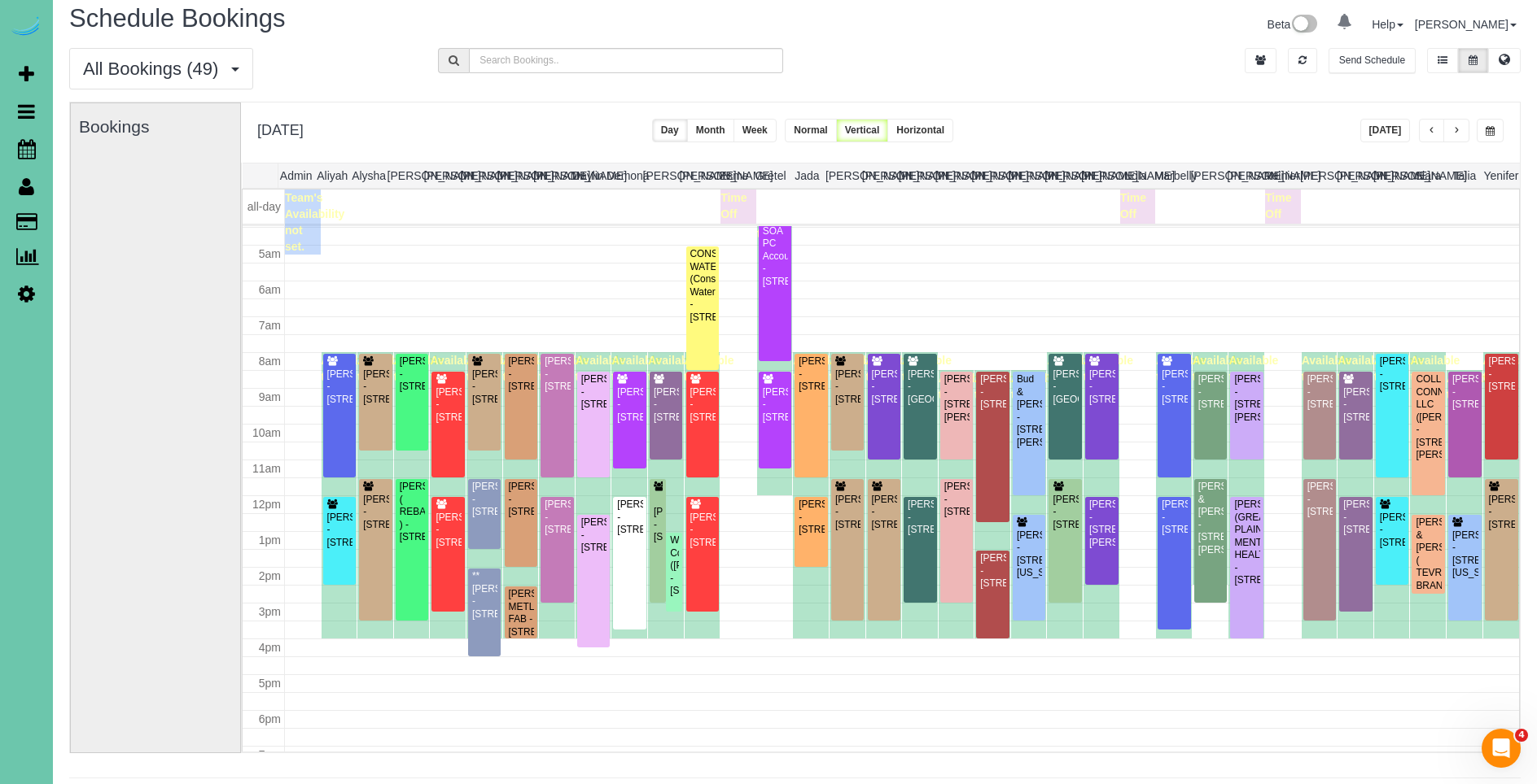
click at [1433, 131] on span "button" at bounding box center [1431, 131] width 8 height 10
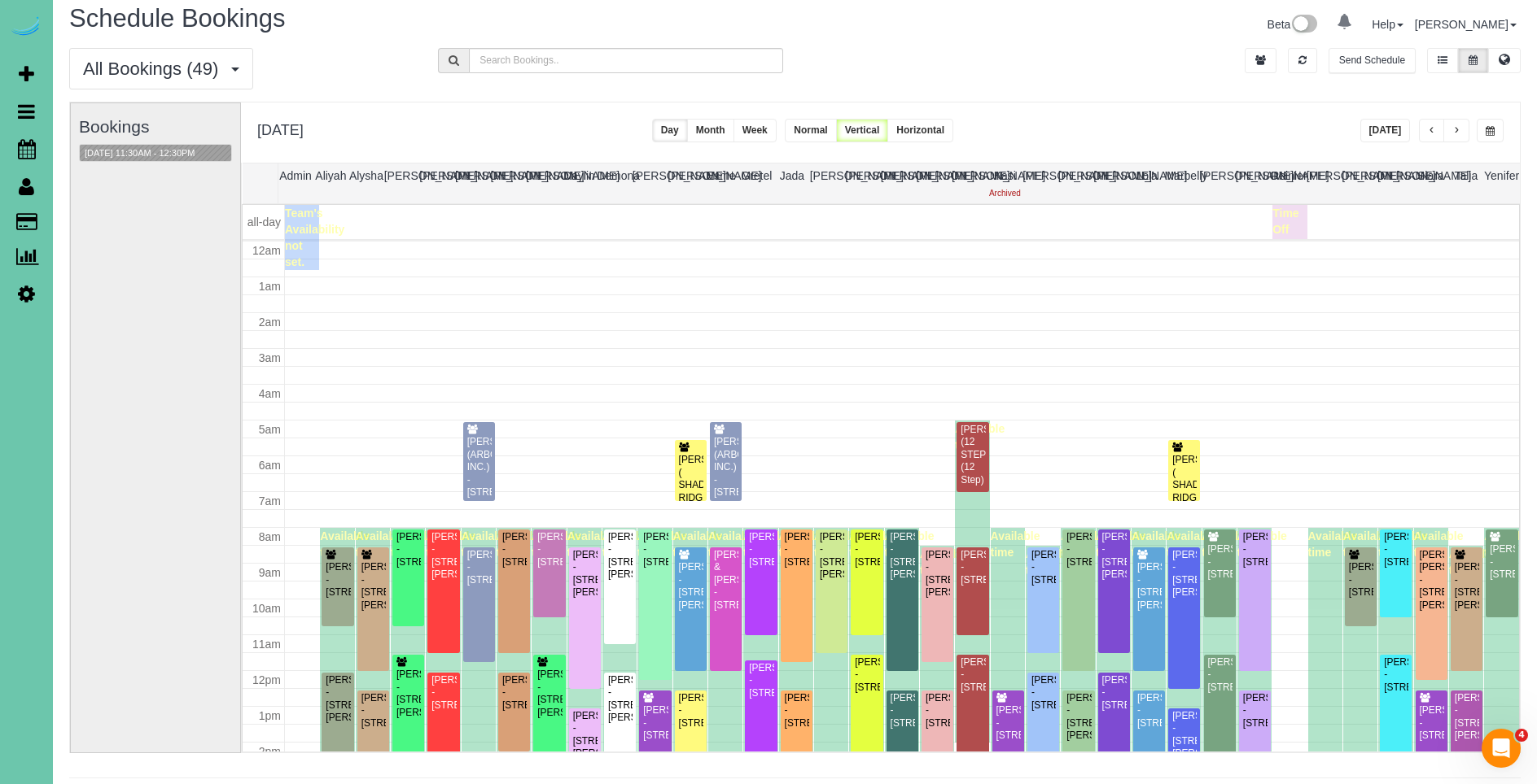
scroll to position [216, 0]
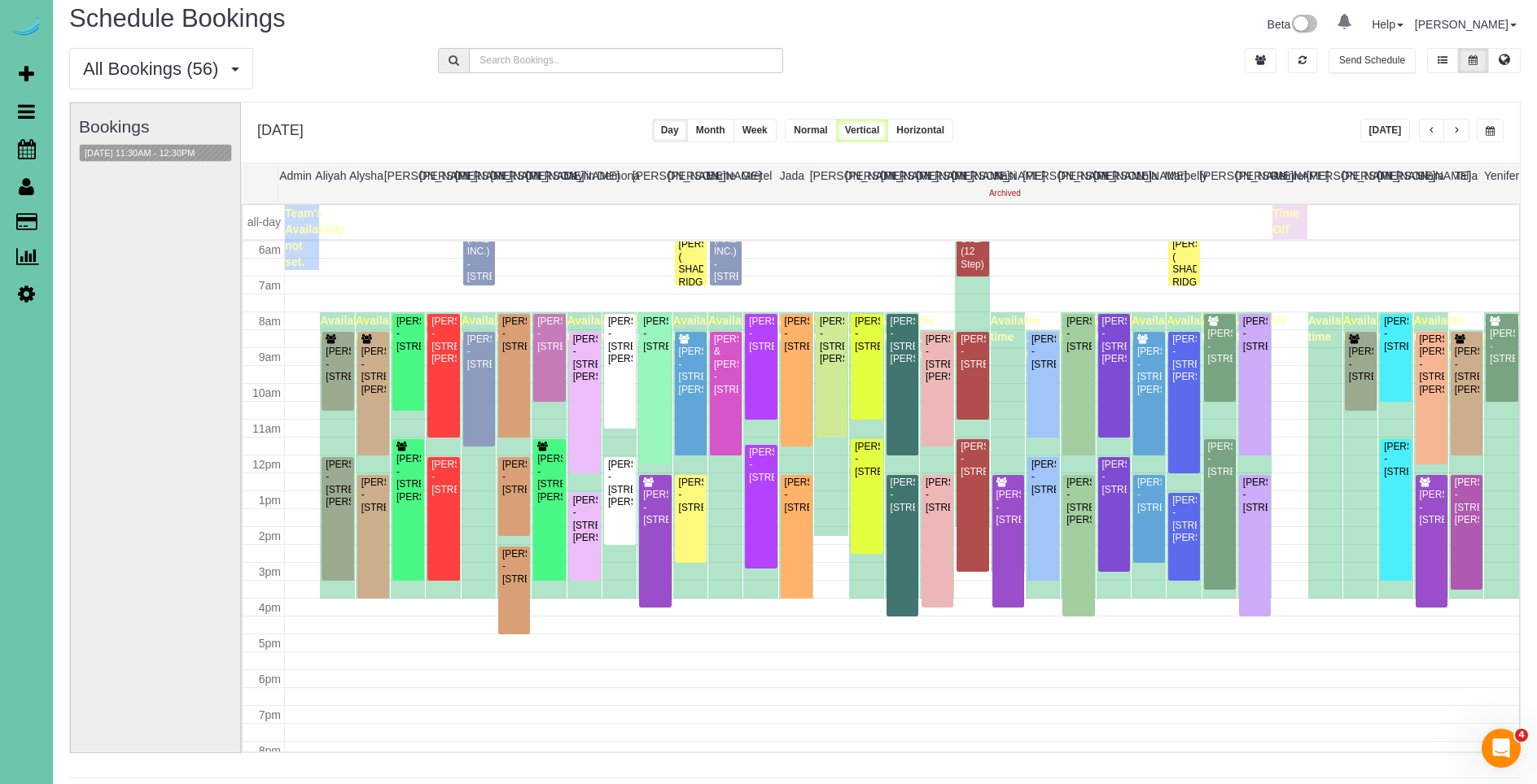
click at [1452, 131] on span "button" at bounding box center [1456, 131] width 8 height 10
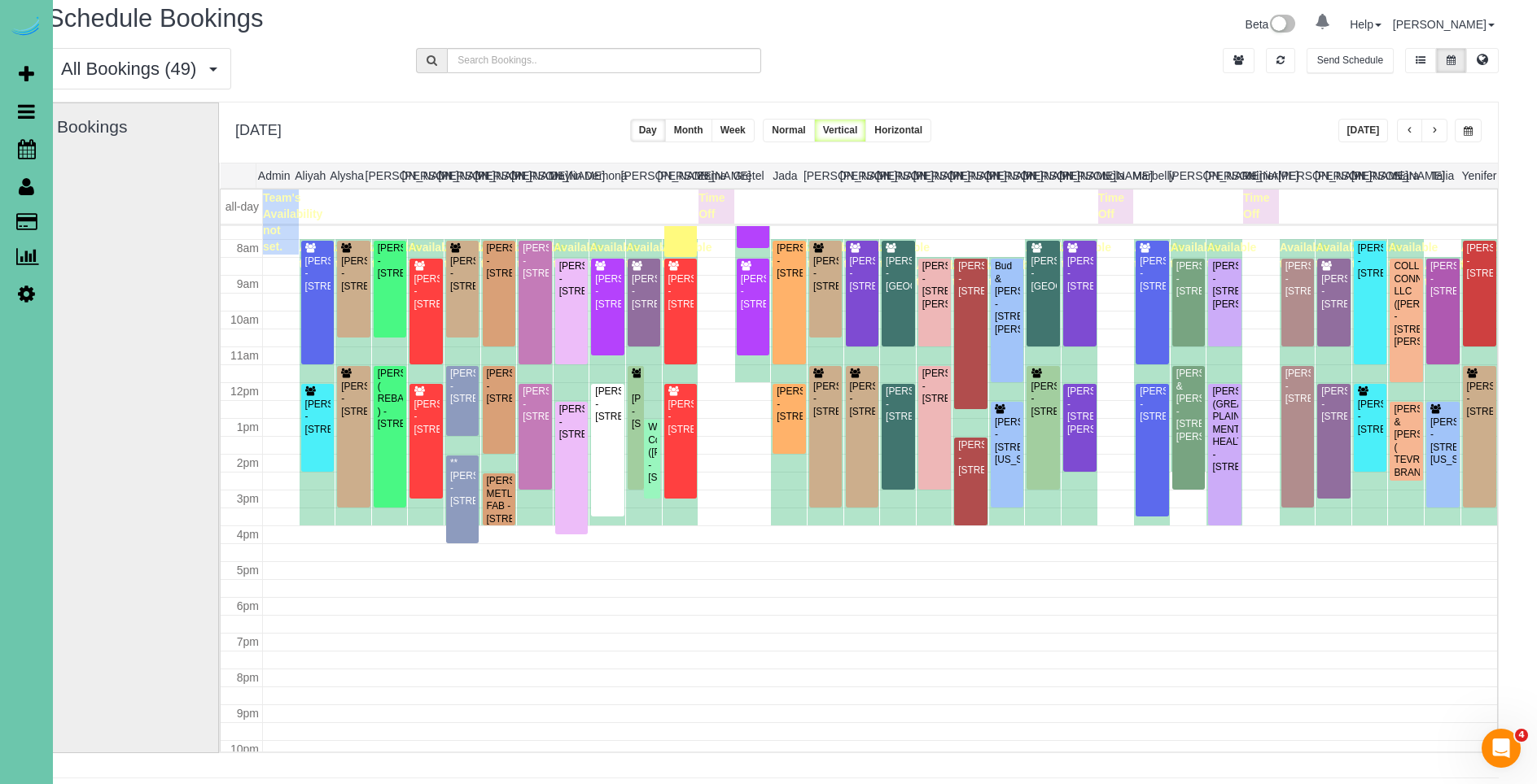
scroll to position [274, 0]
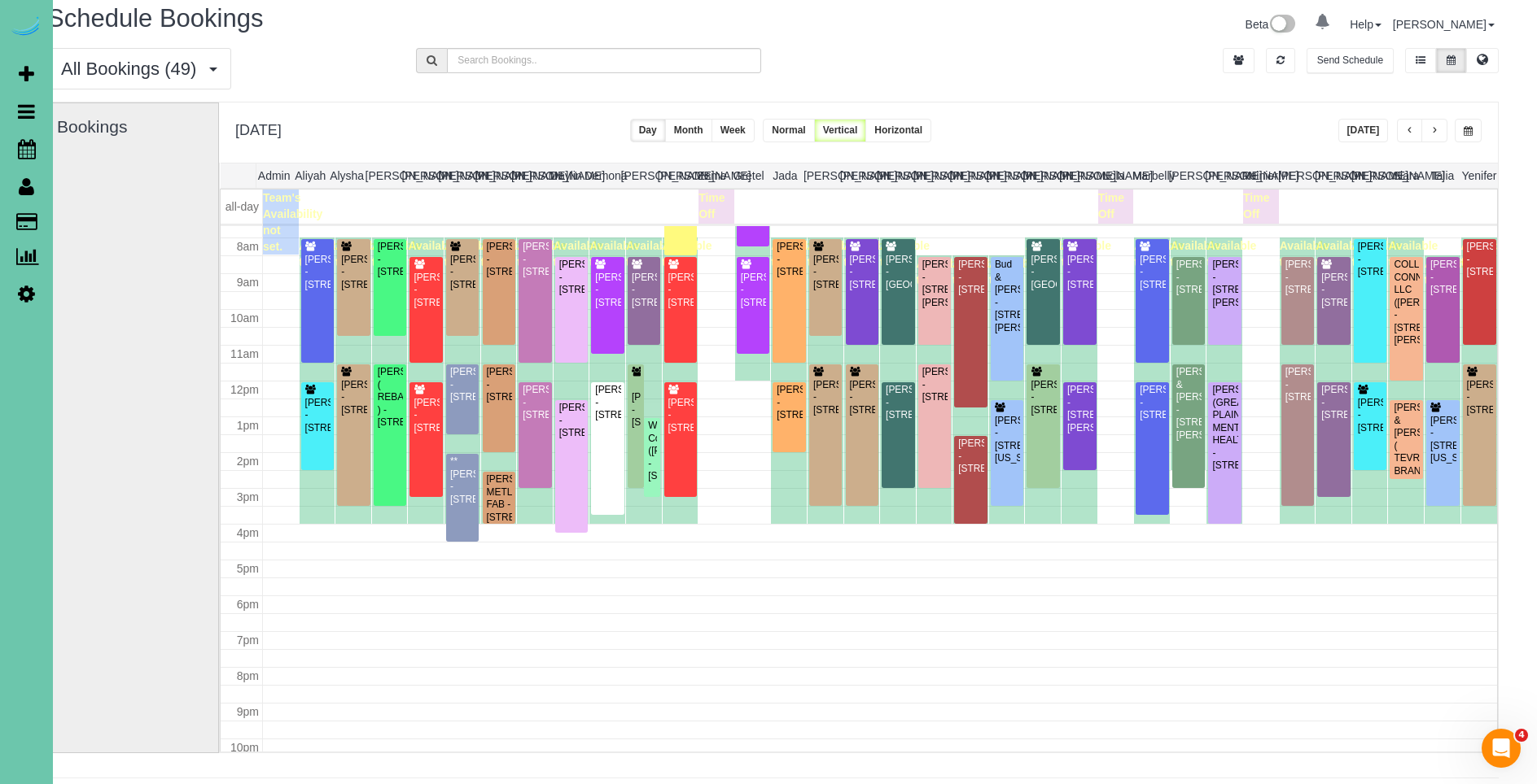
click at [1397, 131] on button "button" at bounding box center [1410, 130] width 26 height 23
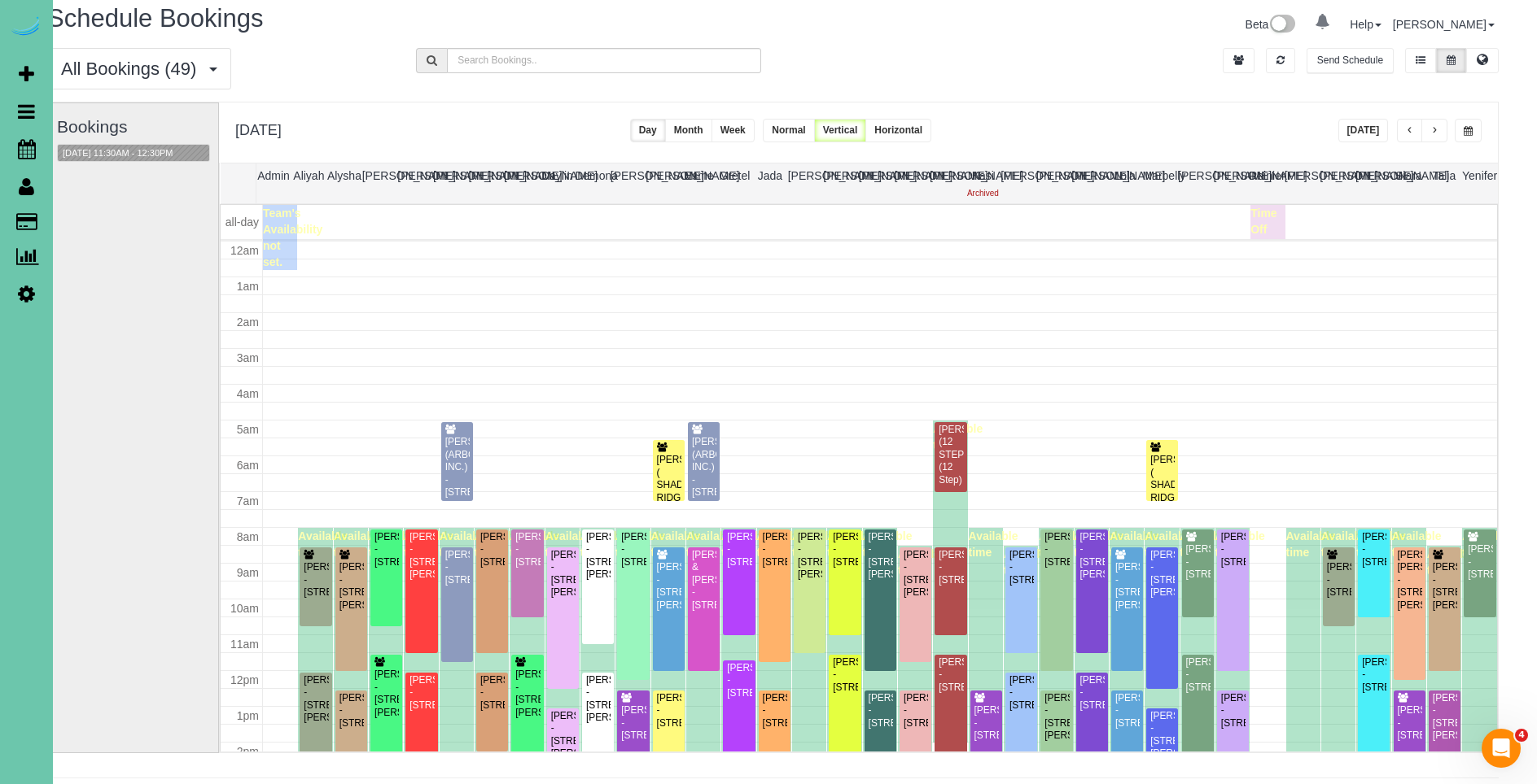
scroll to position [216, 0]
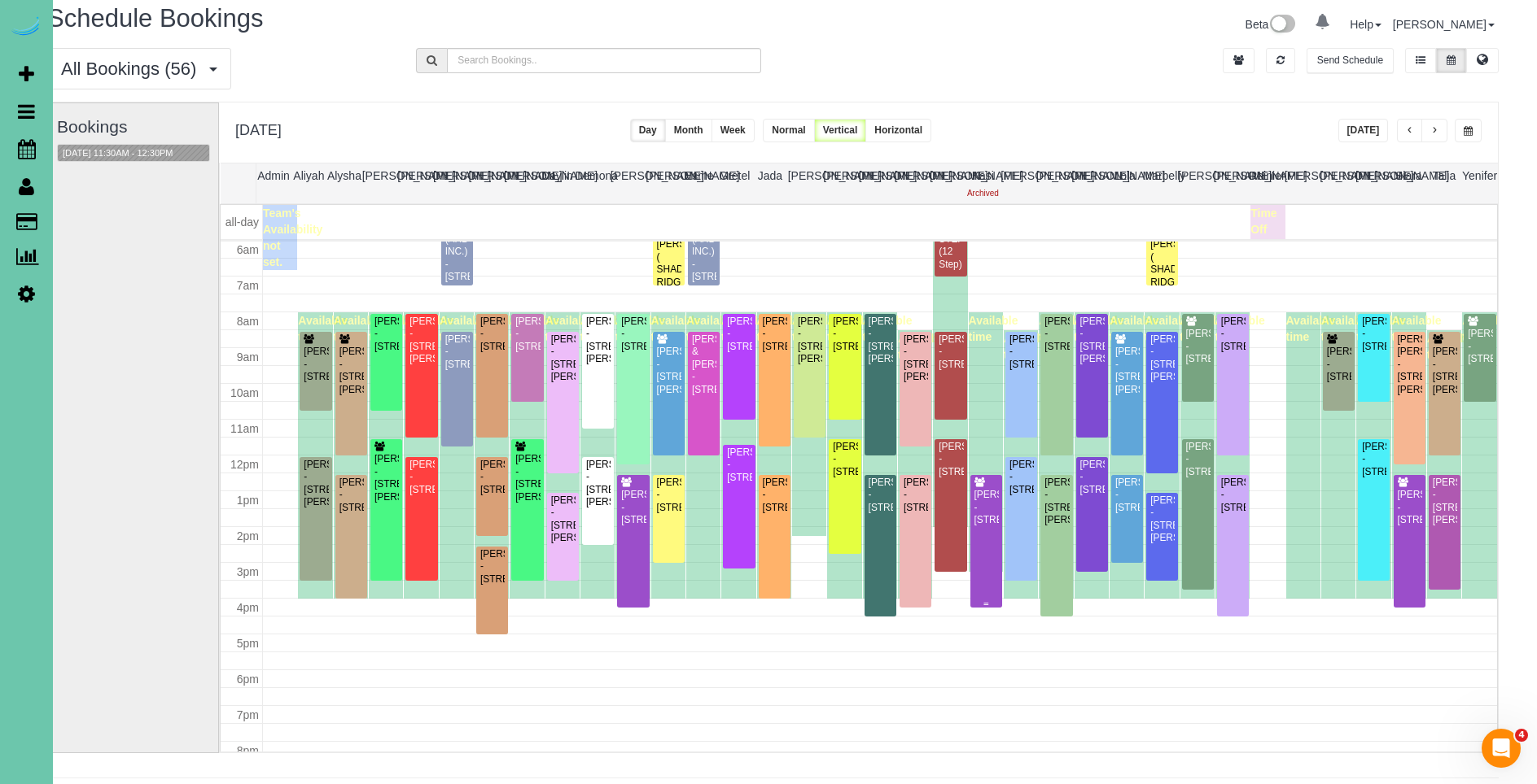
click at [988, 527] on div "[PERSON_NAME] - [STREET_ADDRESS]" at bounding box center [985, 507] width 25 height 37
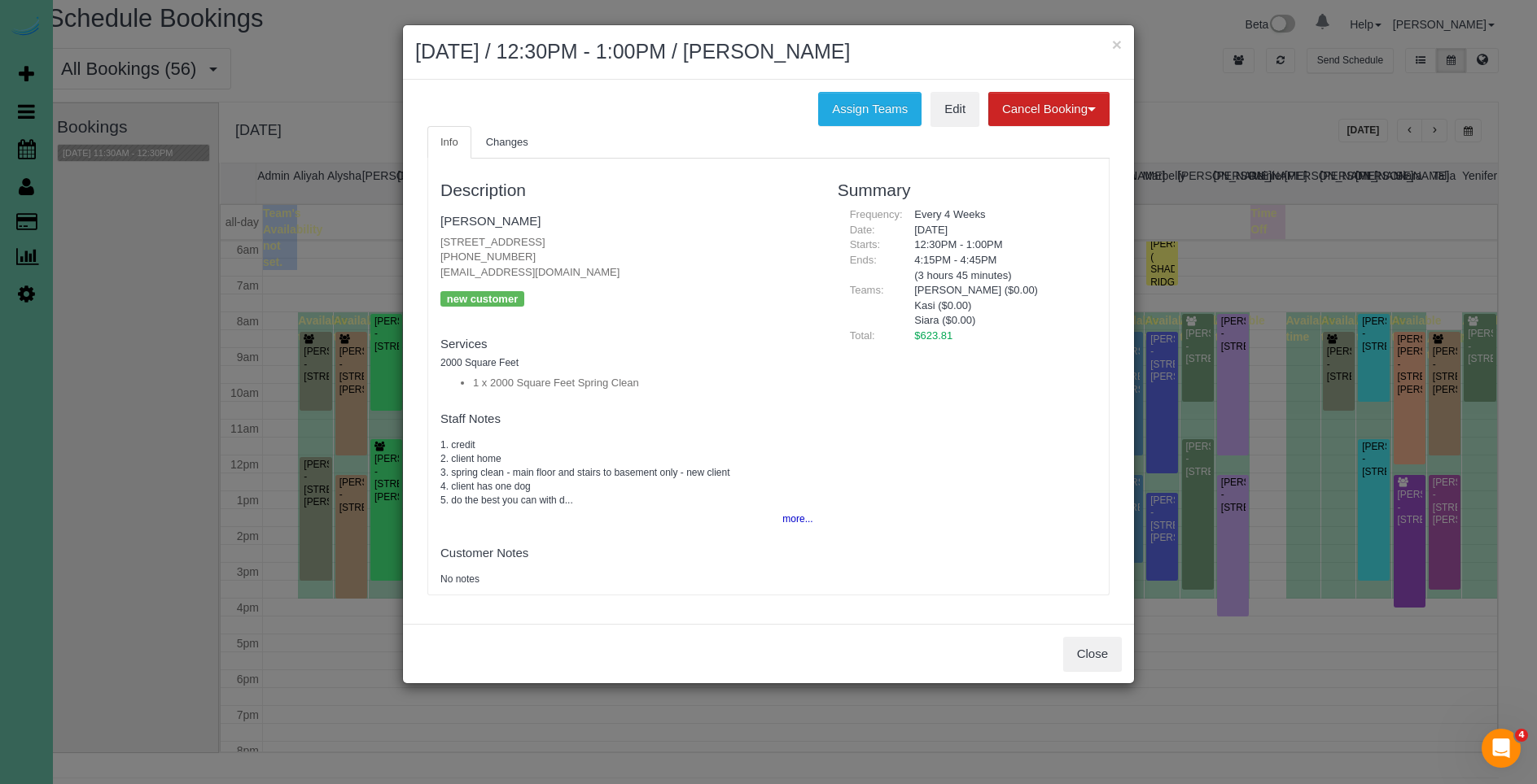
click at [1132, 663] on div "Close" at bounding box center [768, 653] width 731 height 59
click at [1109, 662] on button "Close" at bounding box center [1092, 653] width 58 height 34
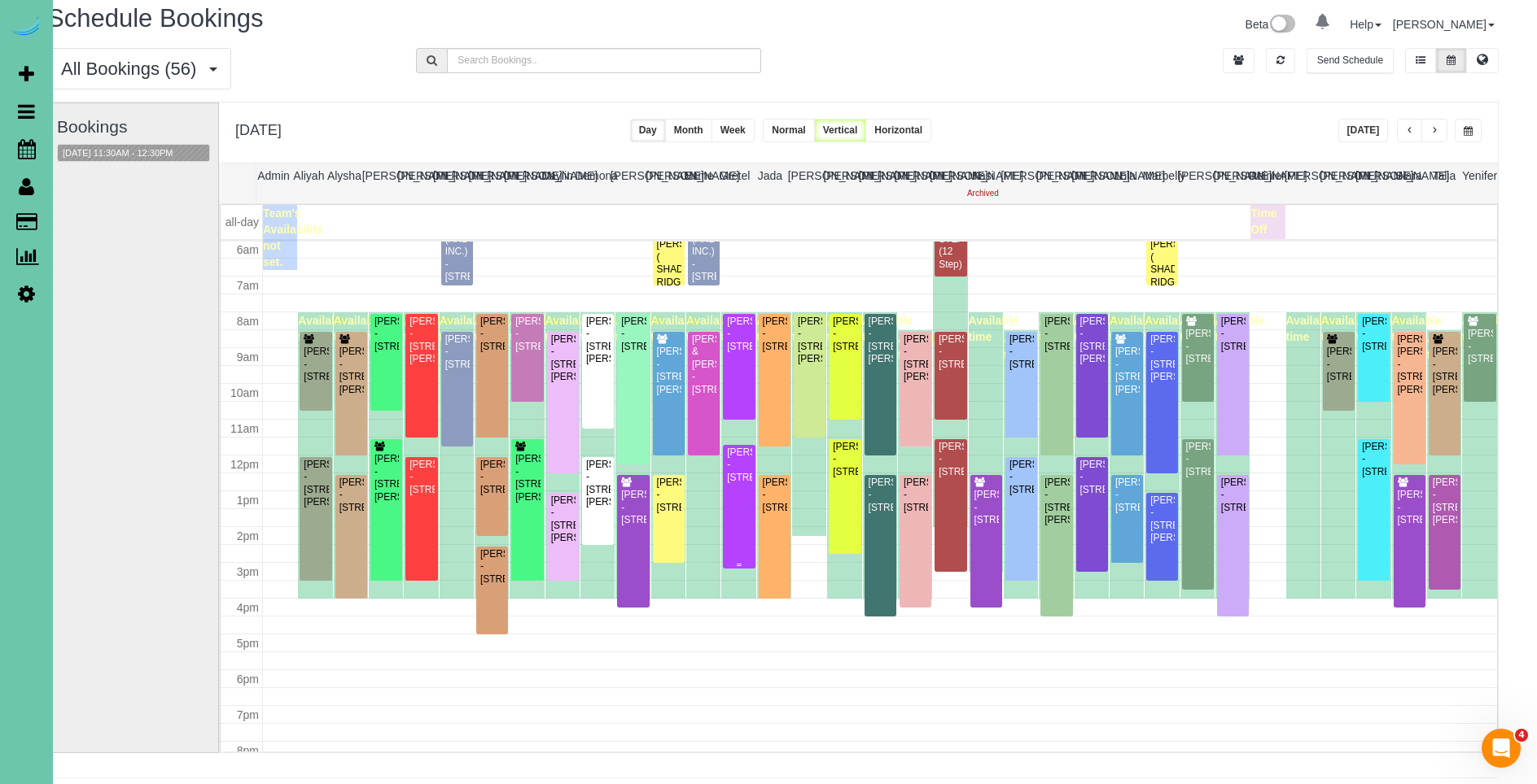
click at [749, 484] on div "[PERSON_NAME] - [STREET_ADDRESS]" at bounding box center [738, 466] width 25 height 37
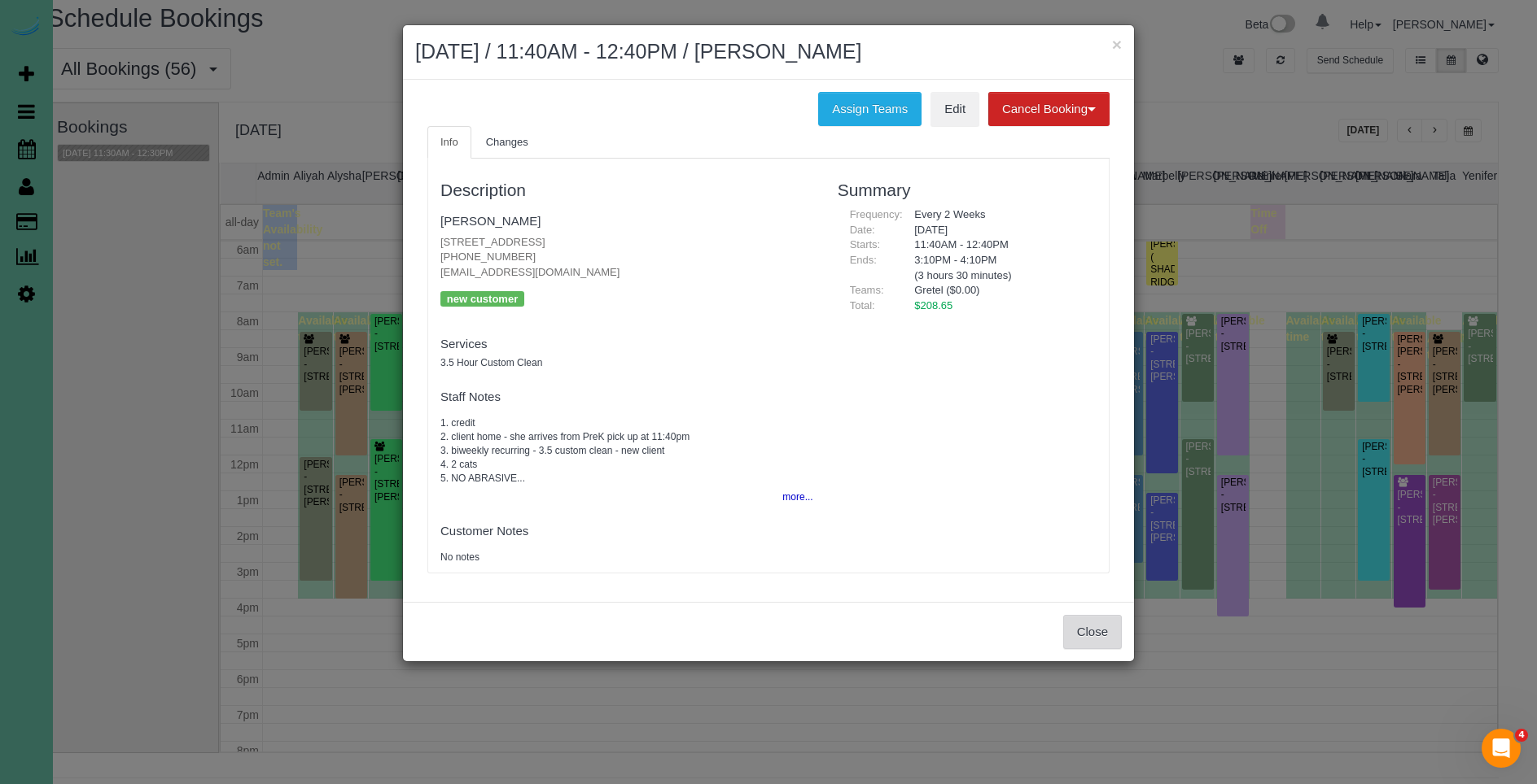
drag, startPoint x: 1095, startPoint y: 645, endPoint x: 976, endPoint y: 576, distance: 137.6
click at [1095, 645] on button "Close" at bounding box center [1092, 632] width 58 height 34
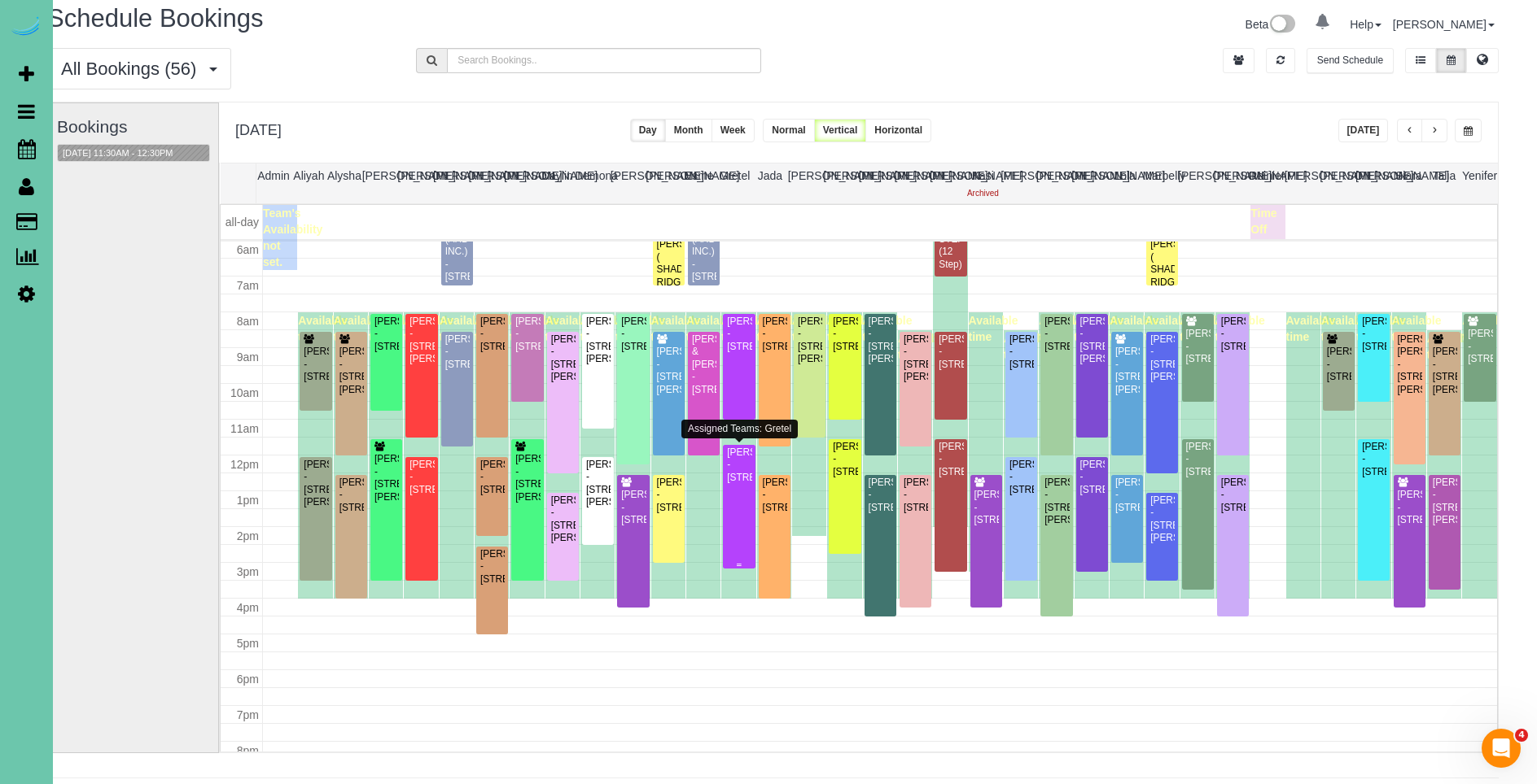
click at [731, 484] on div "[PERSON_NAME] - [STREET_ADDRESS]" at bounding box center [738, 466] width 25 height 37
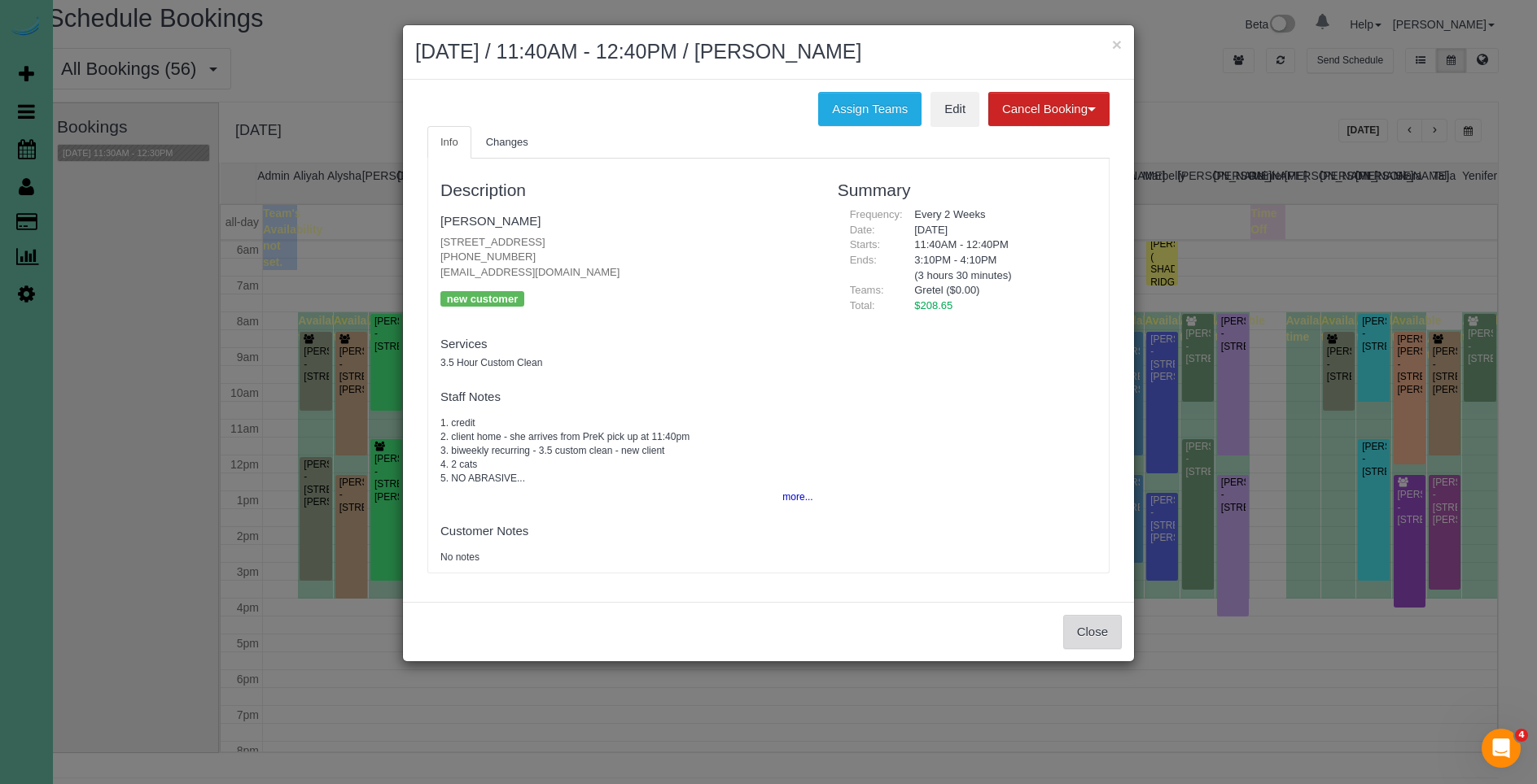
click at [1074, 639] on button "Close" at bounding box center [1092, 632] width 58 height 34
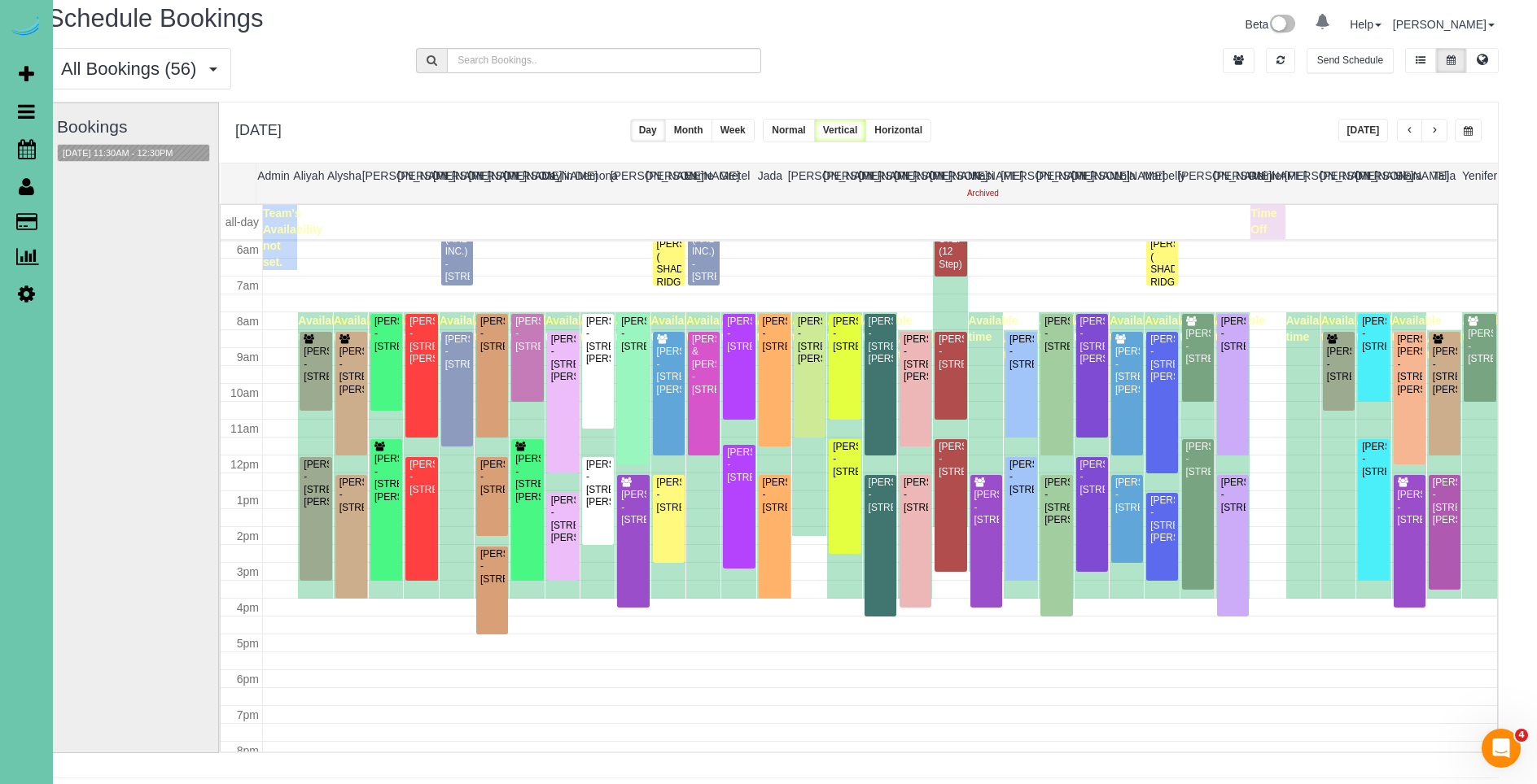
click at [1414, 130] on button "button" at bounding box center [1410, 130] width 26 height 23
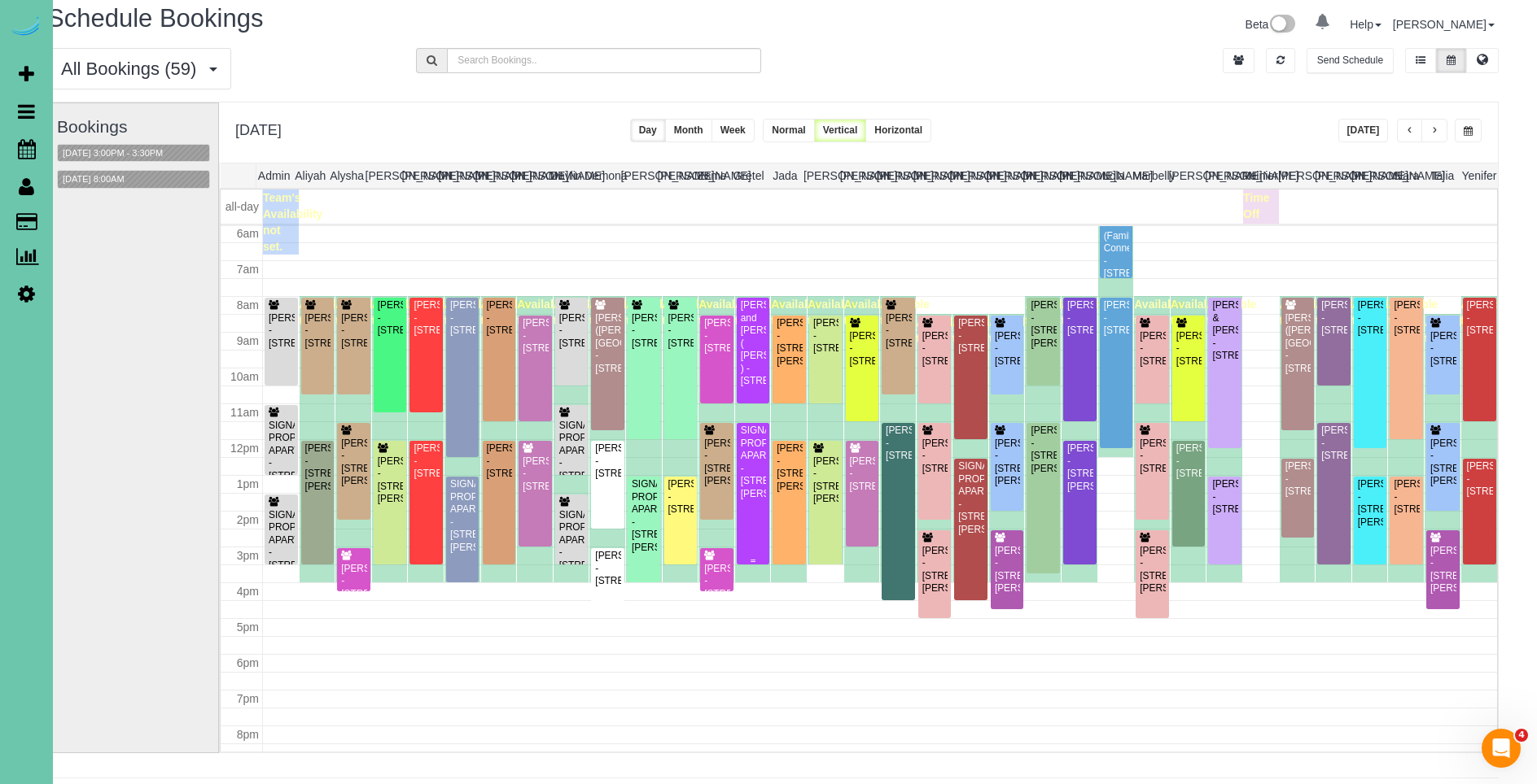
click at [756, 501] on div "SIGNATURE PROPERTIES APARTMENTS - [STREET_ADDRESS][PERSON_NAME]" at bounding box center [753, 463] width 27 height 76
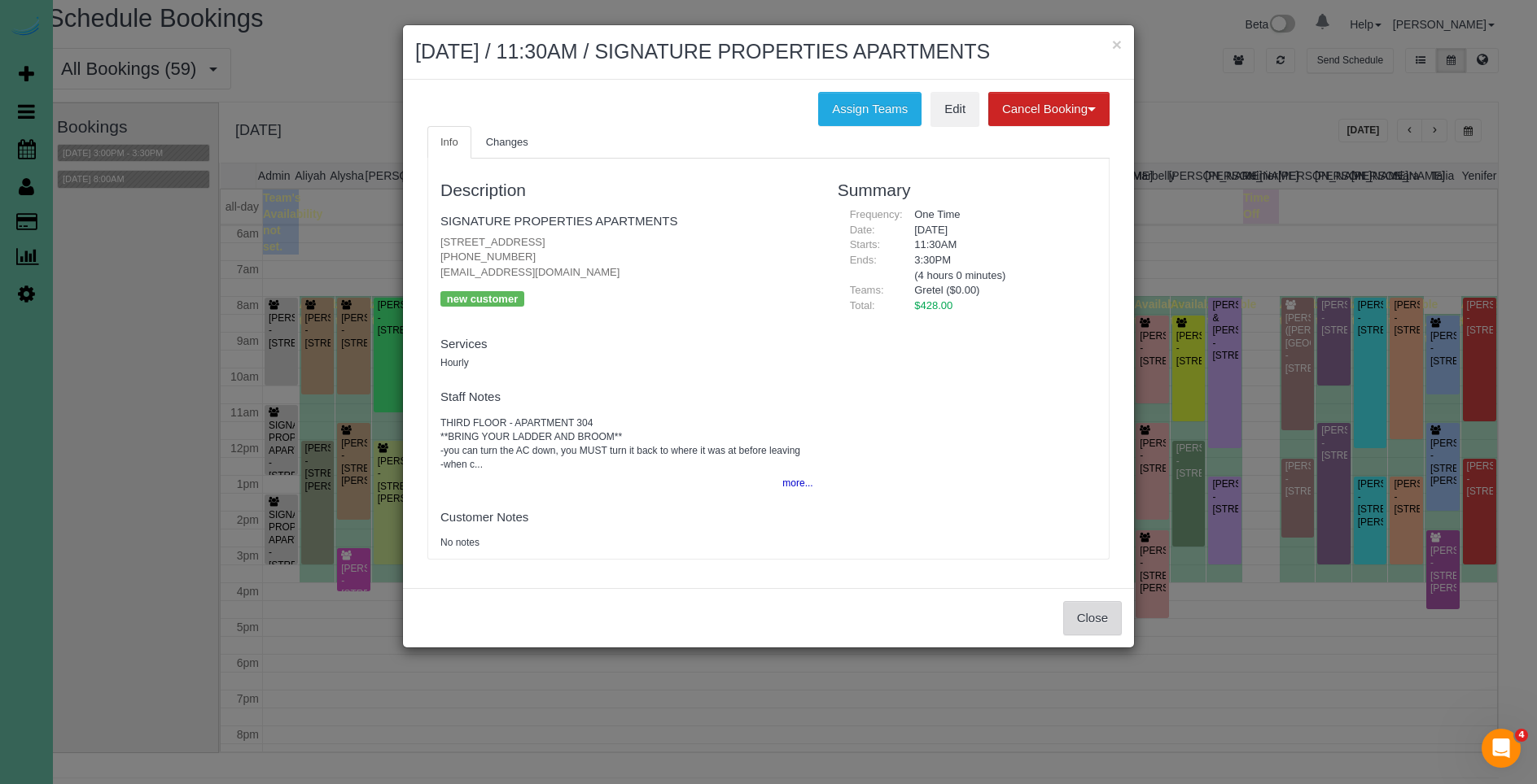
click at [1091, 636] on button "Close" at bounding box center [1092, 618] width 58 height 34
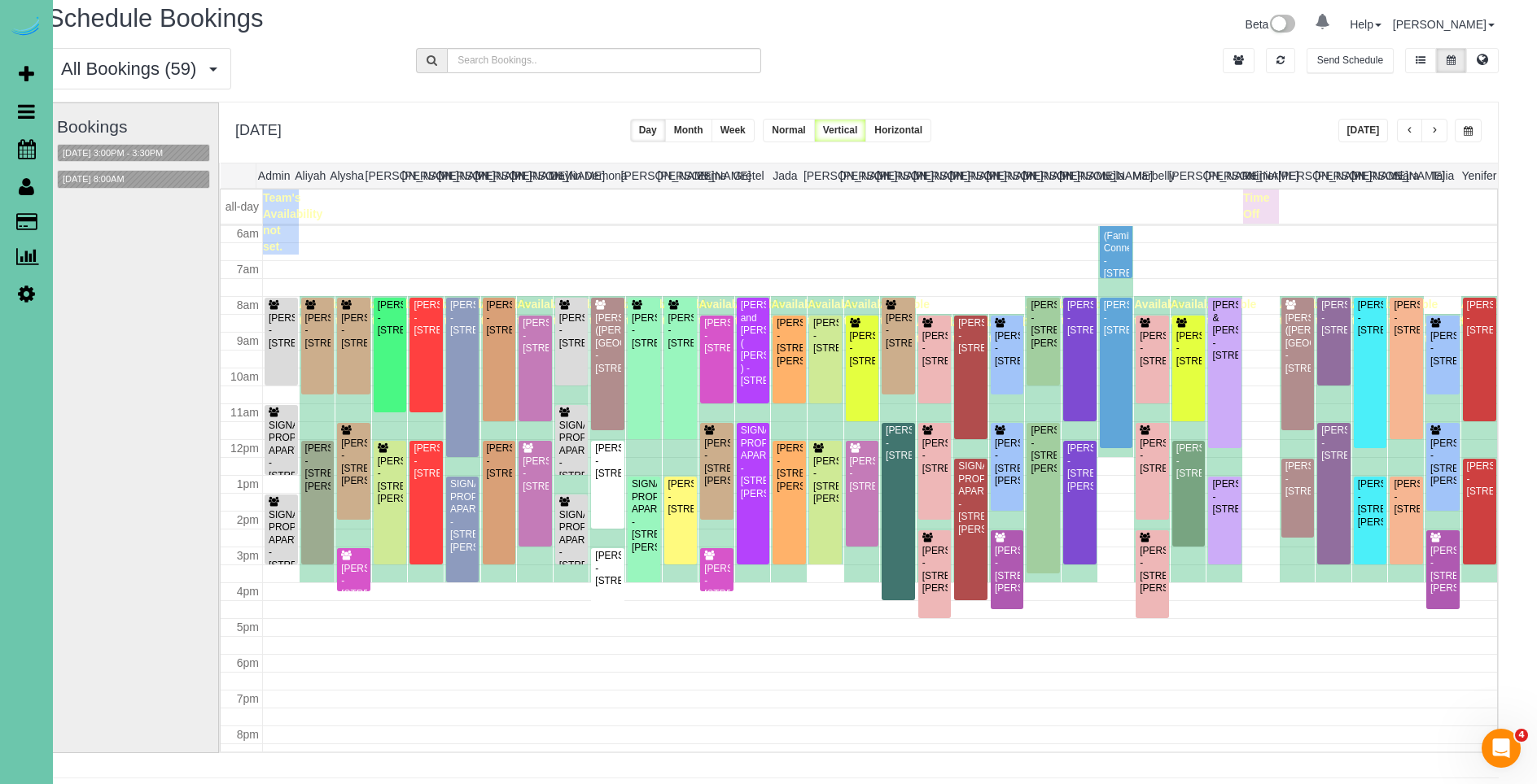
click at [1435, 131] on span "button" at bounding box center [1434, 131] width 8 height 10
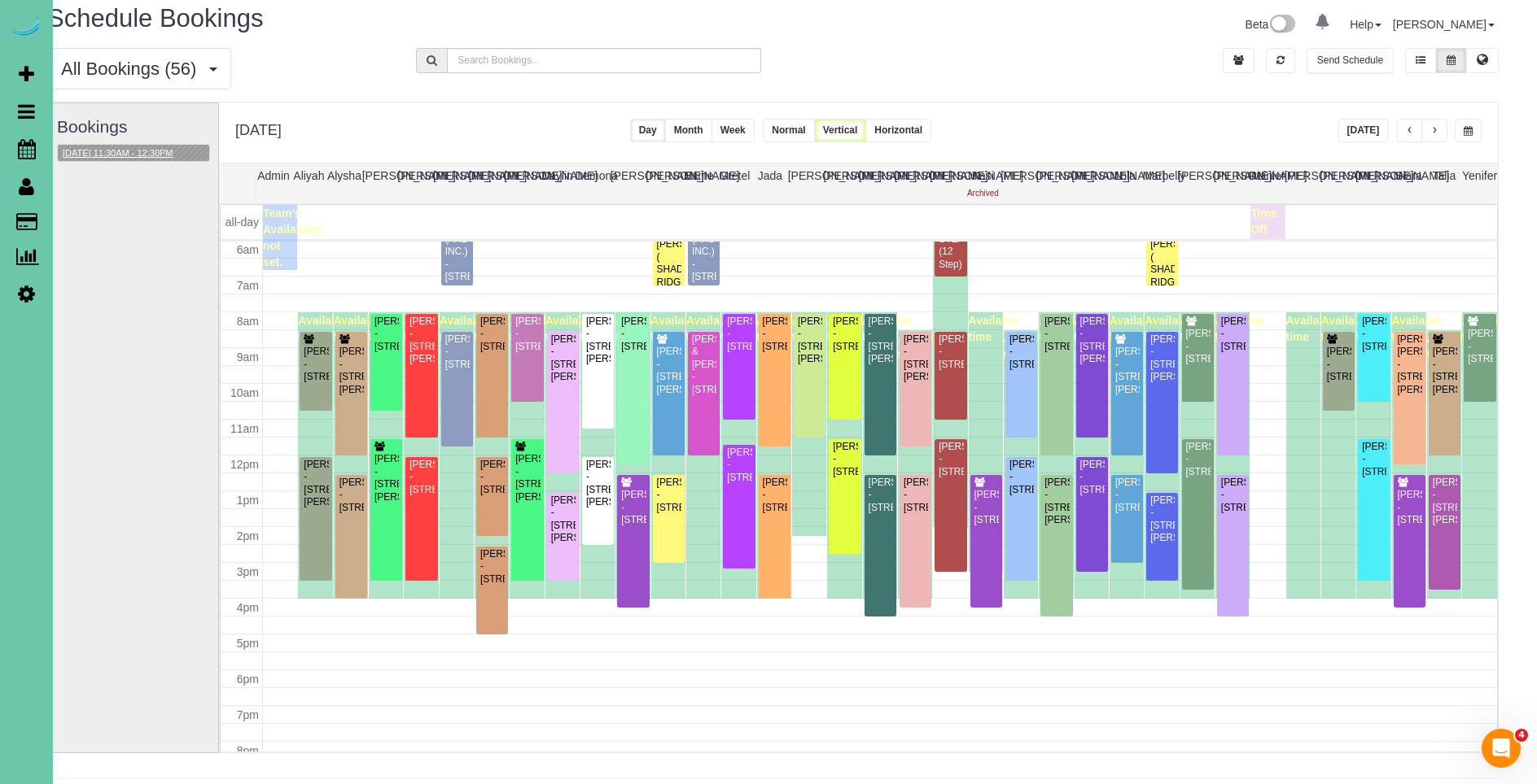
click at [156, 149] on button "[DATE] 11:30AM - 12:30PM" at bounding box center [118, 153] width 120 height 17
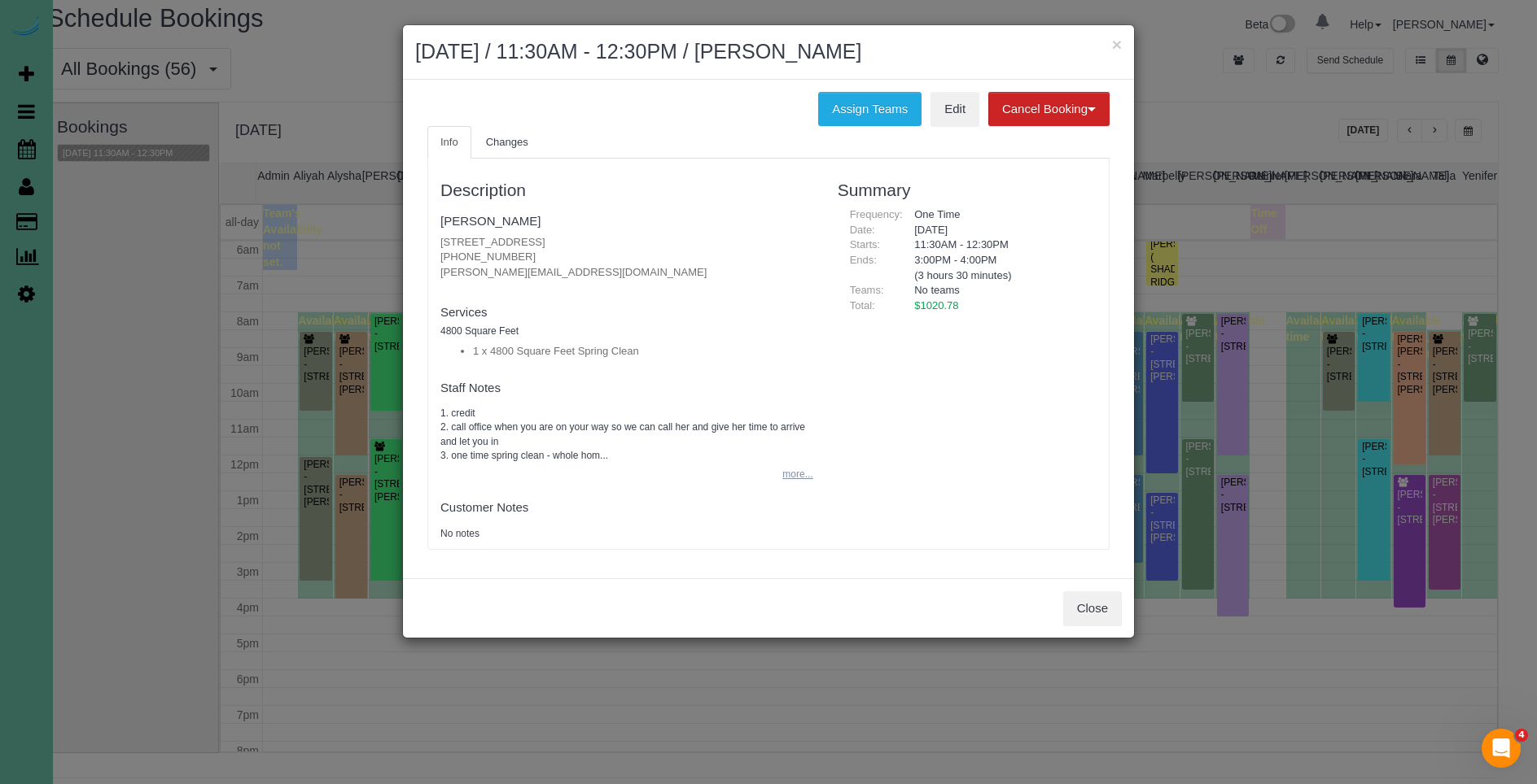
click at [779, 471] on button "more..." at bounding box center [792, 474] width 40 height 23
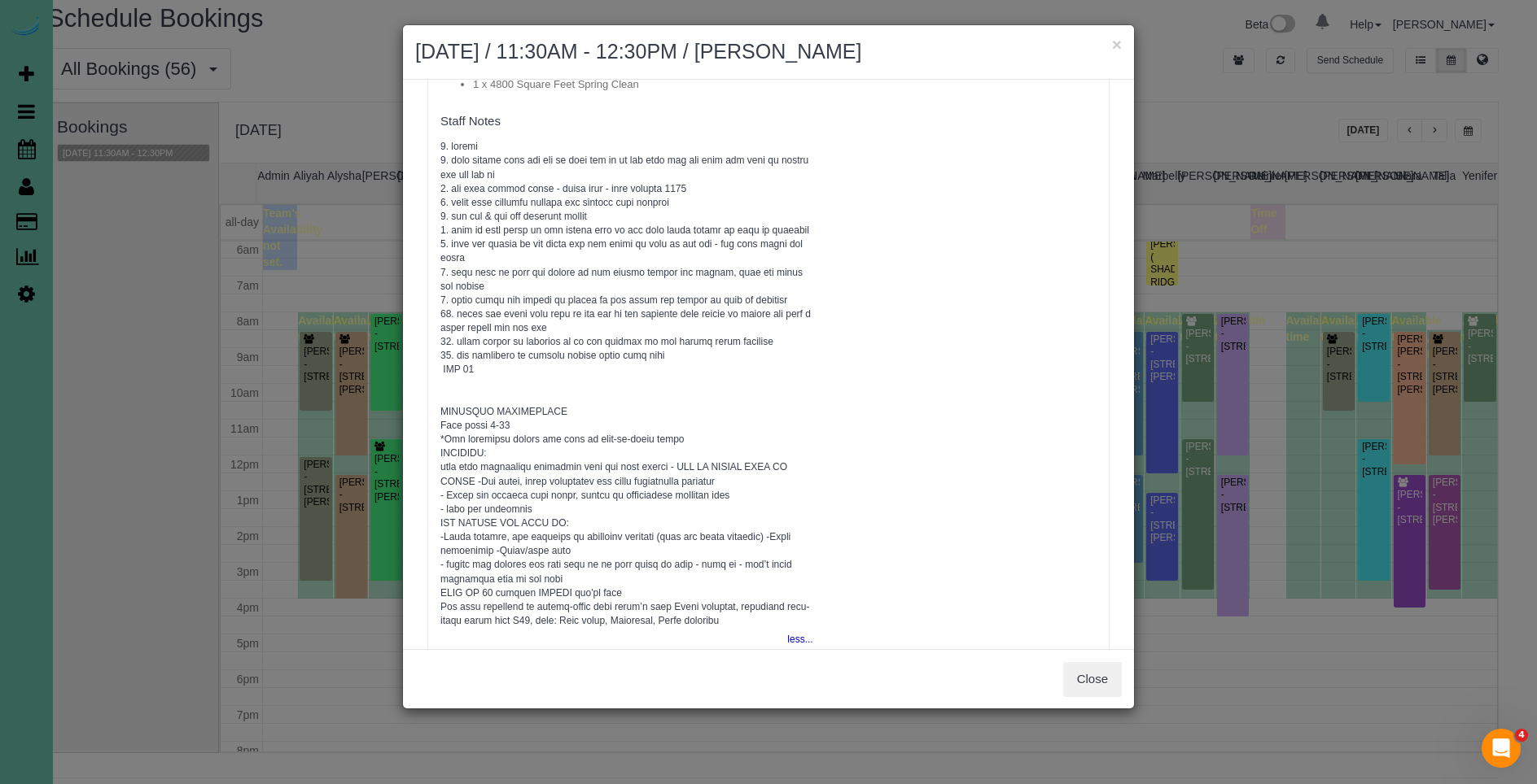
scroll to position [269, 0]
click at [1100, 679] on button "Close" at bounding box center [1092, 679] width 58 height 34
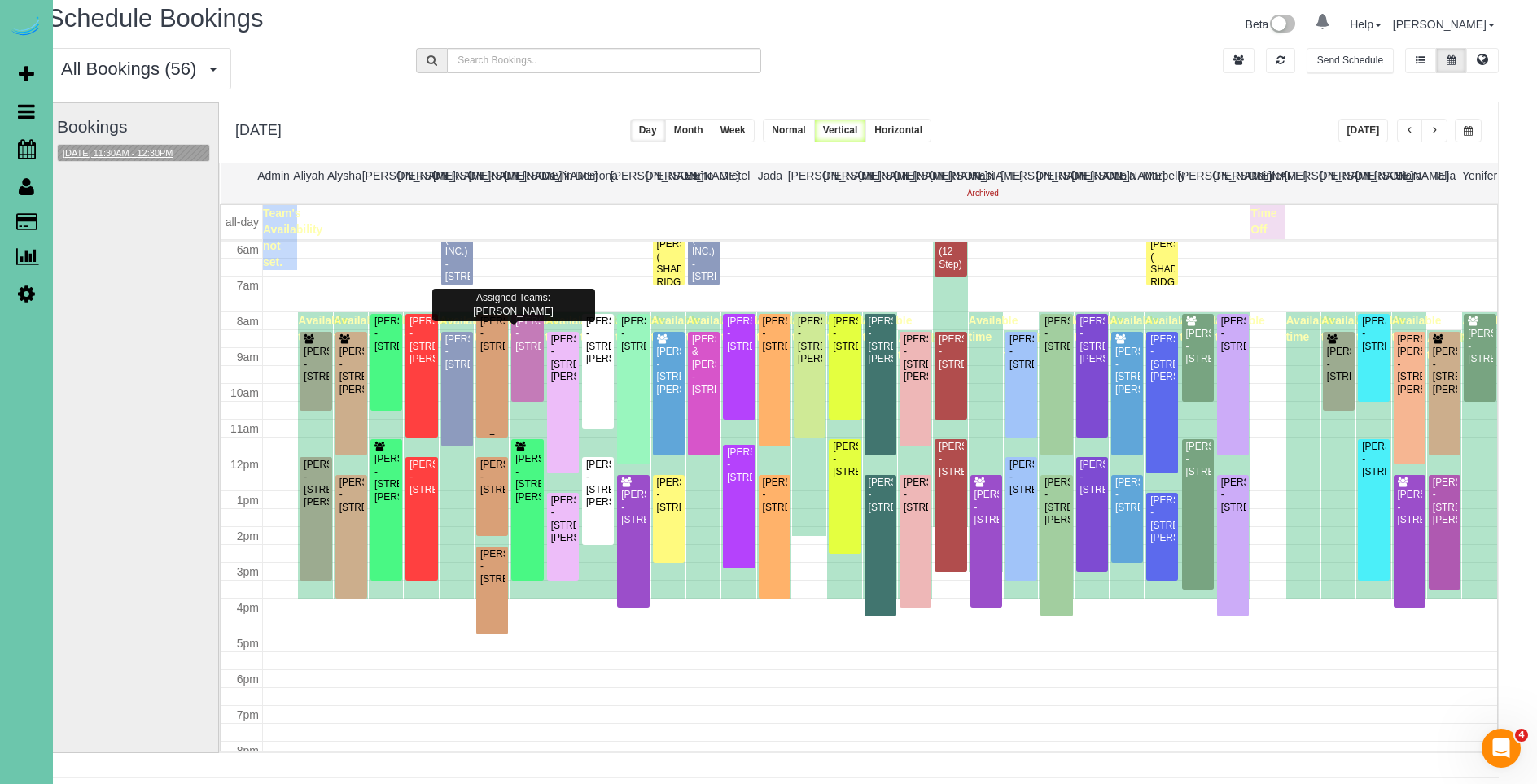
click at [494, 354] on div "[PERSON_NAME] - [STREET_ADDRESS]" at bounding box center [492, 334] width 25 height 37
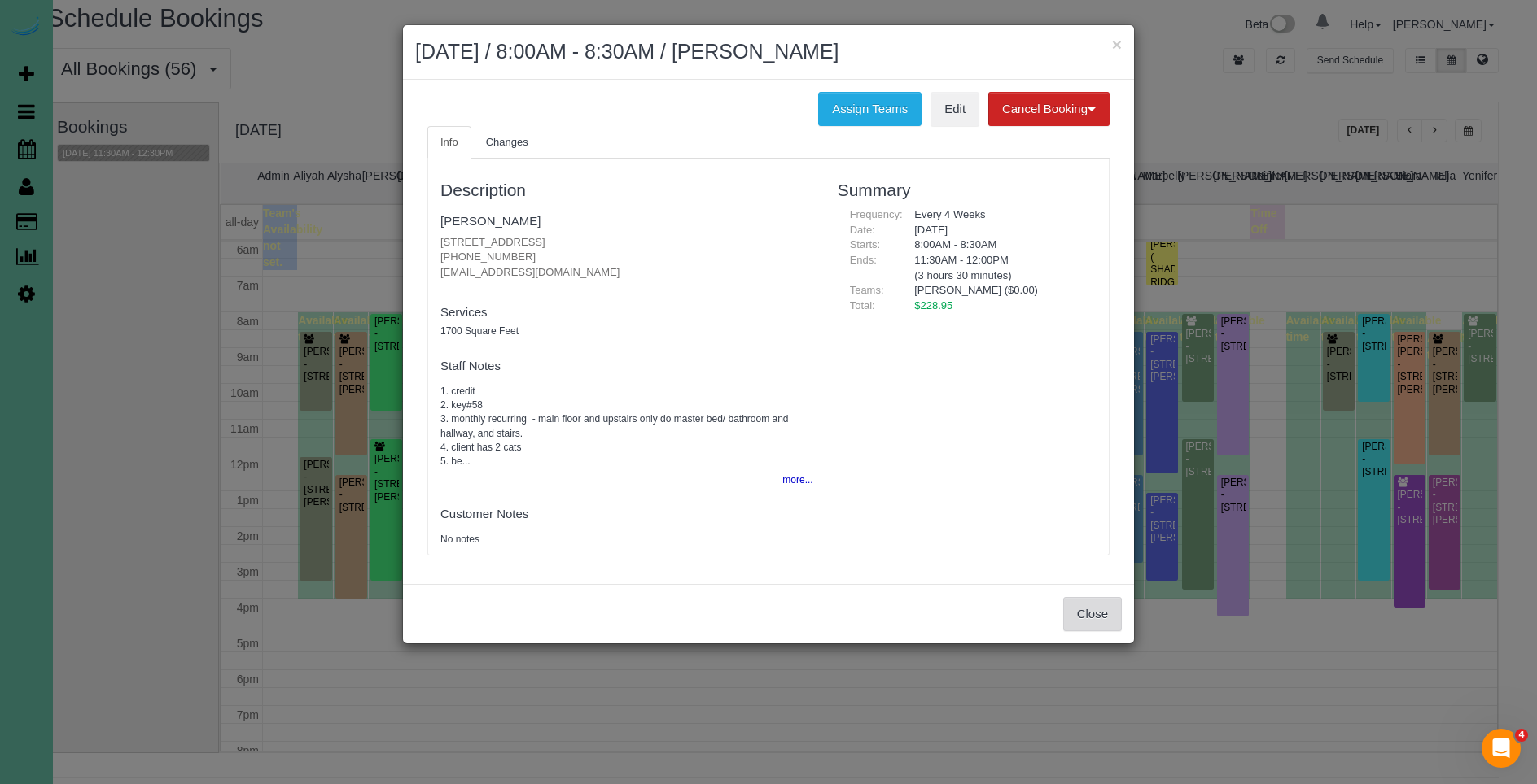
click at [1092, 623] on button "Close" at bounding box center [1092, 614] width 58 height 34
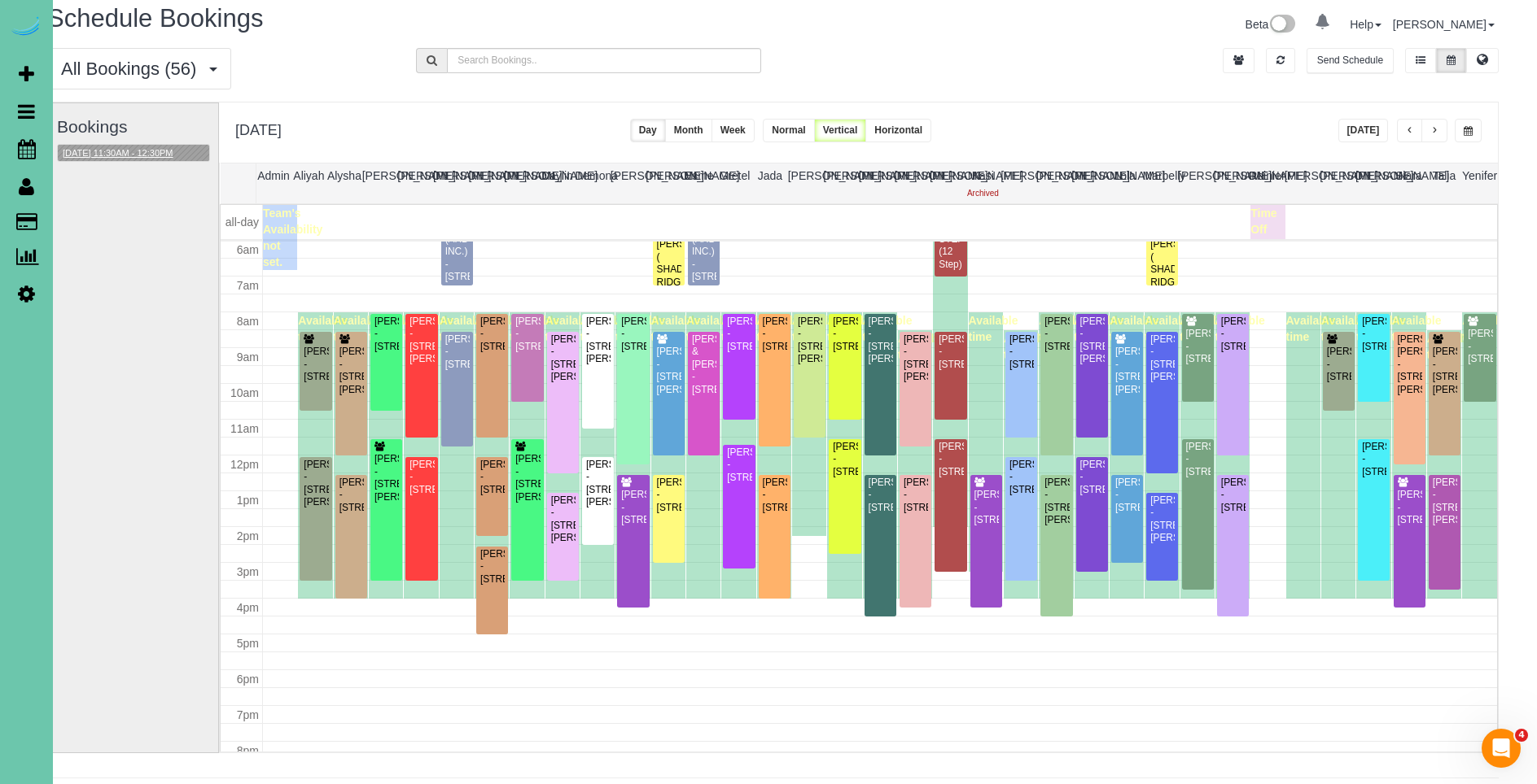
click at [509, 406] on div "Available time" at bounding box center [526, 455] width 34 height 286
click at [496, 354] on div "[PERSON_NAME] - [STREET_ADDRESS]" at bounding box center [492, 334] width 25 height 37
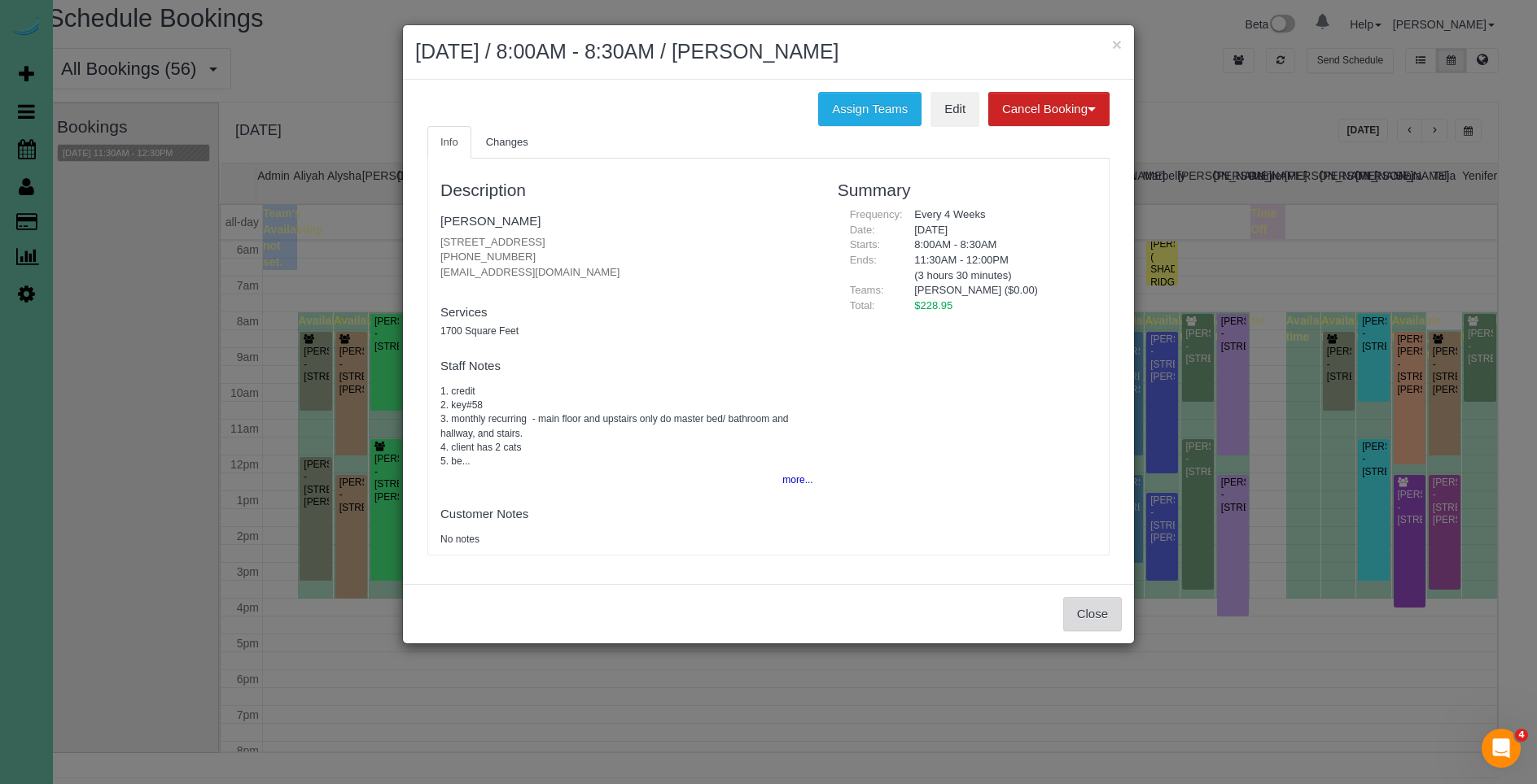
click at [1082, 615] on button "Close" at bounding box center [1092, 614] width 58 height 34
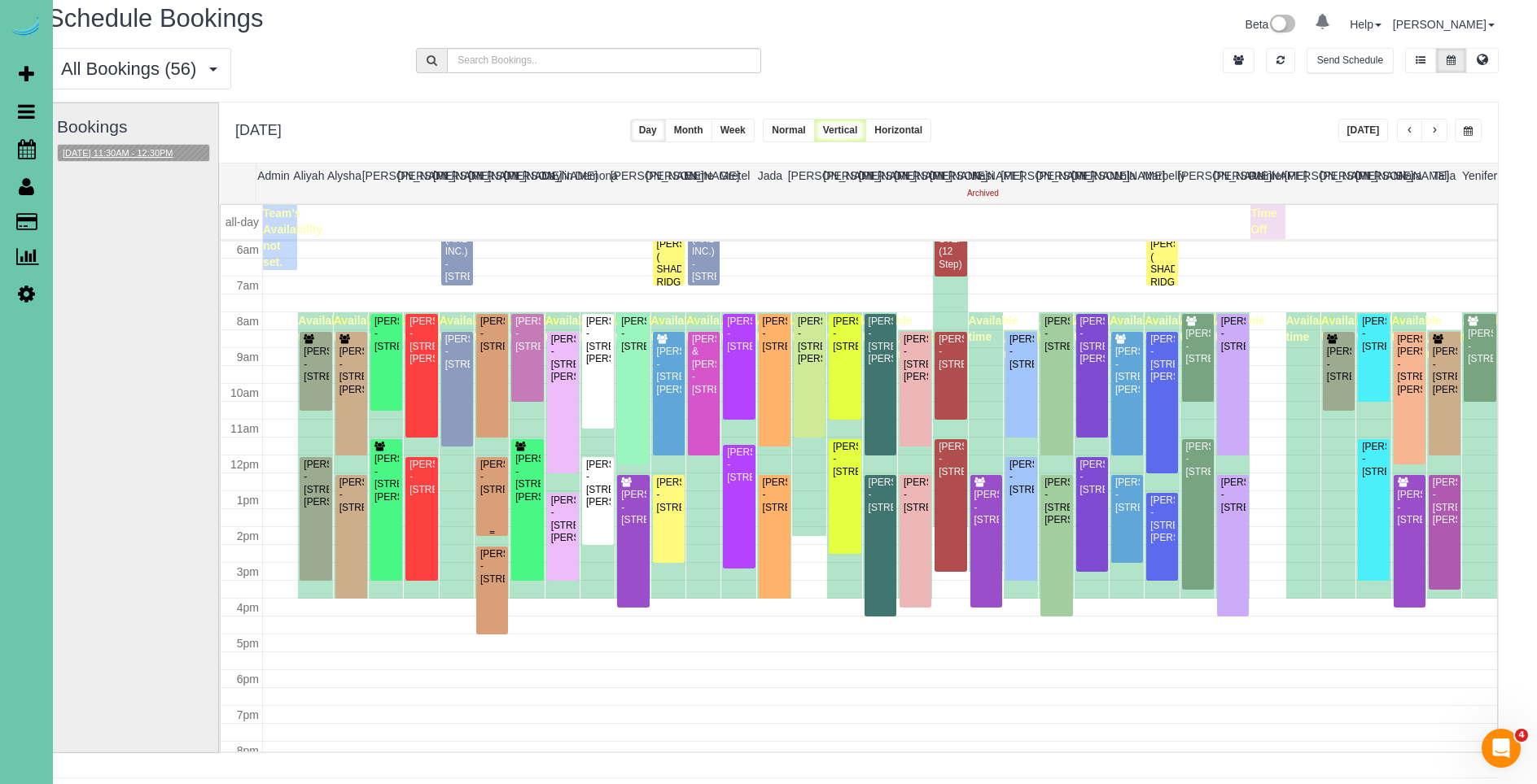
click at [481, 495] on div "[PERSON_NAME] - [STREET_ADDRESS]" at bounding box center [492, 478] width 25 height 37
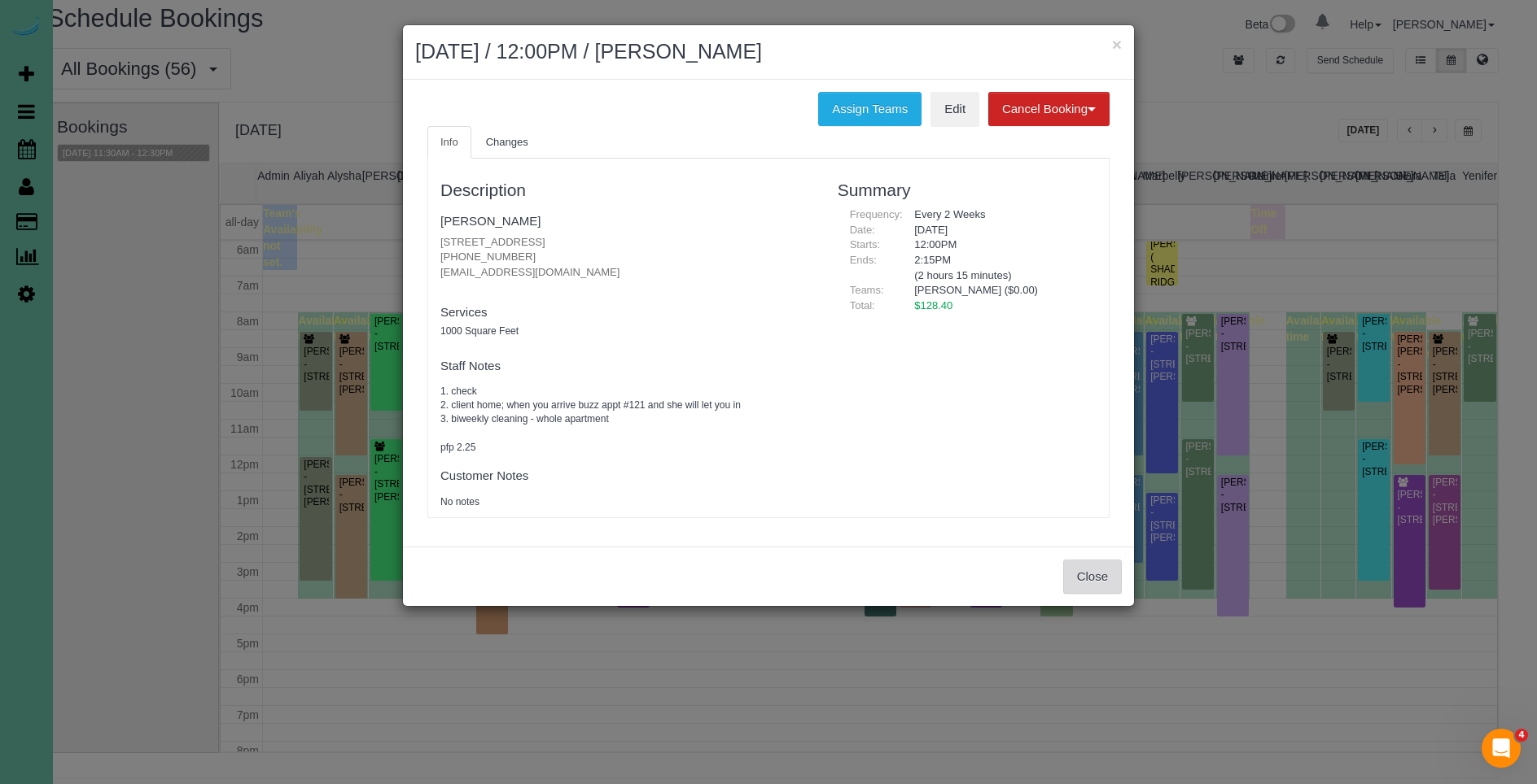
click at [1089, 580] on button "Close" at bounding box center [1092, 577] width 58 height 34
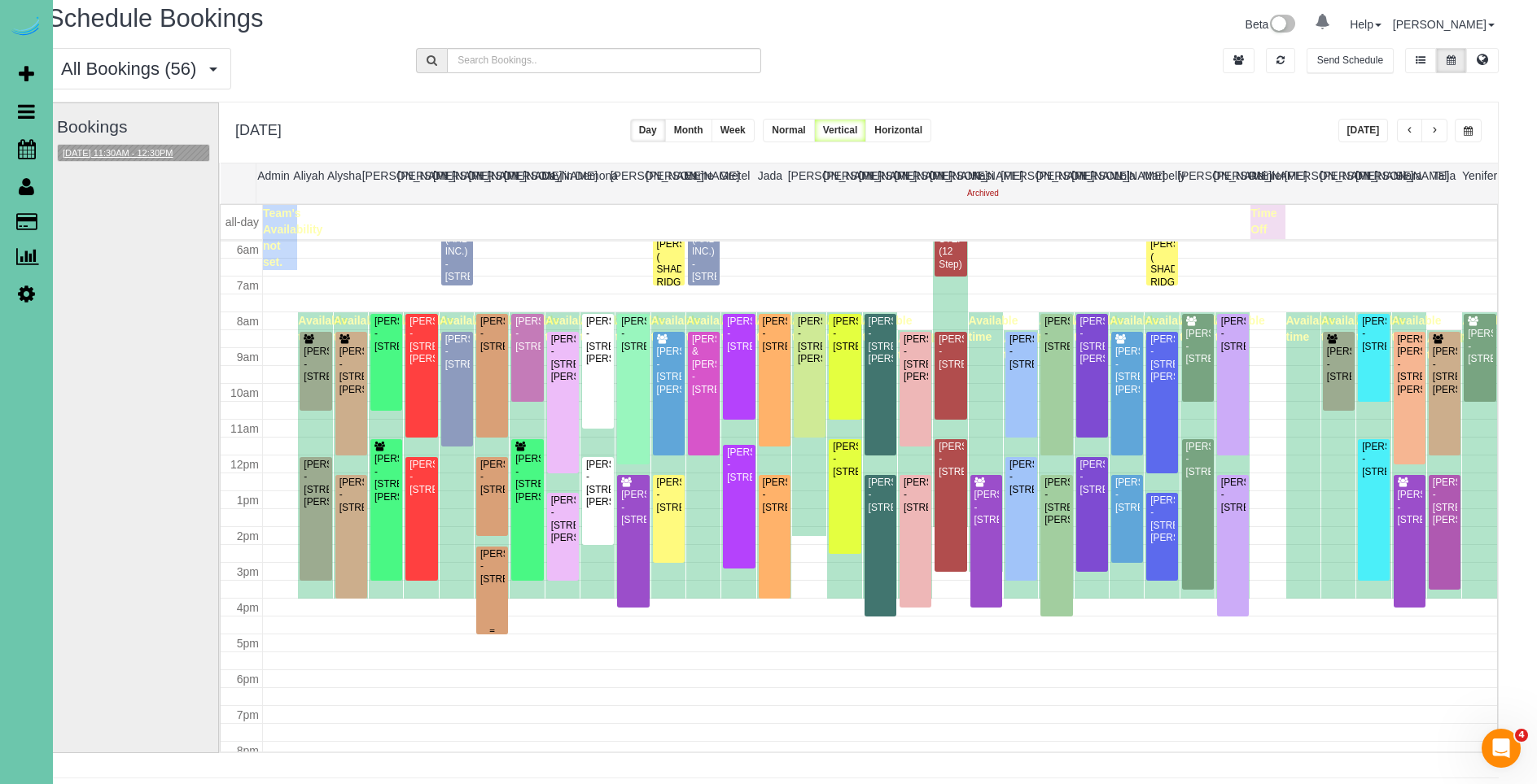
click at [489, 581] on div "[PERSON_NAME] - [STREET_ADDRESS]" at bounding box center [492, 567] width 25 height 37
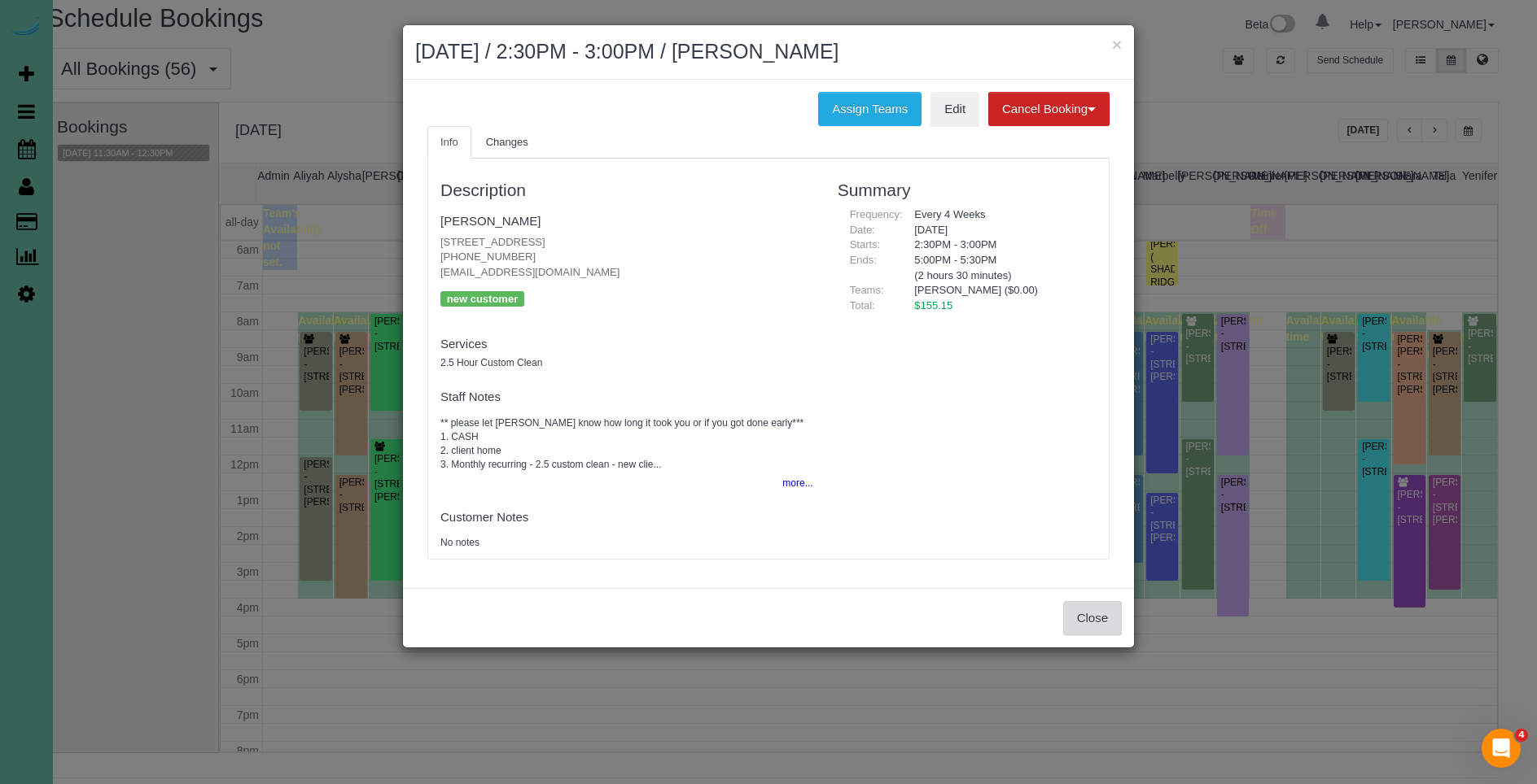
click at [1107, 627] on button "Close" at bounding box center [1092, 618] width 58 height 34
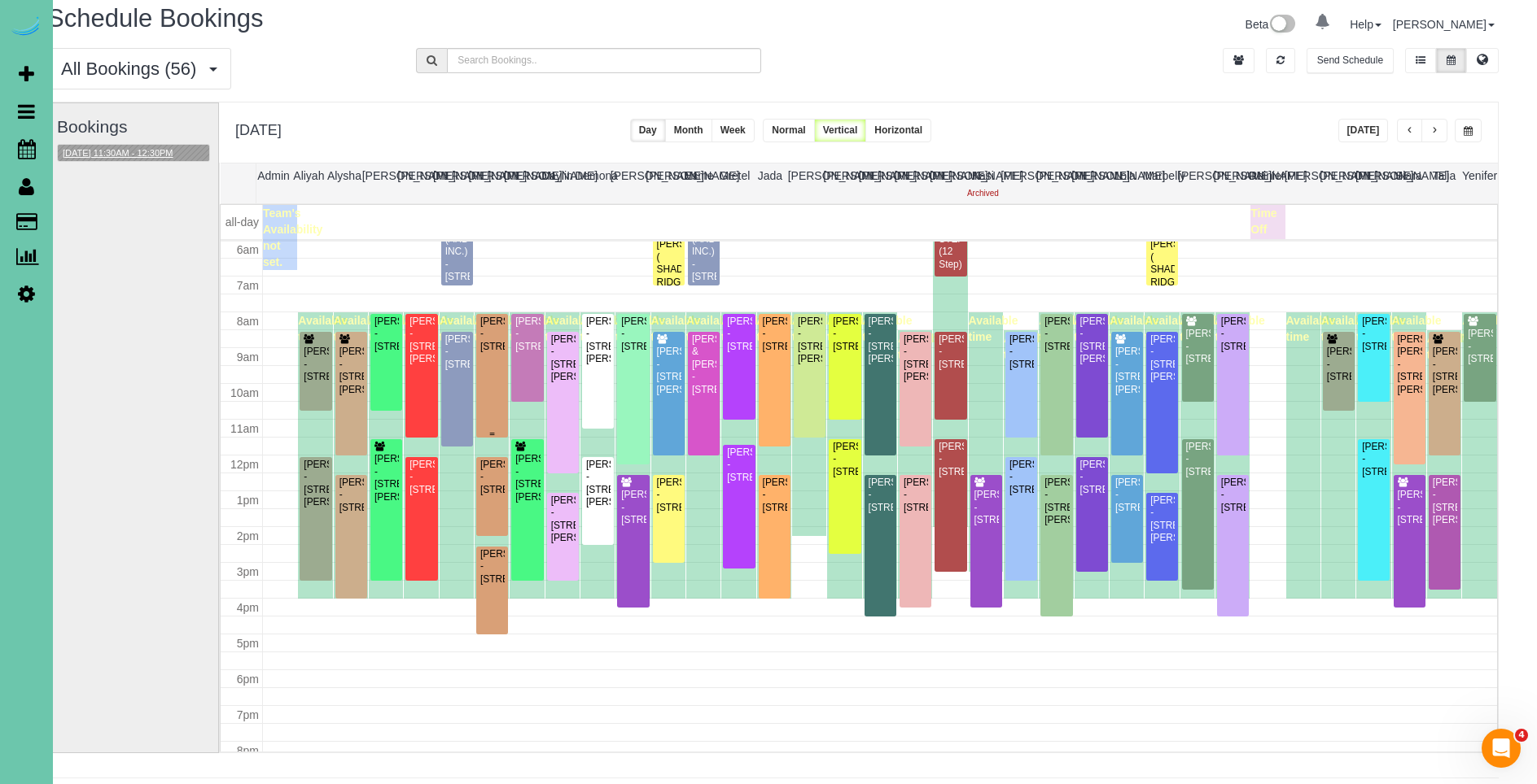
click at [483, 354] on div "[PERSON_NAME] - [STREET_ADDRESS]" at bounding box center [492, 334] width 25 height 37
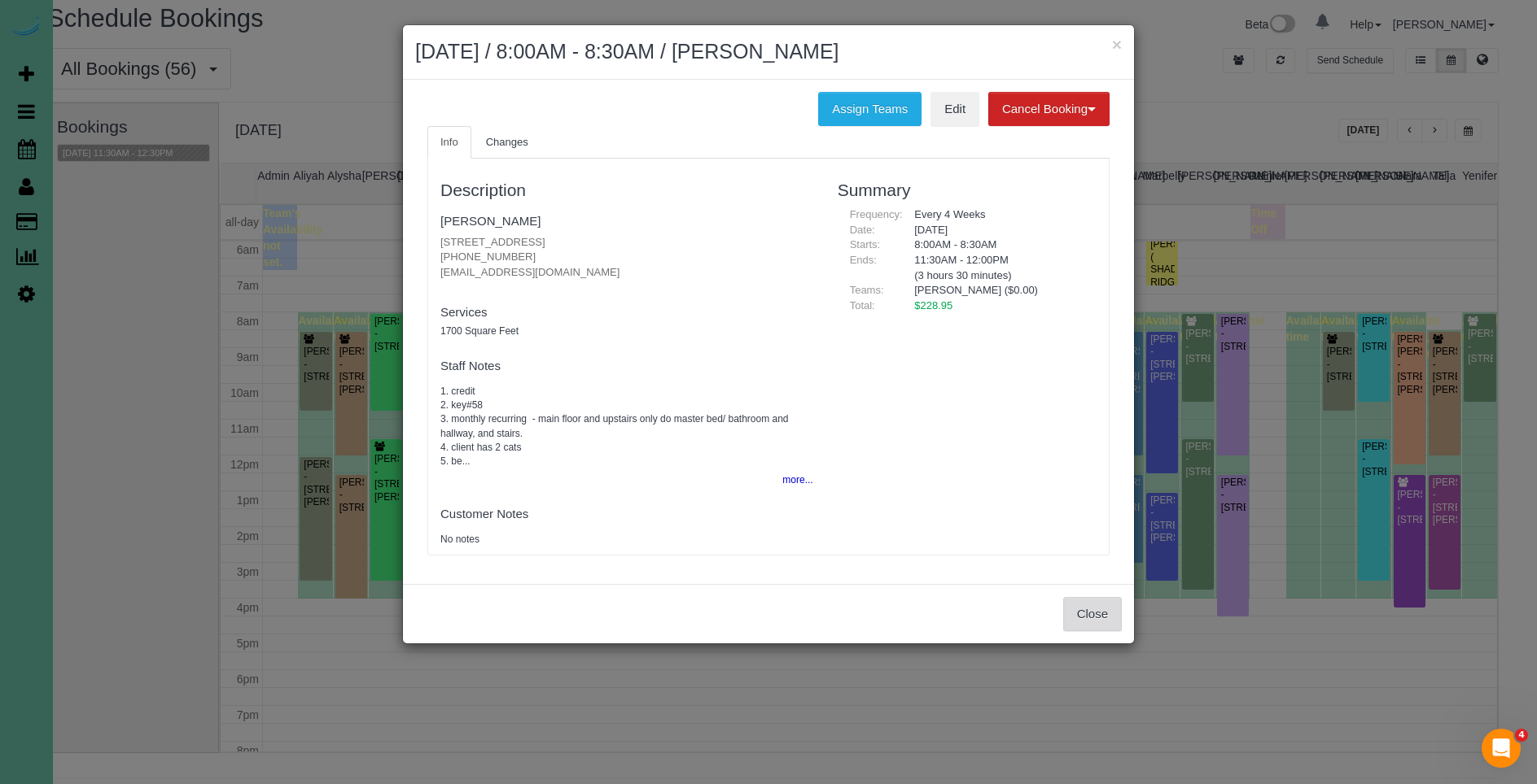
click at [1097, 619] on button "Close" at bounding box center [1092, 614] width 58 height 34
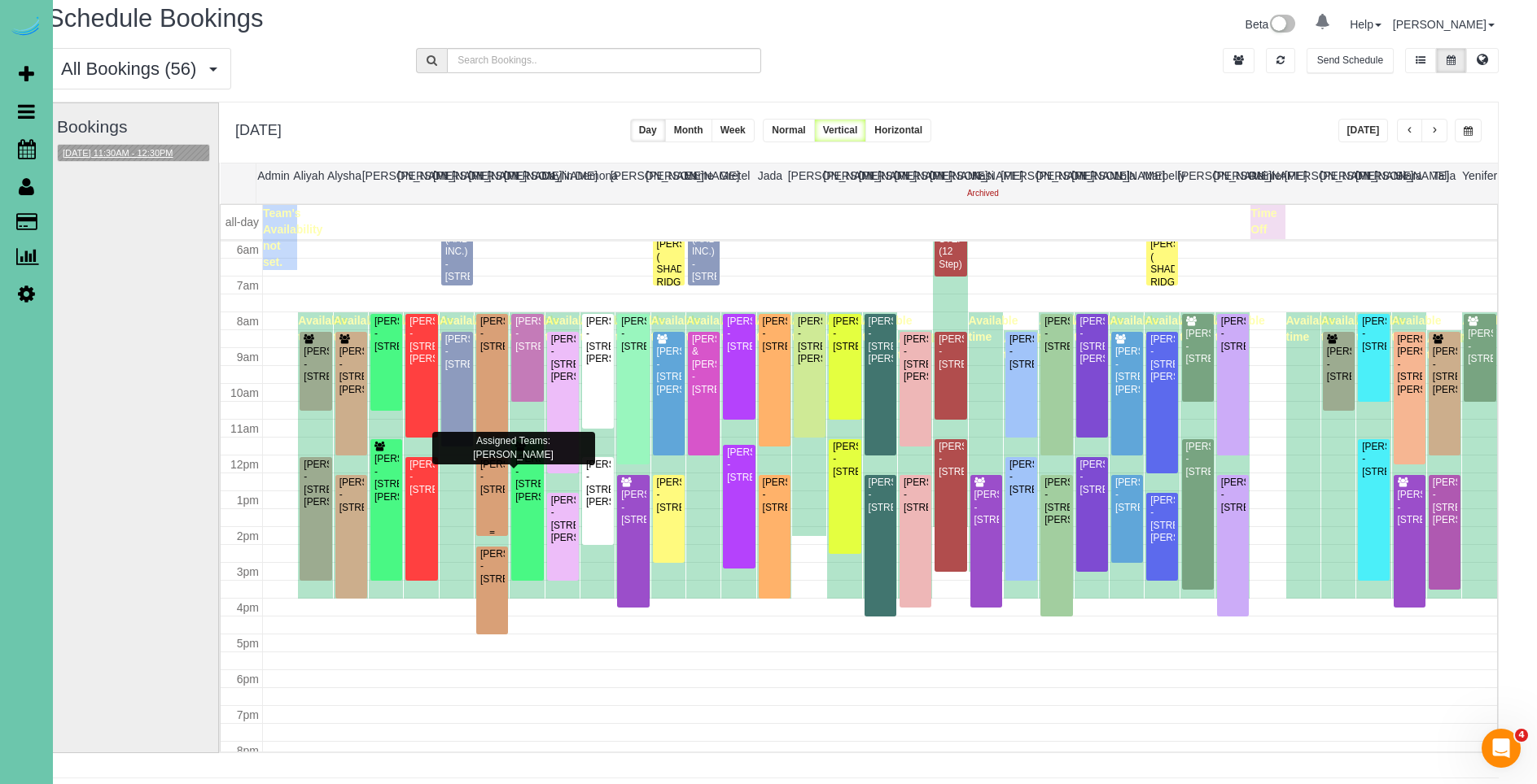
click at [491, 474] on div "[PERSON_NAME] - [STREET_ADDRESS]" at bounding box center [492, 478] width 25 height 37
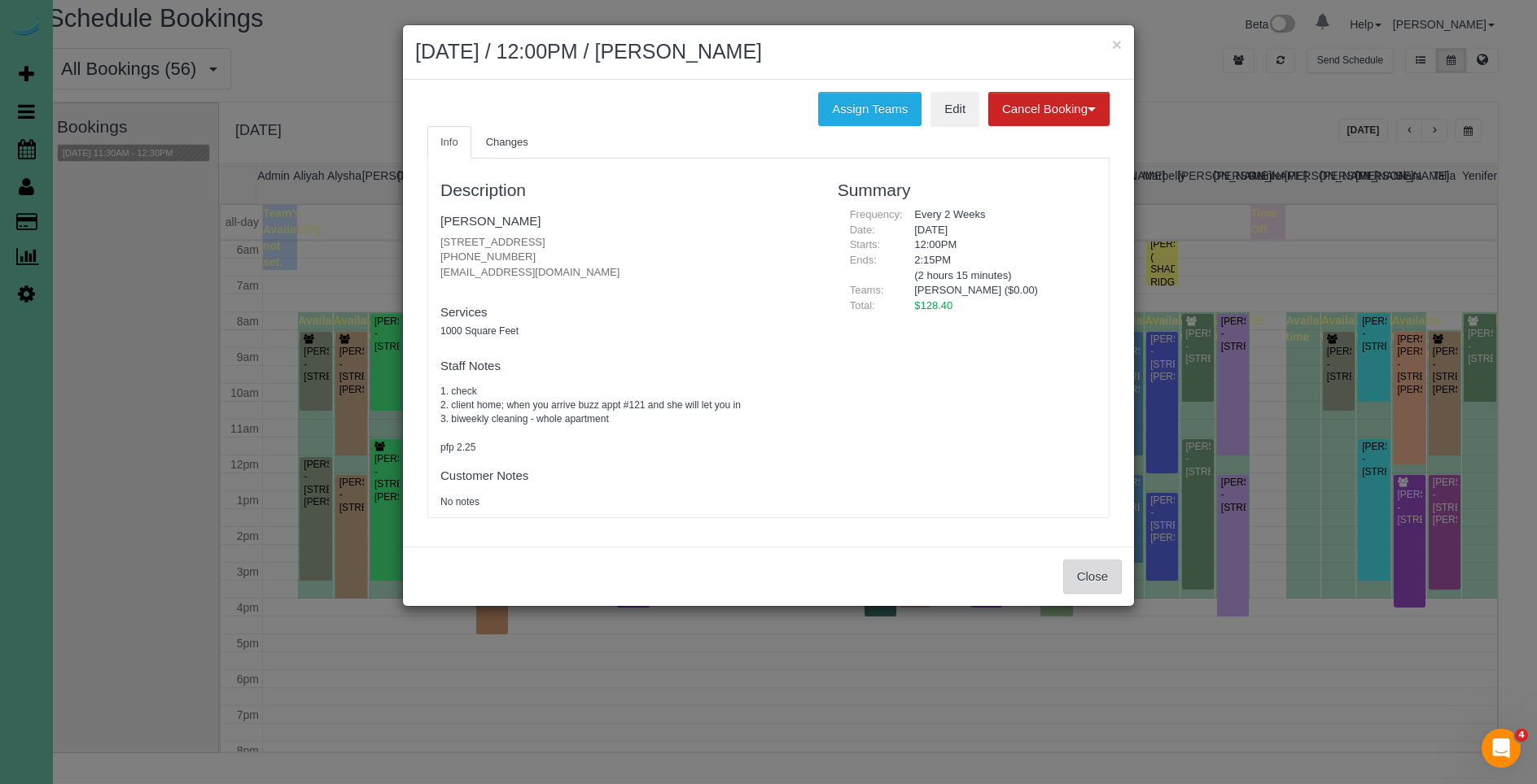
click at [1081, 587] on button "Close" at bounding box center [1092, 577] width 58 height 34
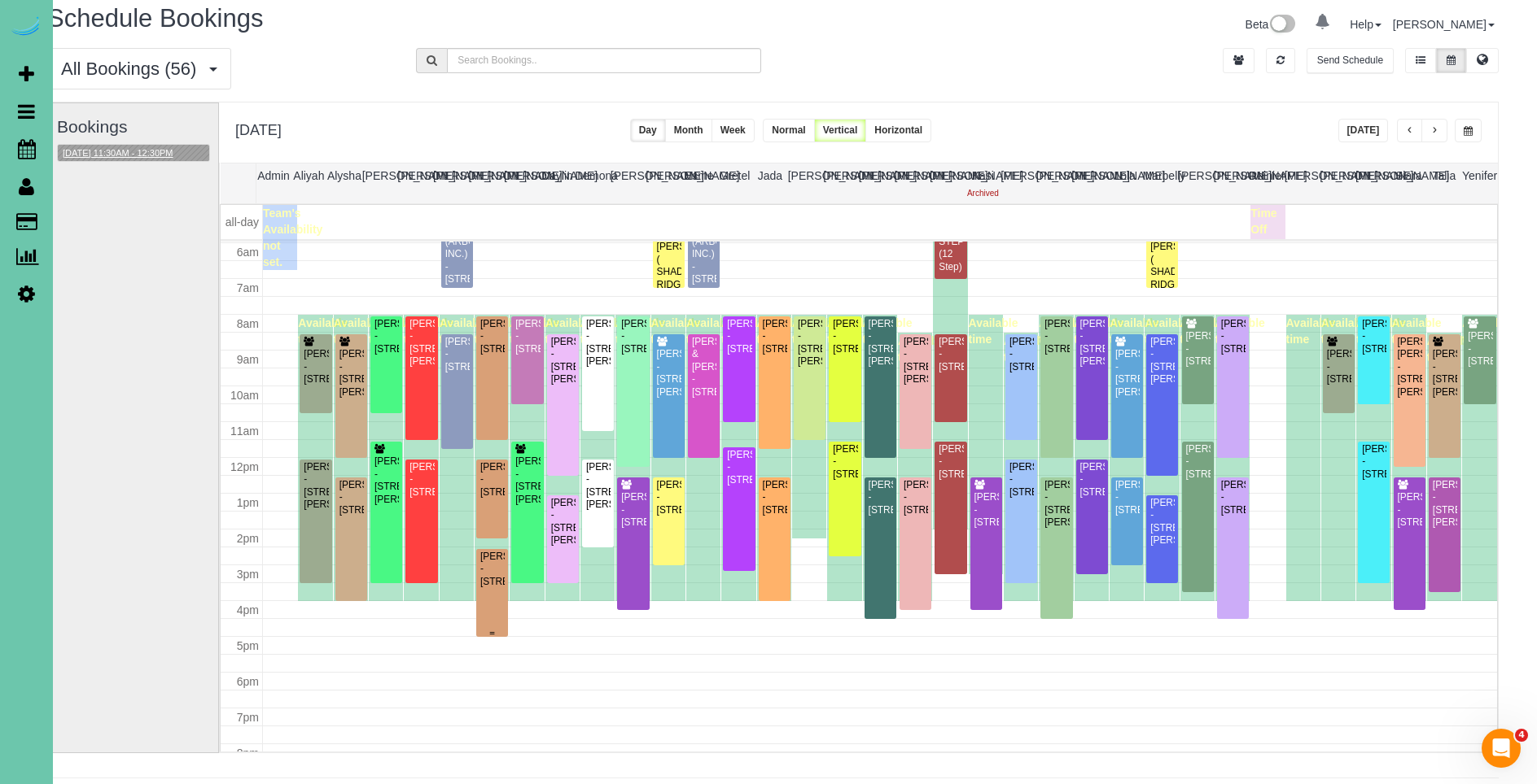
click at [493, 589] on div "[PERSON_NAME] - [STREET_ADDRESS]" at bounding box center [492, 569] width 25 height 37
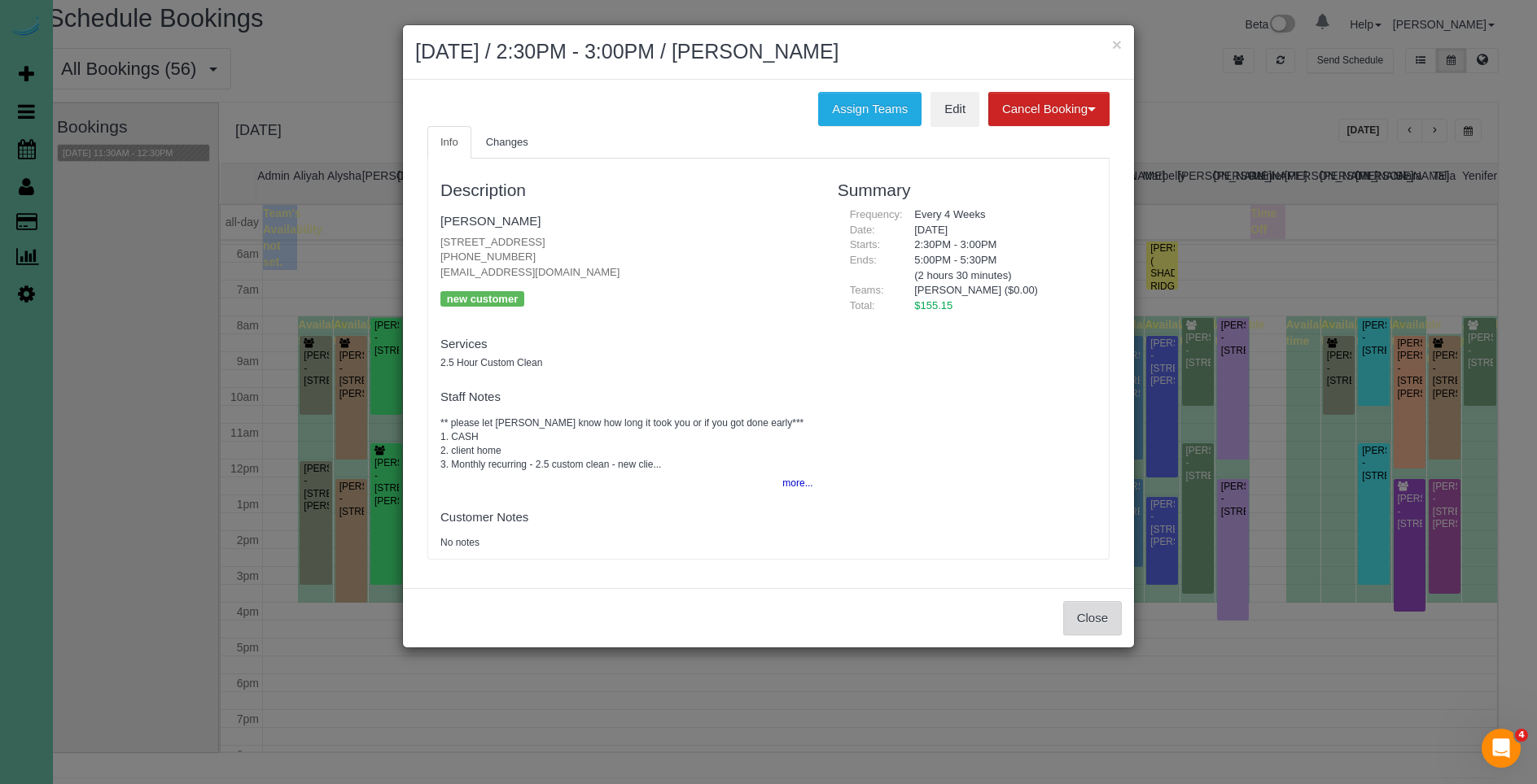
click at [1103, 617] on button "Close" at bounding box center [1092, 618] width 58 height 34
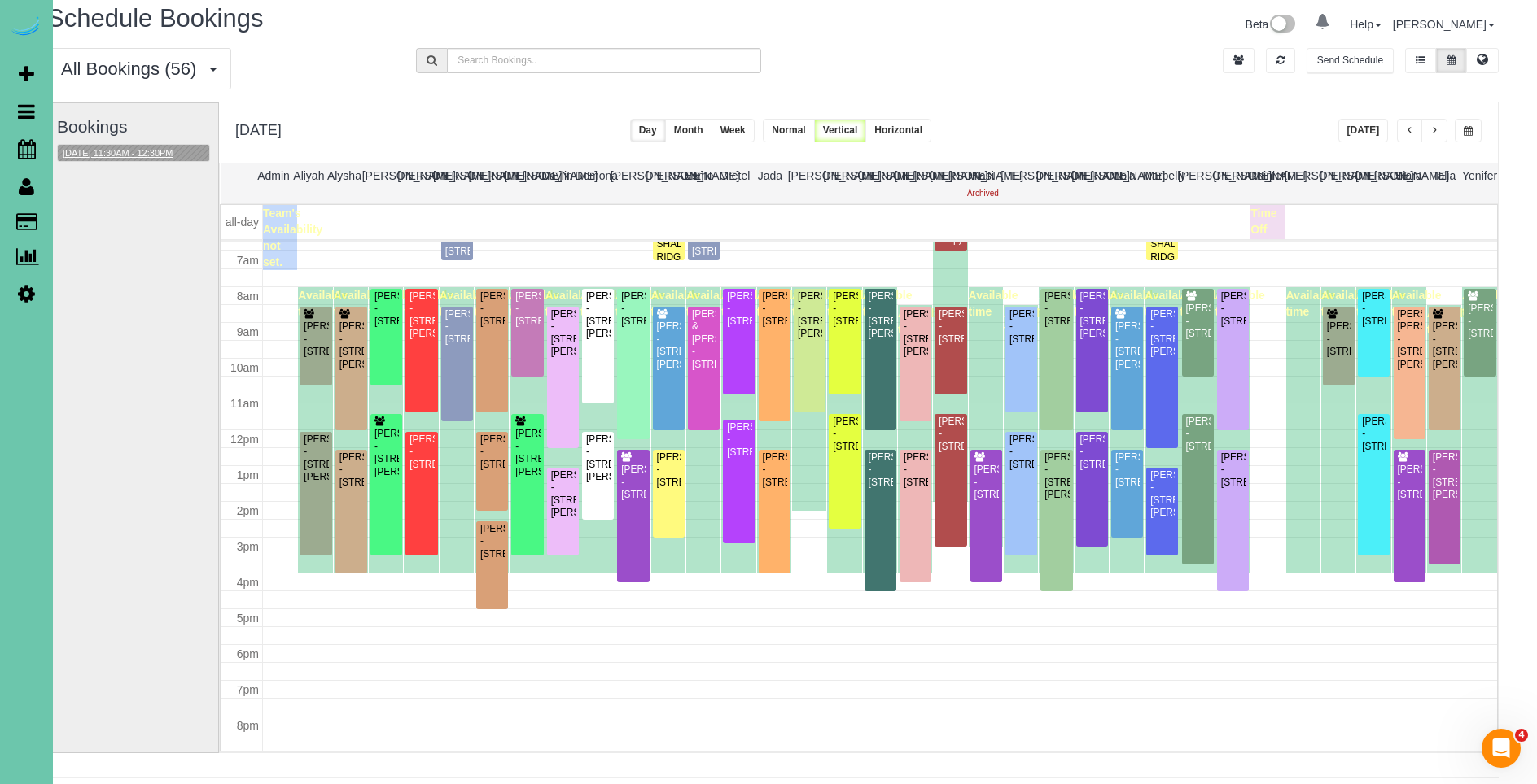
scroll to position [245, 0]
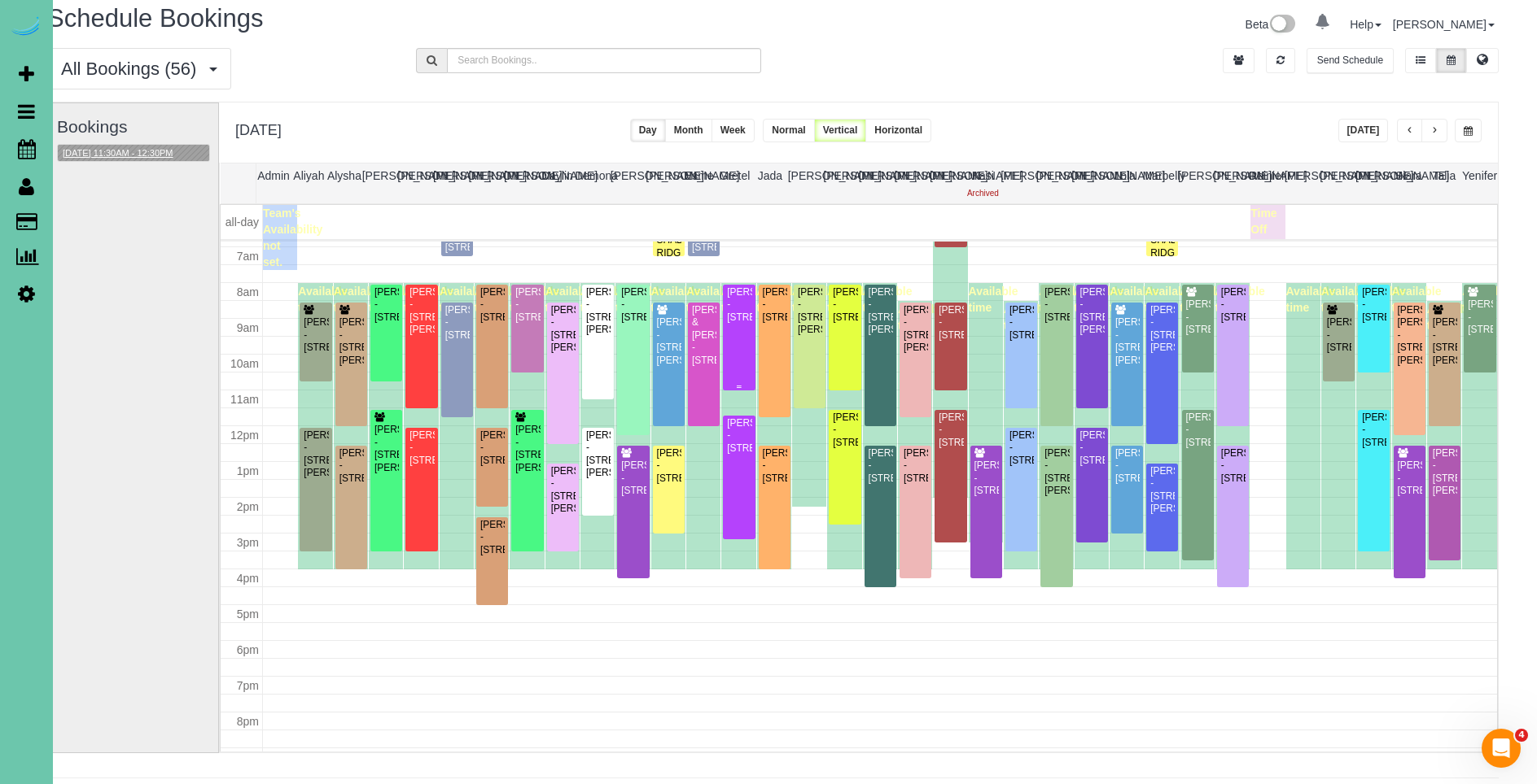
click at [739, 317] on div "[PERSON_NAME] - [STREET_ADDRESS]" at bounding box center [738, 305] width 25 height 37
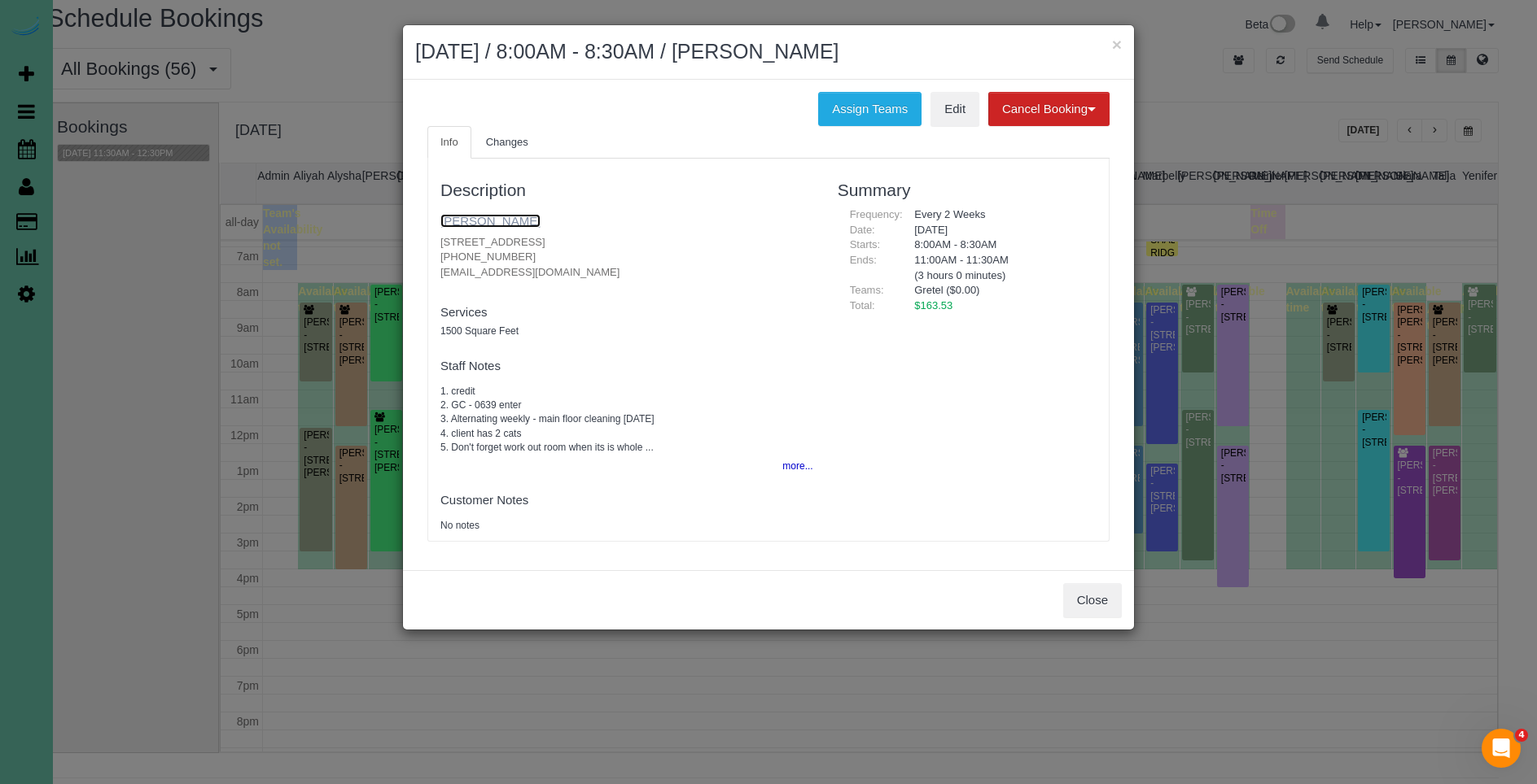
click at [501, 226] on link "[PERSON_NAME]" at bounding box center [491, 220] width 100 height 14
click at [1075, 609] on button "Close" at bounding box center [1092, 600] width 58 height 34
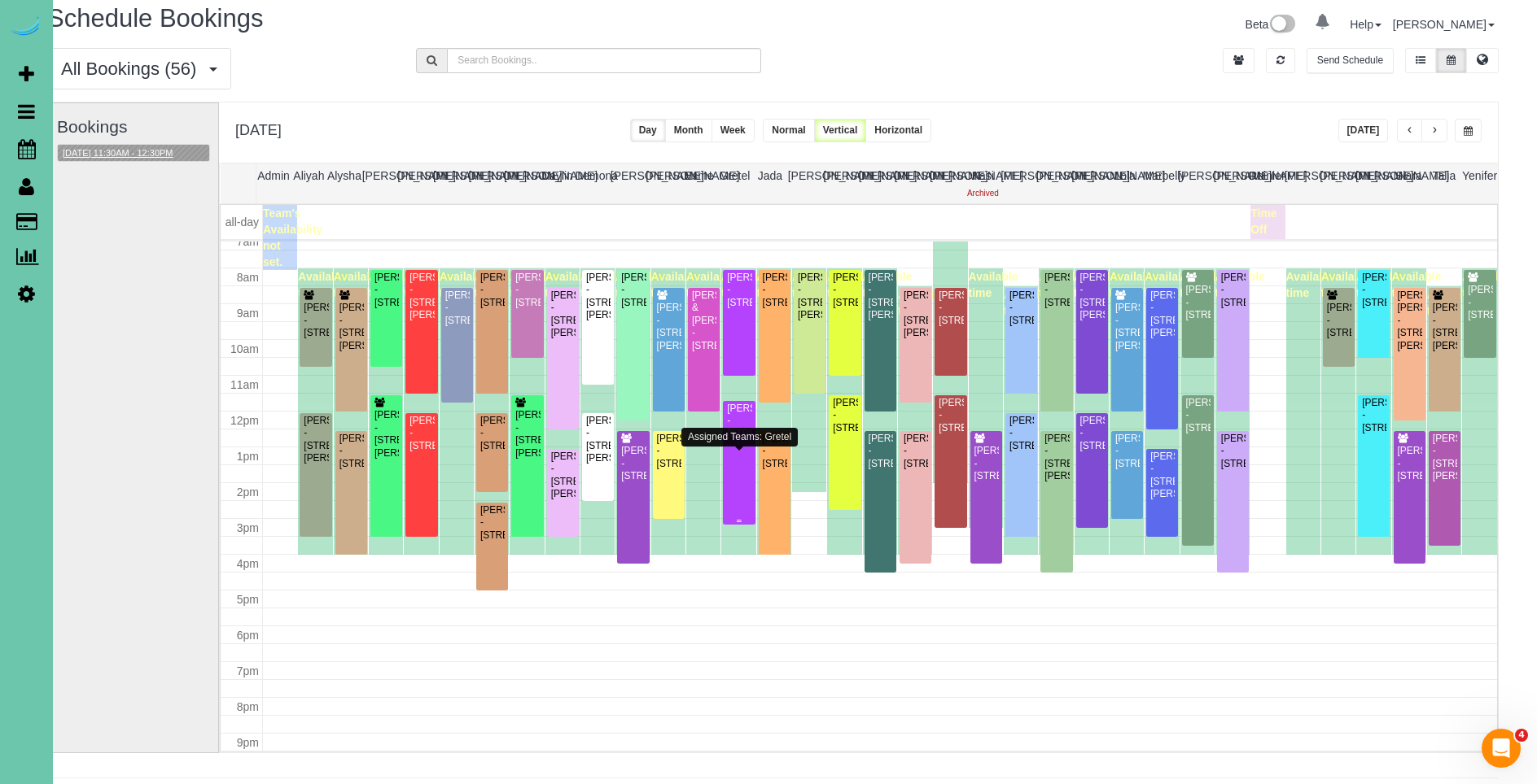
scroll to position [269, 0]
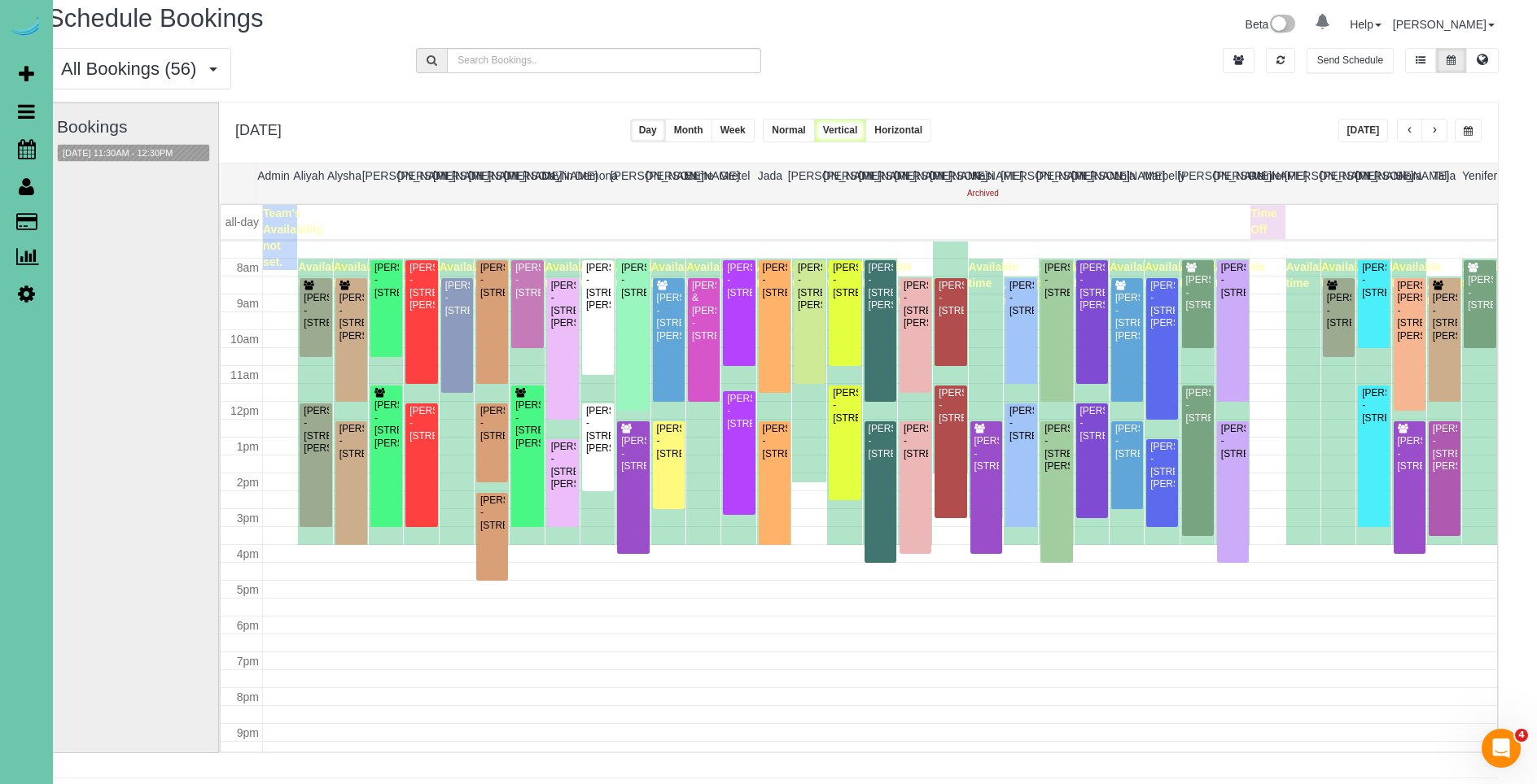
click at [1407, 133] on span "button" at bounding box center [1409, 131] width 8 height 10
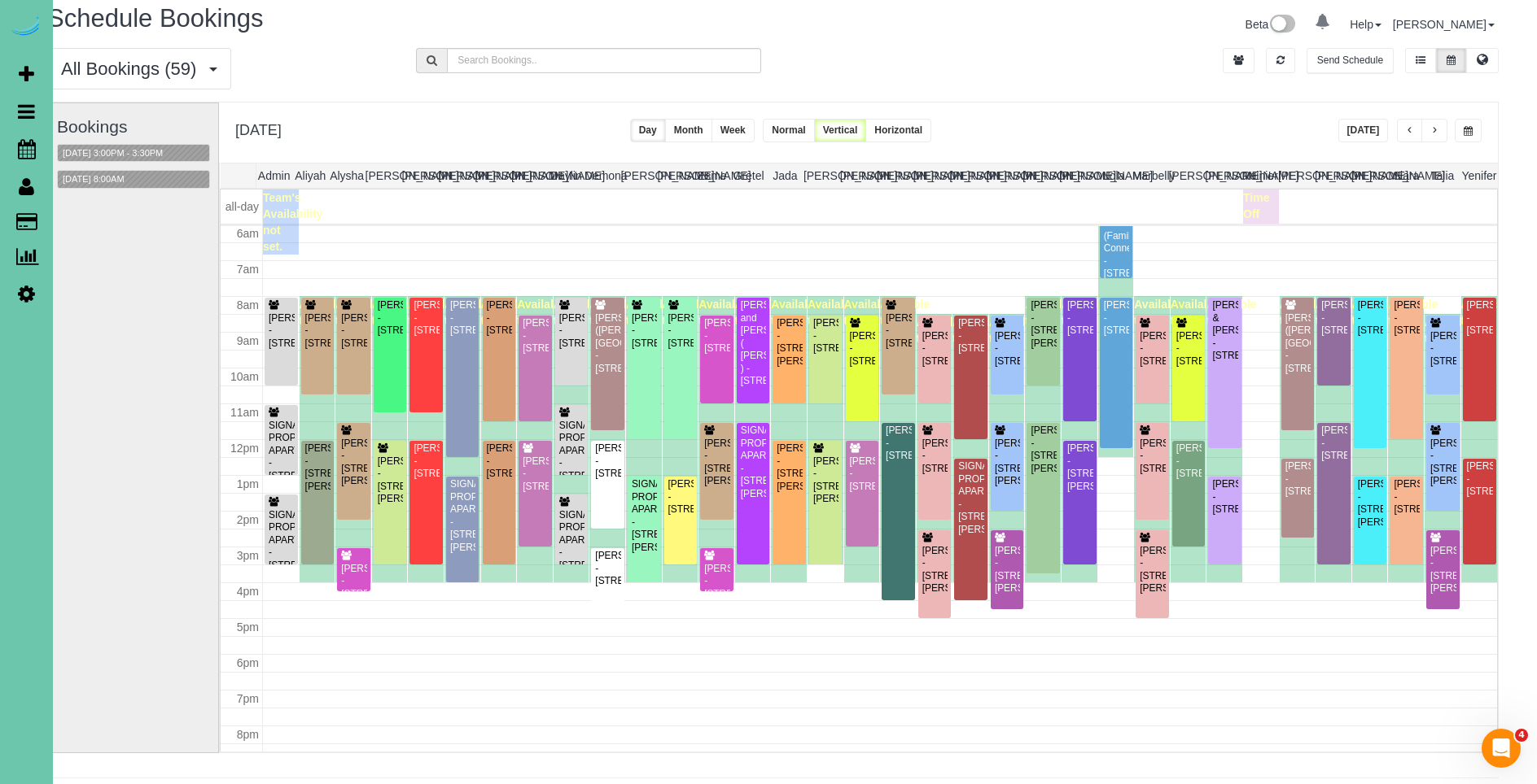
scroll to position [0, 32]
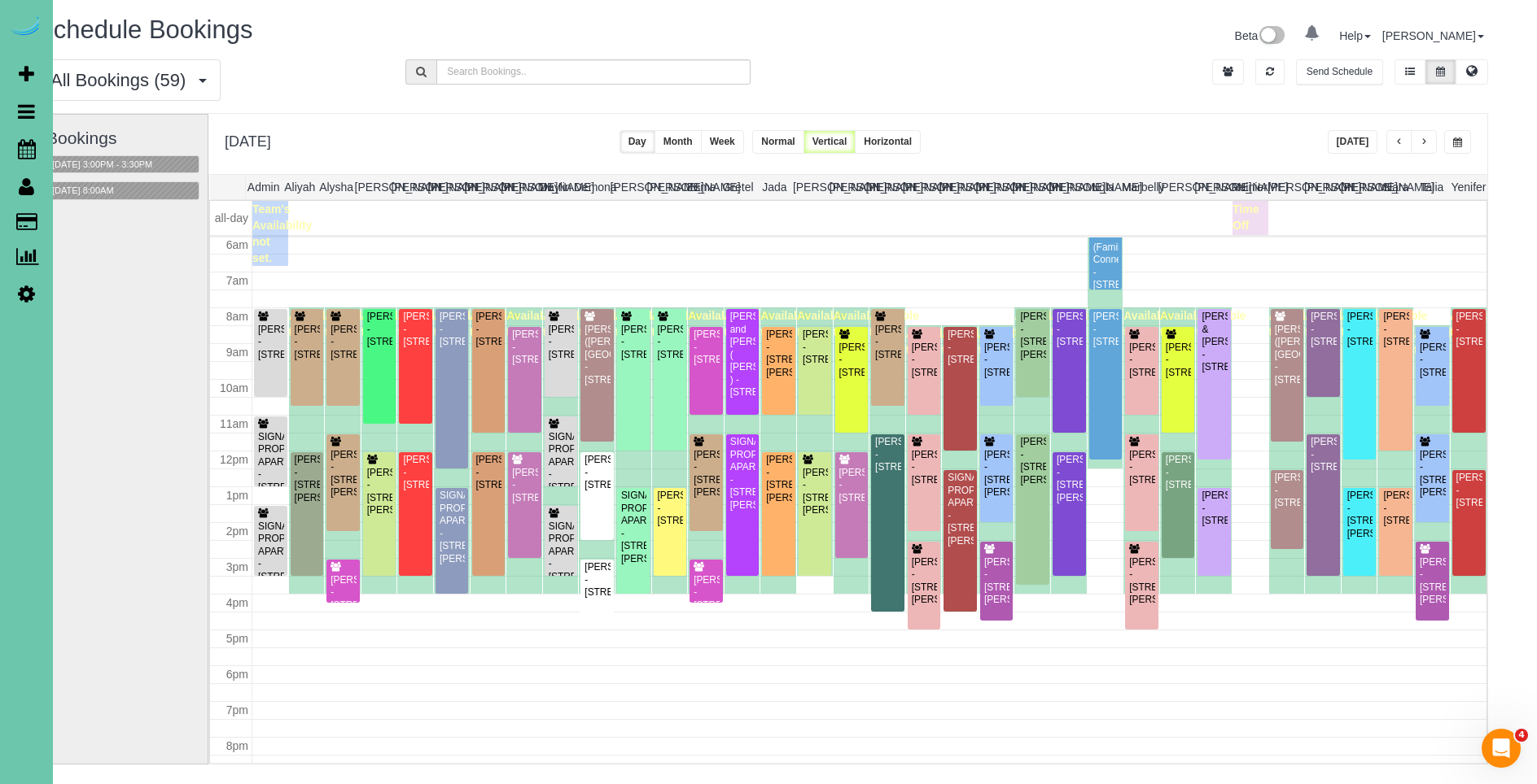
click at [1459, 140] on span "button" at bounding box center [1457, 143] width 9 height 10
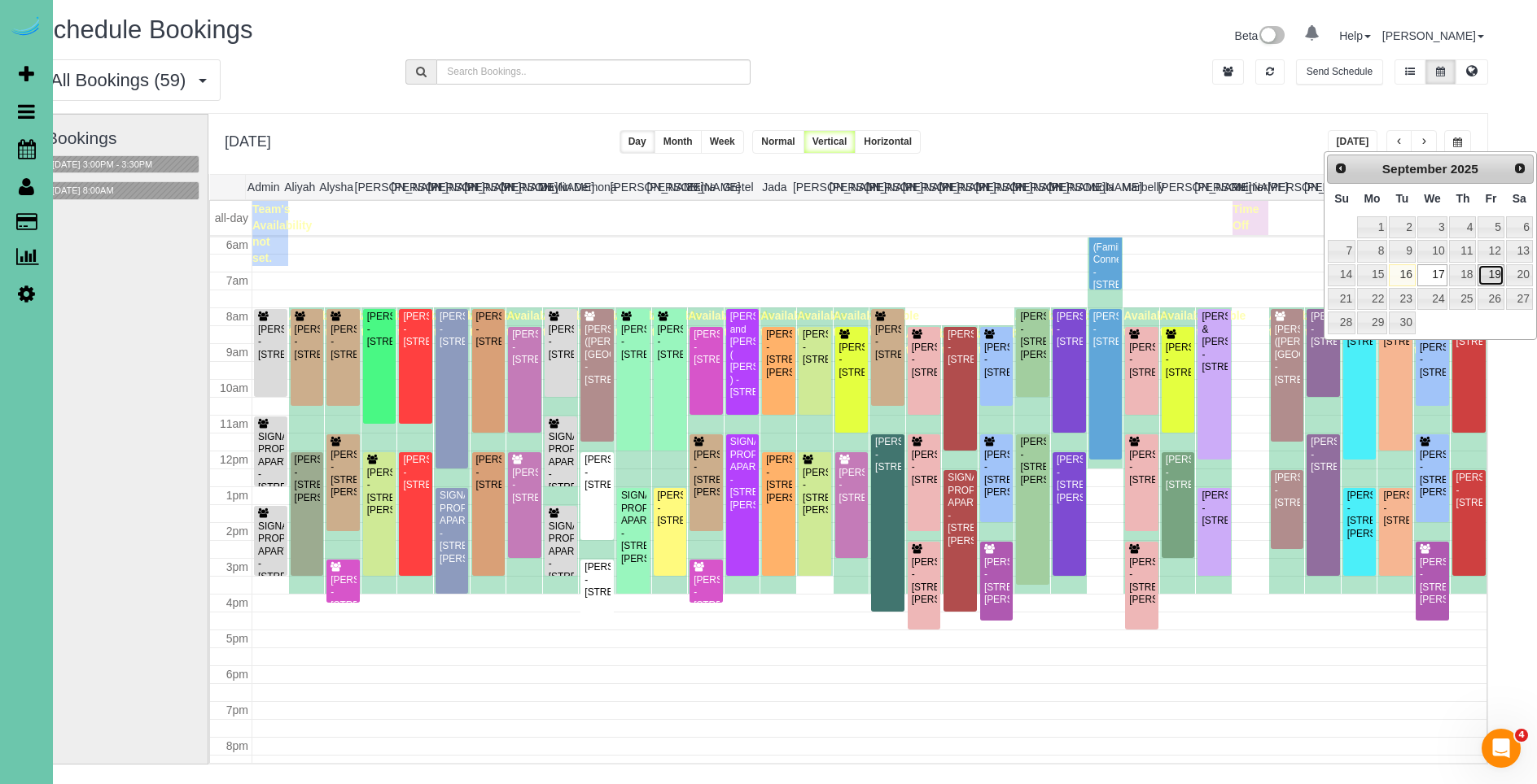
click at [1498, 281] on link "19" at bounding box center [1491, 276] width 26 height 22
type input "**********"
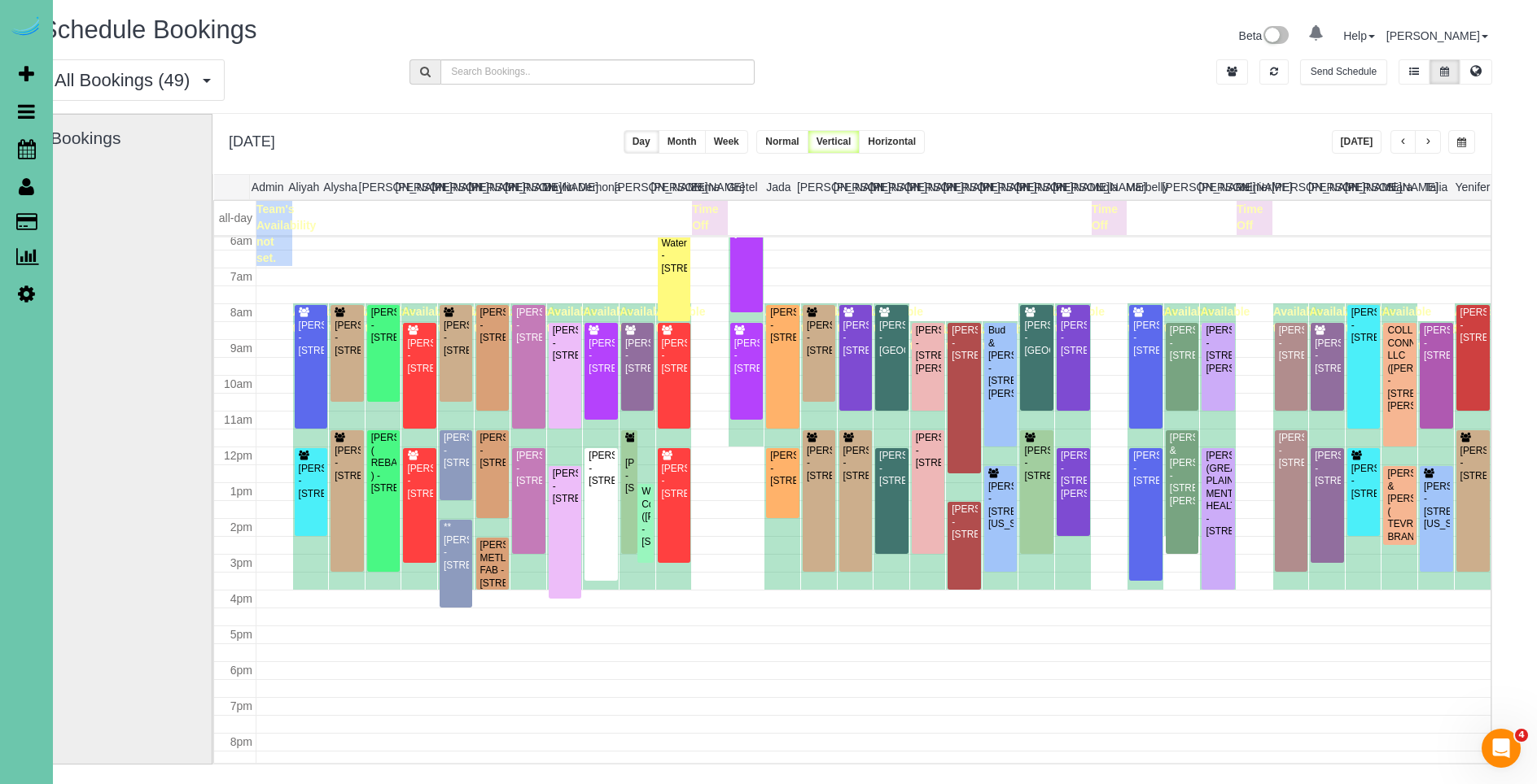
scroll to position [221, 0]
click at [746, 374] on div "[PERSON_NAME] - [STREET_ADDRESS]" at bounding box center [746, 355] width 27 height 37
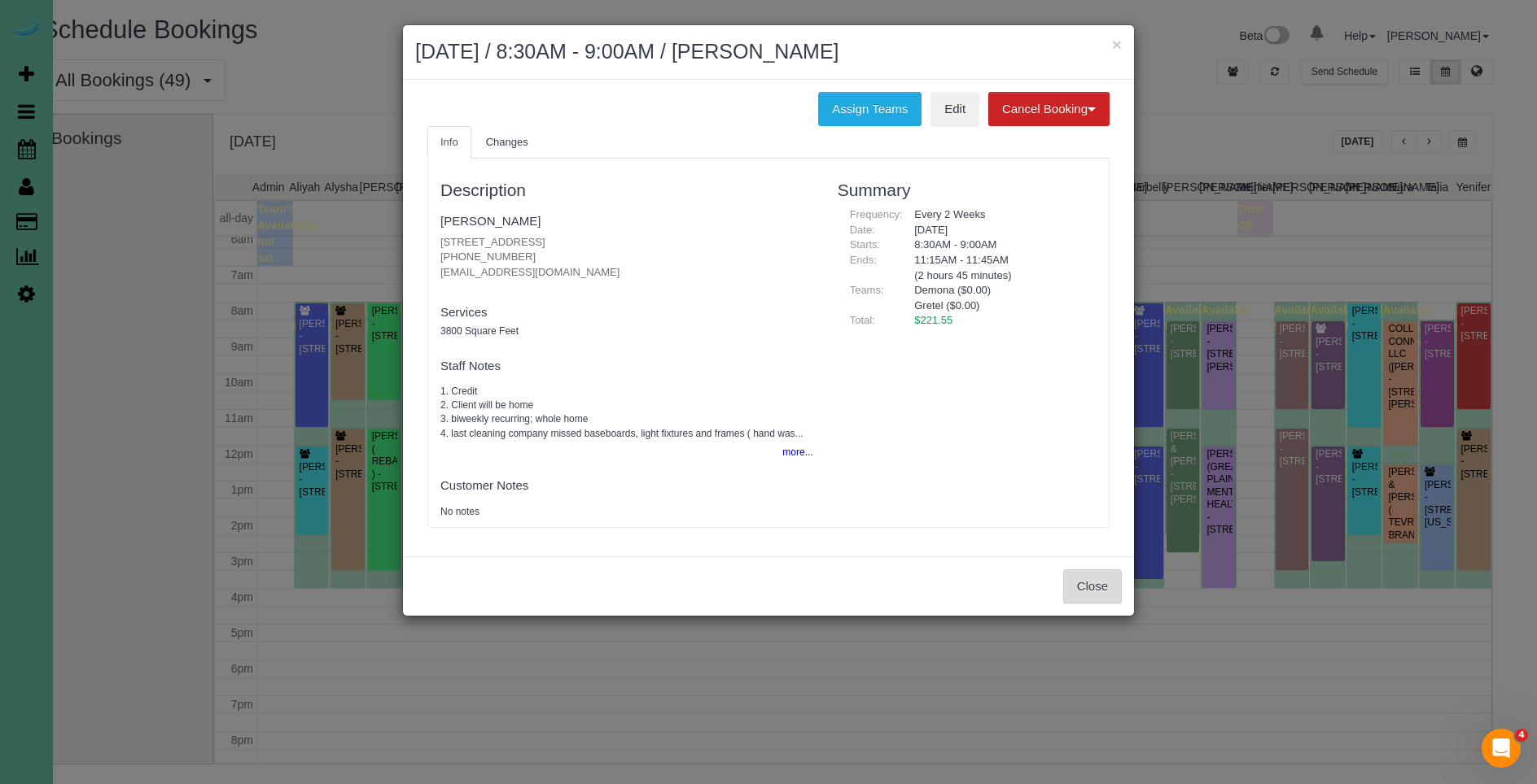
click at [1087, 585] on button "Close" at bounding box center [1092, 586] width 58 height 34
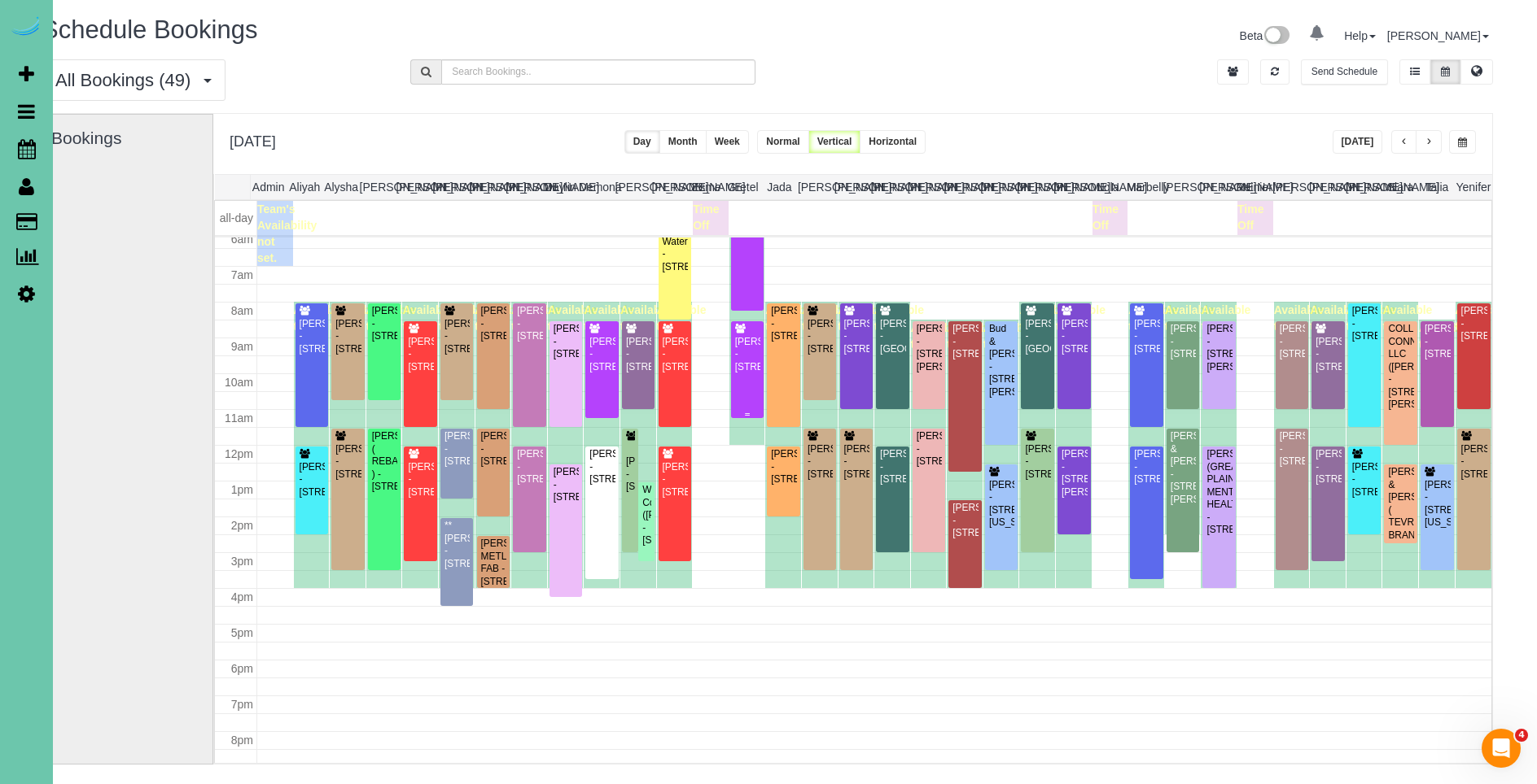
click at [740, 347] on div "[PERSON_NAME] - [STREET_ADDRESS]" at bounding box center [747, 355] width 27 height 37
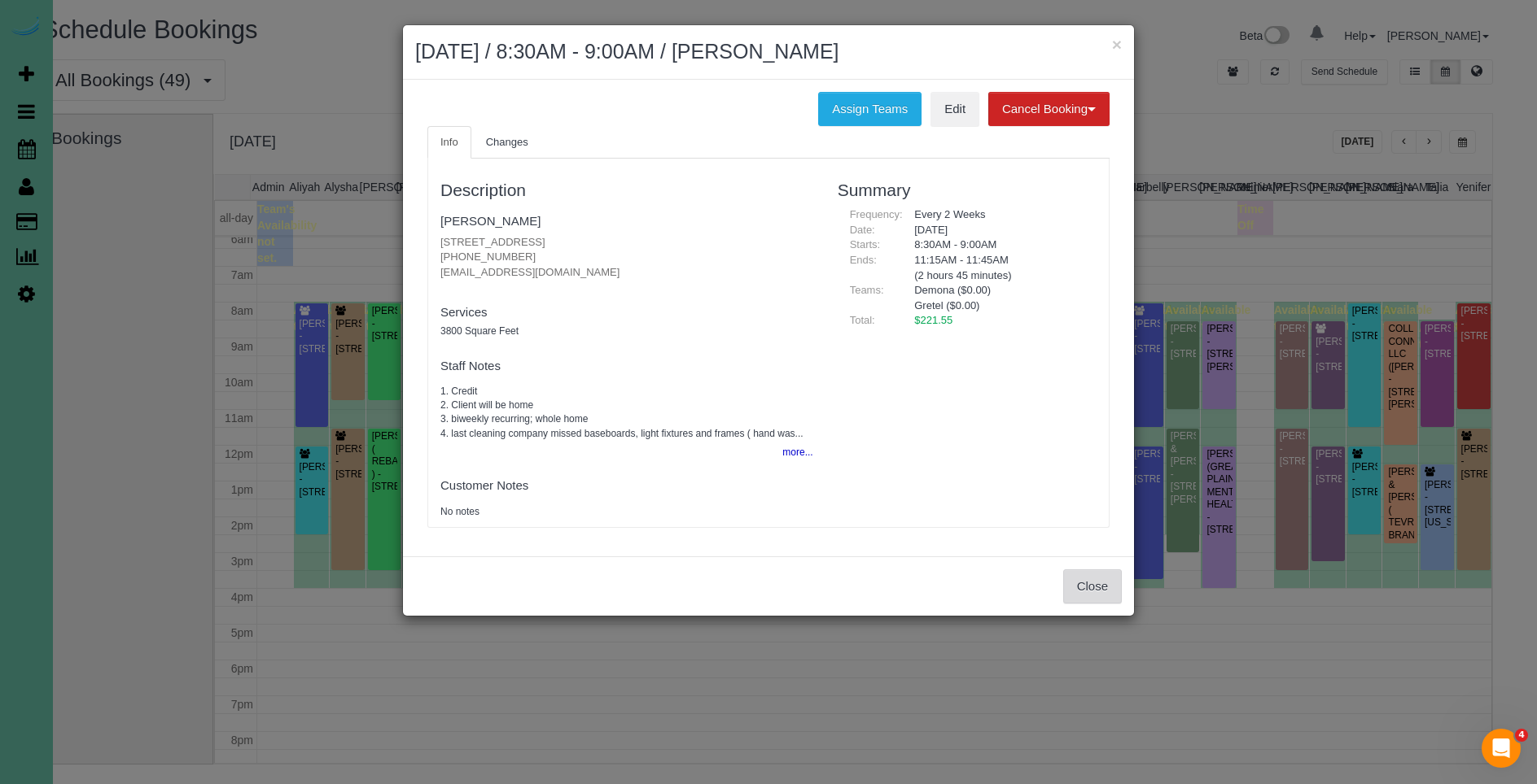
click at [1106, 591] on button "Close" at bounding box center [1092, 586] width 58 height 34
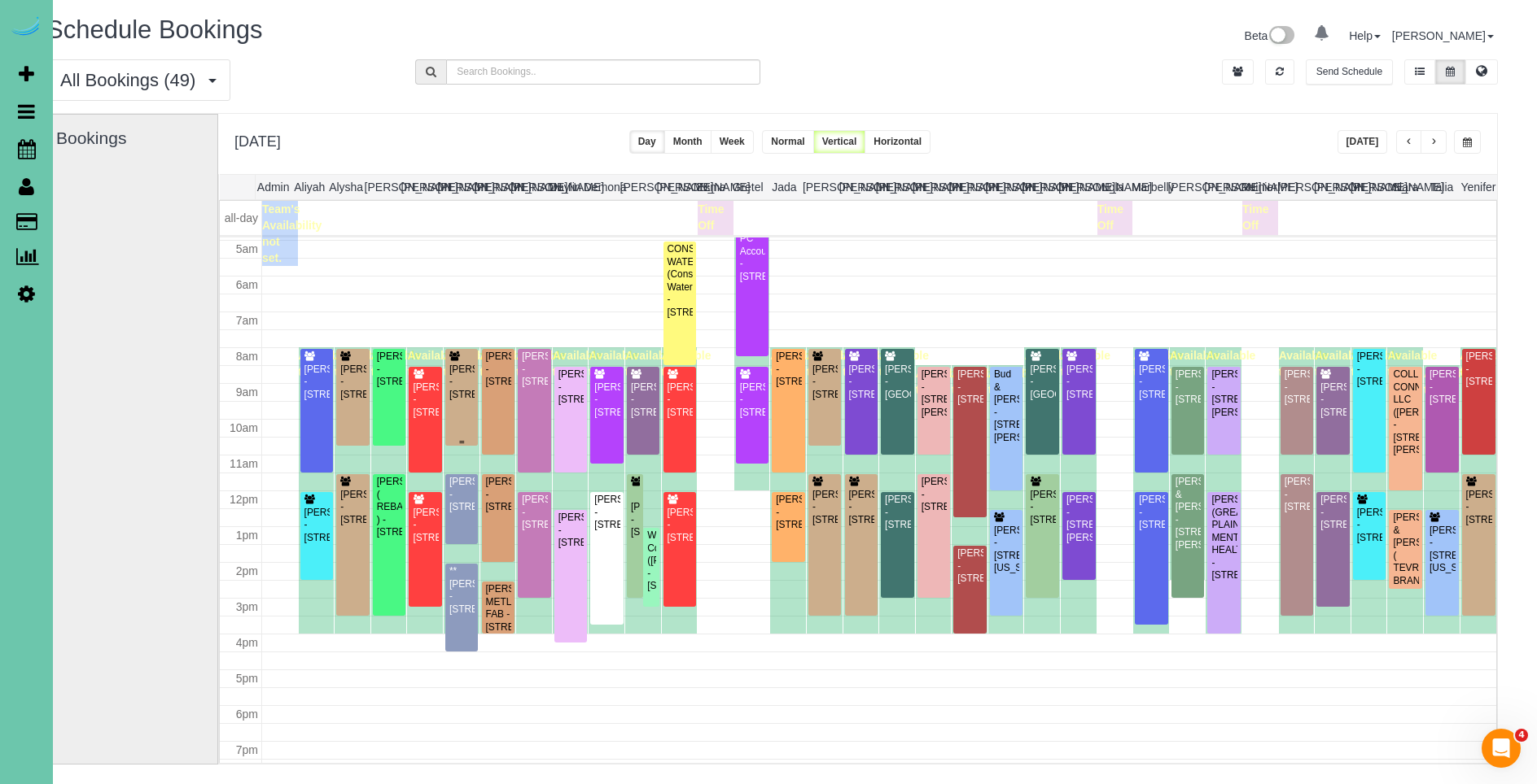
scroll to position [178, 0]
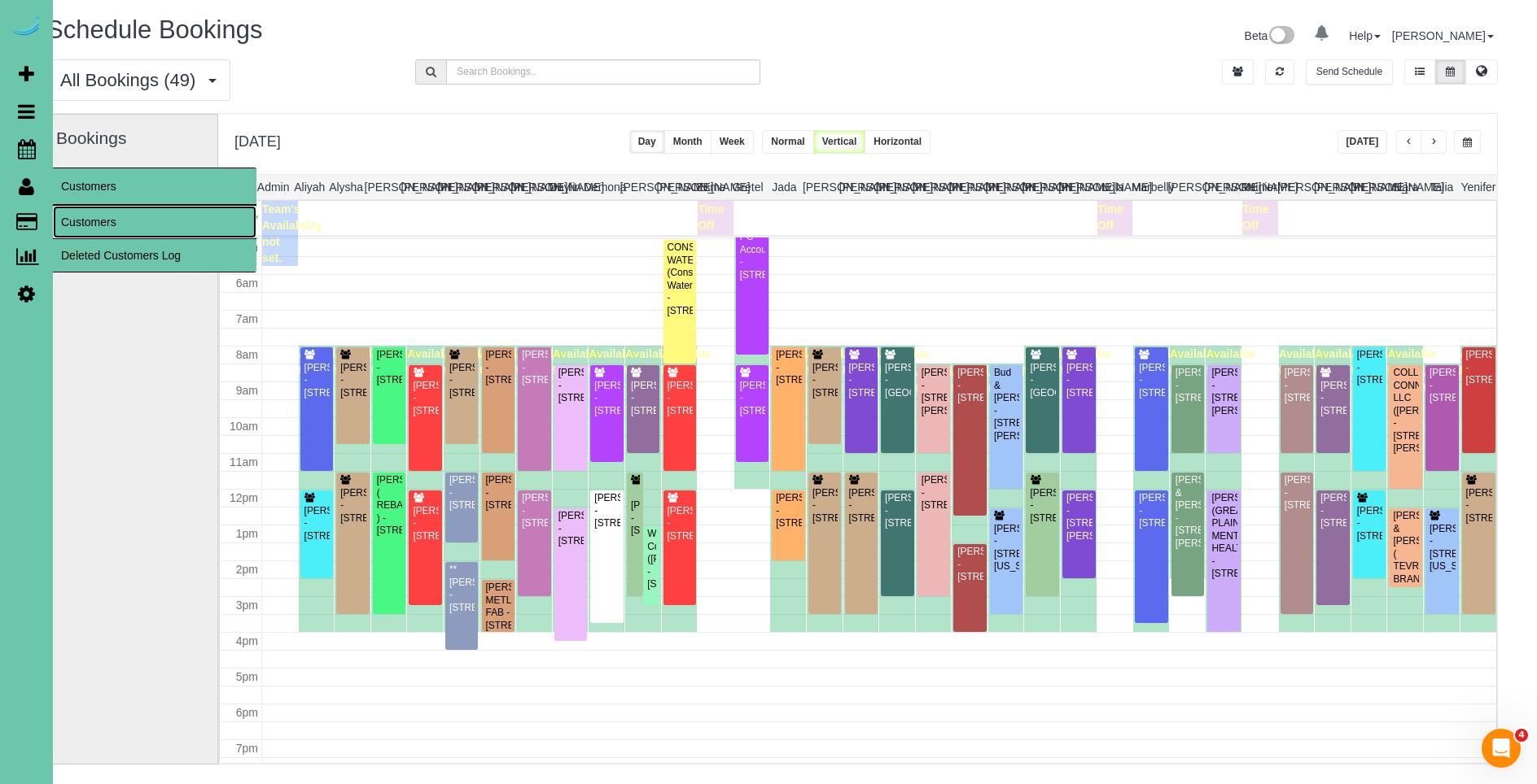
click at [119, 227] on link "Customers" at bounding box center [155, 221] width 204 height 32
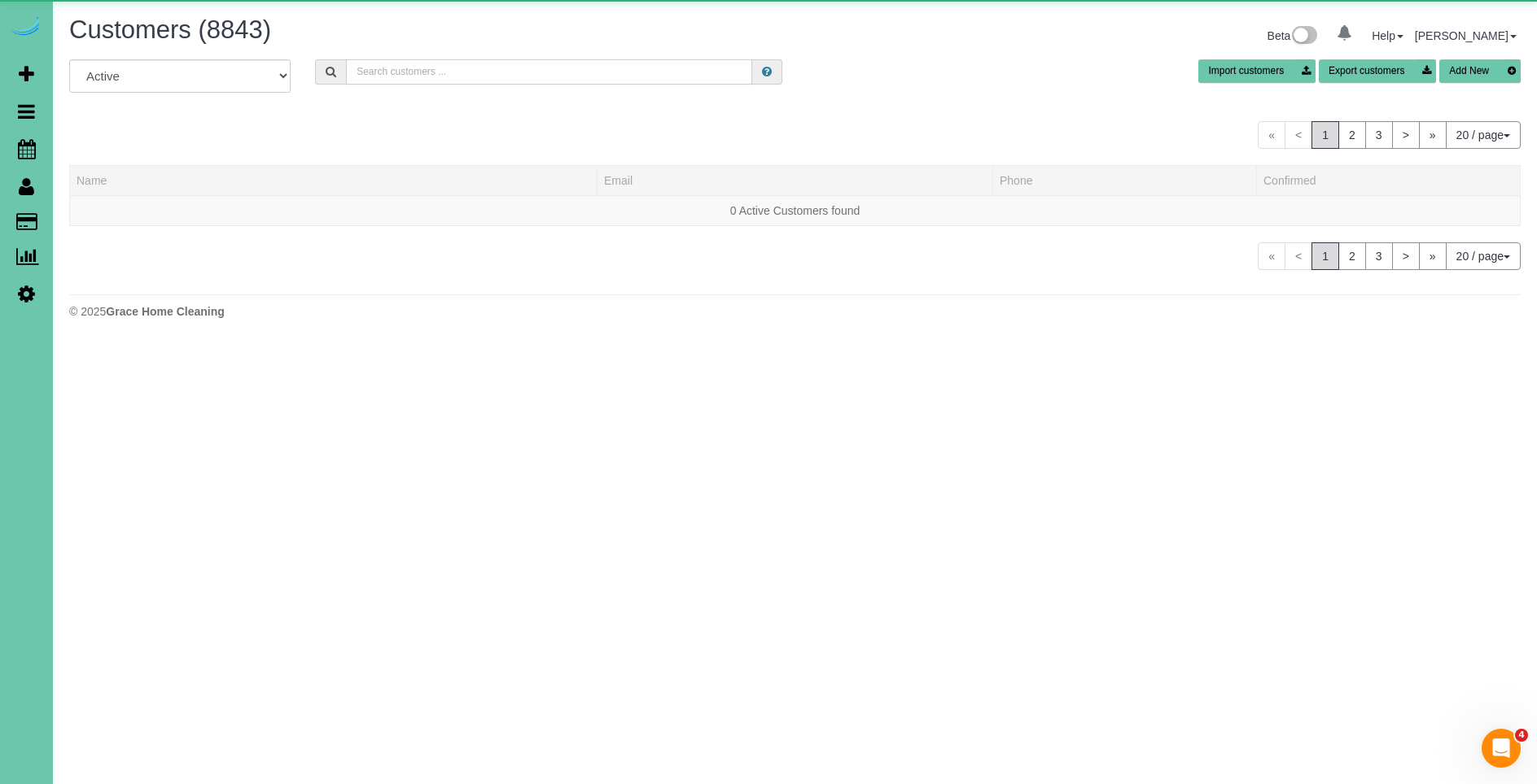
click at [456, 75] on input "text" at bounding box center [549, 71] width 406 height 25
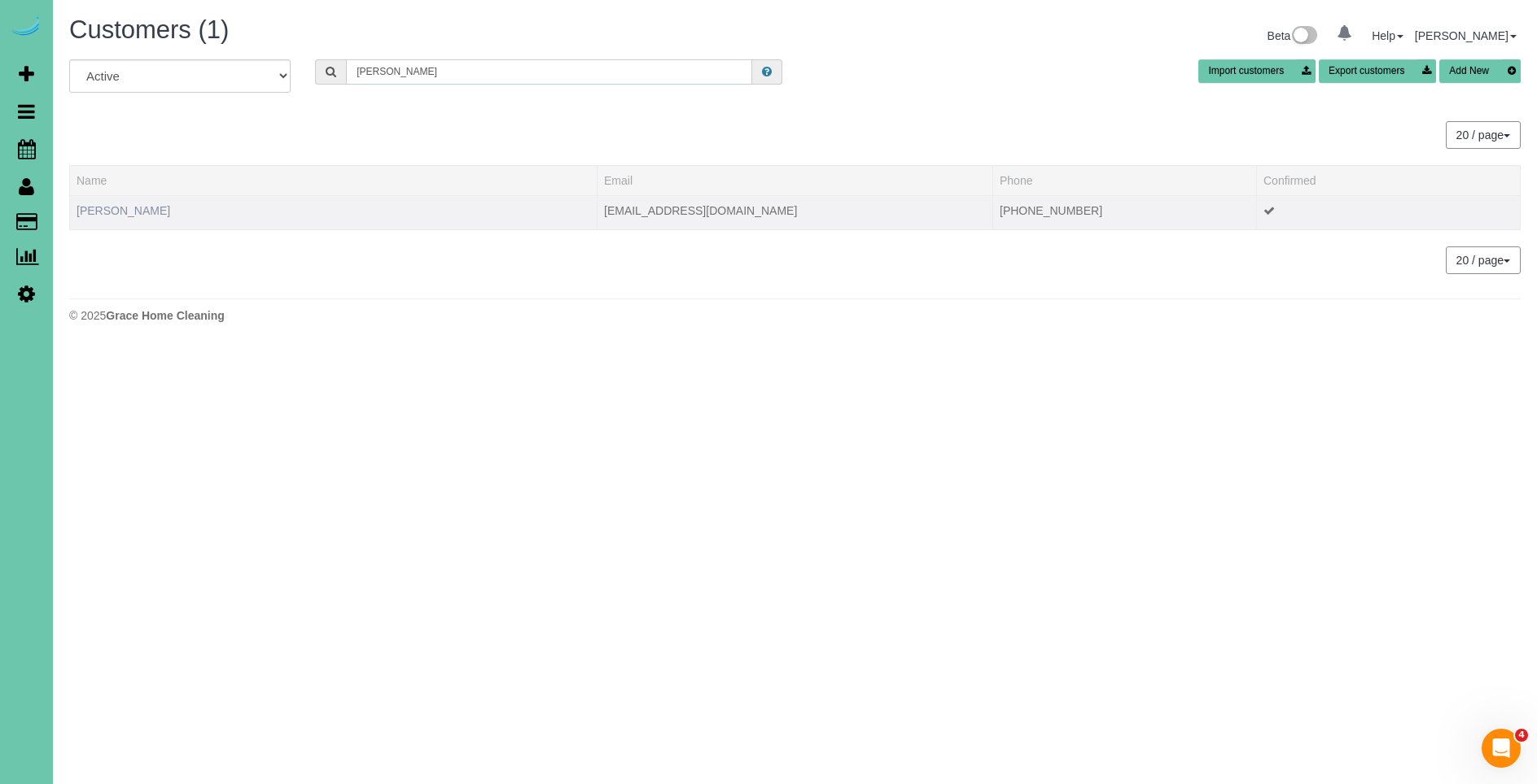
type input "[PERSON_NAME]"
click at [111, 216] on link "[PERSON_NAME]" at bounding box center [123, 211] width 94 height 13
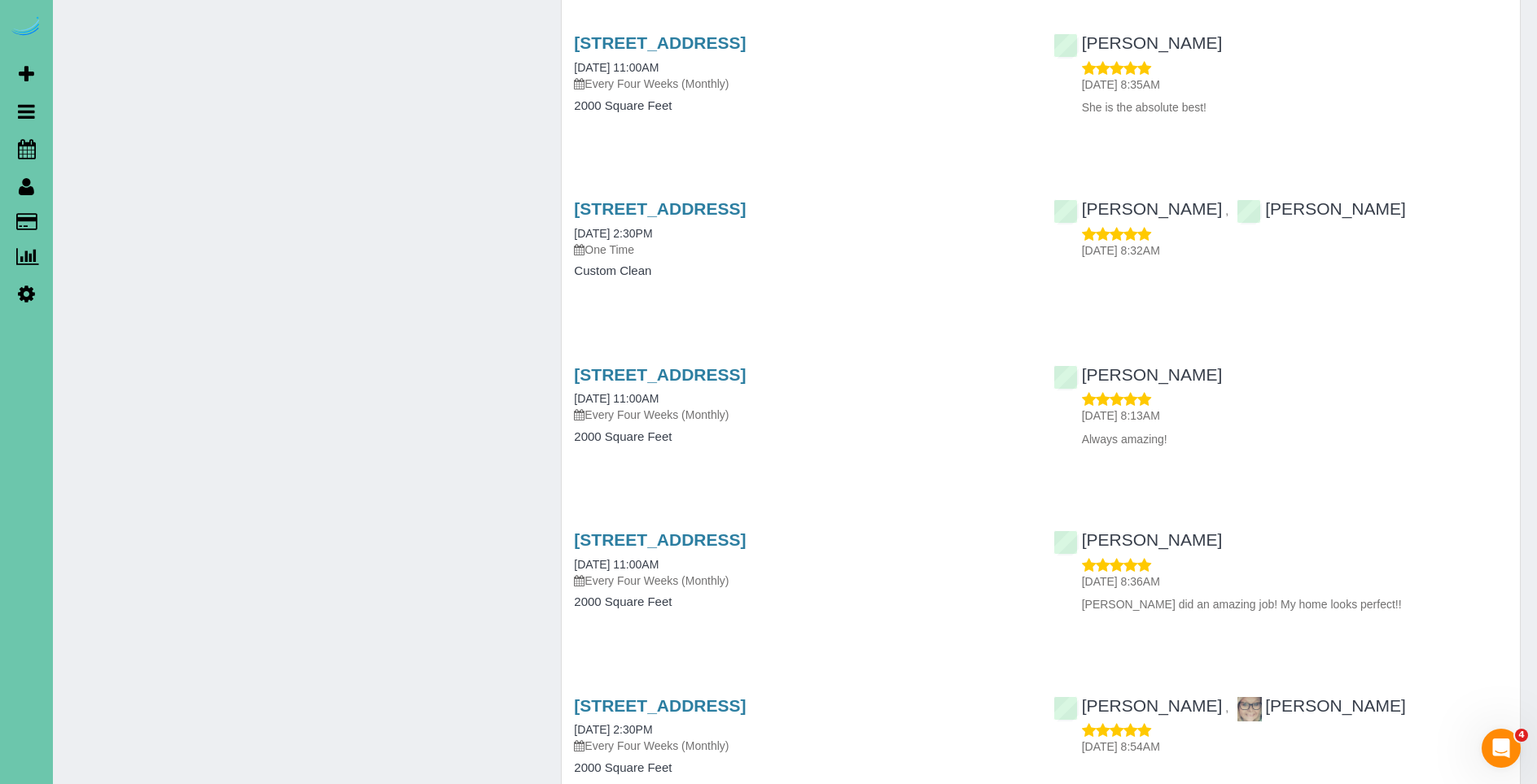
scroll to position [1303, 0]
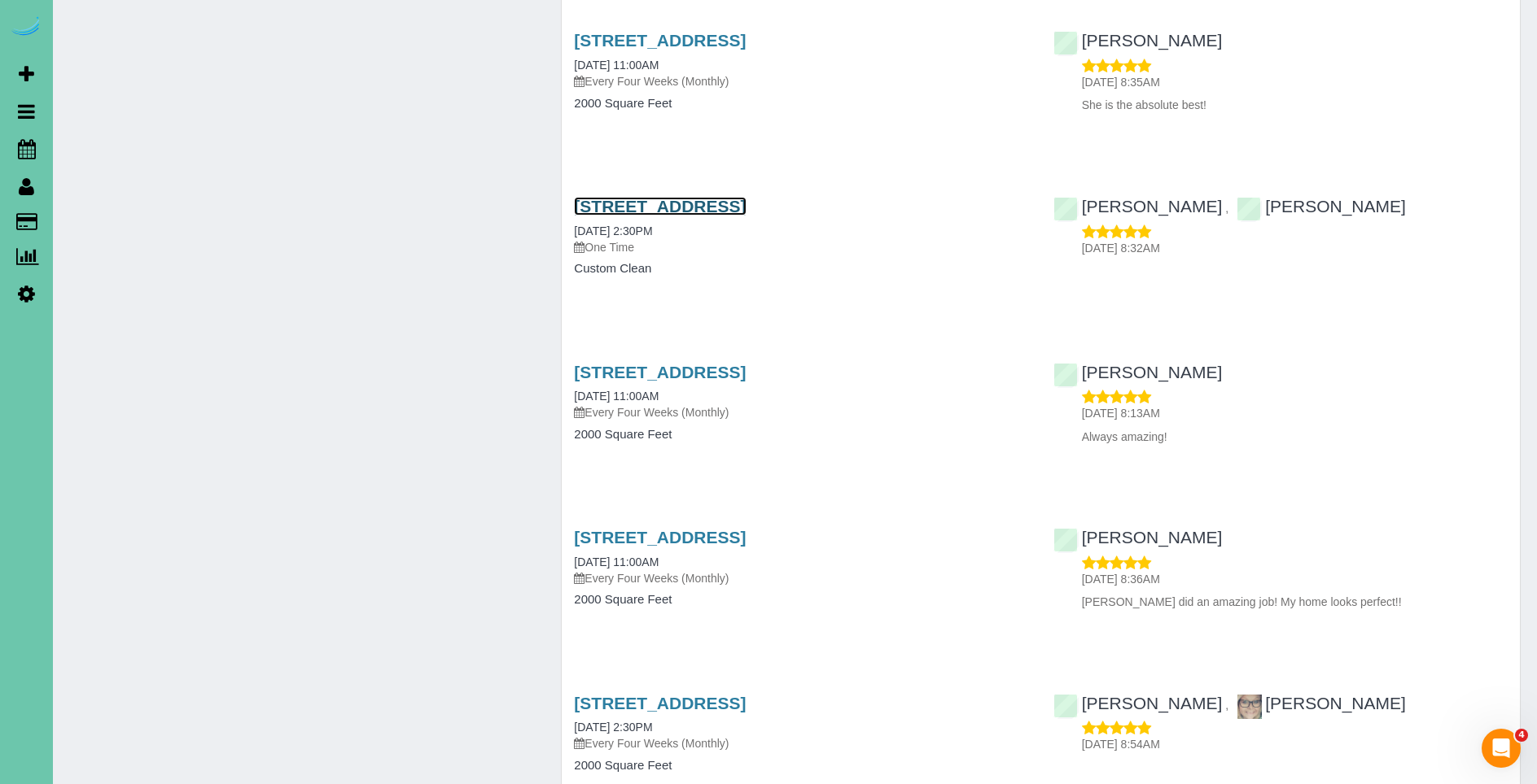
click at [745, 200] on link "[STREET_ADDRESS]" at bounding box center [659, 206] width 171 height 19
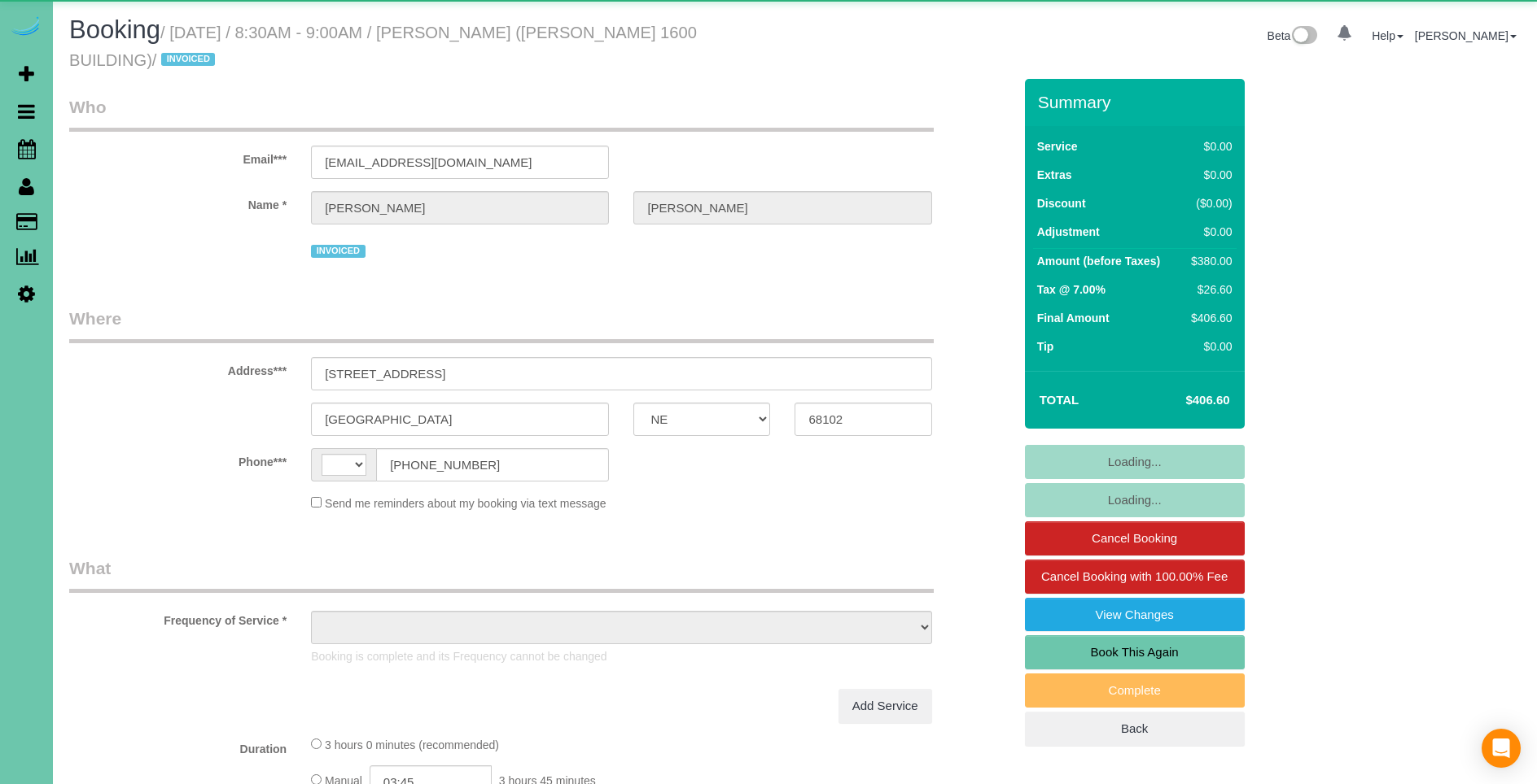
select select "NE"
select select "string:[GEOGRAPHIC_DATA]"
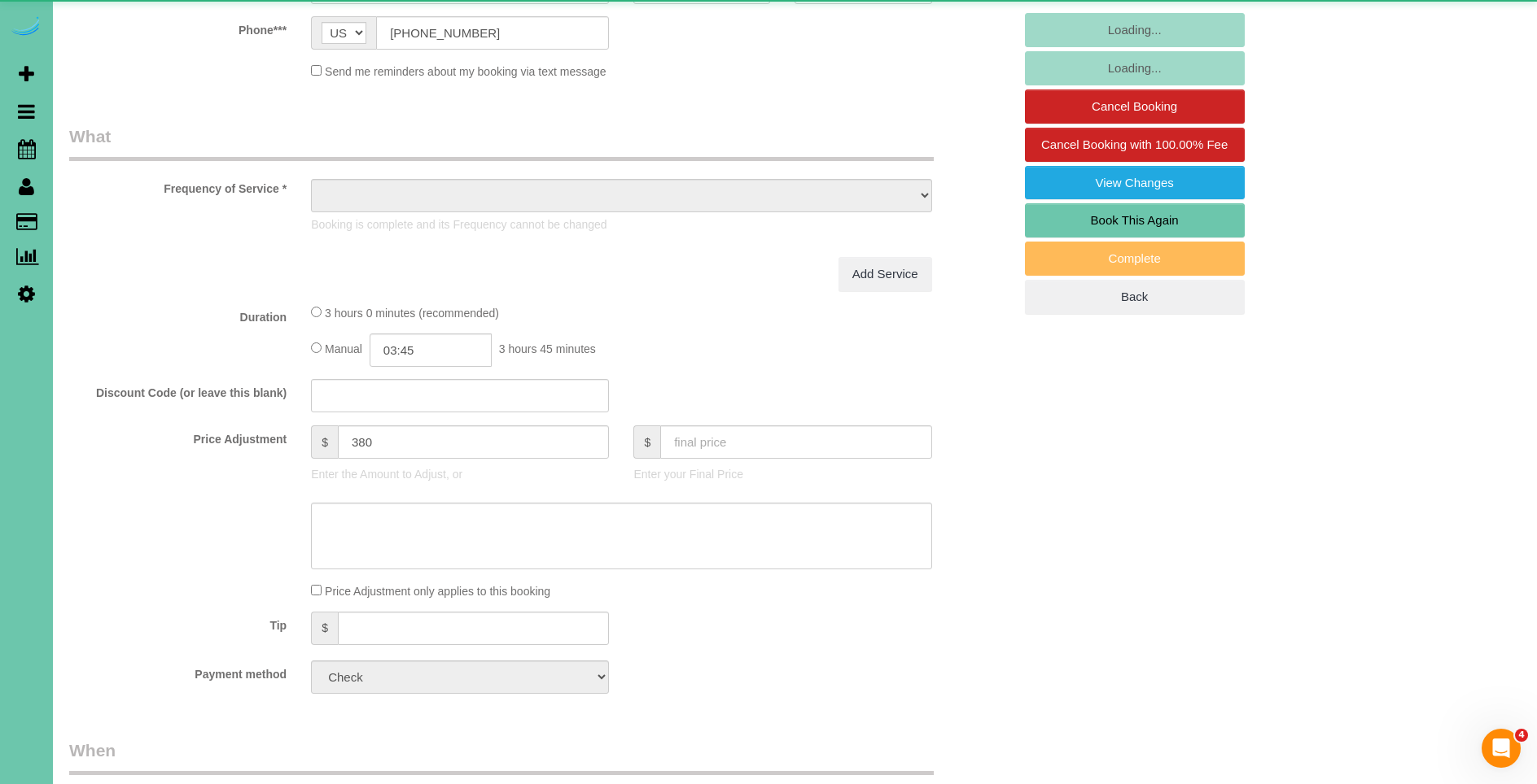
select select "object:737"
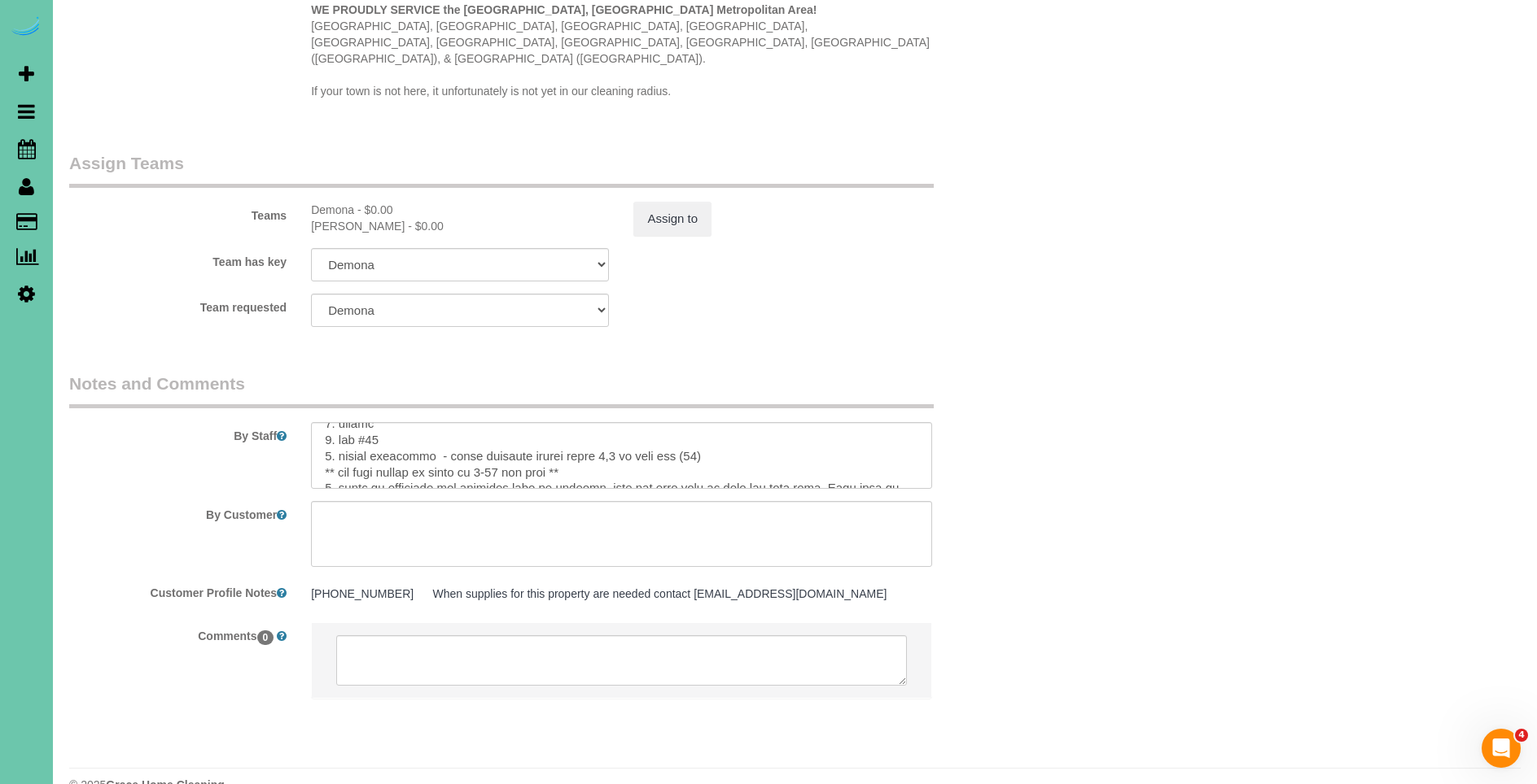
scroll to position [51, 0]
drag, startPoint x: 442, startPoint y: 421, endPoint x: 709, endPoint y: 414, distance: 267.1
click at [709, 422] on textarea at bounding box center [621, 455] width 620 height 67
click at [771, 422] on textarea at bounding box center [621, 455] width 620 height 67
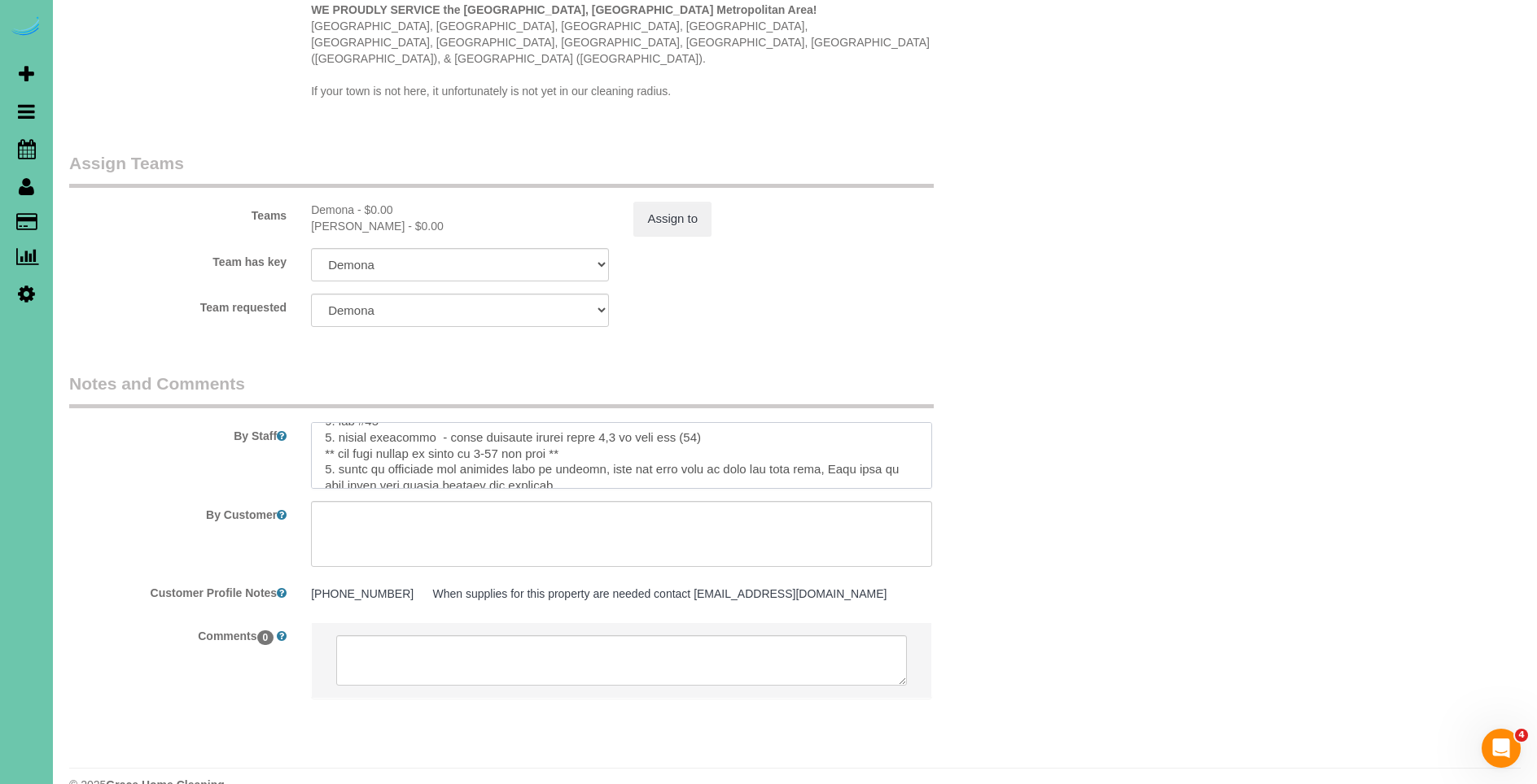
scroll to position [72, 0]
drag, startPoint x: 564, startPoint y: 416, endPoint x: 312, endPoint y: 417, distance: 252.0
click at [312, 422] on textarea at bounding box center [621, 455] width 620 height 67
click at [617, 422] on textarea at bounding box center [621, 455] width 620 height 67
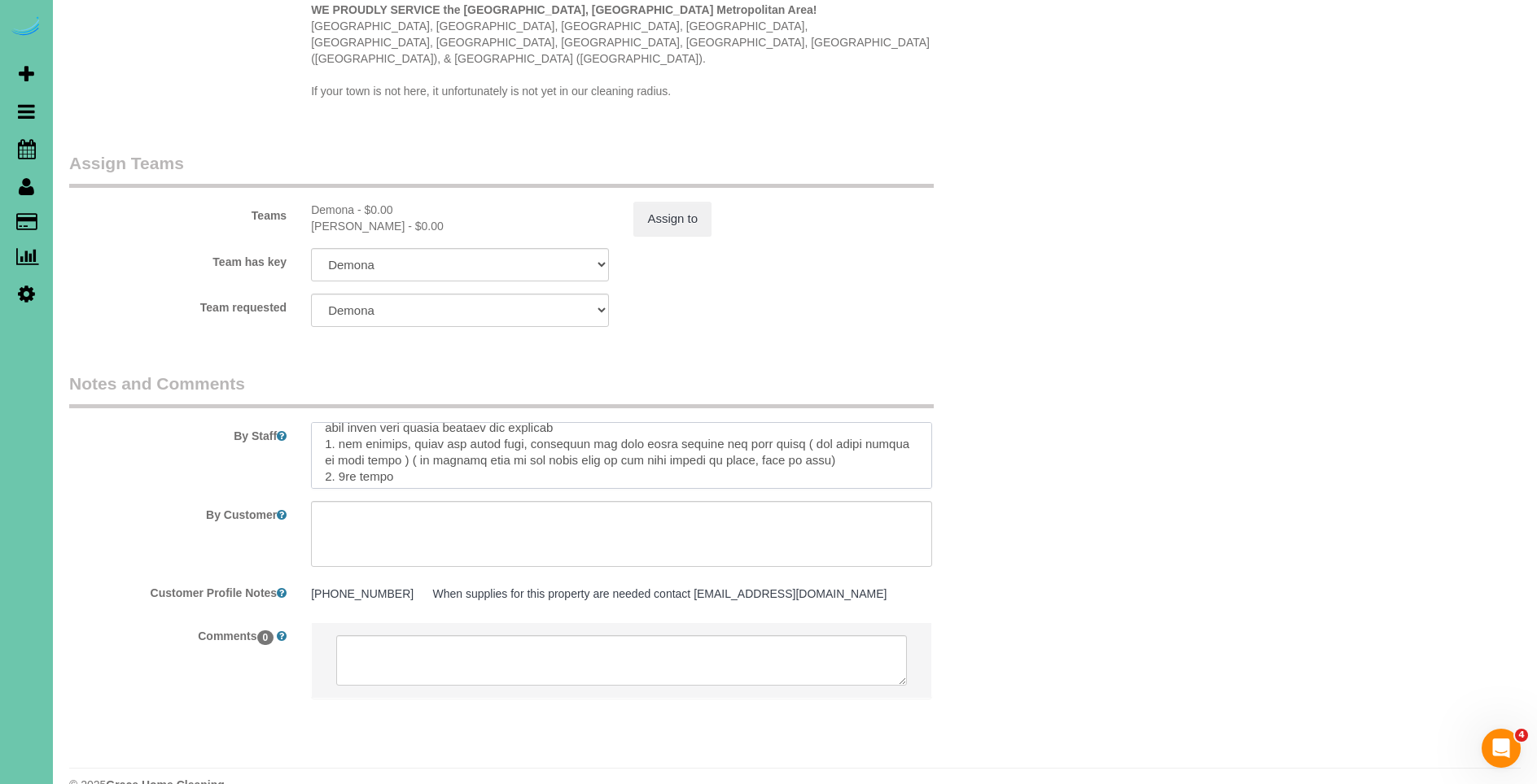
scroll to position [125, 0]
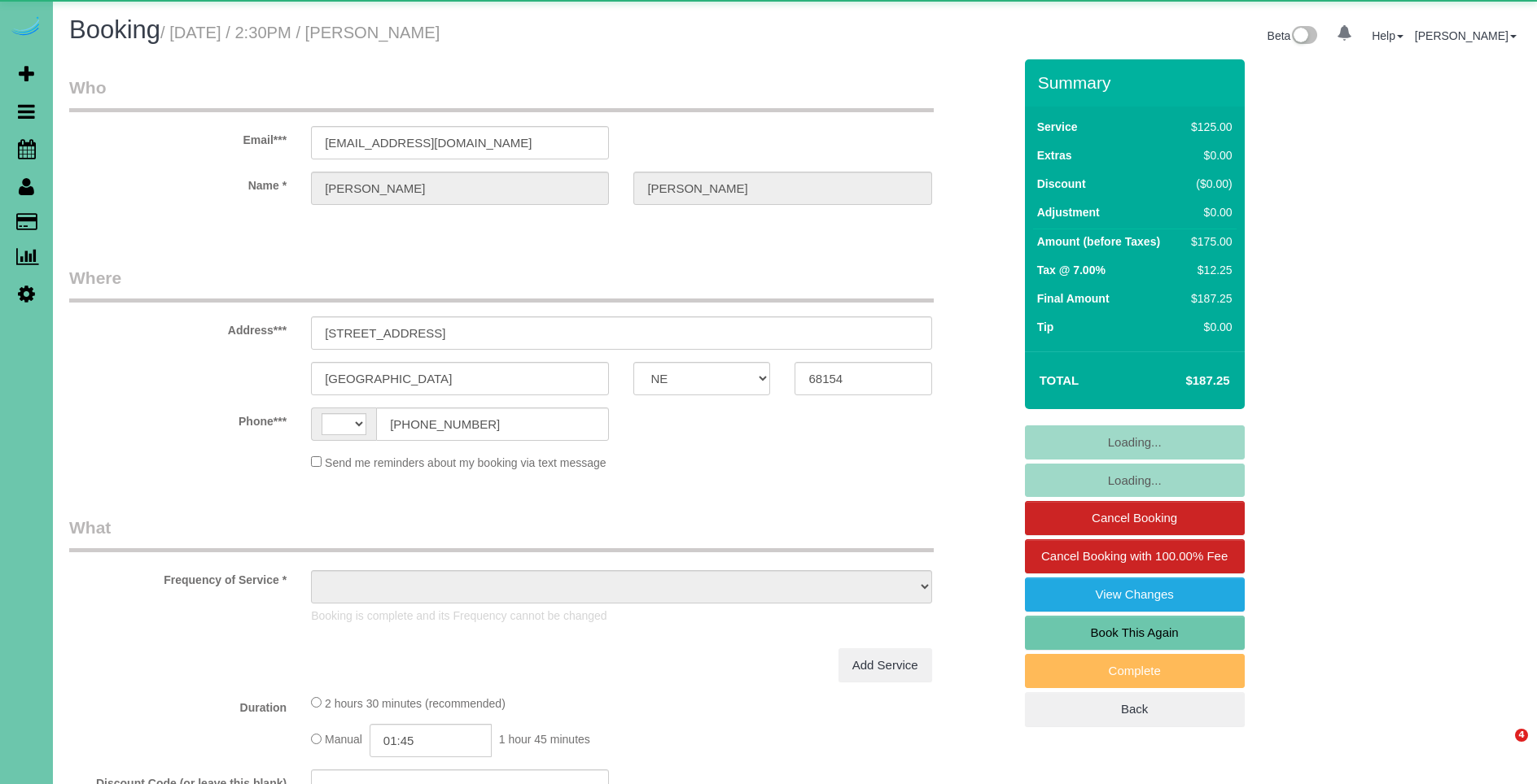
select select "NE"
select select "string:US"
select select "string:fspay-3c893195-73c1-417b-ab9d-200316a2e49e"
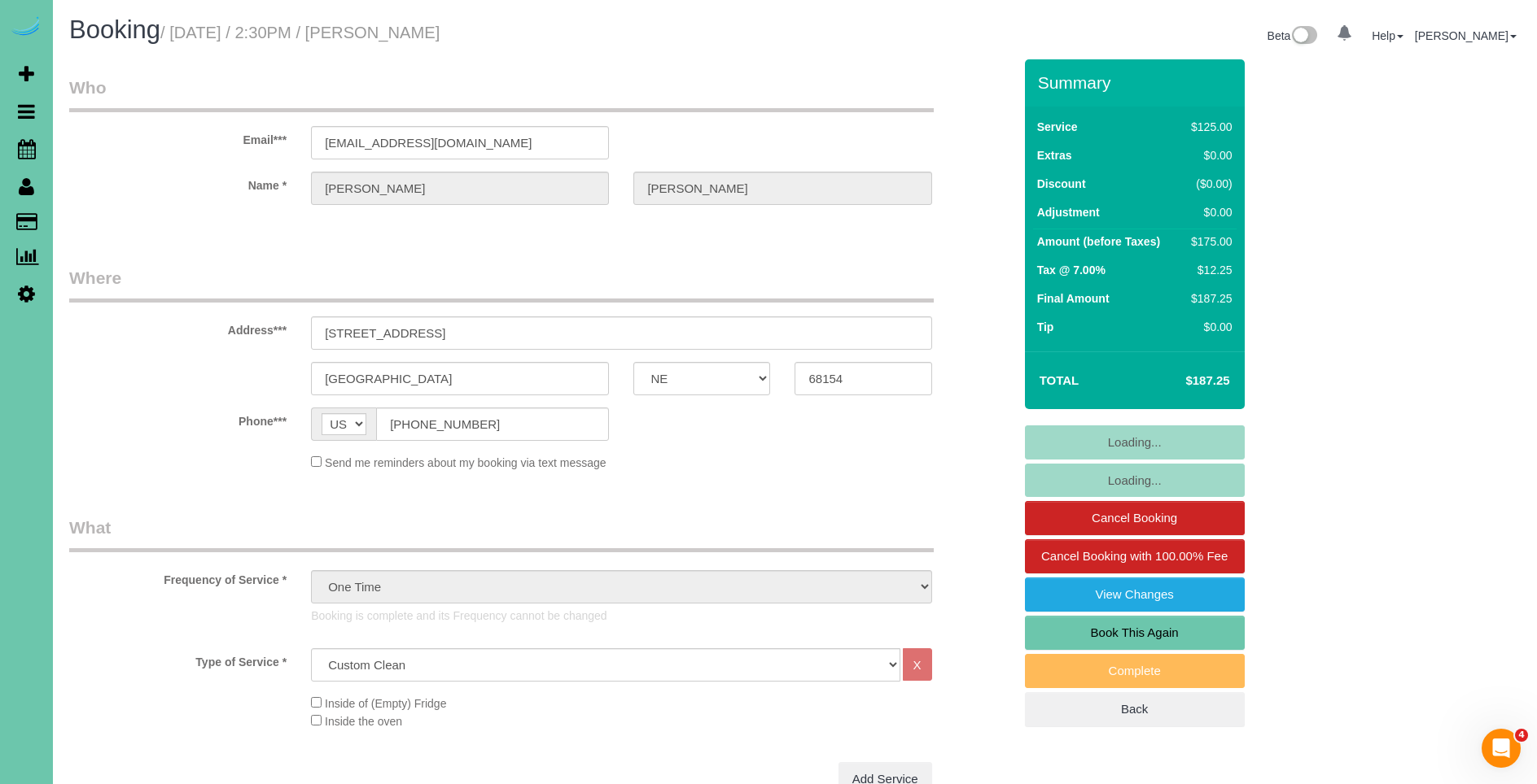
select select "object:853"
